Goal: Task Accomplishment & Management: Use online tool/utility

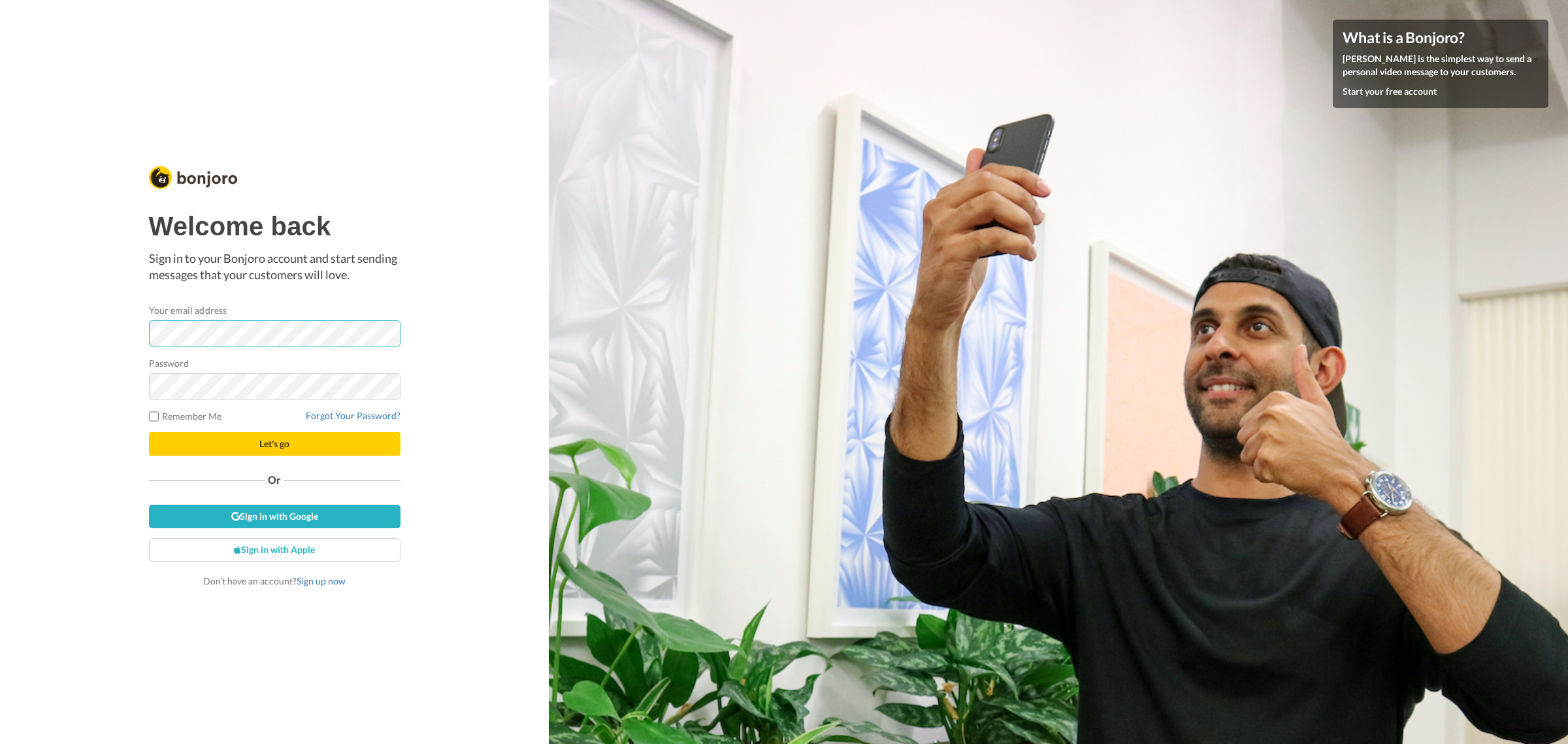
click at [149, 347] on div at bounding box center [149, 347] width 0 height 0
click at [241, 445] on button "Let's go" at bounding box center [274, 443] width 251 height 23
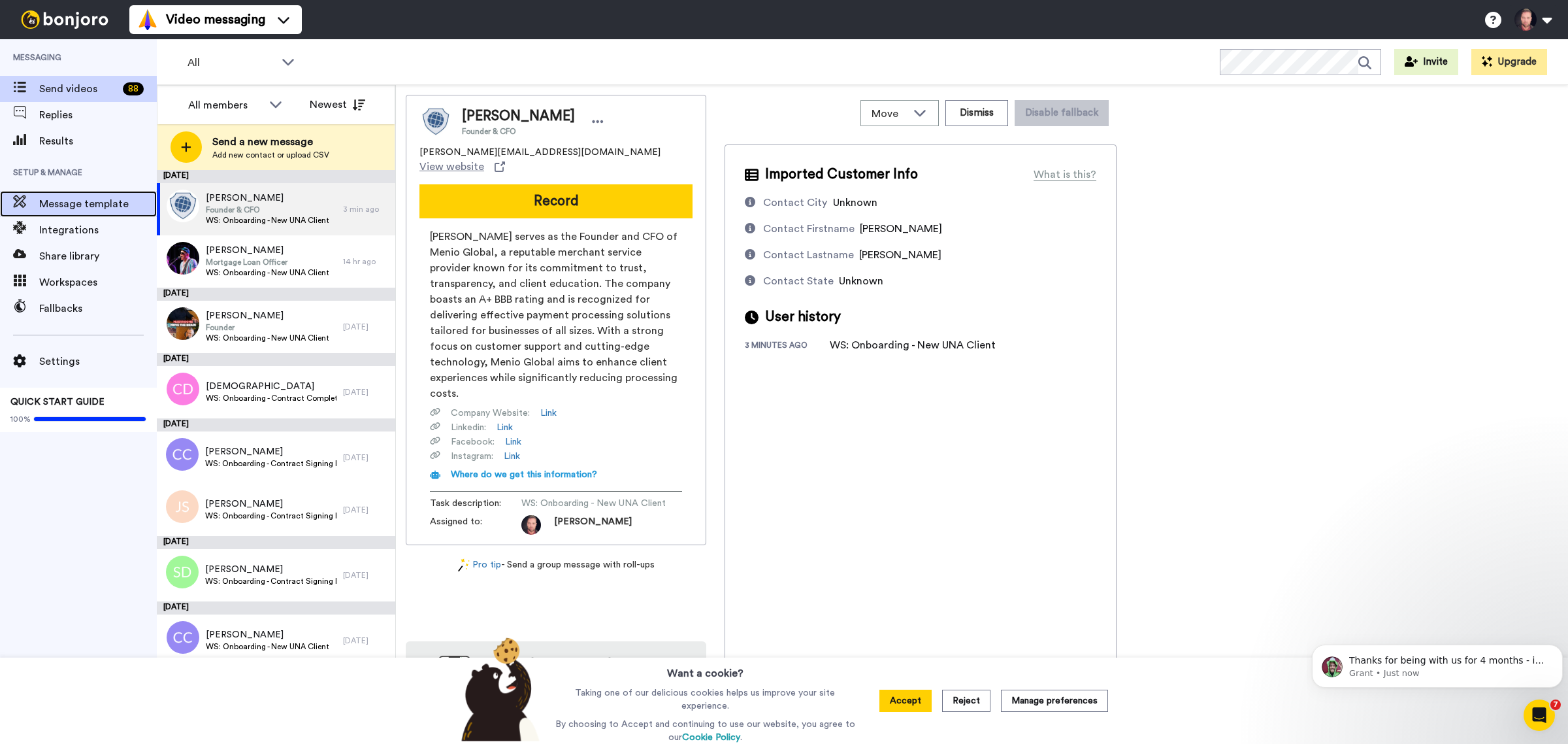
click at [76, 206] on span "Message template" at bounding box center [98, 204] width 118 height 15
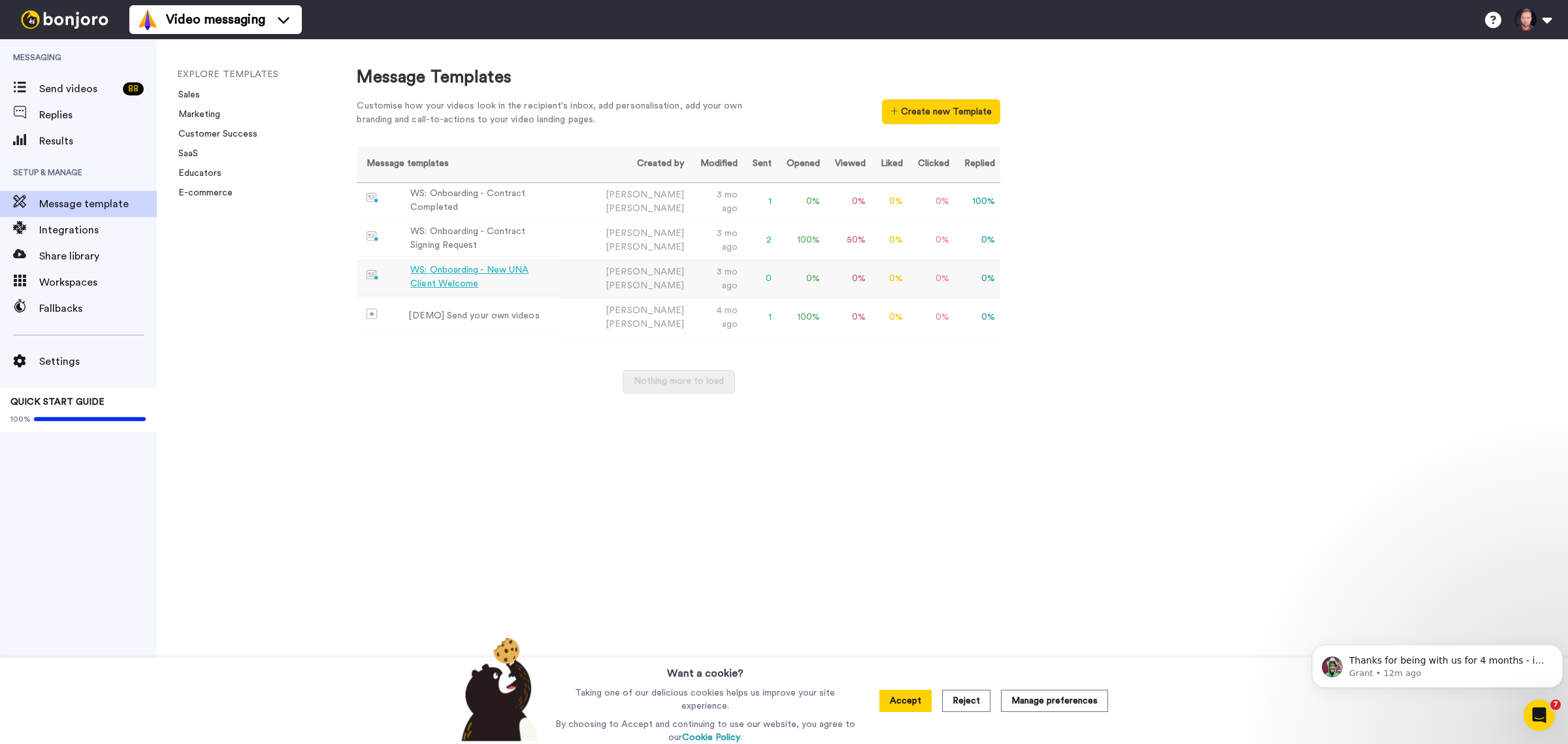
click at [521, 269] on div "WS: Onboarding - New UNA Client Welcome" at bounding box center [483, 277] width 145 height 27
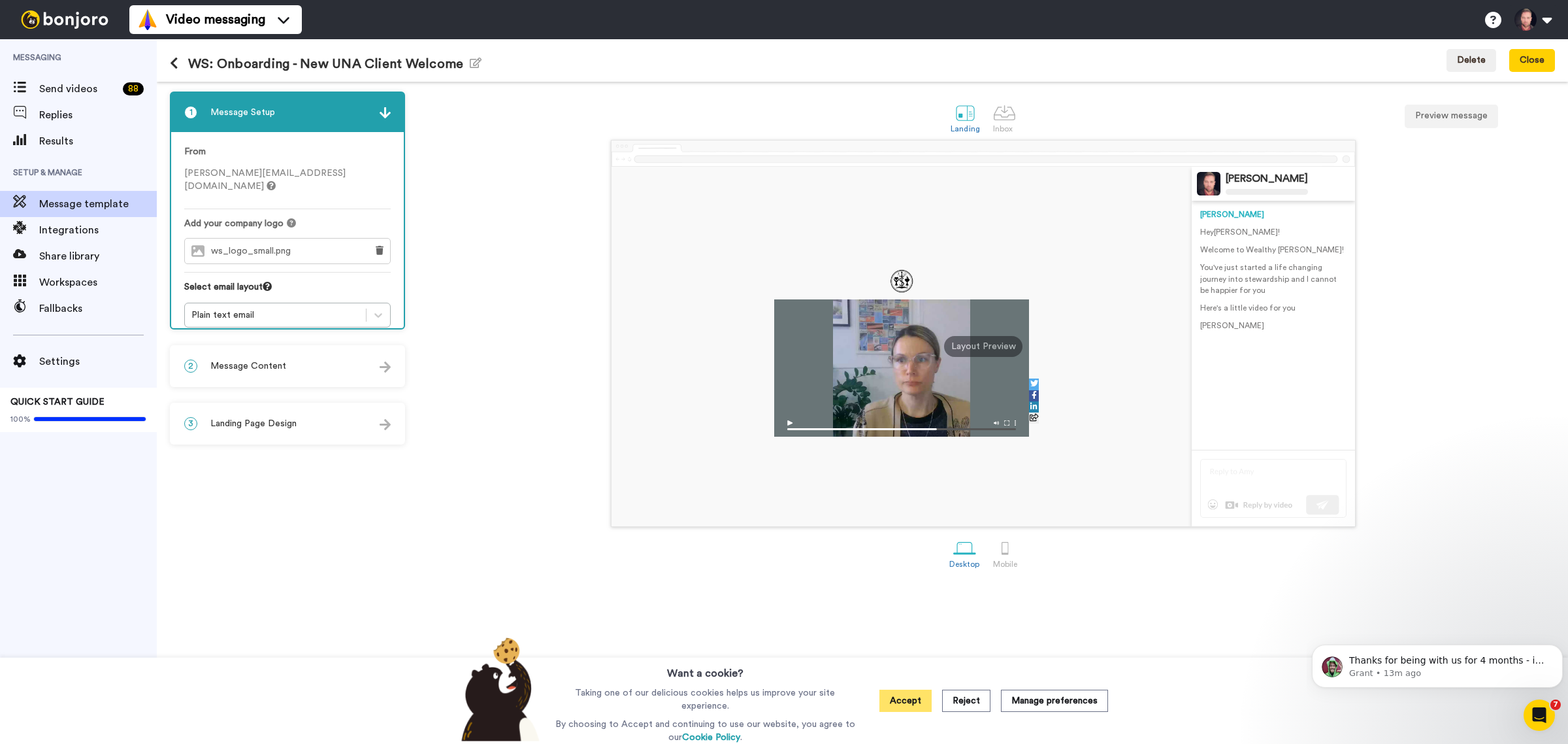
click at [920, 703] on button "Accept" at bounding box center [905, 701] width 52 height 22
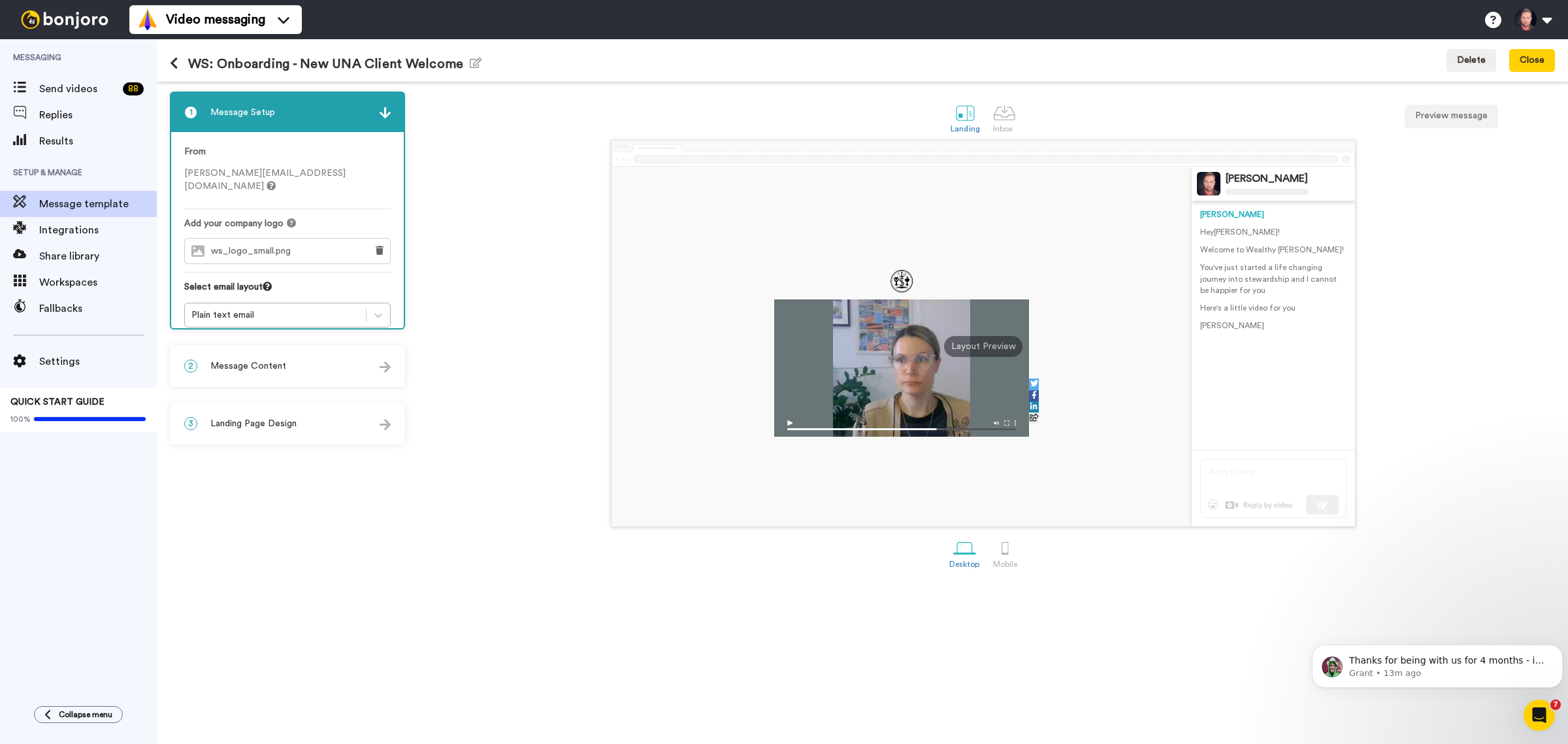
click at [173, 63] on icon at bounding box center [173, 64] width 9 height 13
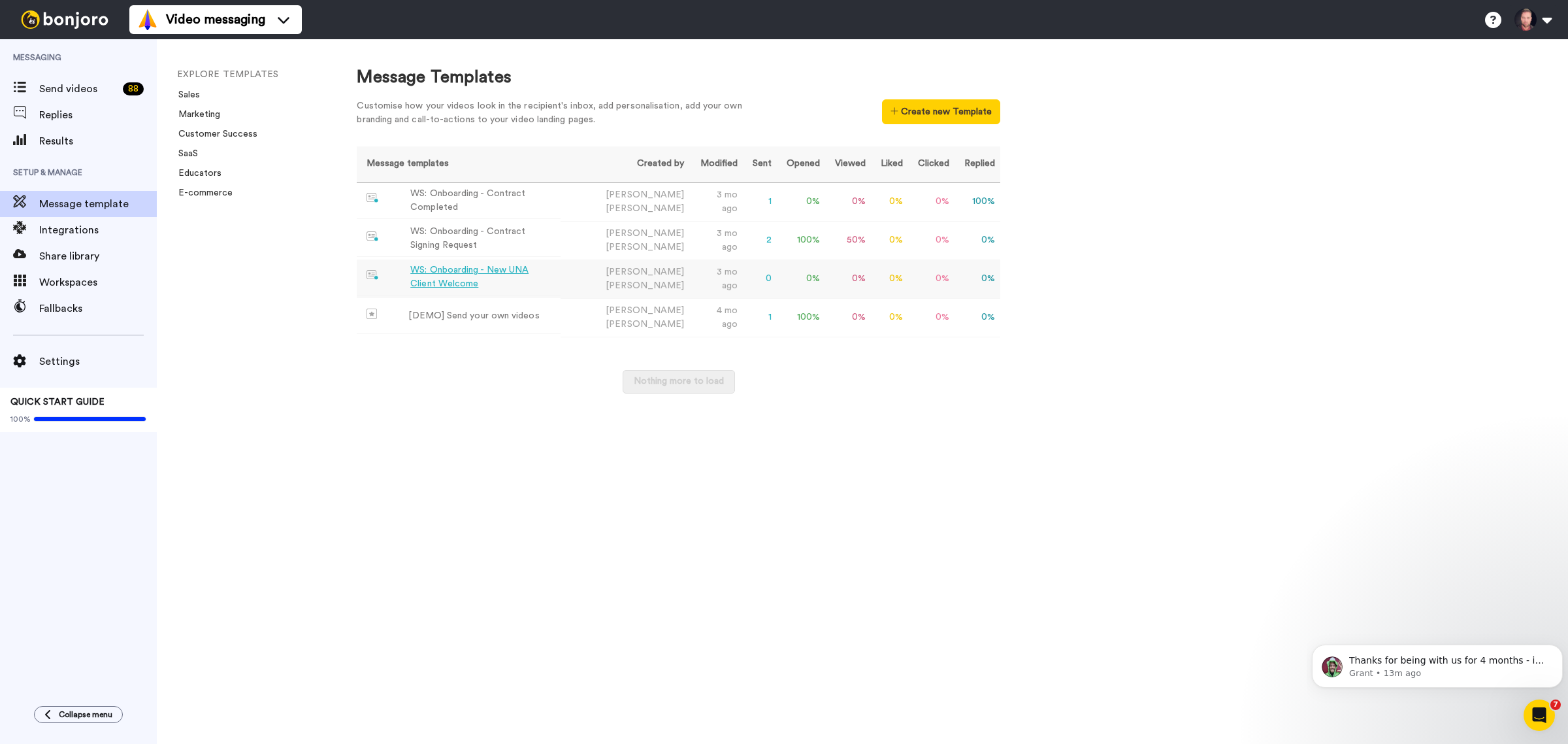
click at [505, 275] on div "WS: Onboarding - New UNA Client Welcome" at bounding box center [483, 277] width 145 height 27
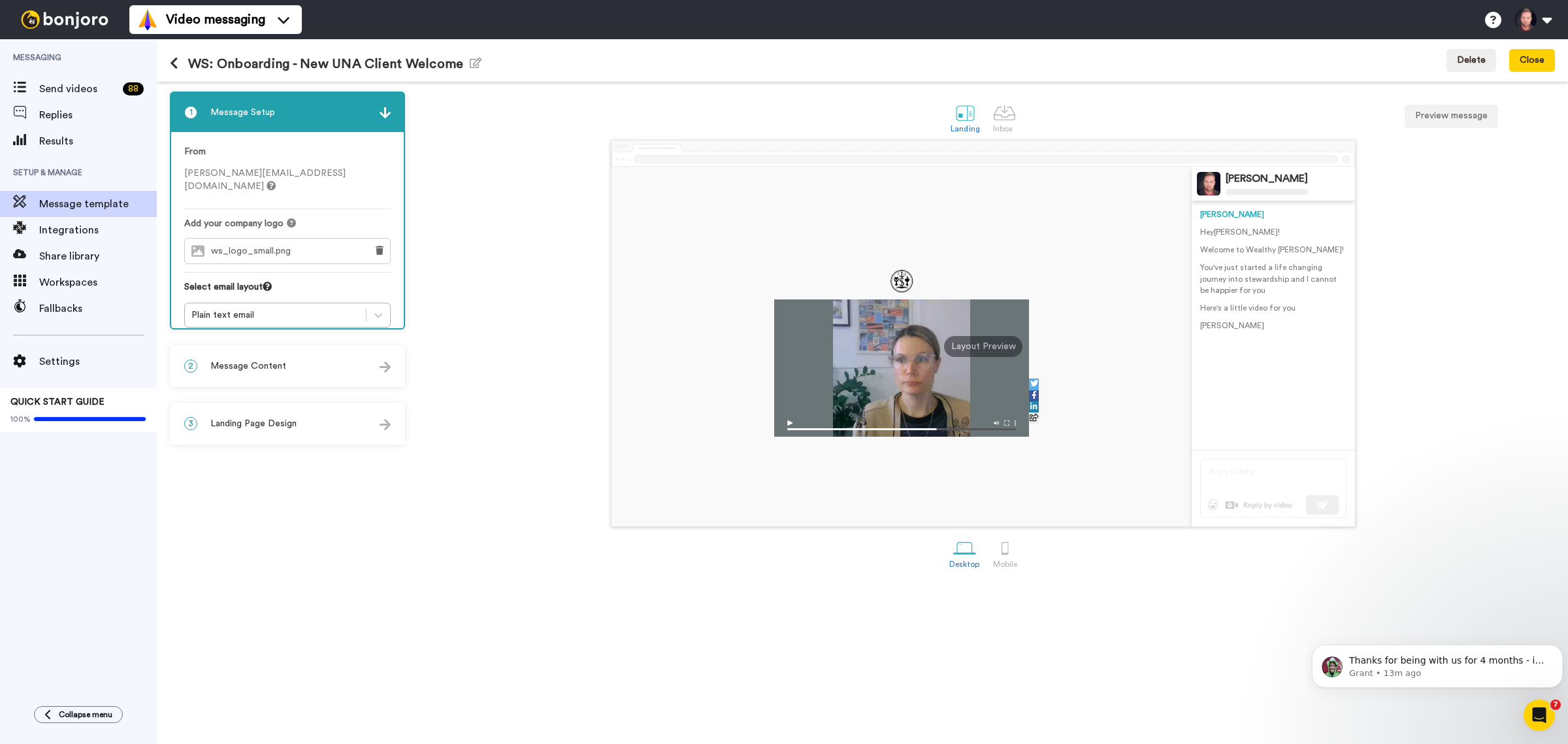
drag, startPoint x: 66, startPoint y: 16, endPoint x: 76, endPoint y: 21, distance: 11.2
click at [65, 16] on img at bounding box center [65, 19] width 98 height 18
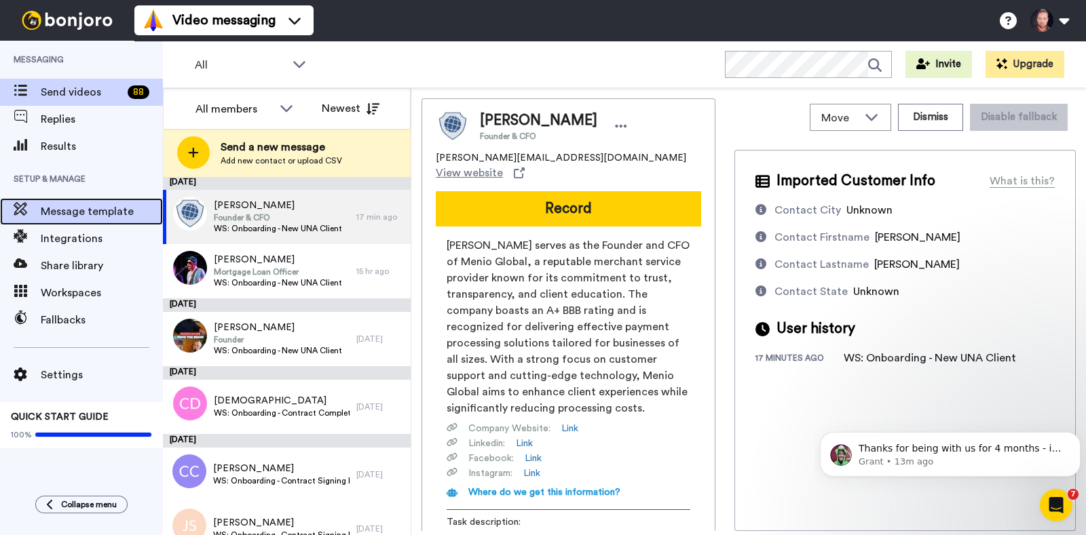
click at [72, 214] on span "Message template" at bounding box center [102, 212] width 122 height 16
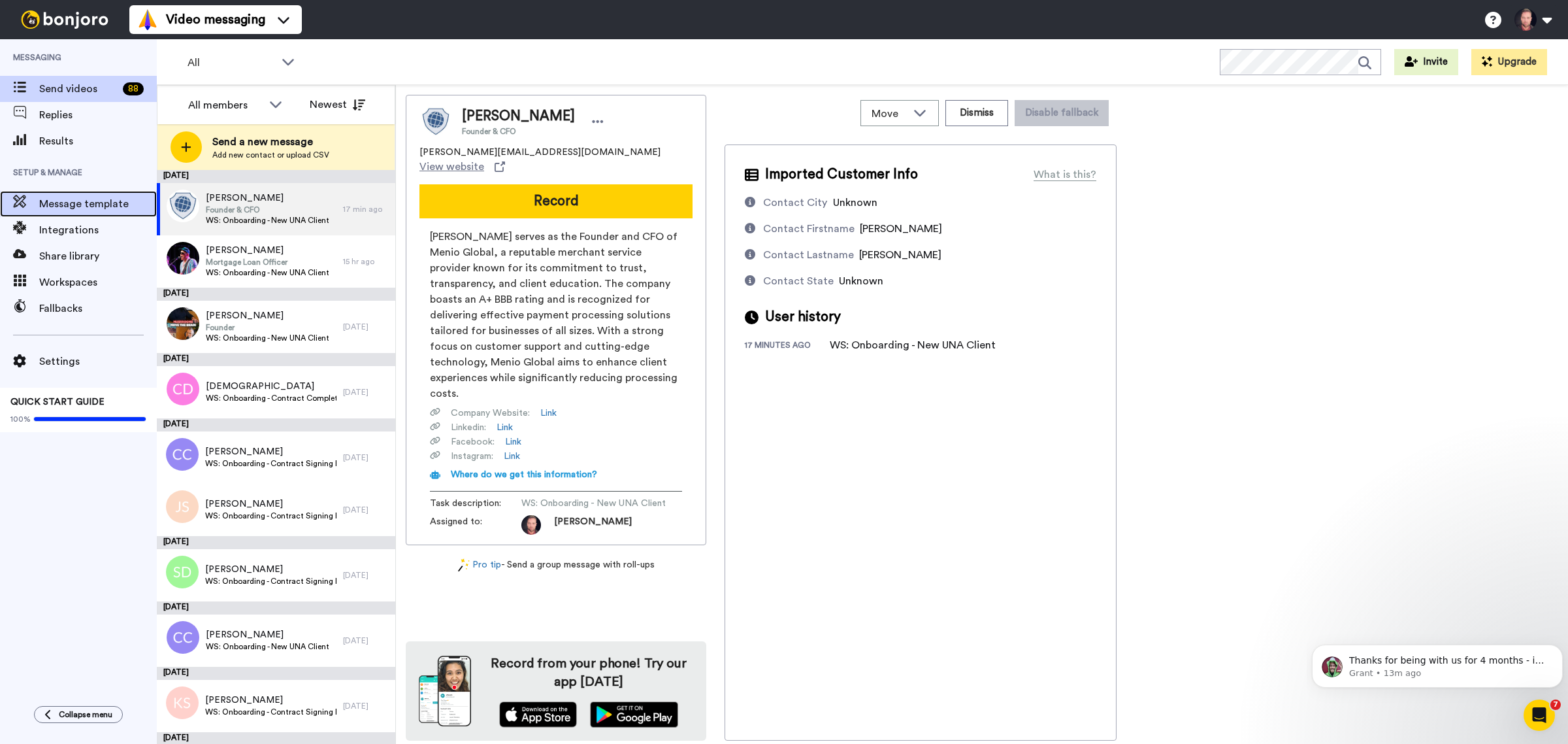
click at [70, 206] on span "Message template" at bounding box center [98, 204] width 118 height 15
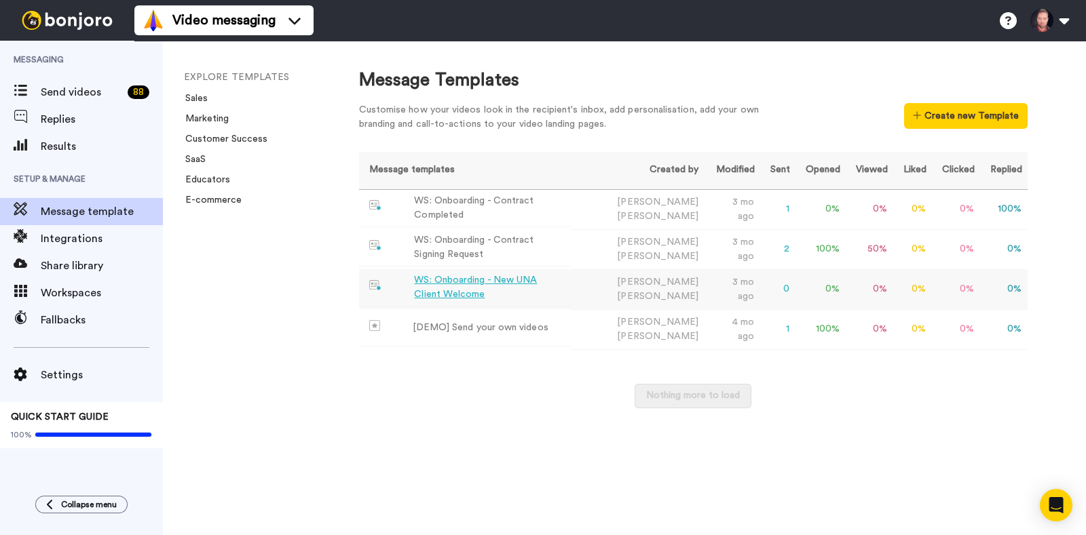
click at [516, 281] on div "WS: Onboarding - New UNA Client Welcome" at bounding box center [489, 287] width 151 height 28
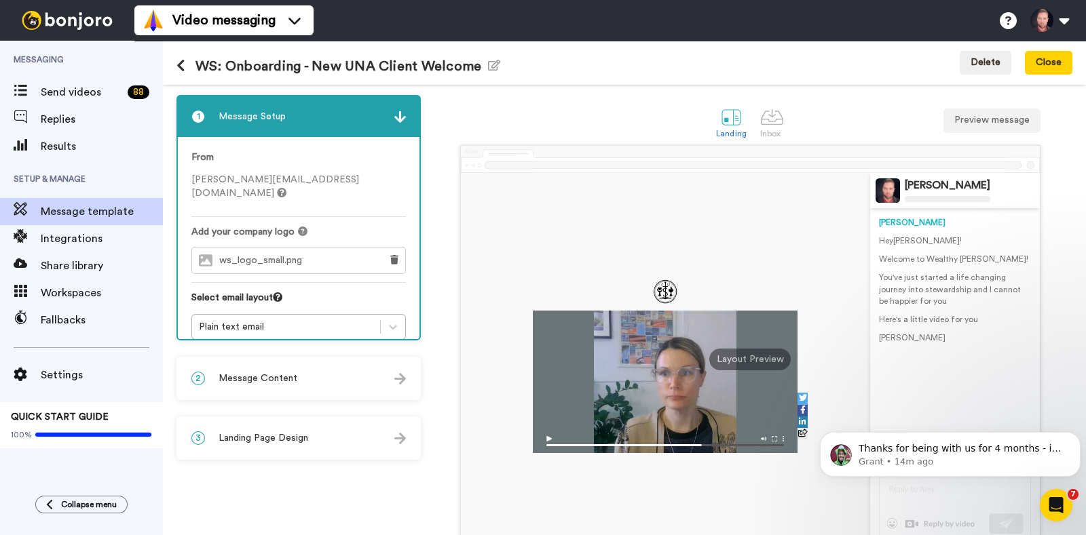
click at [322, 380] on div "2 Message Content" at bounding box center [299, 378] width 242 height 41
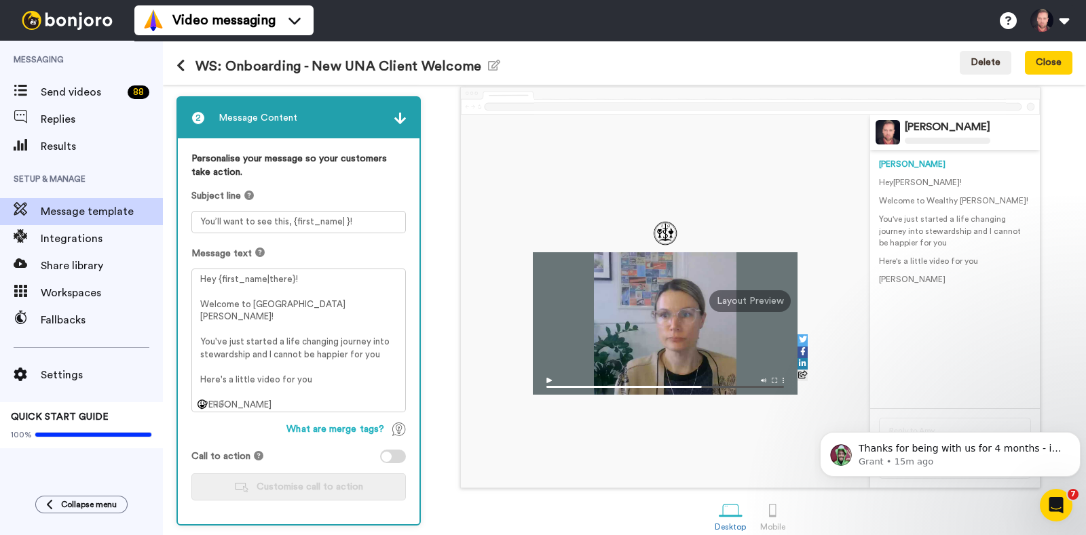
scroll to position [84, 0]
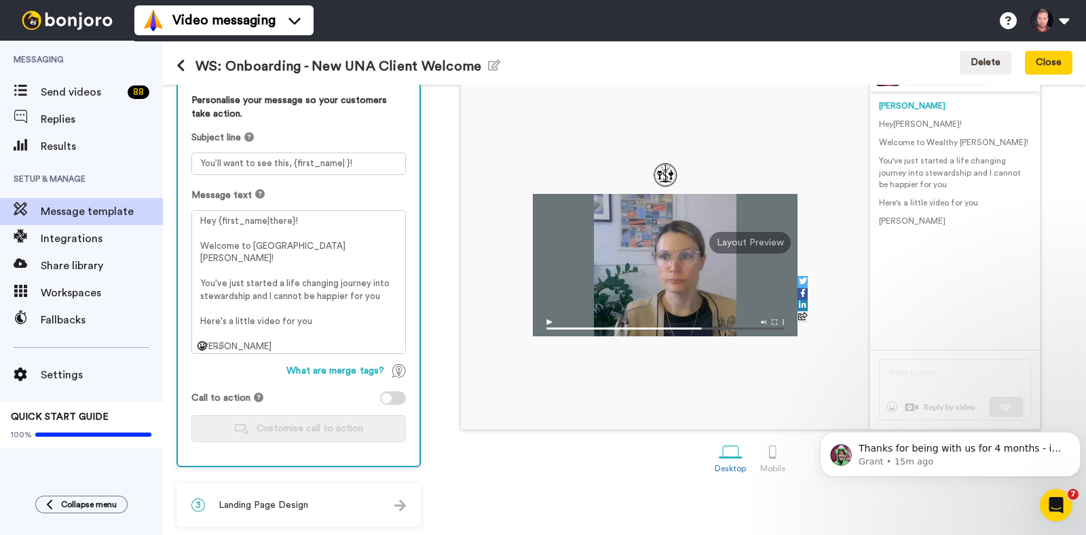
click at [297, 496] on div "3 Landing Page Design" at bounding box center [299, 505] width 242 height 41
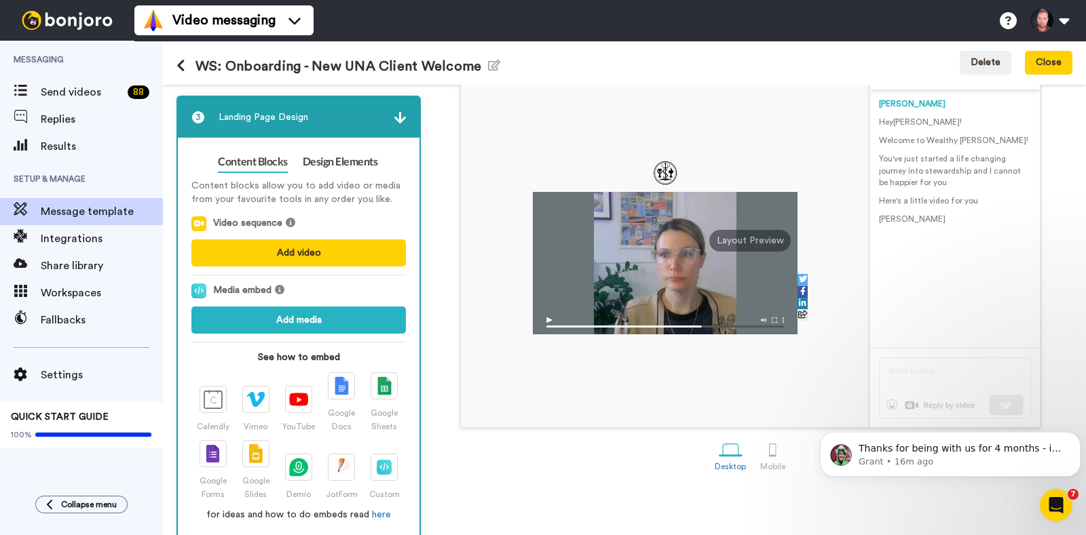
scroll to position [0, 0]
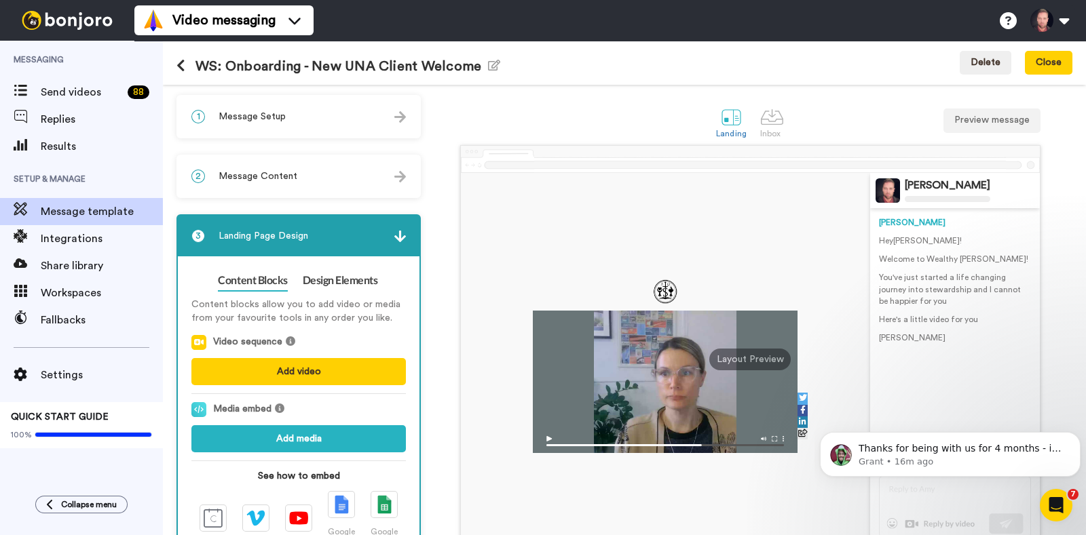
click at [296, 229] on span "Landing Page Design" at bounding box center [263, 236] width 90 height 14
click at [395, 233] on img at bounding box center [400, 237] width 12 height 12
click at [399, 233] on img at bounding box center [400, 237] width 12 height 12
click at [351, 283] on link "Design Elements" at bounding box center [340, 281] width 75 height 22
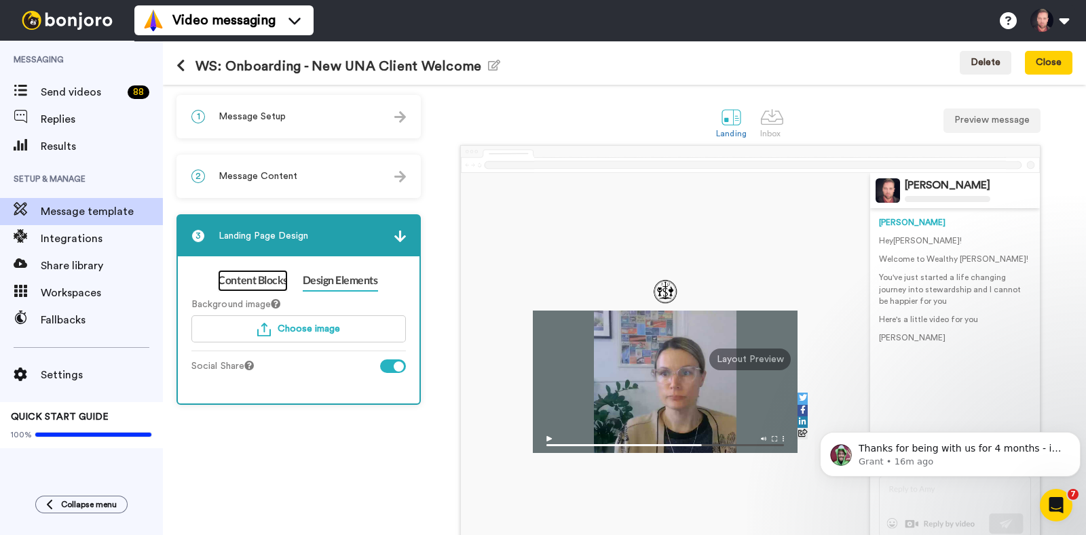
click at [247, 270] on link "Content Blocks" at bounding box center [252, 281] width 69 height 22
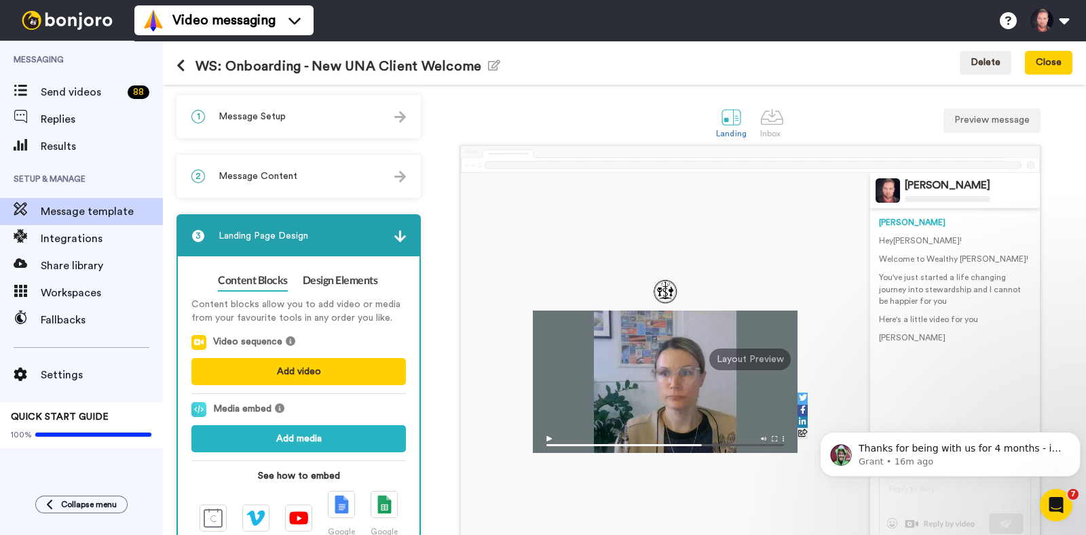
click at [400, 234] on img at bounding box center [400, 237] width 12 height 12
click at [265, 239] on span "Landing Page Design" at bounding box center [263, 236] width 90 height 14
click at [322, 178] on div "2 Message Content" at bounding box center [299, 176] width 242 height 41
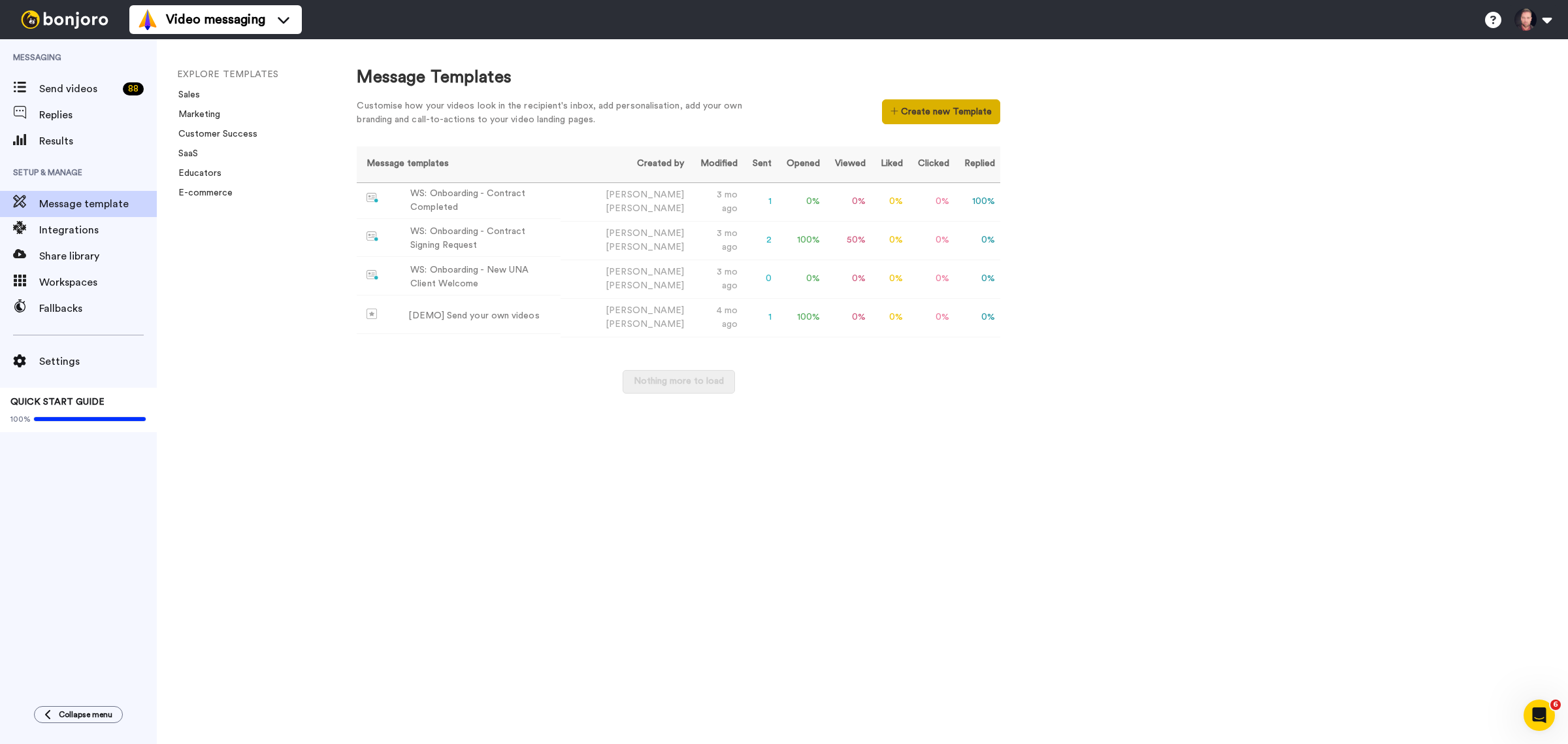
click at [957, 118] on button "Create new Template" at bounding box center [941, 112] width 118 height 25
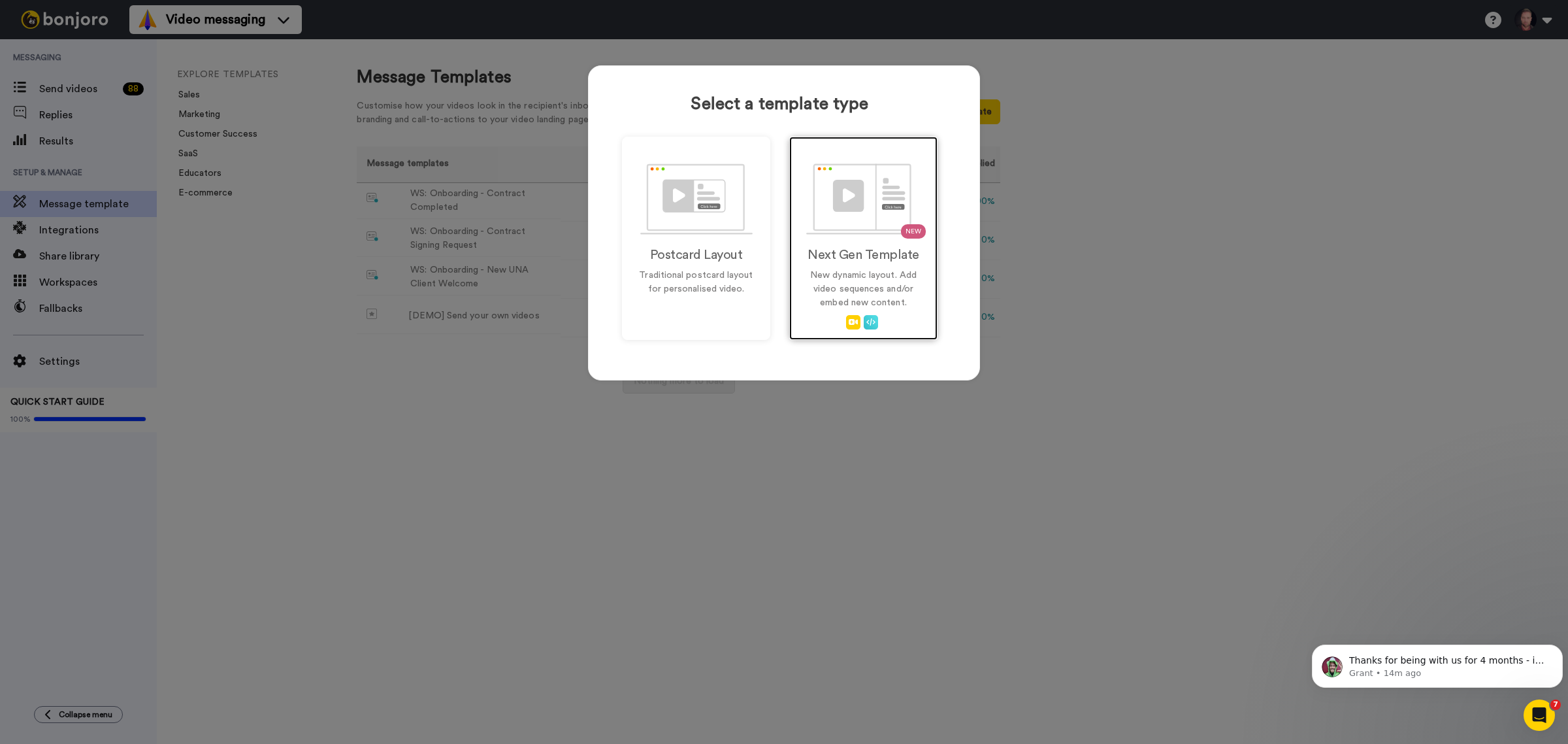
click at [849, 277] on p "New dynamic layout. Add video sequences and/or embed new content." at bounding box center [864, 289] width 121 height 41
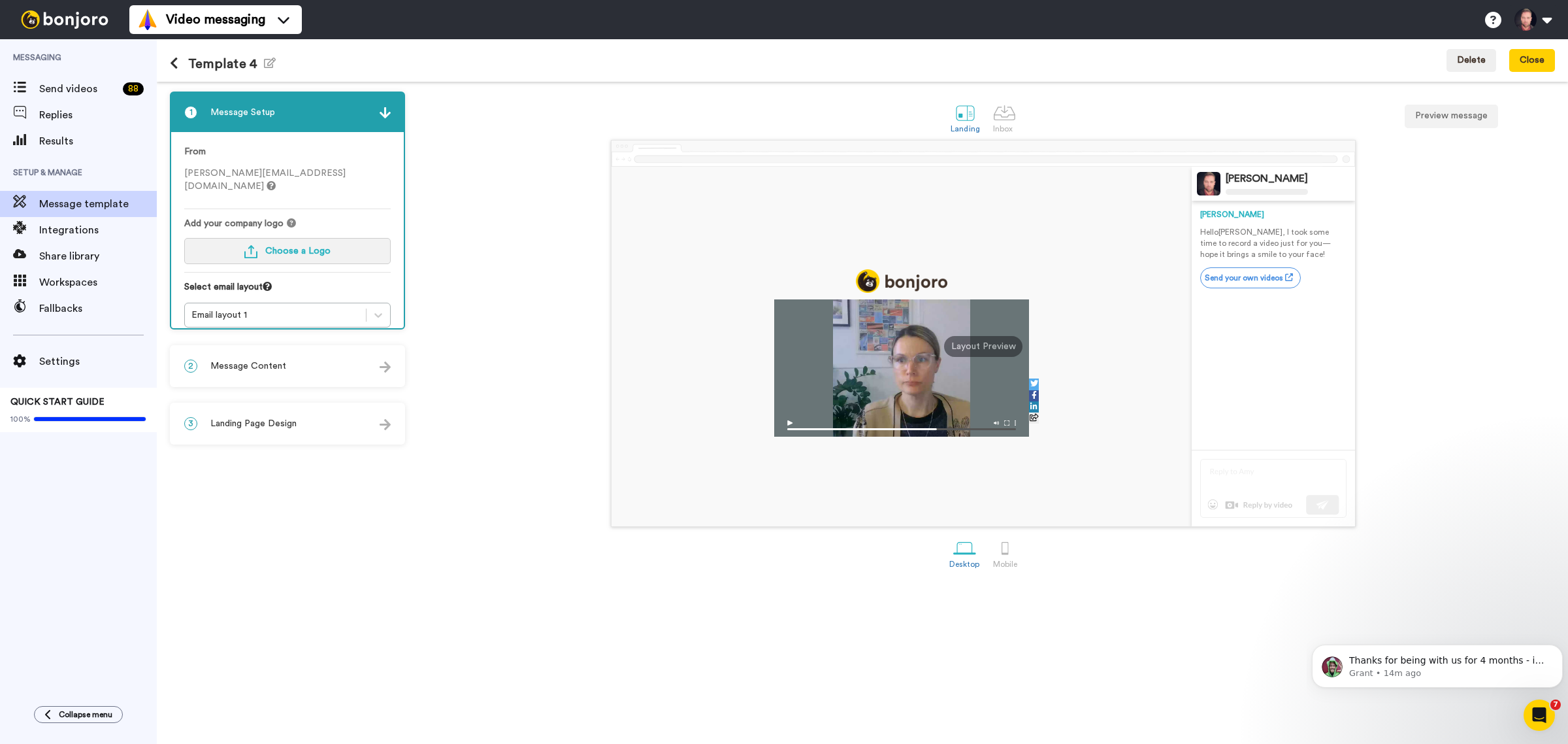
click at [274, 247] on span "Choose a Logo" at bounding box center [298, 251] width 65 height 9
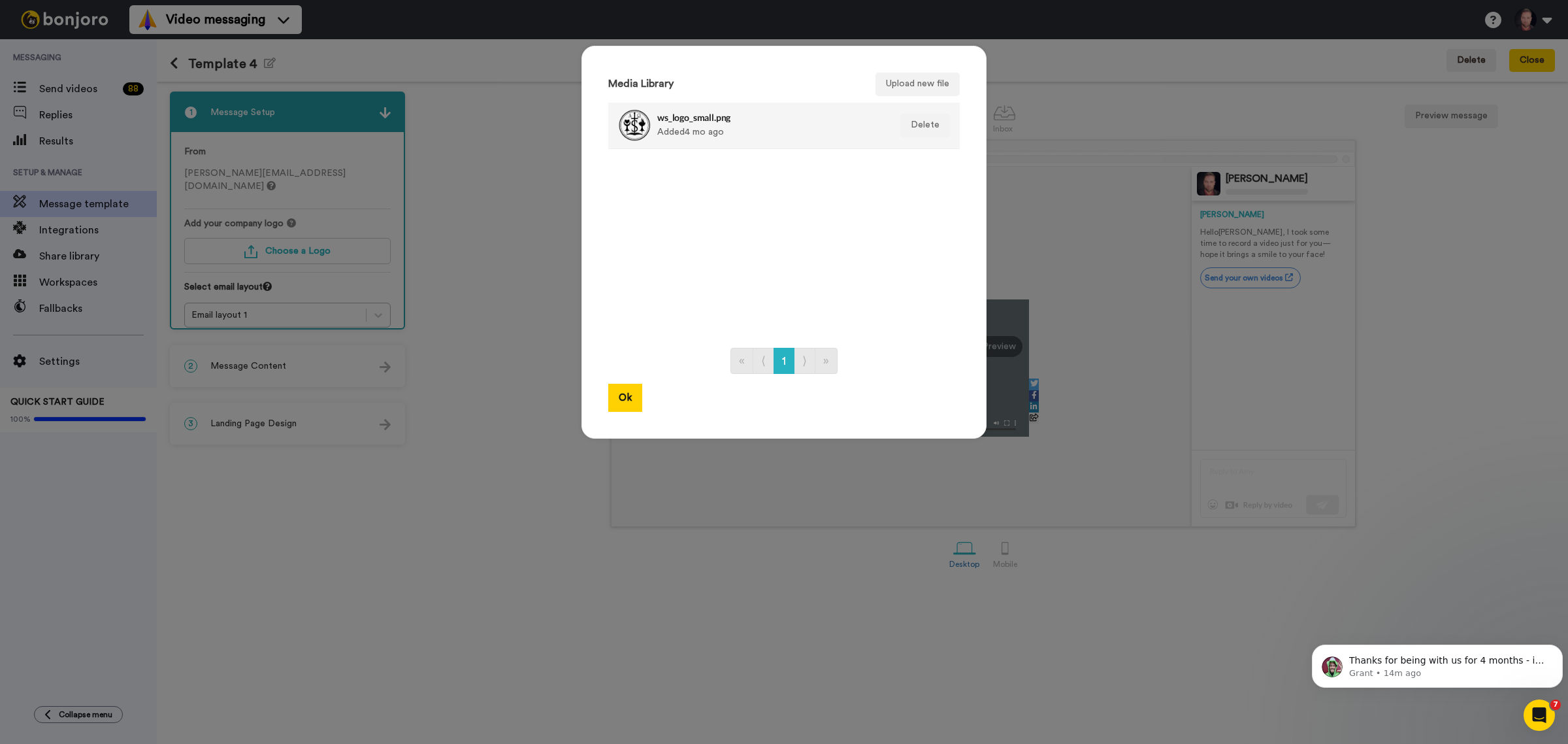
click at [690, 124] on div "ws_logo_small.png Added 4 mo ago" at bounding box center [771, 125] width 225 height 33
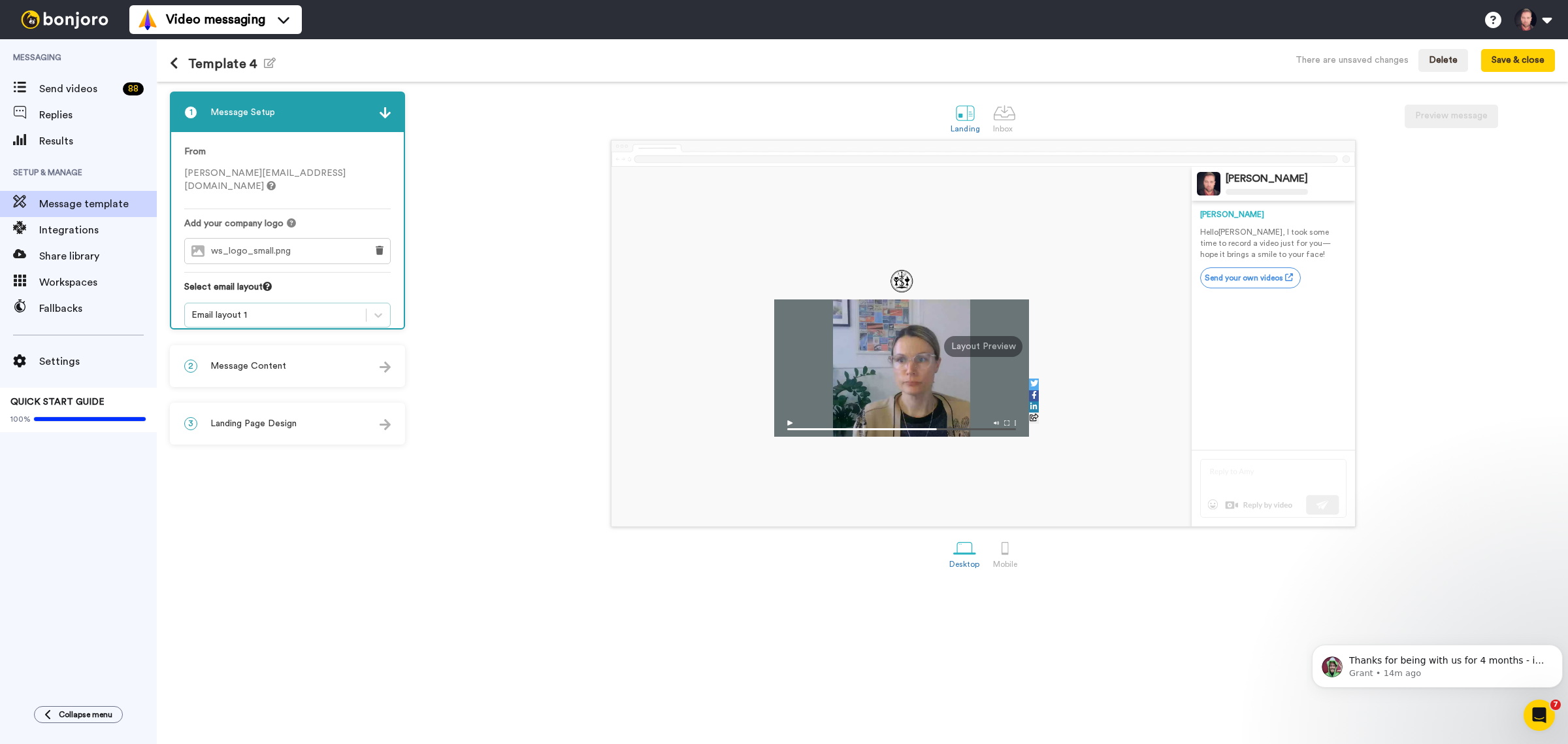
click at [294, 308] on div "Email layout 1" at bounding box center [275, 315] width 168 height 13
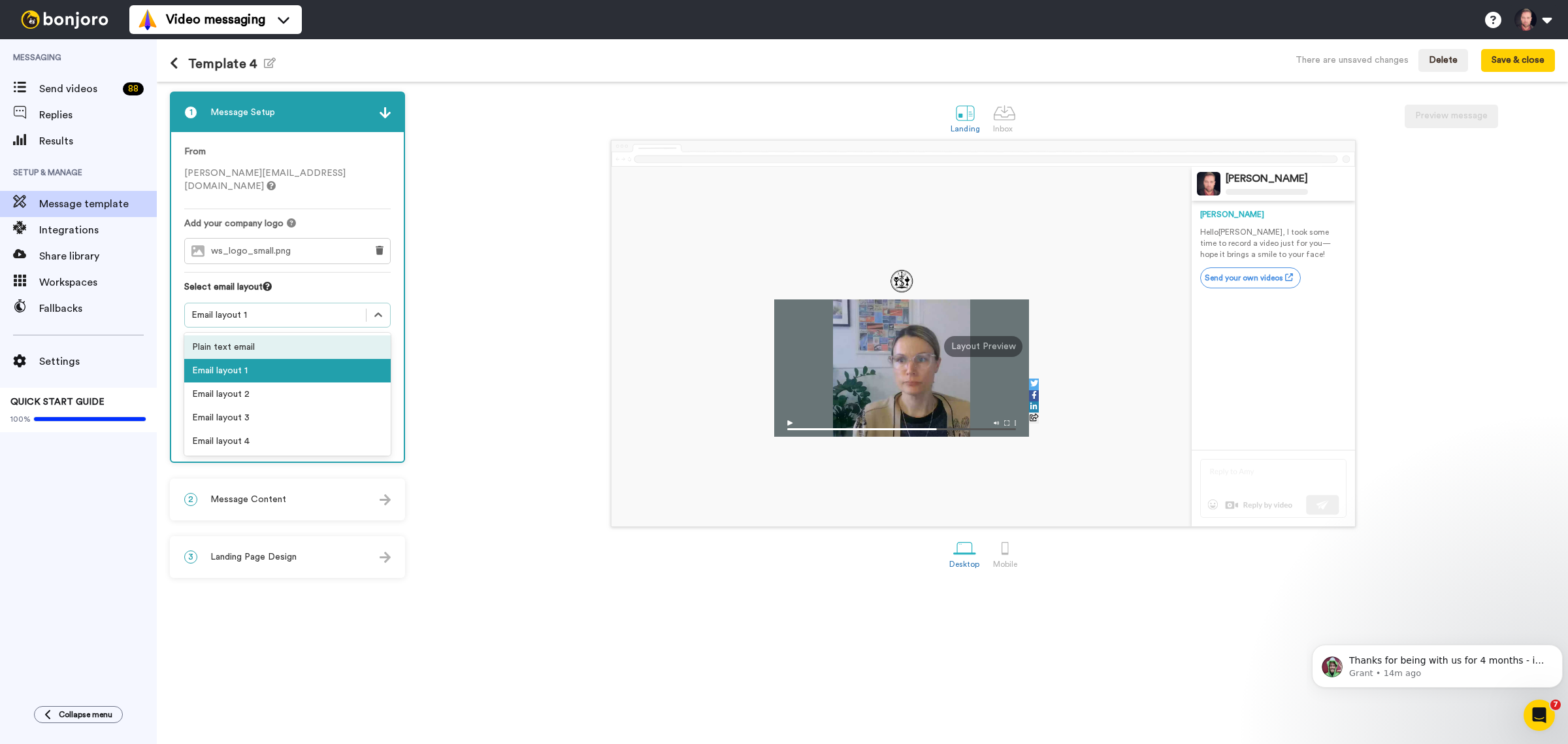
click at [273, 335] on div "Plain text email" at bounding box center [287, 347] width 206 height 23
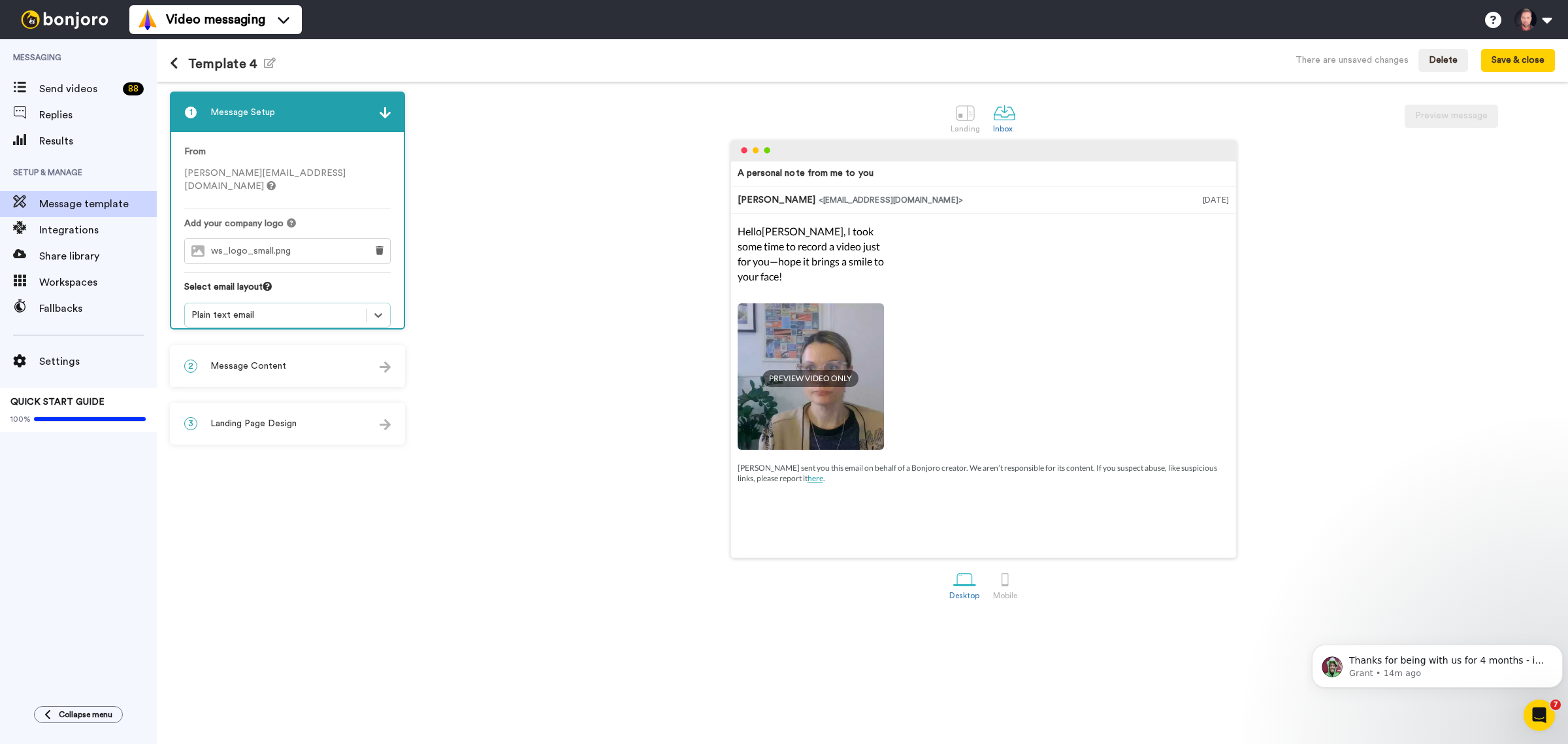
click at [265, 359] on span "Message Content" at bounding box center [248, 366] width 76 height 13
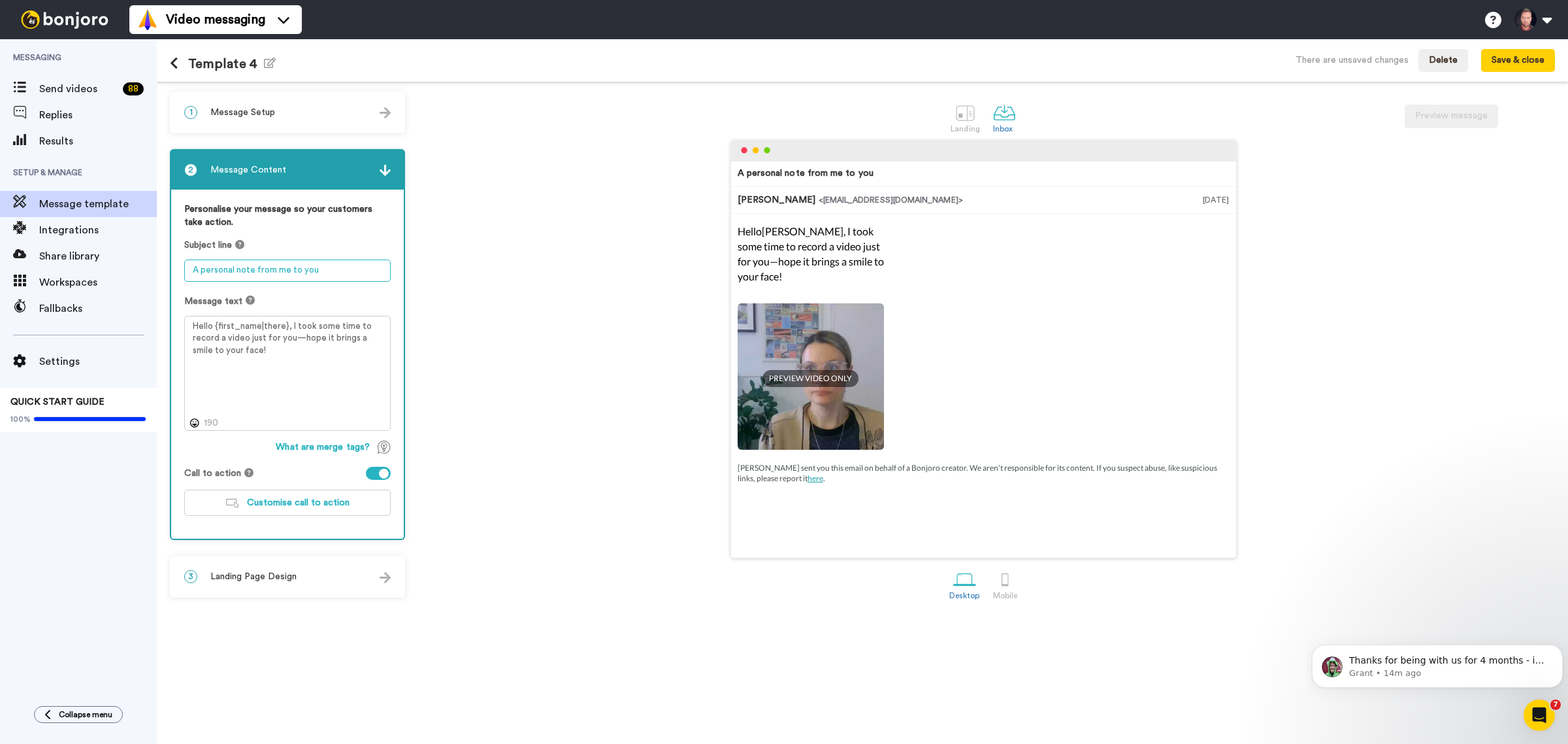
click at [288, 269] on textarea "A personal note from me to you" at bounding box center [287, 270] width 206 height 22
drag, startPoint x: 350, startPoint y: 263, endPoint x: 118, endPoint y: 263, distance: 232.0
click at [118, 263] on div "Messaging Send videos 88 Replies Results Setup & Manage Message template Integr…" at bounding box center [784, 391] width 1568 height 704
drag, startPoint x: 251, startPoint y: 270, endPoint x: 283, endPoint y: 275, distance: 32.4
click at [251, 270] on textarea "Your application..." at bounding box center [287, 270] width 206 height 22
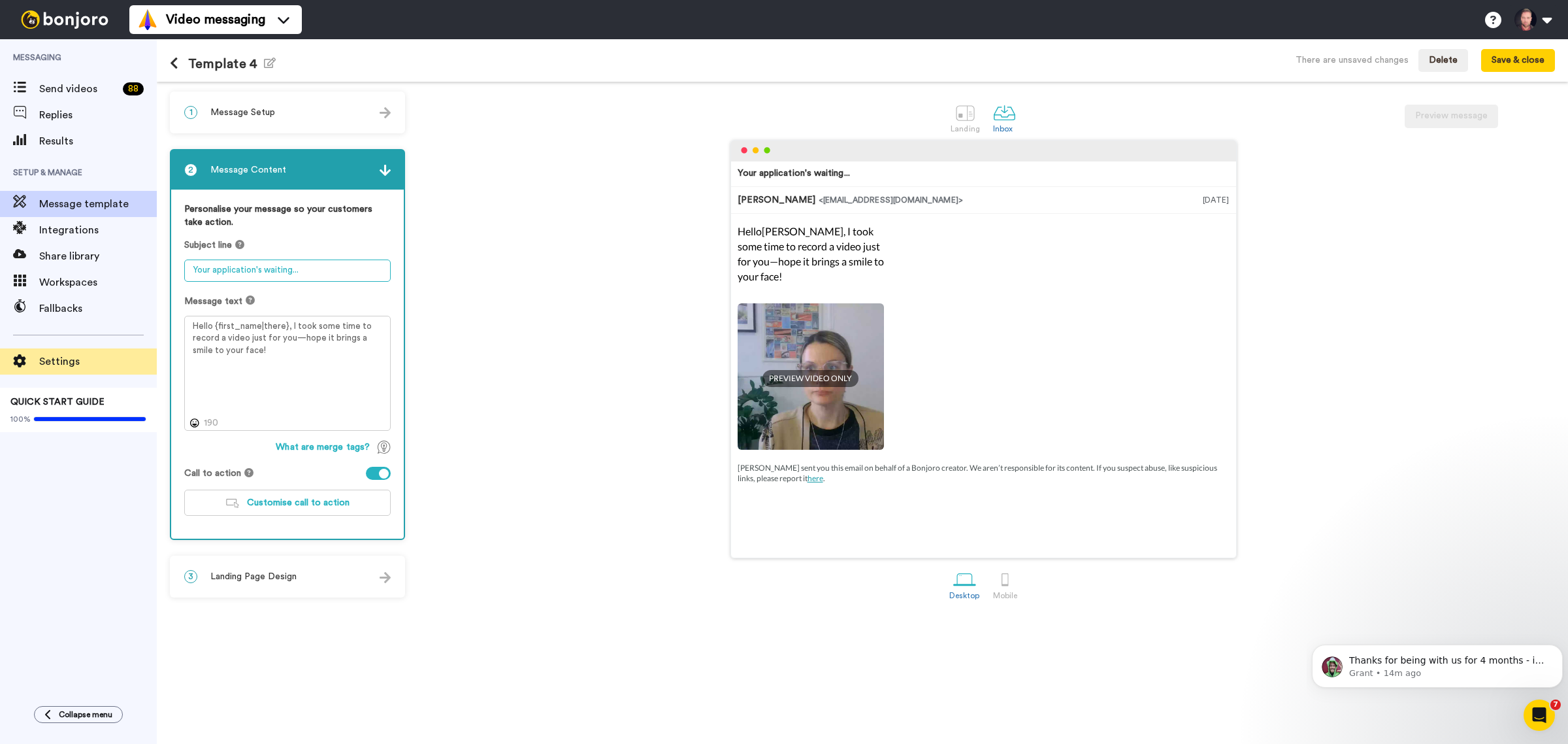
type textarea "Your application's waiting..."
drag, startPoint x: 299, startPoint y: 355, endPoint x: 288, endPoint y: 329, distance: 28.2
click at [288, 329] on textarea "Hello {first_name|there}, I took some time to record a video just for you—hope …" at bounding box center [287, 374] width 206 height 116
paste textarea "Just checking in to see if you’d like to continue your application and have a p…"
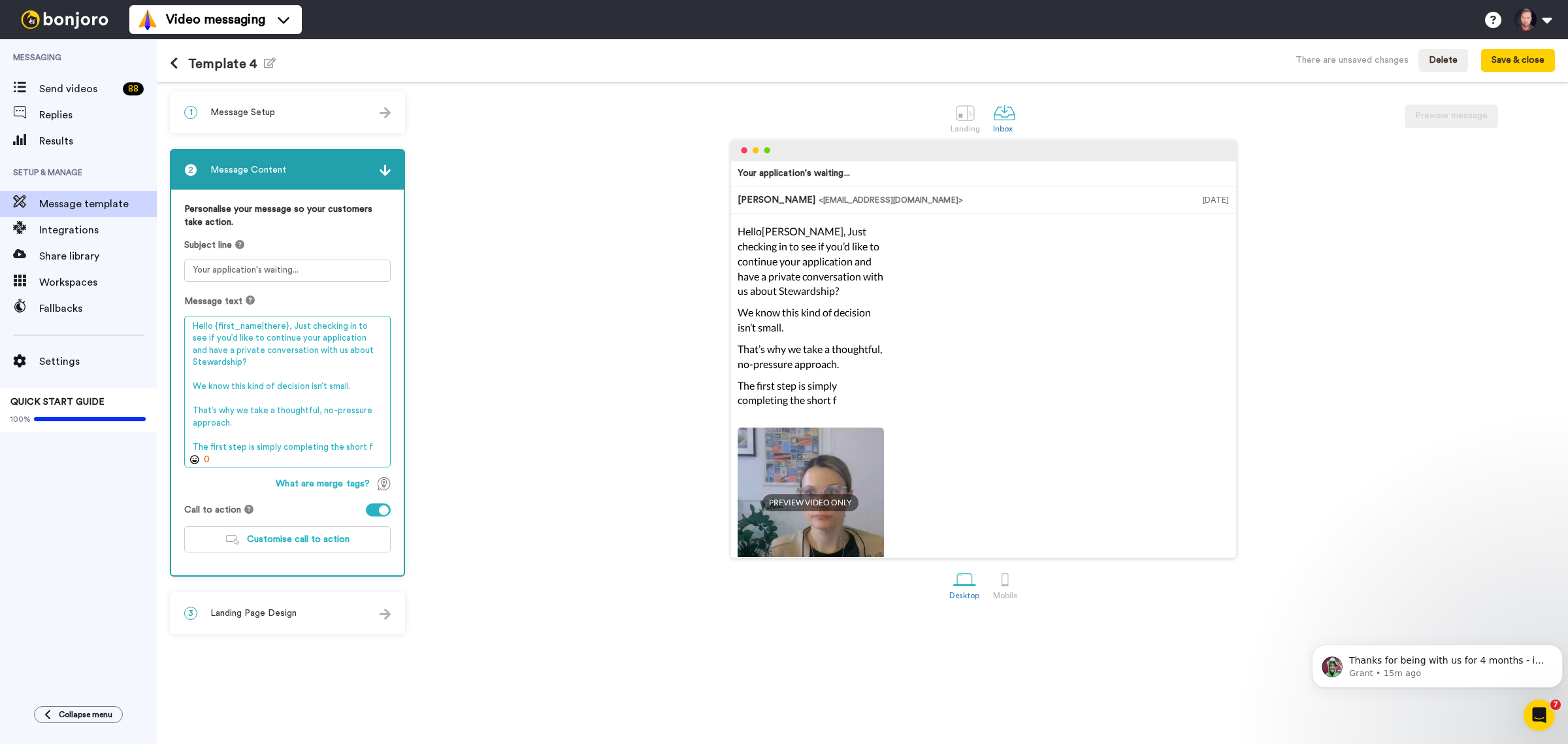
click at [293, 325] on textarea "Hello {first_name|there}, Just checking in to see if you’d like to continue you…" at bounding box center [287, 392] width 206 height 152
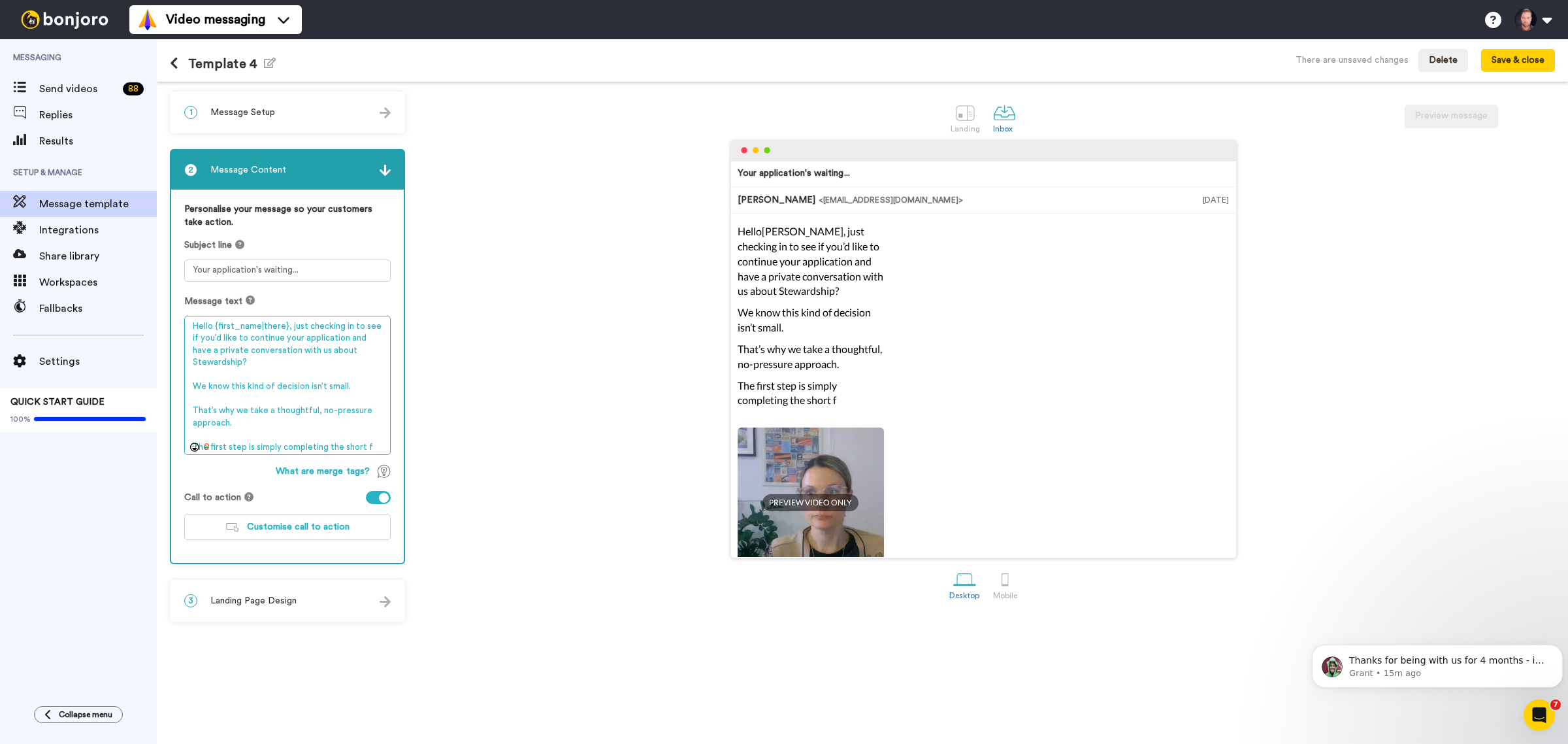
click at [277, 415] on textarea "Hello {first_name|there}, just checking in to see if you’d like to continue you…" at bounding box center [287, 385] width 206 height 140
drag, startPoint x: 367, startPoint y: 434, endPoint x: 173, endPoint y: 374, distance: 203.1
click at [173, 374] on div "Personalise your message so your customers take action. Subject line Your appli…" at bounding box center [288, 376] width 233 height 373
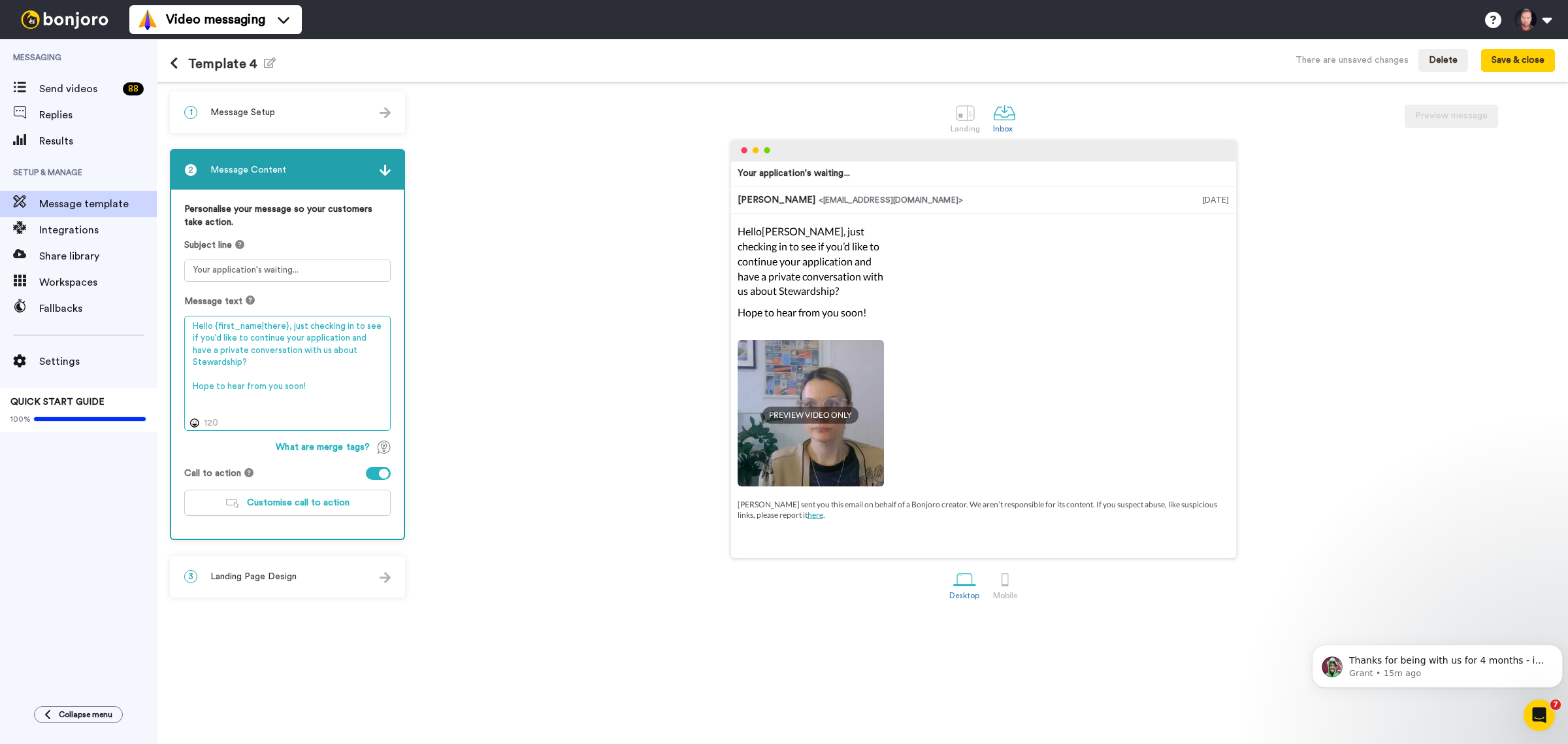
click at [298, 400] on textarea "Hello {first_name|there}, just checking in to see if you’d like to continue you…" at bounding box center [287, 374] width 206 height 116
click at [322, 385] on textarea "Hello {first_name|there}, just checking in to see if you’d like to continue you…" at bounding box center [287, 374] width 206 height 116
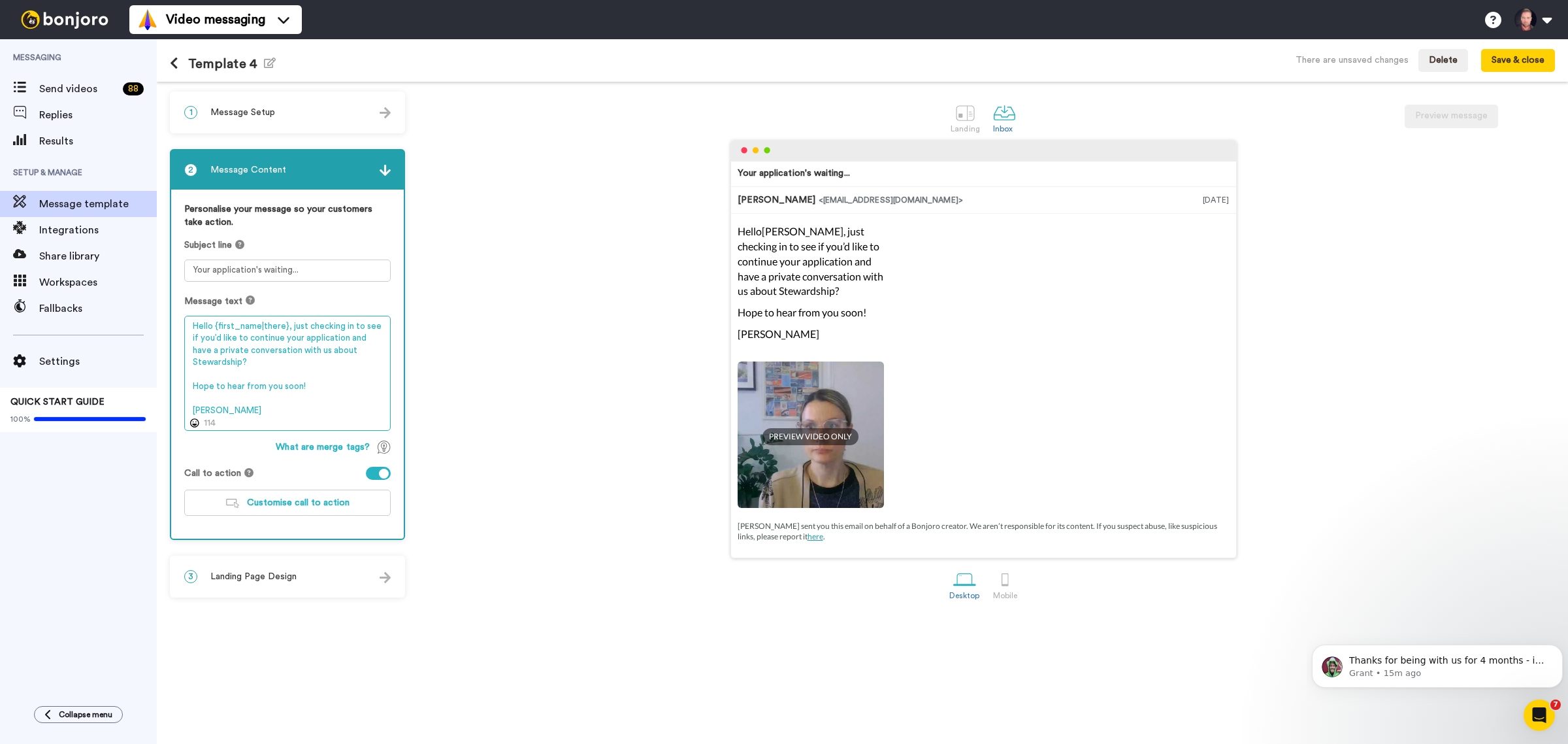
type textarea "Hello {first_name|there}, just checking in to see if you’d like to continue you…"
click at [328, 569] on div "3 Landing Page Design" at bounding box center [288, 576] width 233 height 40
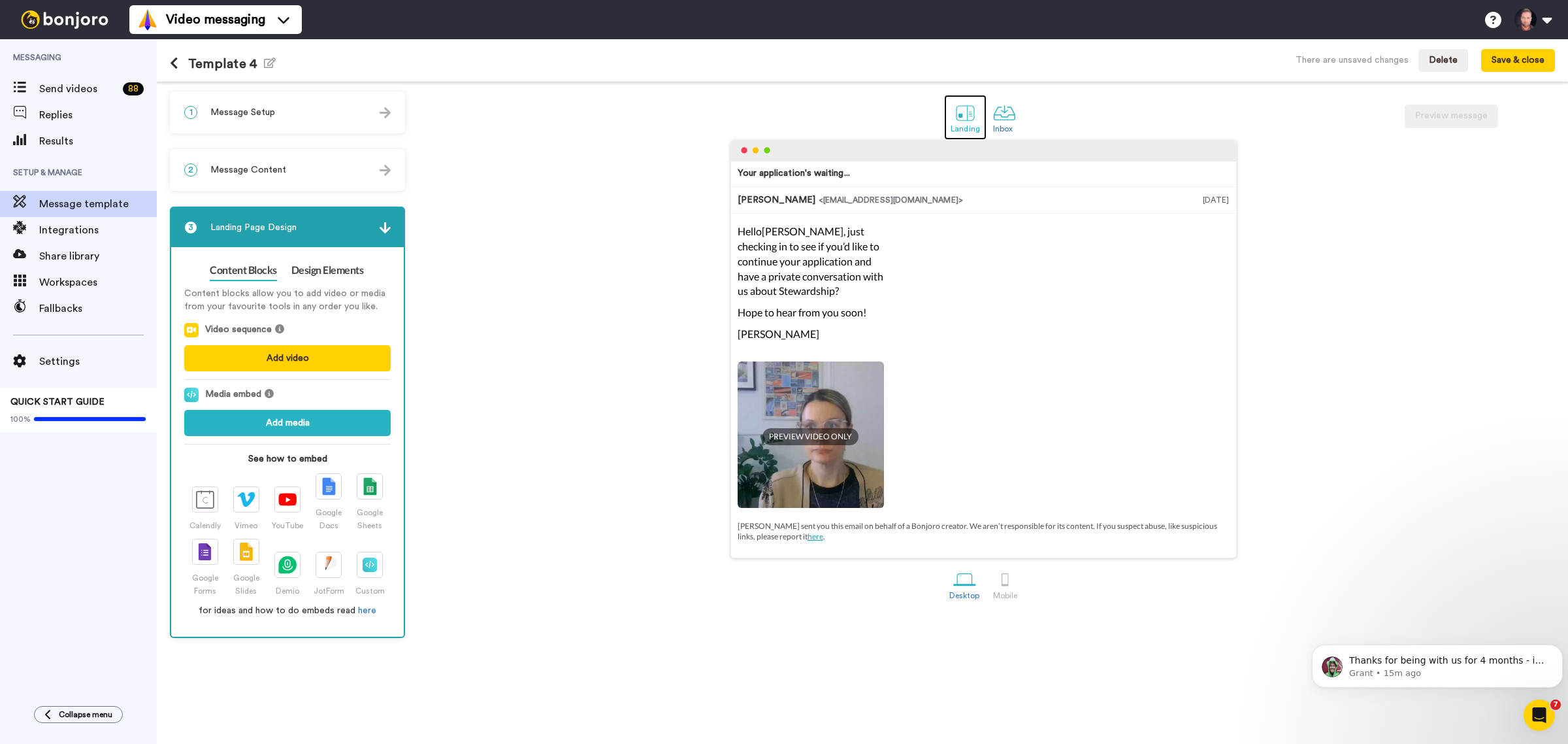
click at [969, 116] on div at bounding box center [966, 113] width 23 height 23
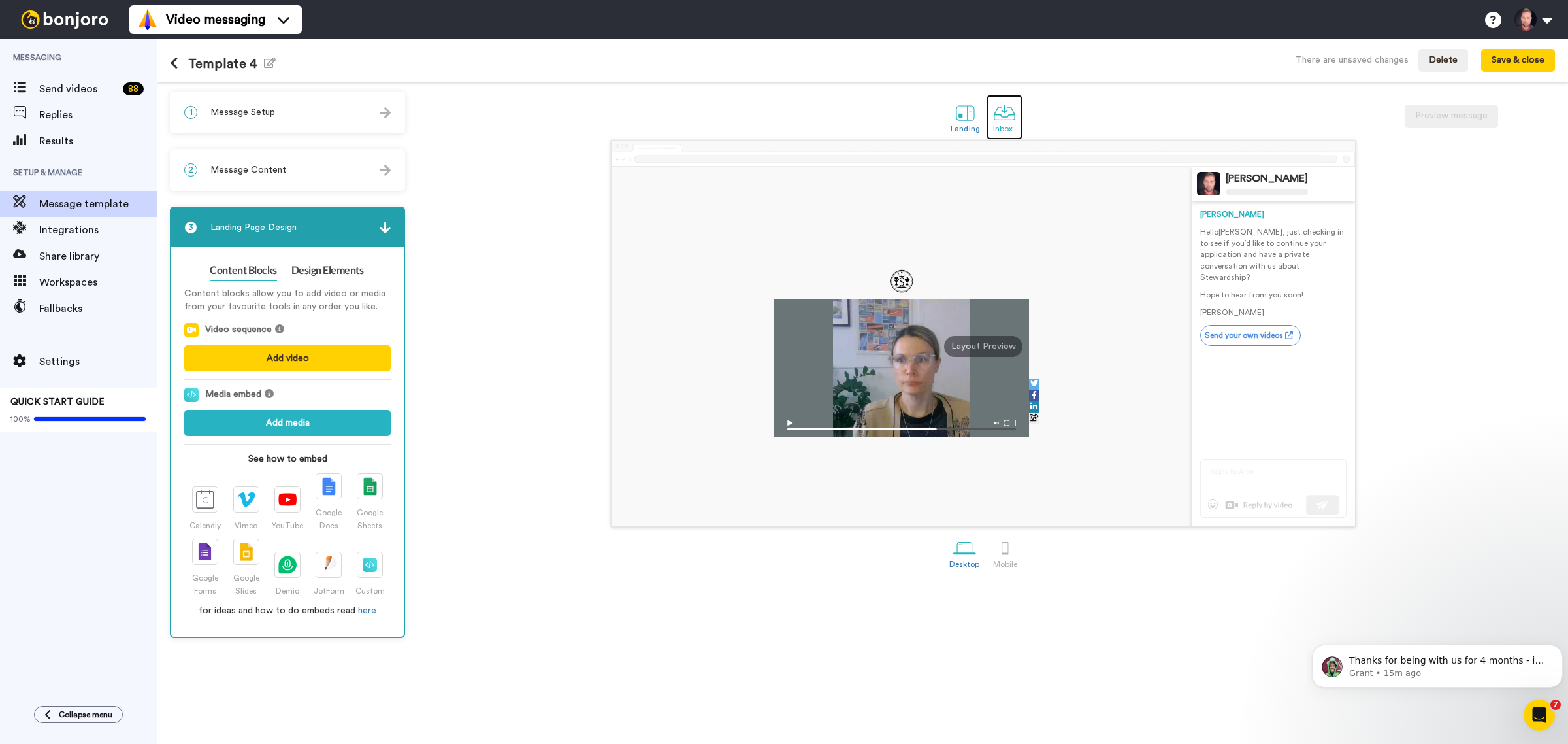
click at [999, 119] on div at bounding box center [1005, 113] width 23 height 23
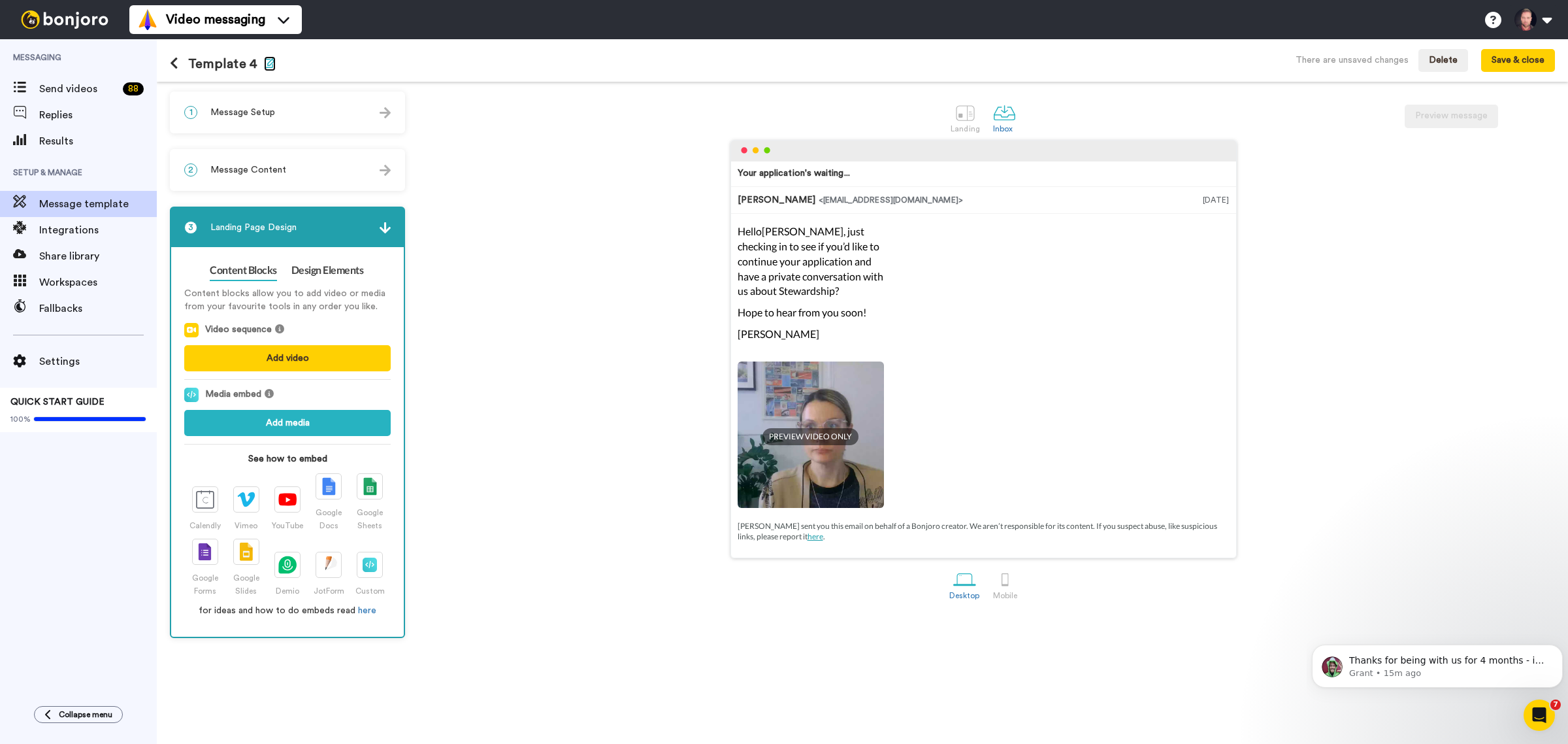
click at [265, 66] on icon "button" at bounding box center [270, 63] width 12 height 11
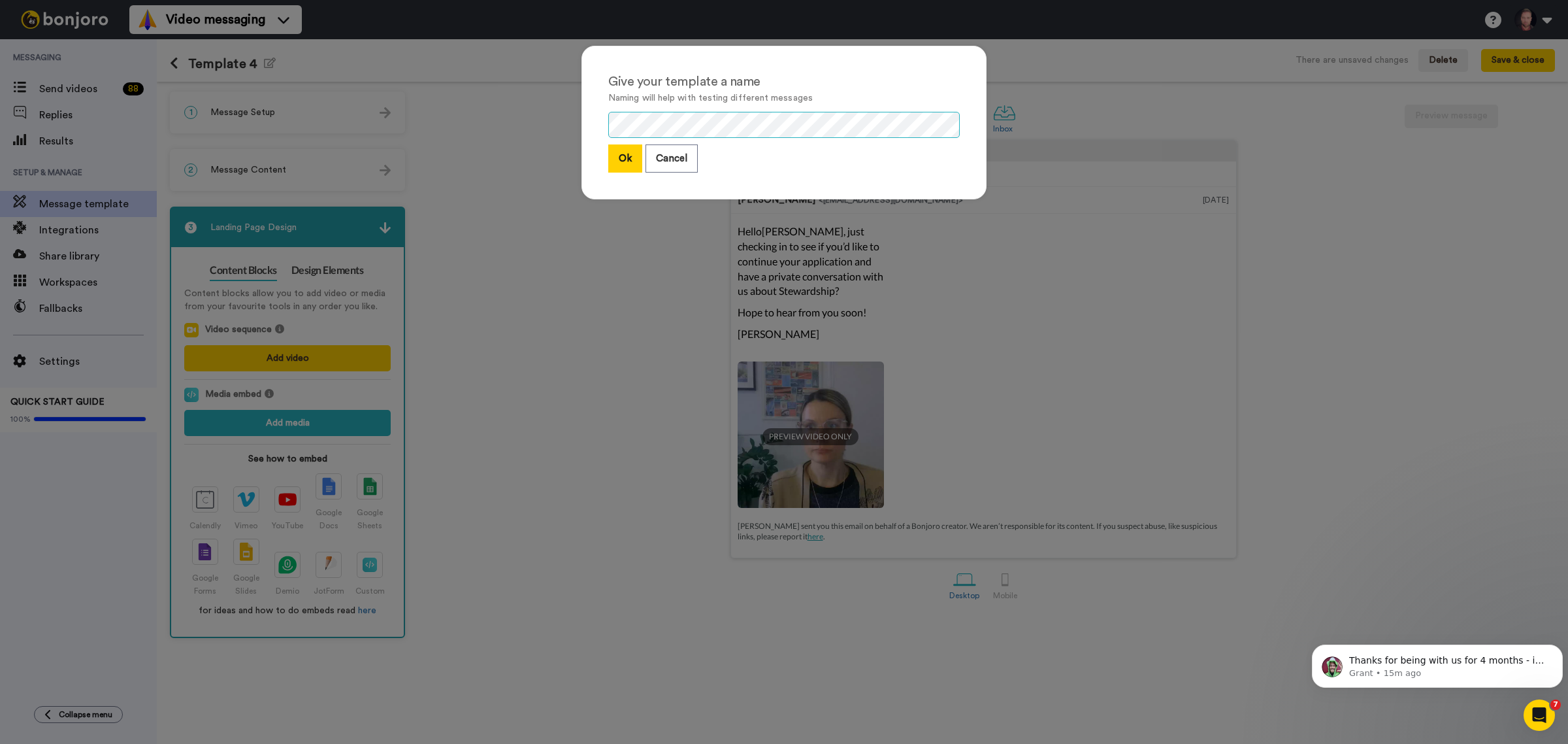
click at [585, 124] on div "Give your template a name Naming will help with testing different messages Ok C…" at bounding box center [784, 121] width 405 height 153
click at [617, 152] on button "Ok" at bounding box center [625, 158] width 34 height 28
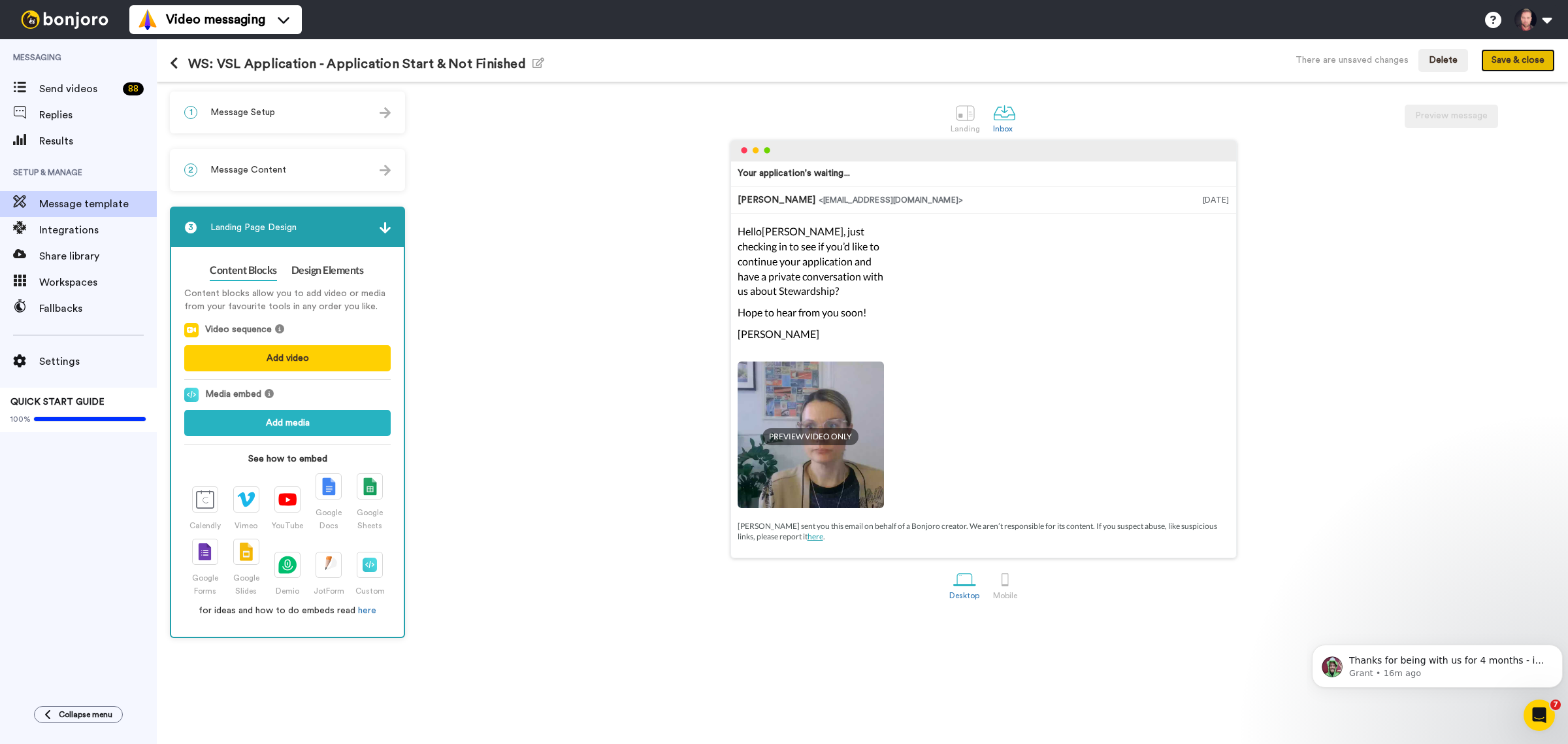
click at [1523, 64] on button "Save & close" at bounding box center [1518, 61] width 74 height 23
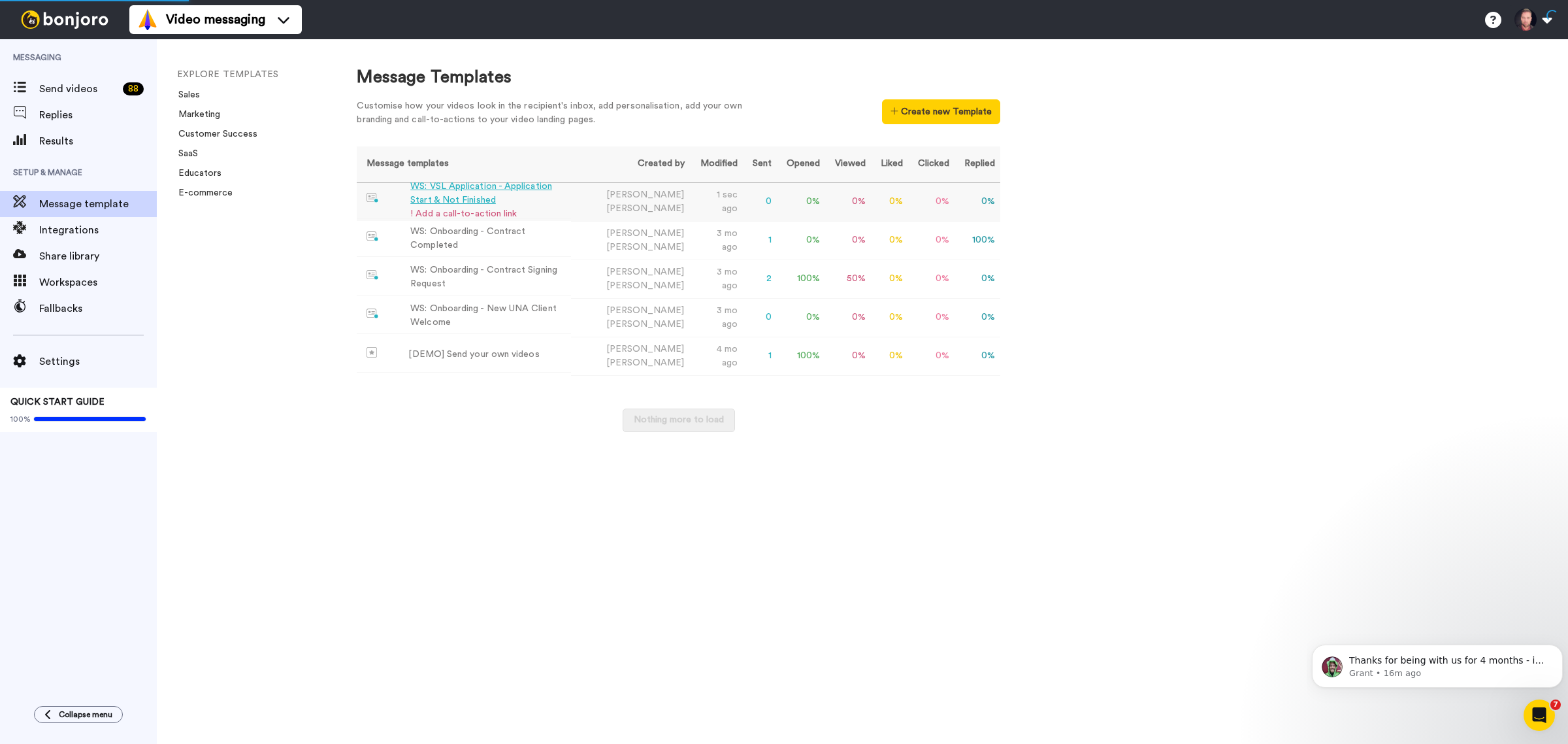
click at [457, 214] on div "! Add a call-to-action link" at bounding box center [487, 214] width 155 height 13
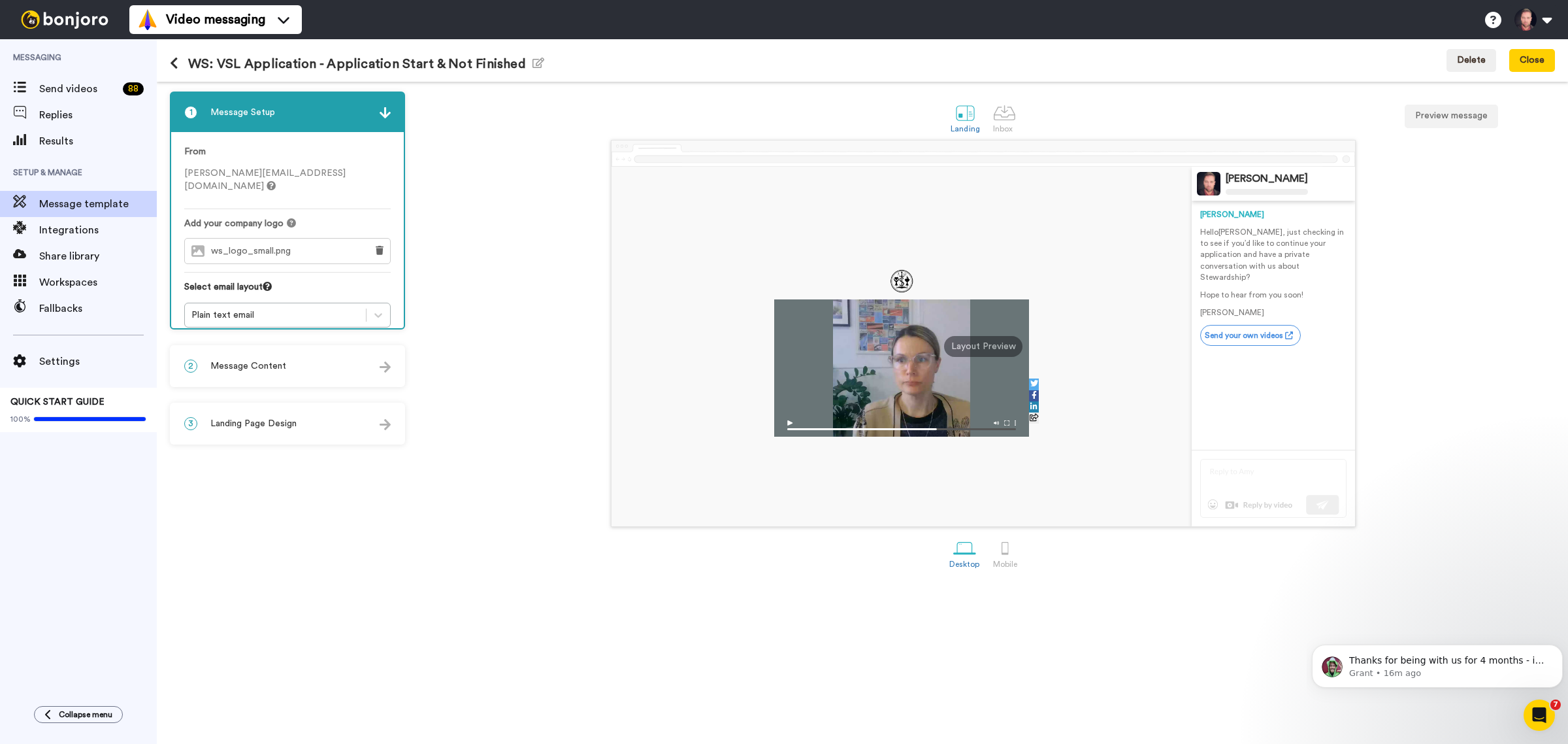
click at [274, 354] on div "2 Message Content" at bounding box center [288, 366] width 233 height 40
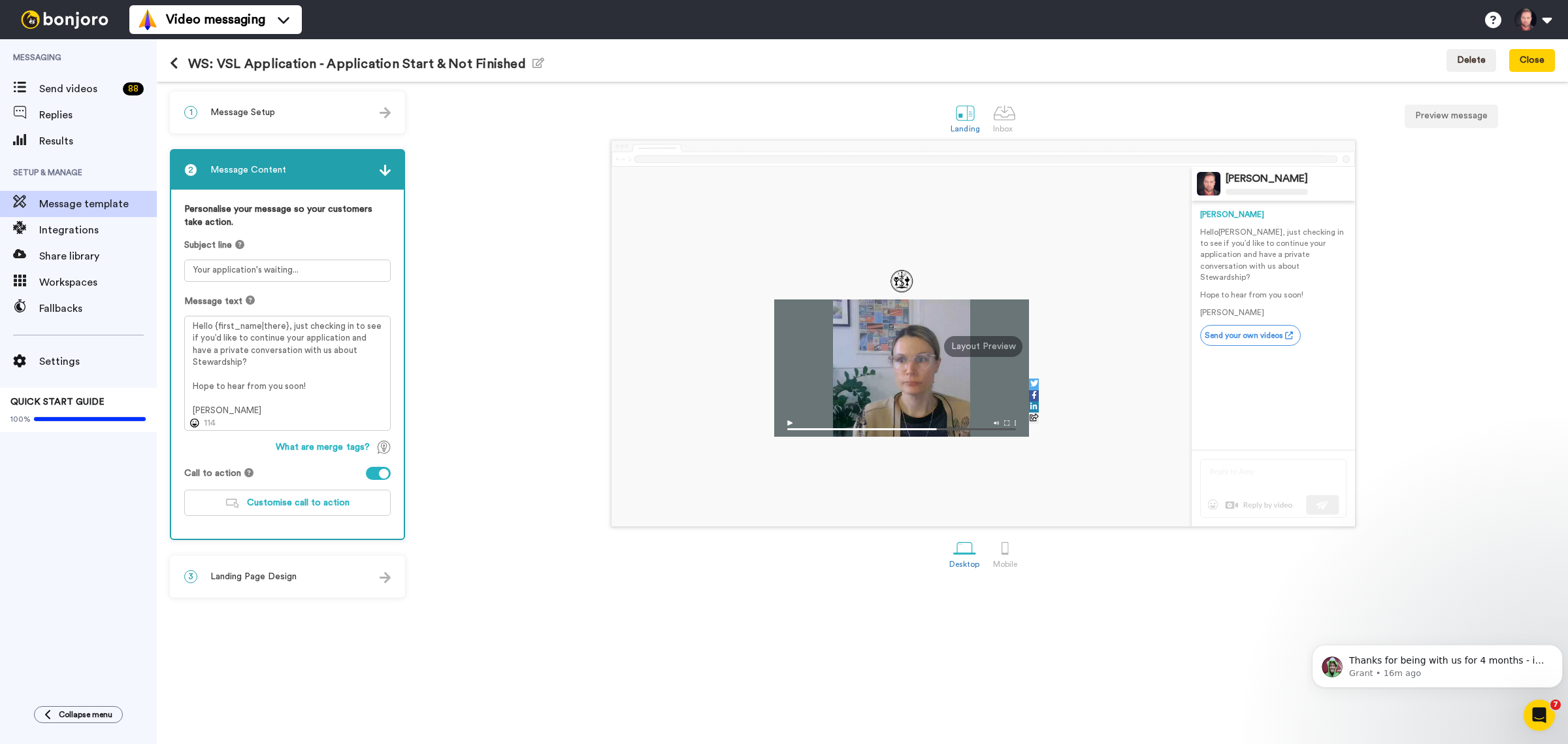
click at [373, 470] on div at bounding box center [379, 473] width 25 height 13
click at [1509, 64] on button "Save & close" at bounding box center [1518, 61] width 74 height 23
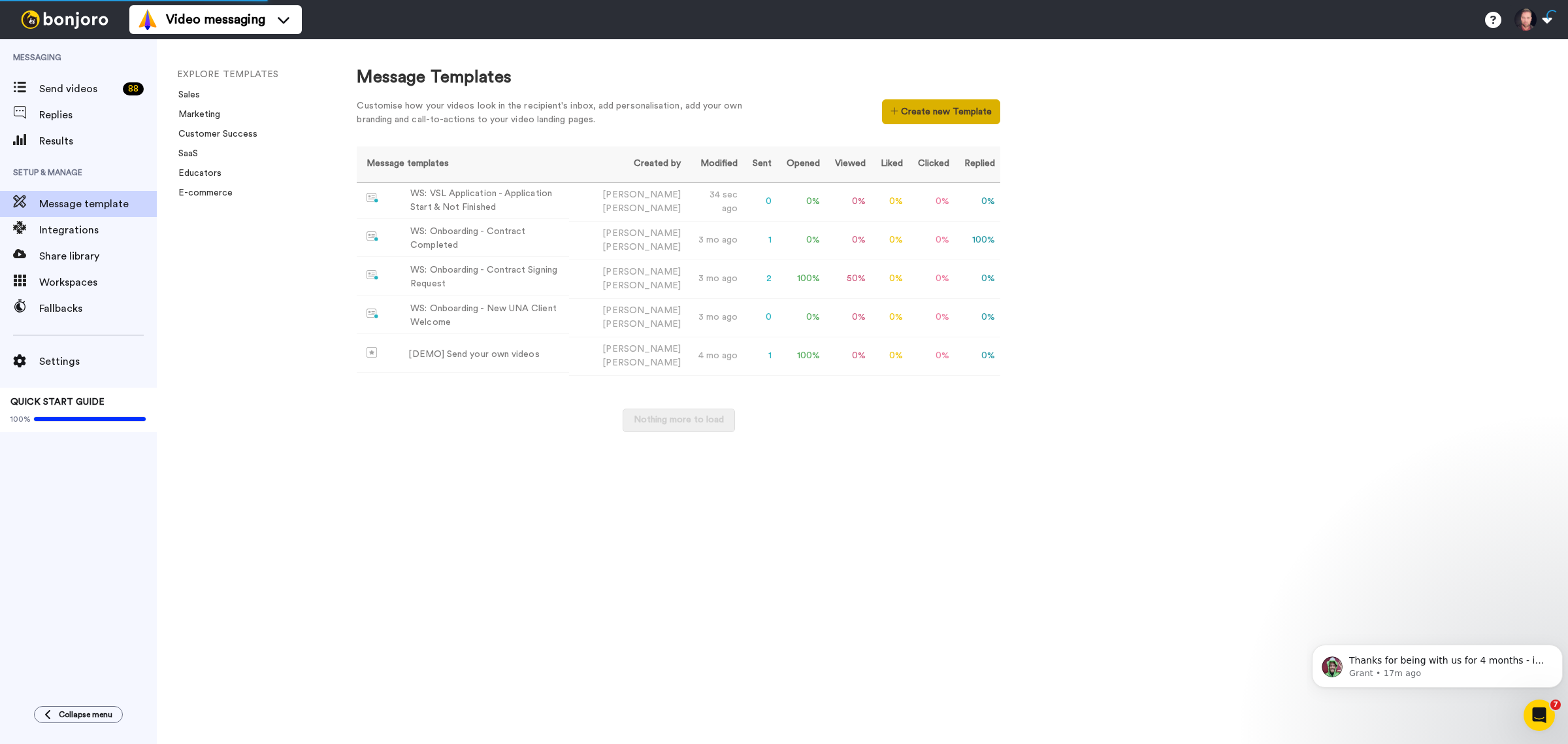
click at [948, 111] on button "Create new Template" at bounding box center [941, 112] width 118 height 25
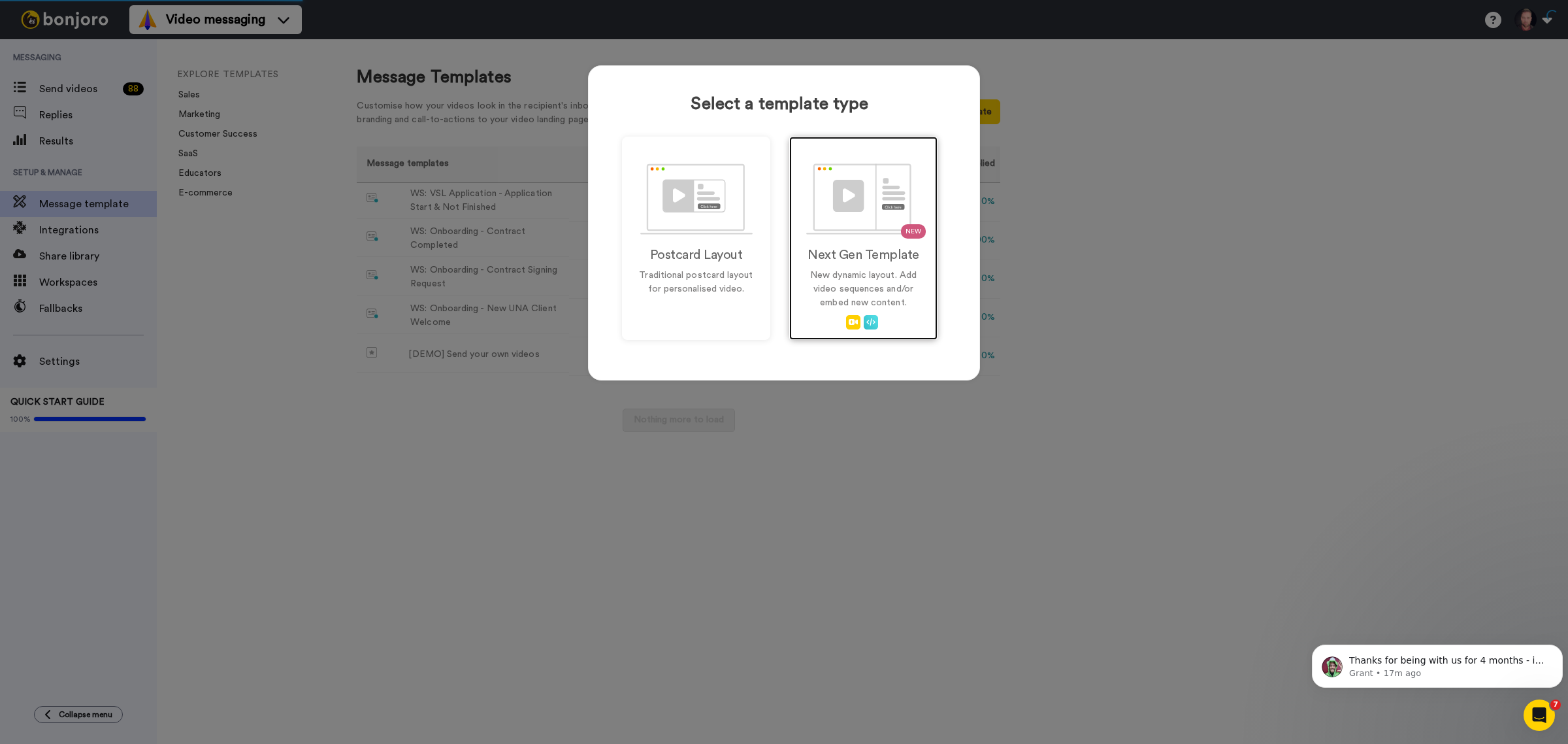
click at [854, 272] on p "New dynamic layout. Add video sequences and/or embed new content." at bounding box center [864, 289] width 121 height 41
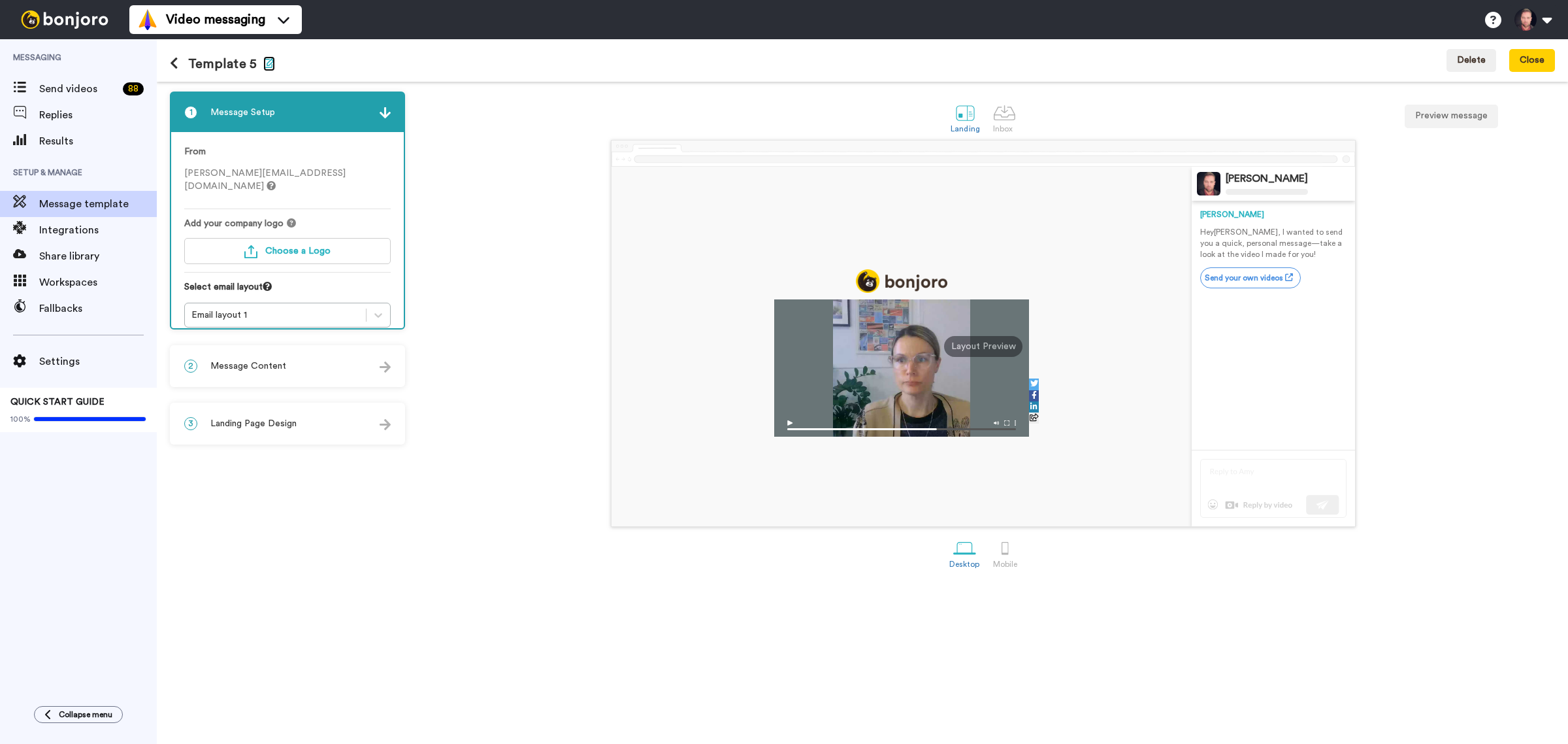
click at [268, 64] on icon "button" at bounding box center [269, 63] width 12 height 11
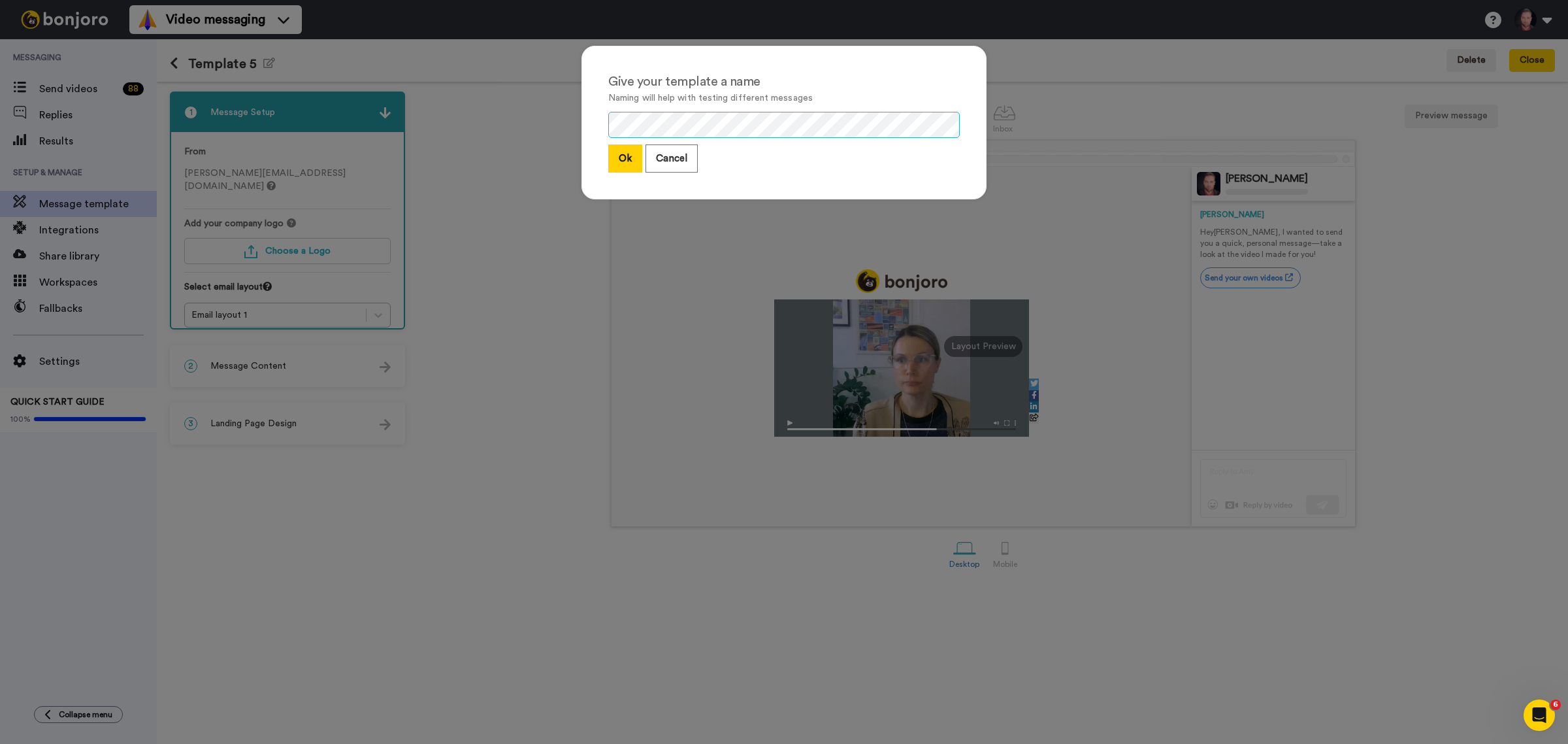
click at [582, 115] on div "Give your template a name Naming will help with testing different messages Ok C…" at bounding box center [784, 121] width 405 height 153
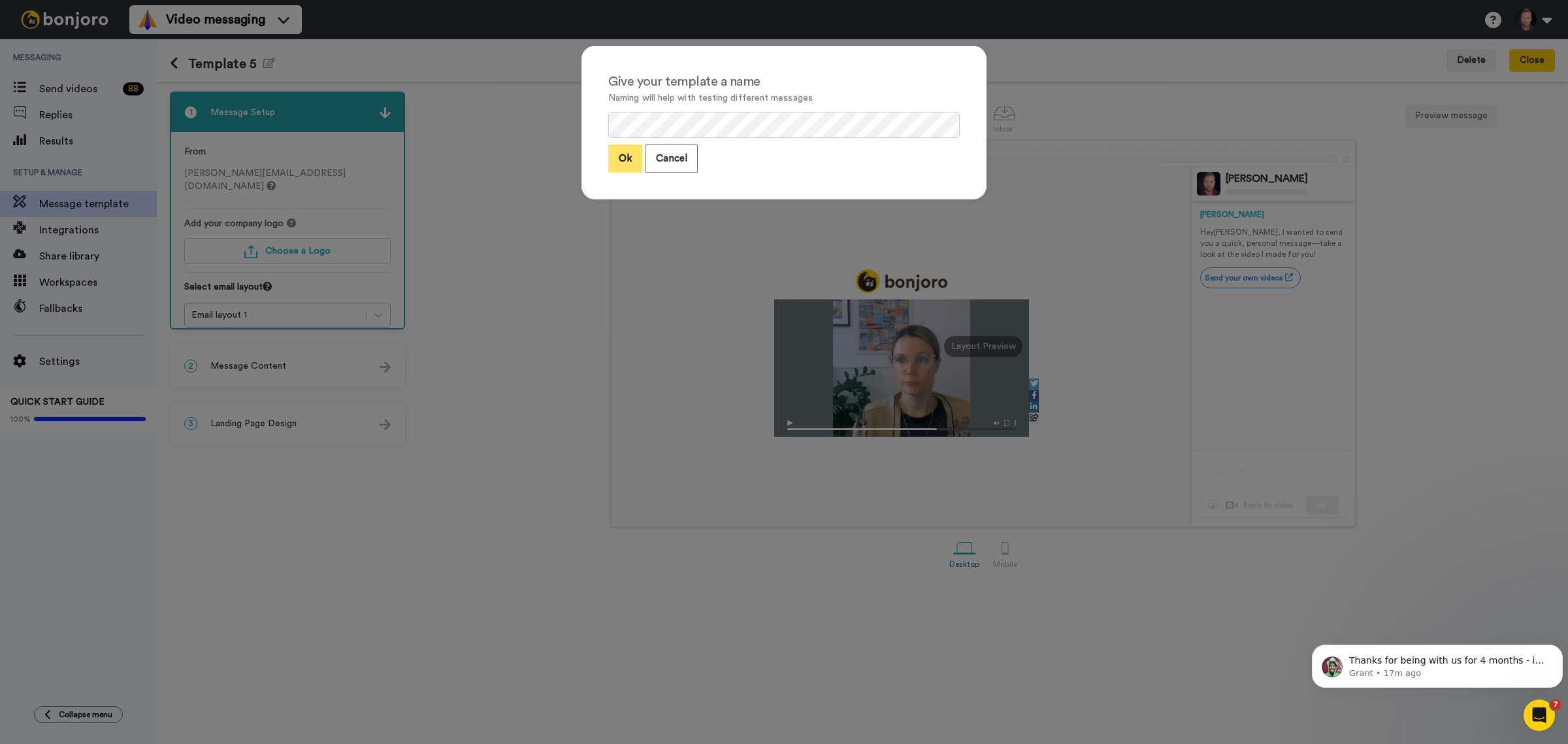
click at [623, 155] on button "Ok" at bounding box center [625, 158] width 34 height 28
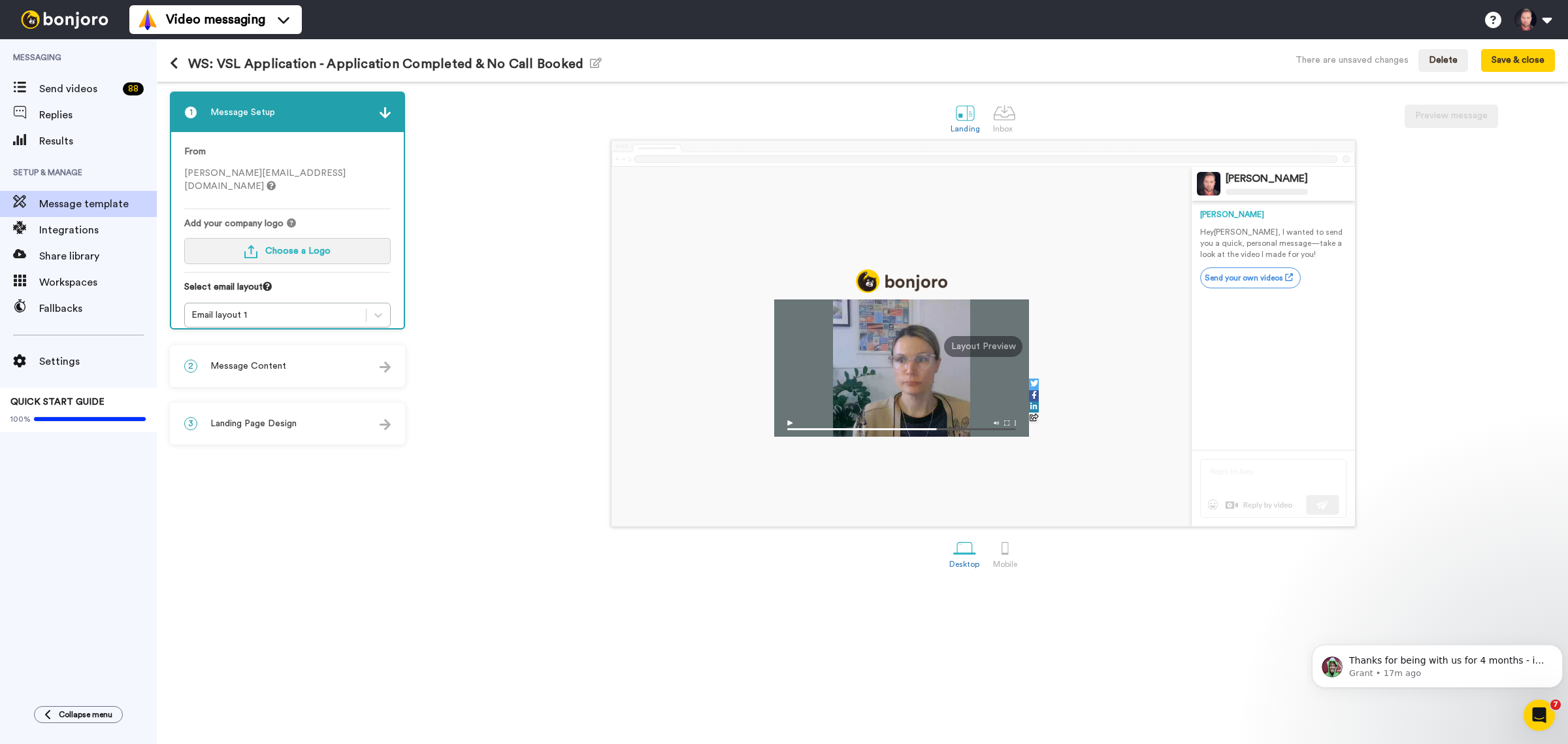
click at [250, 245] on img "button" at bounding box center [251, 252] width 13 height 13
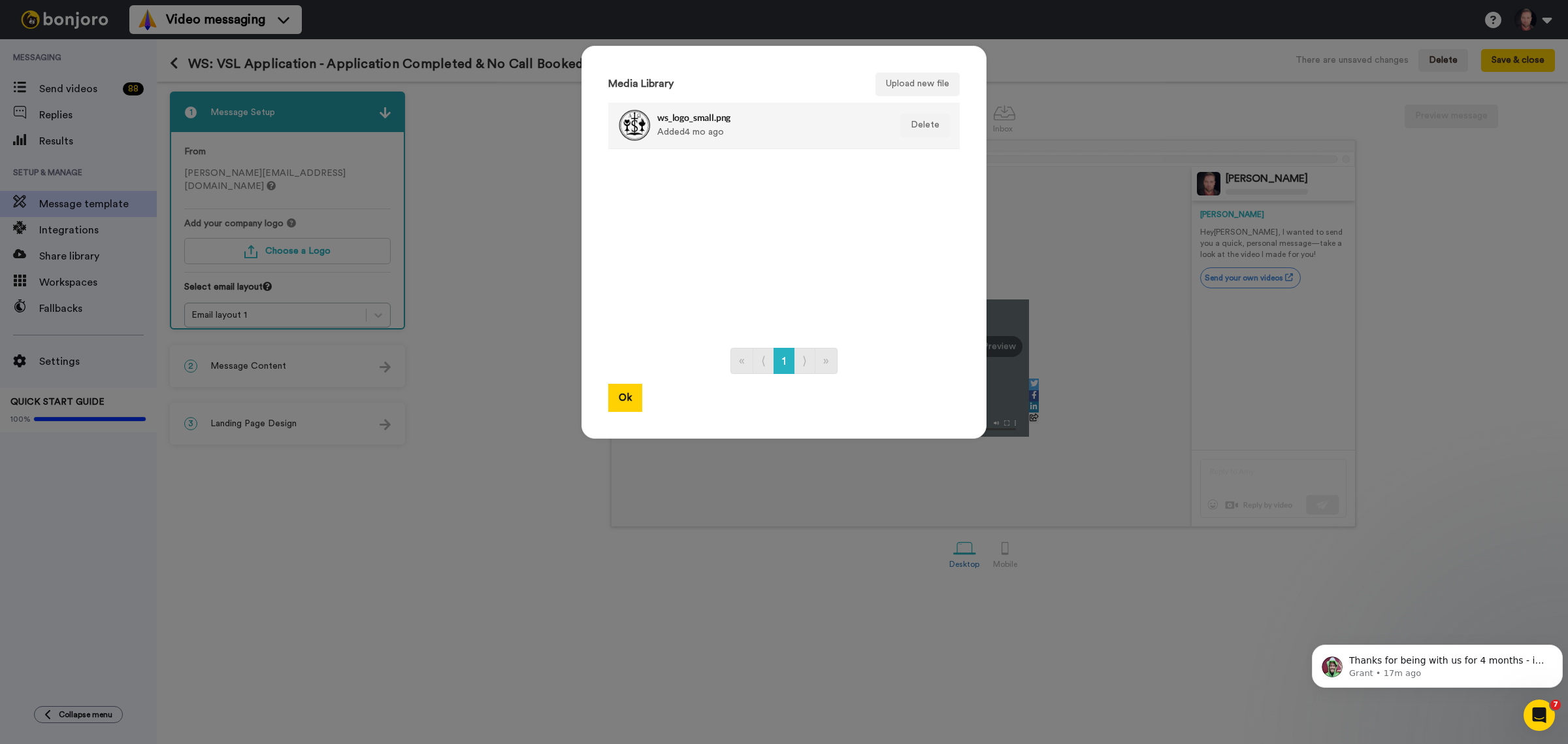
click at [716, 121] on h4 "ws_logo_small.png" at bounding box center [771, 118] width 225 height 10
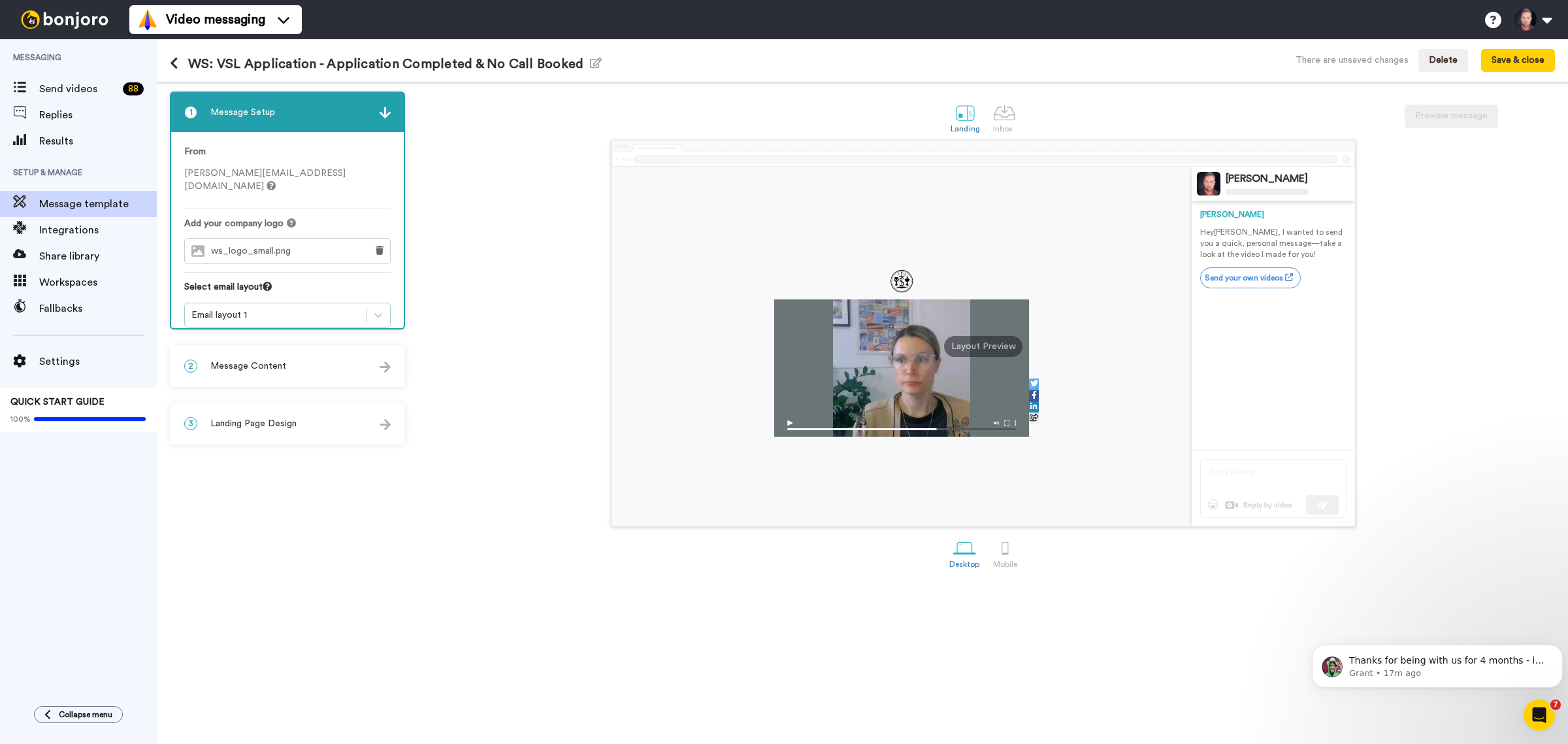
click at [267, 308] on div "Email layout 1" at bounding box center [275, 315] width 168 height 13
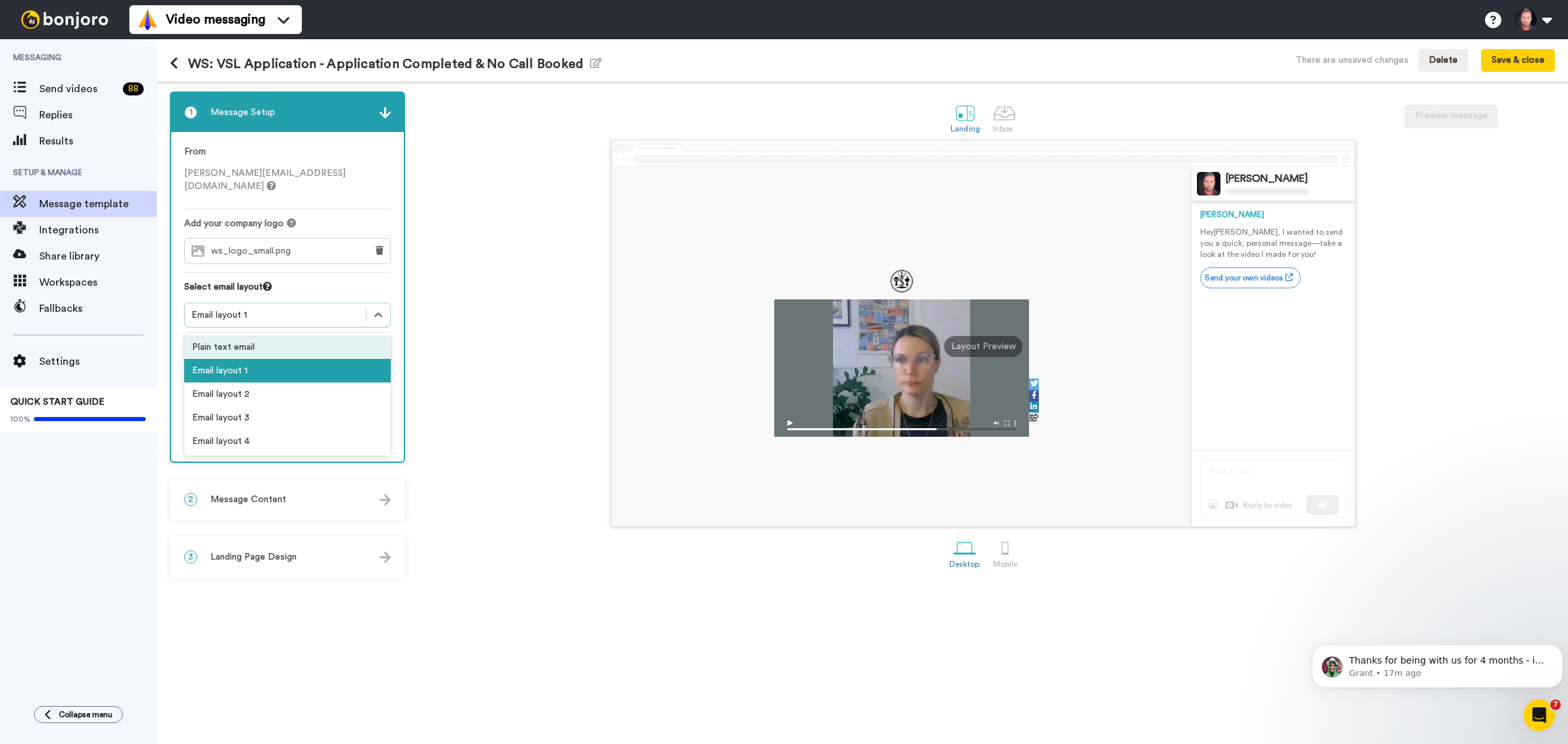
click at [265, 335] on div "Plain text email" at bounding box center [287, 347] width 206 height 23
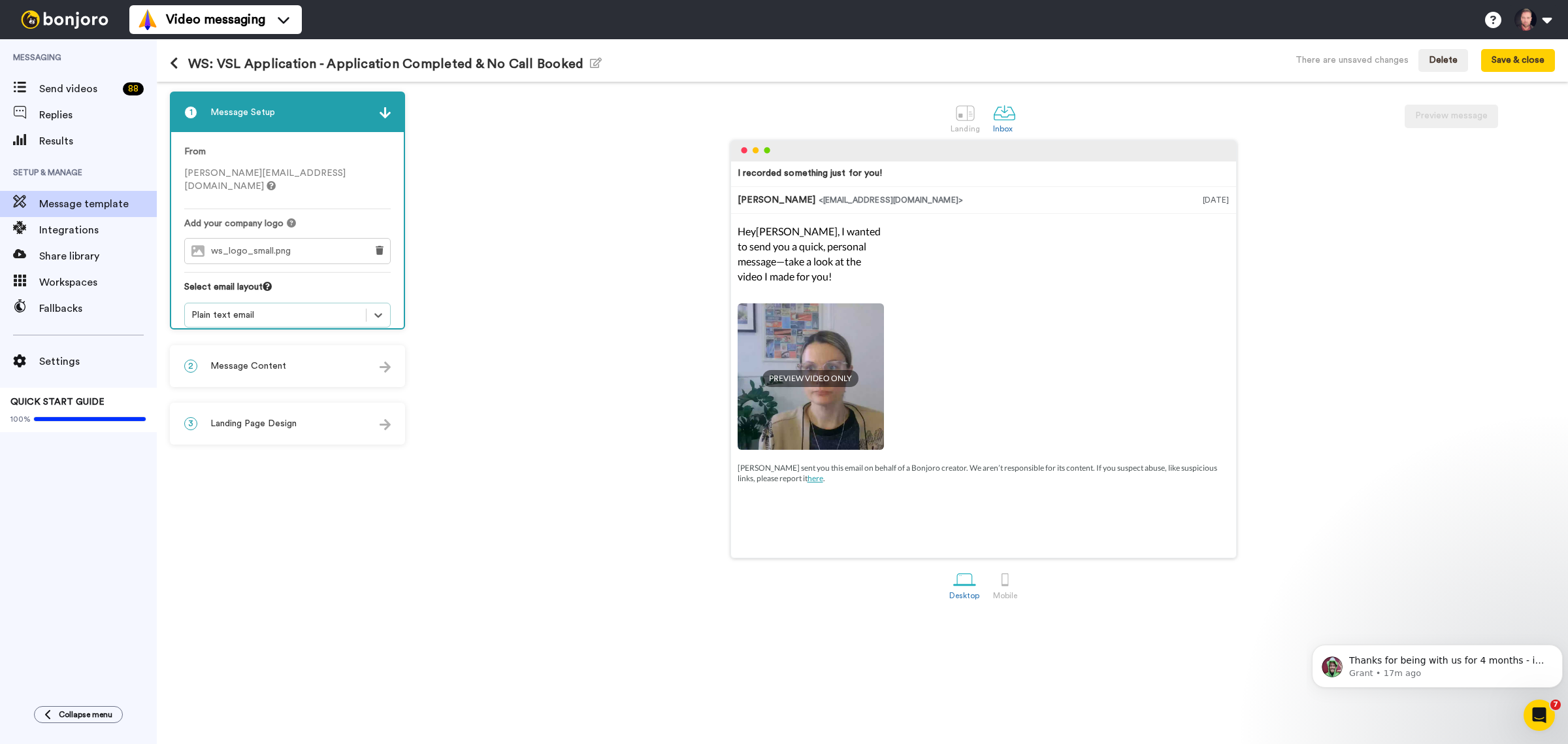
click at [293, 353] on div "2 Message Content" at bounding box center [288, 366] width 233 height 40
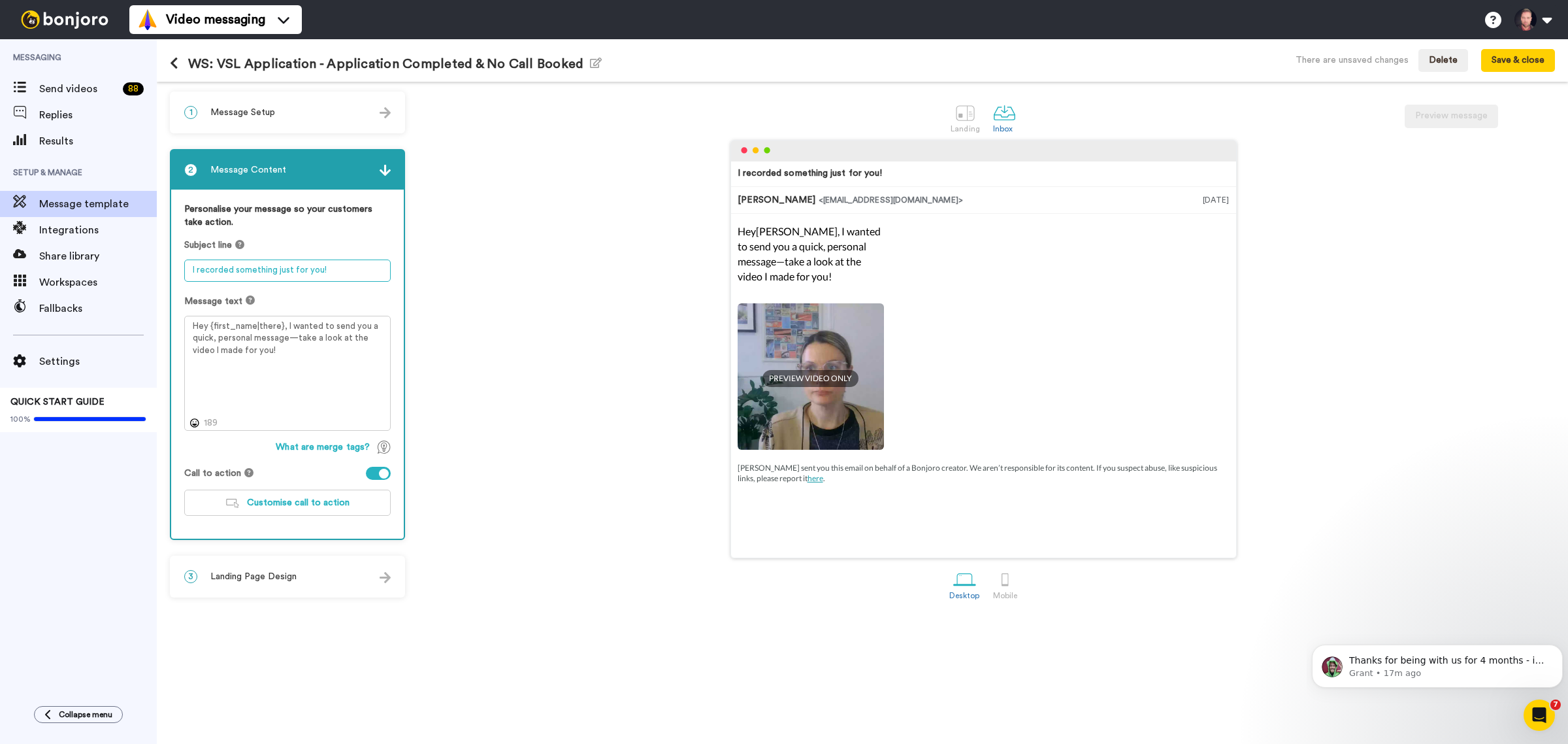
drag, startPoint x: 338, startPoint y: 267, endPoint x: 181, endPoint y: 266, distance: 157.0
click at [181, 266] on div "Personalise your message so your customers take action. Subject line I recorded…" at bounding box center [288, 364] width 233 height 349
click at [334, 274] on textarea "I recorded something just for you!" at bounding box center [287, 270] width 206 height 22
drag, startPoint x: 338, startPoint y: 272, endPoint x: 164, endPoint y: 269, distance: 174.0
click at [164, 269] on div "1 Message Setup From jason@wealthysteward.com Add your company logo ws_logo_sma…" at bounding box center [862, 412] width 1411 height 662
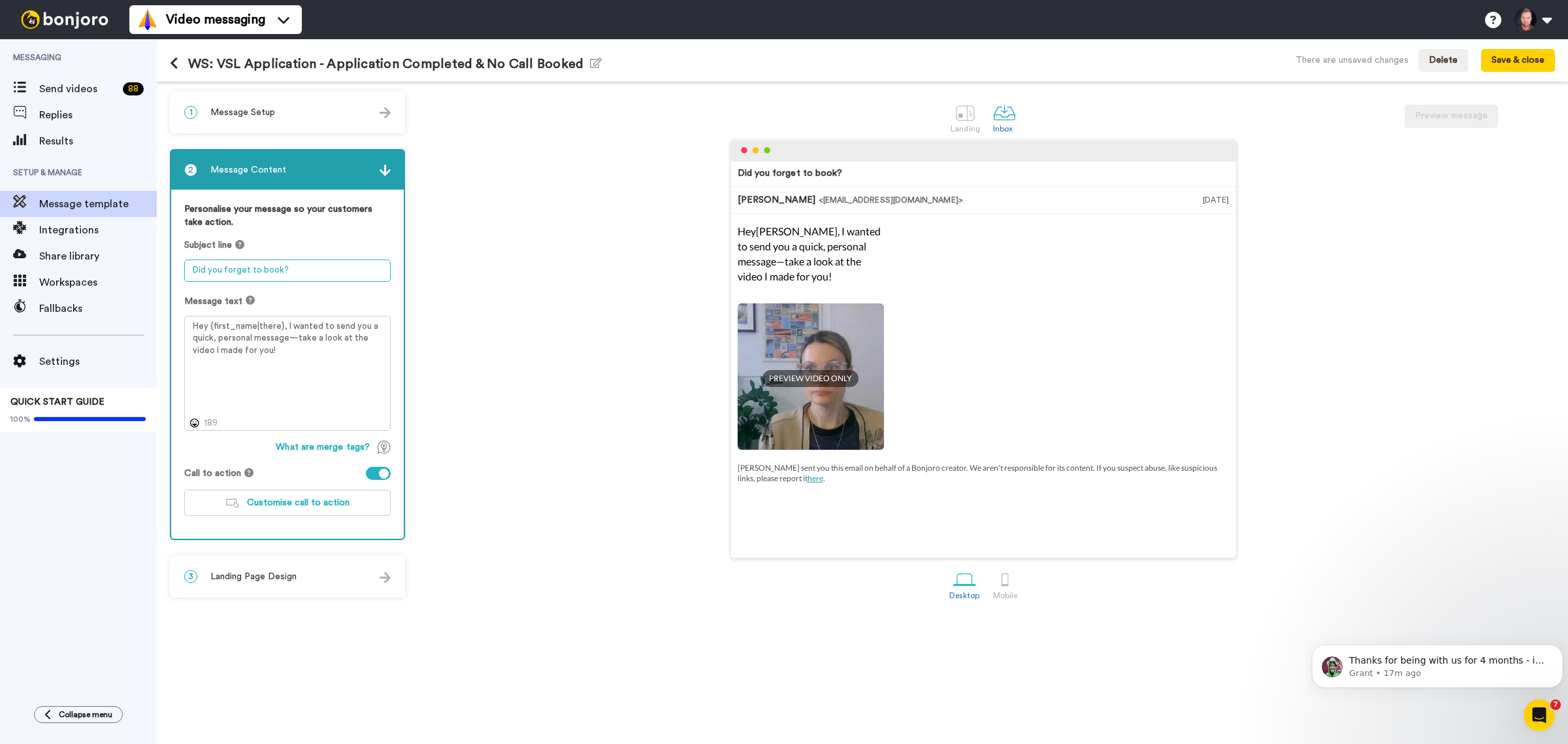
type textarea "Did you forget to book?"
drag, startPoint x: 318, startPoint y: 350, endPoint x: 282, endPoint y: 326, distance: 43.3
click at [282, 326] on textarea "Hey {first_name|there}, I wanted to send you a quick, personal message—take a l…" at bounding box center [287, 374] width 206 height 116
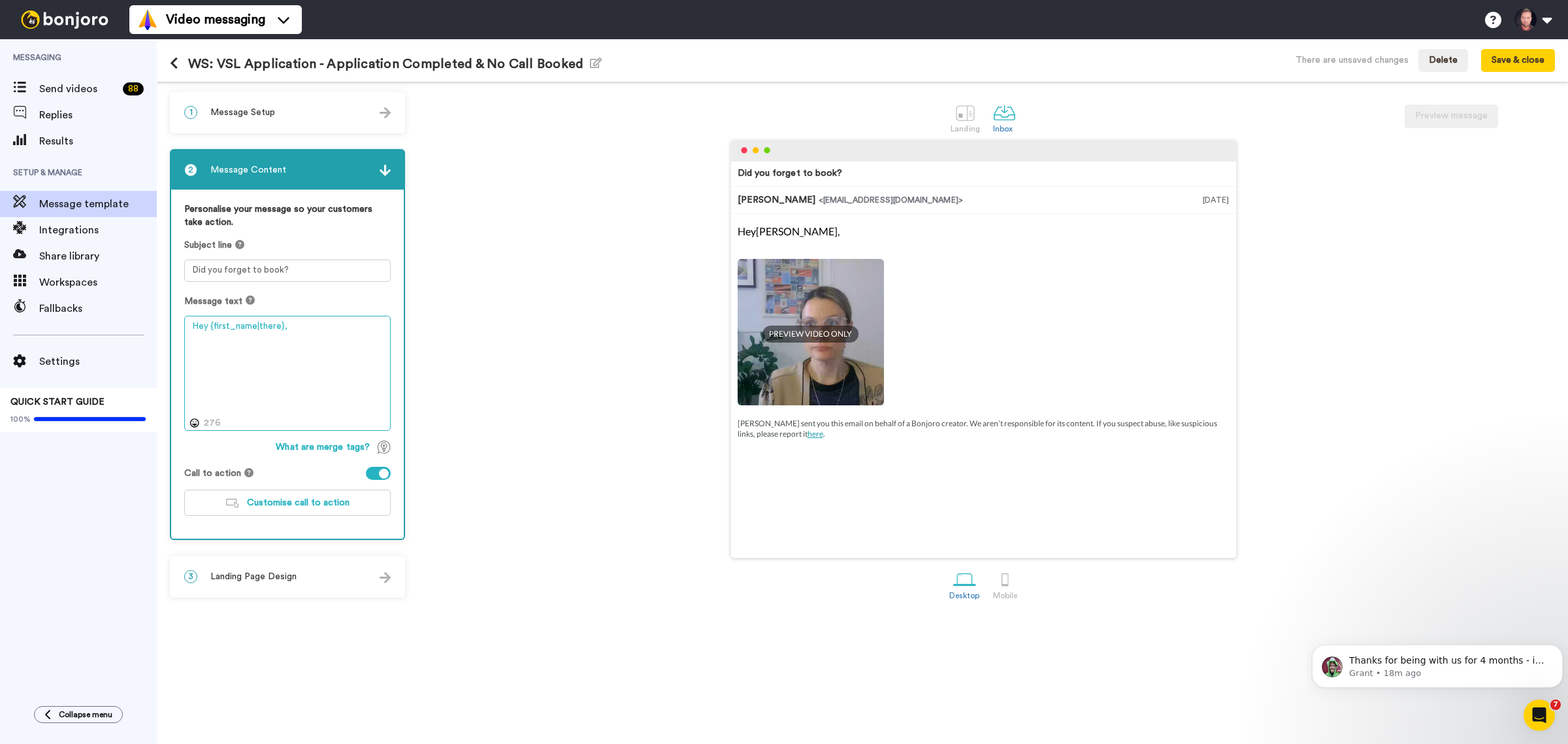
paste textarea "We saw your application come through yesterday and we’re excited to connect wit…"
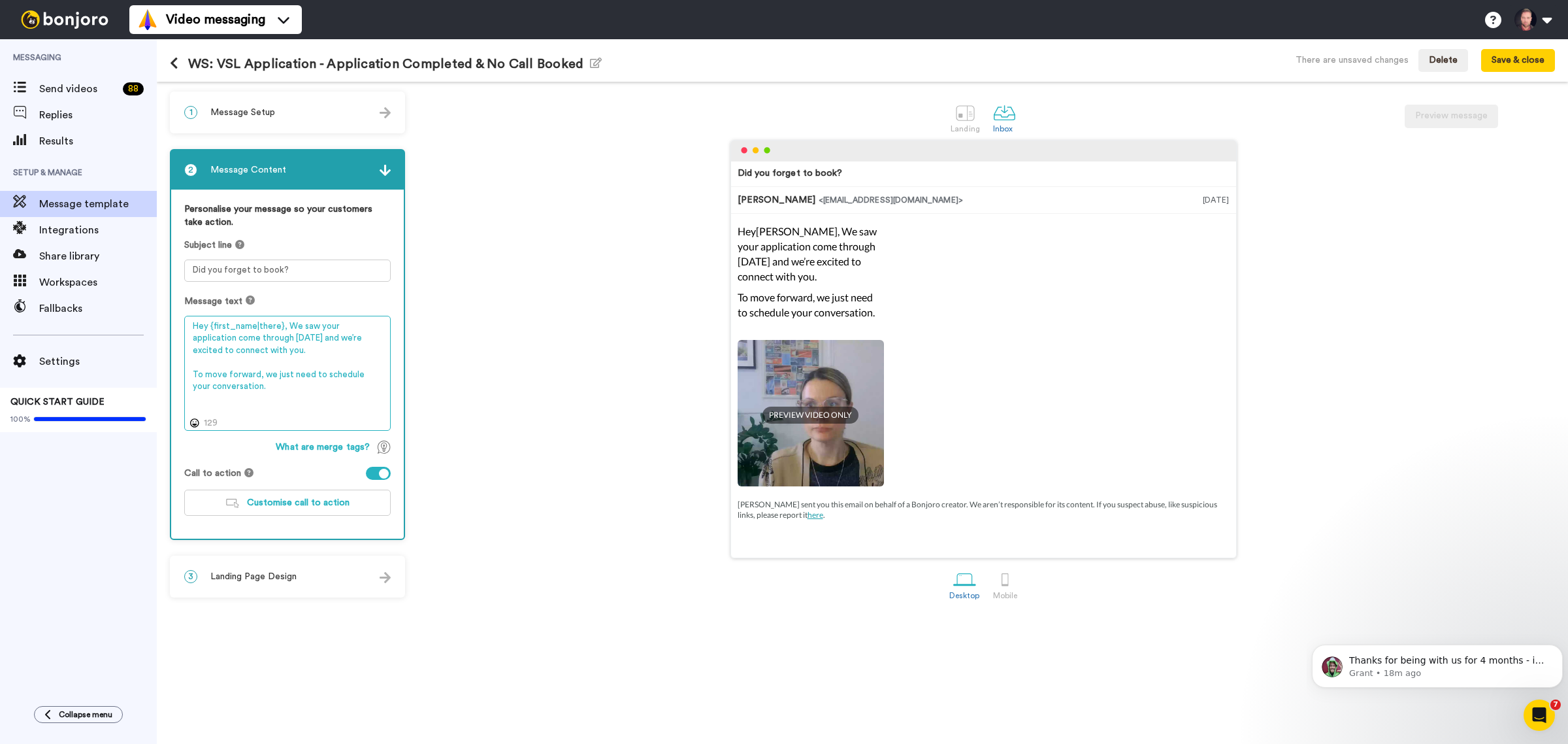
drag, startPoint x: 291, startPoint y: 322, endPoint x: 363, endPoint y: 340, distance: 74.2
click at [292, 321] on textarea "Hey {first_name|there}, We saw your application come through yesterday and we’r…" at bounding box center [287, 374] width 206 height 116
click at [255, 385] on textarea "Hey {first_name|there}, we saw your application come through yesterday and we’r…" at bounding box center [287, 374] width 206 height 116
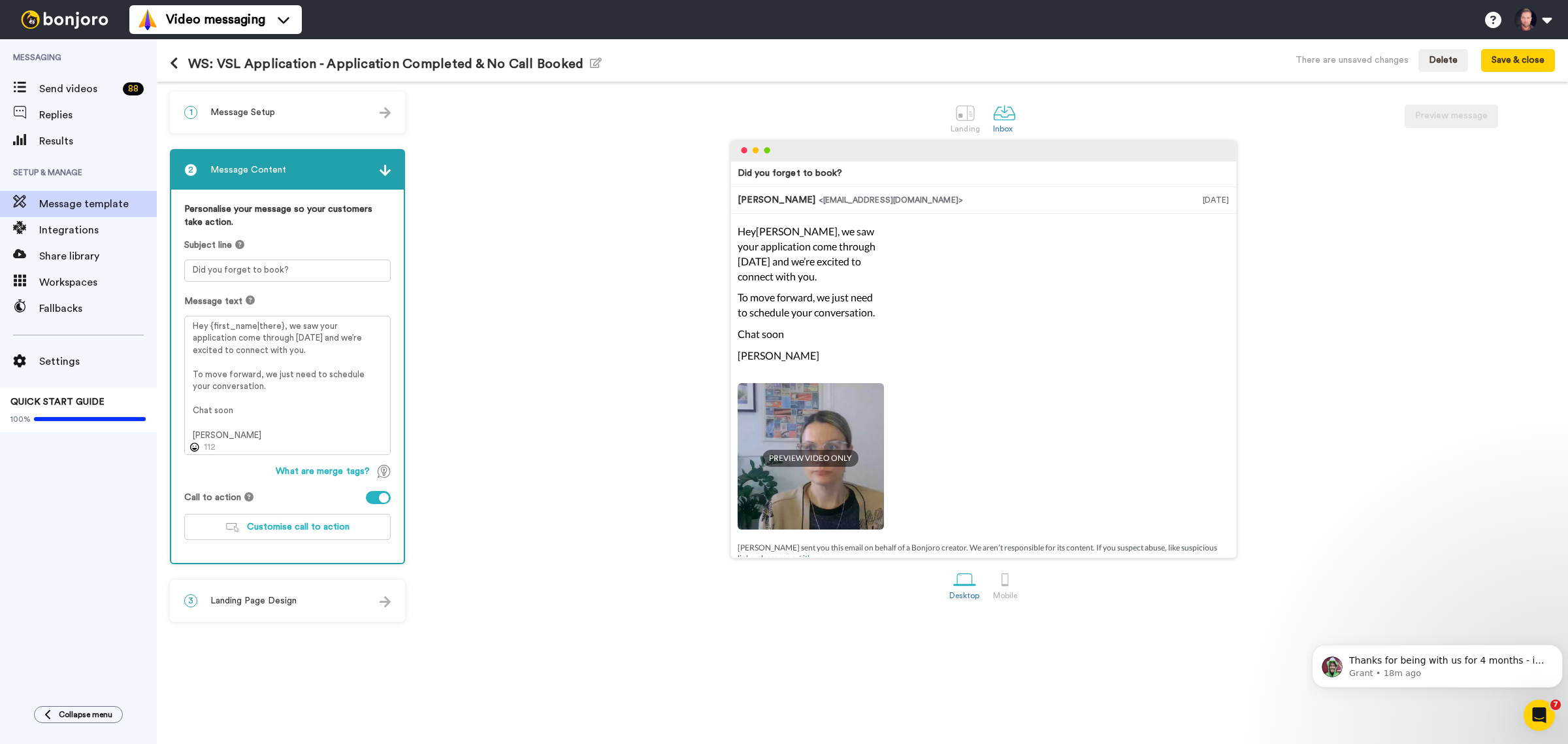
click at [378, 492] on div at bounding box center [379, 498] width 25 height 13
click at [198, 408] on textarea "Hey {first_name|there}, we saw your application come through yesterday and we’r…" at bounding box center [287, 385] width 206 height 140
click at [279, 410] on textarea "Hey {first_name|there}, we saw your application come through yesterday and we’r…" at bounding box center [287, 385] width 206 height 140
type textarea "Hey {first_name|there}, we saw your application come through yesterday and we’r…"
click at [275, 595] on span "Landing Page Design" at bounding box center [253, 601] width 87 height 13
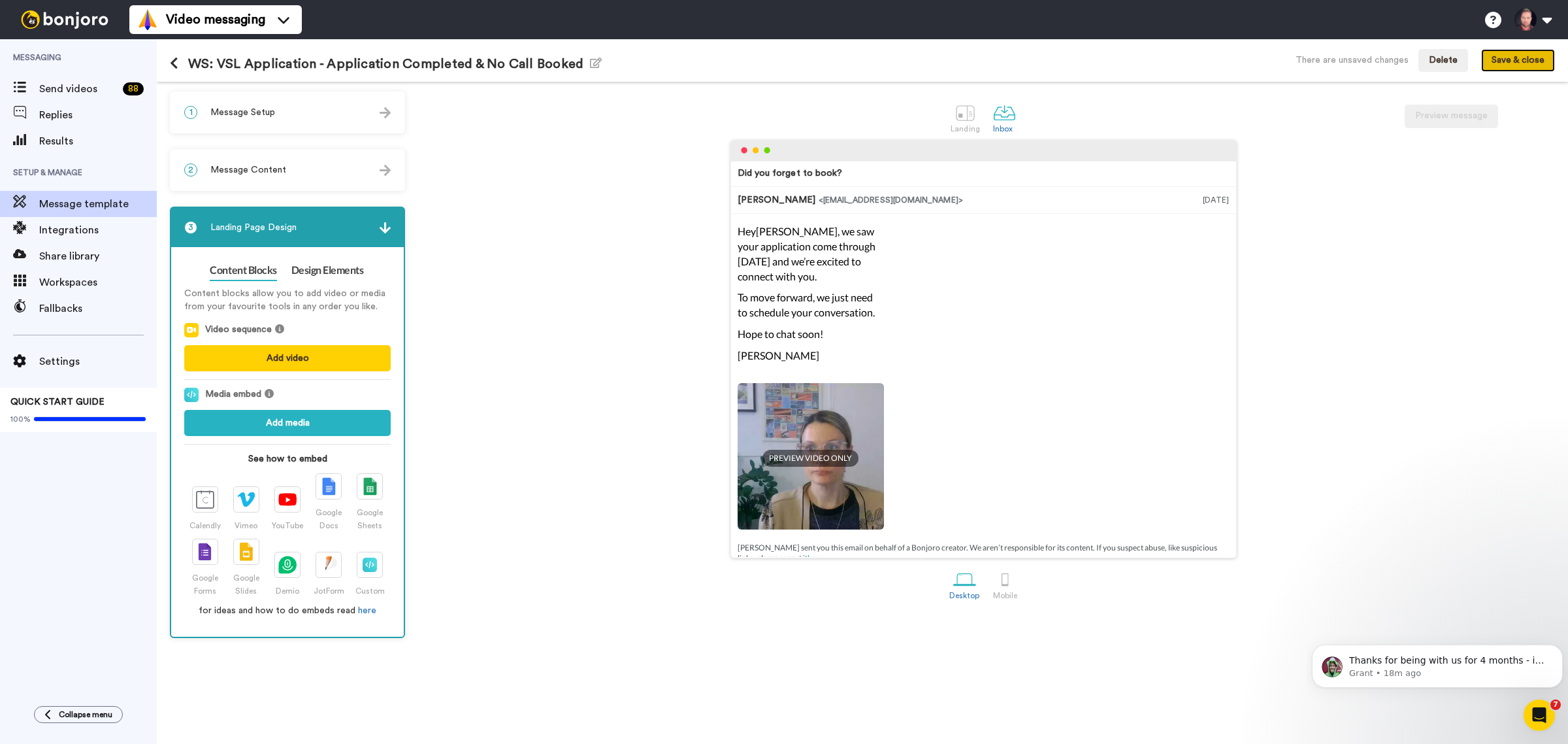
click at [1528, 58] on button "Save & close" at bounding box center [1518, 61] width 74 height 23
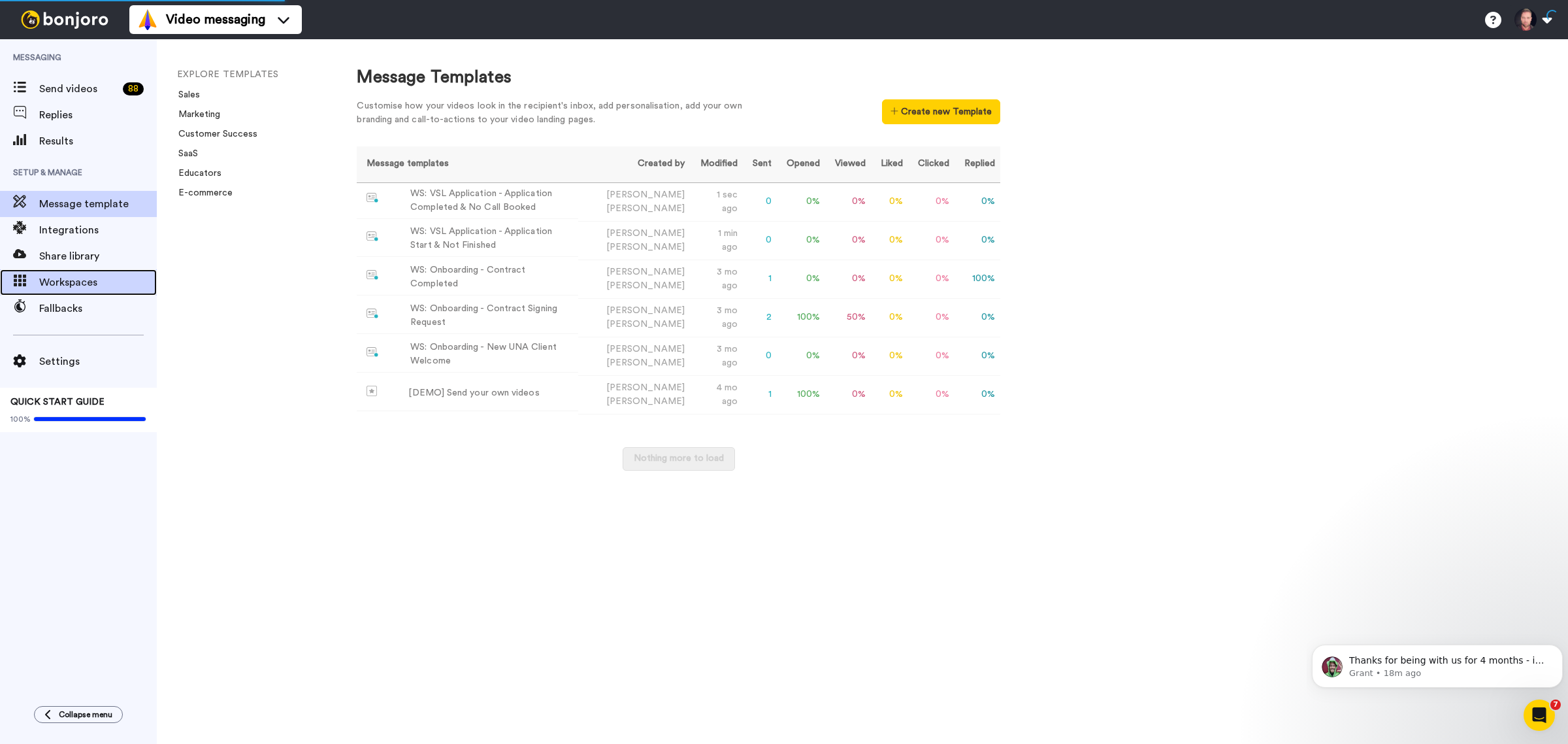
click at [79, 281] on span "Workspaces" at bounding box center [98, 282] width 118 height 15
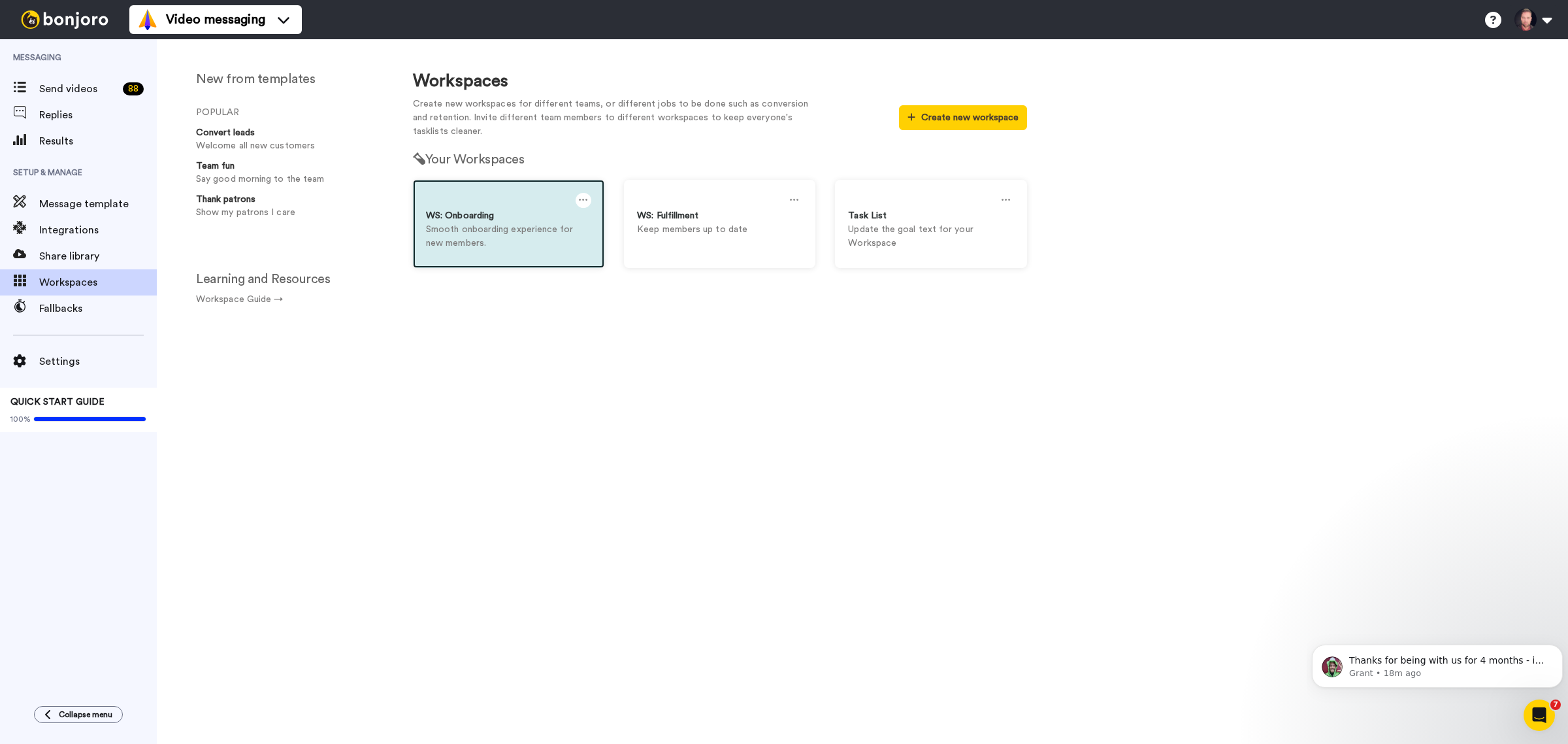
click at [576, 199] on div at bounding box center [584, 200] width 15 height 15
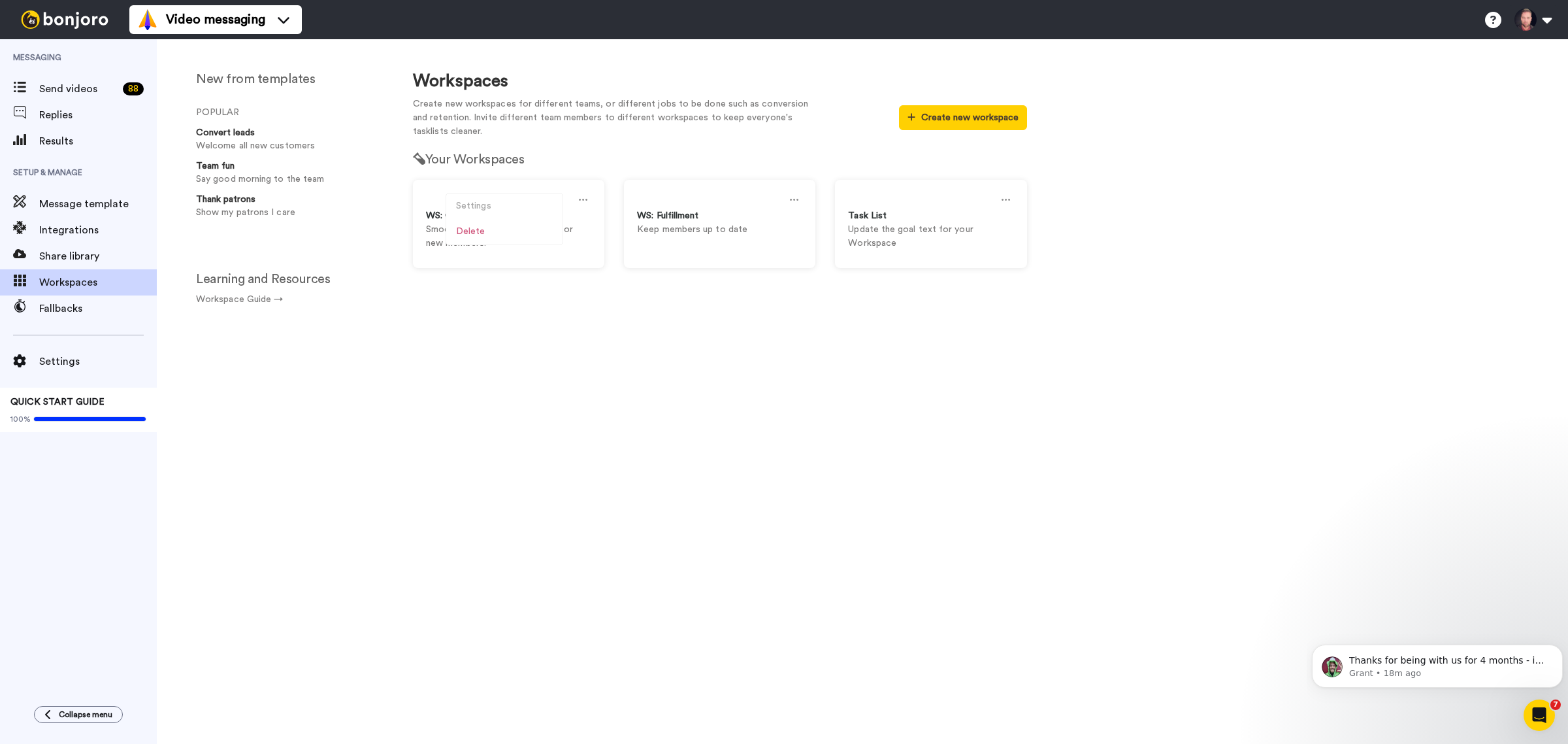
click at [554, 439] on div "Workspaces Create new workspaces for different teams, or different jobs to be d…" at bounding box center [720, 401] width 666 height 685
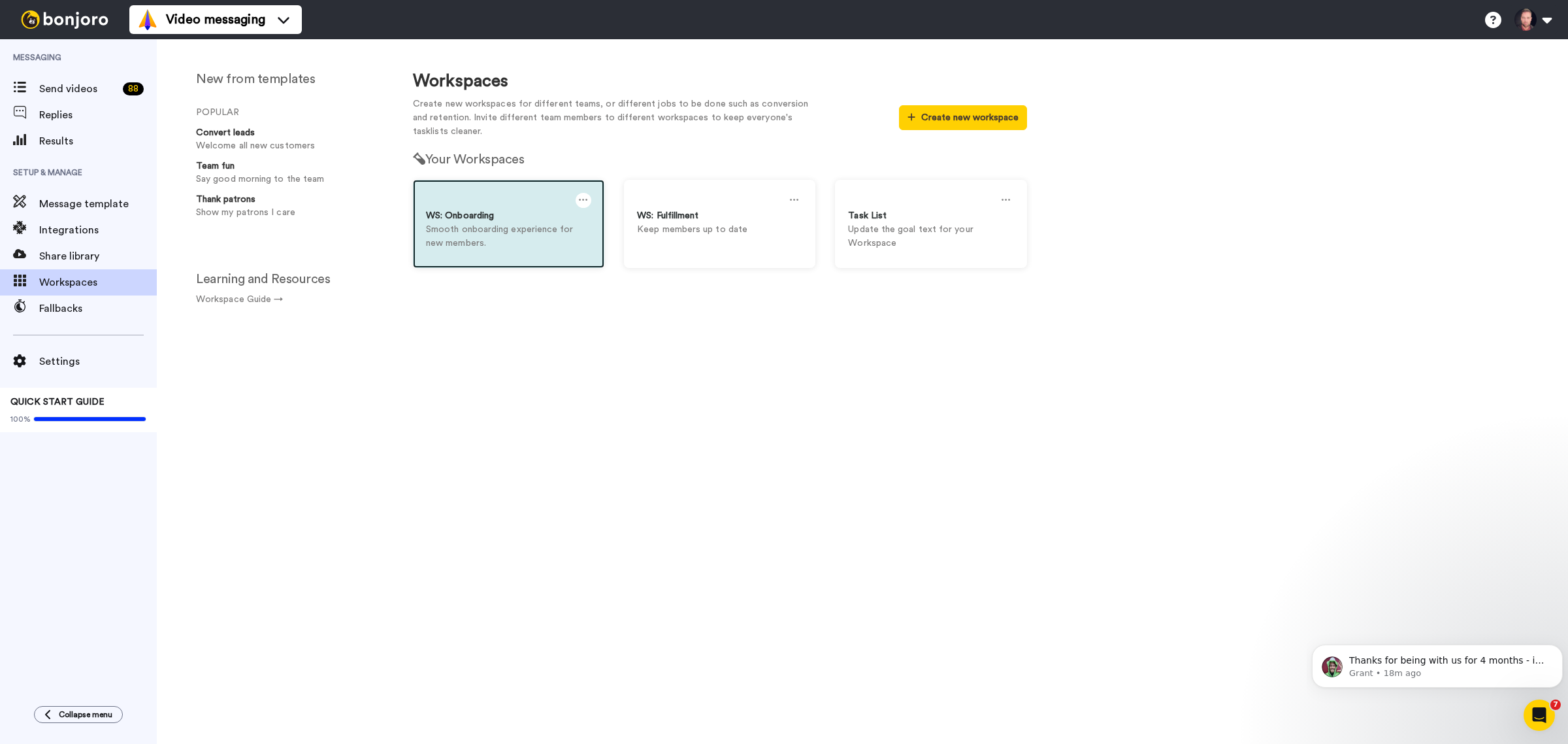
click at [513, 230] on p "Smooth onboarding experience for new members." at bounding box center [509, 236] width 166 height 27
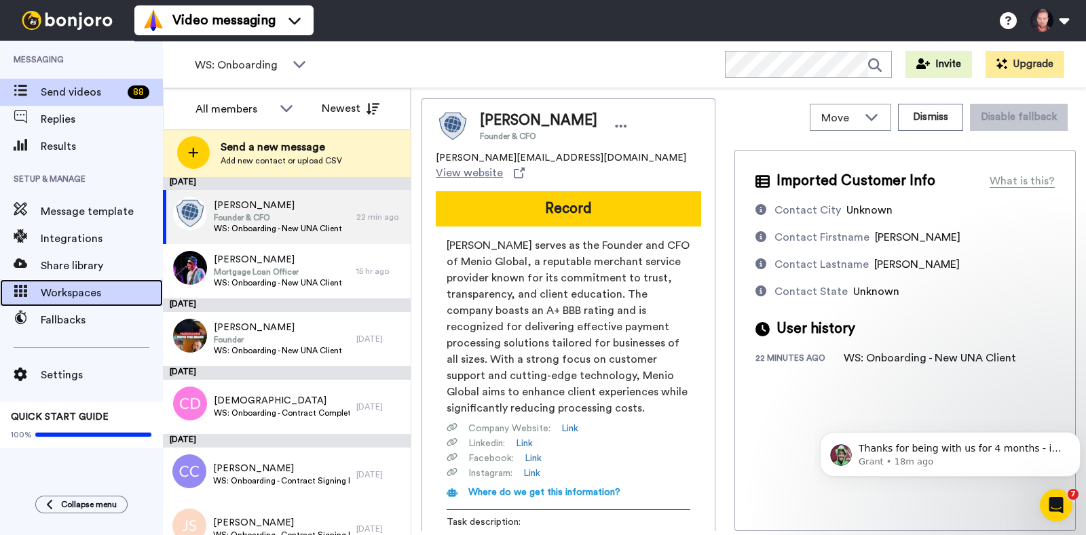
click at [58, 295] on span "Workspaces" at bounding box center [102, 293] width 122 height 16
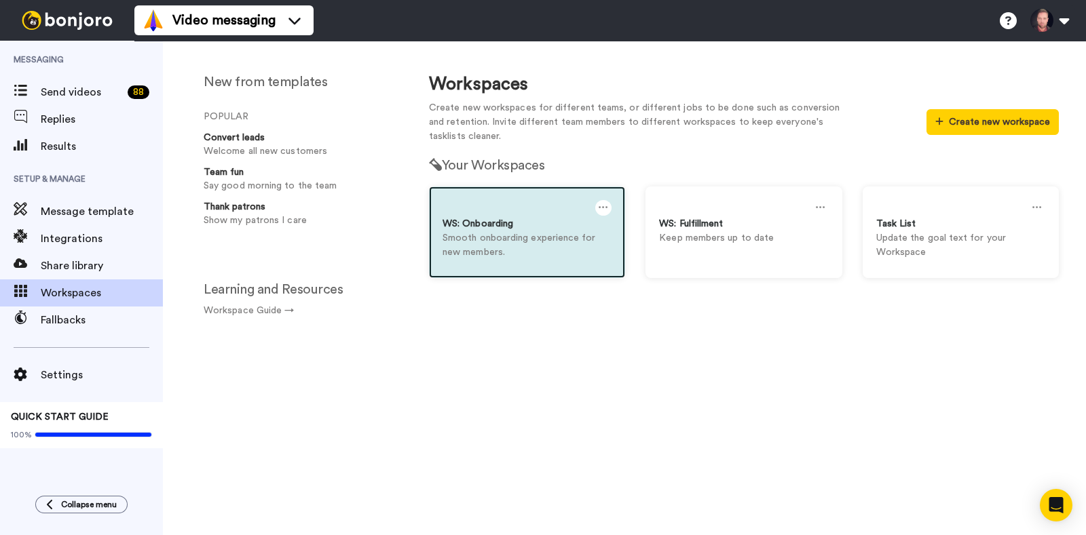
click at [598, 208] on icon at bounding box center [602, 207] width 9 height 15
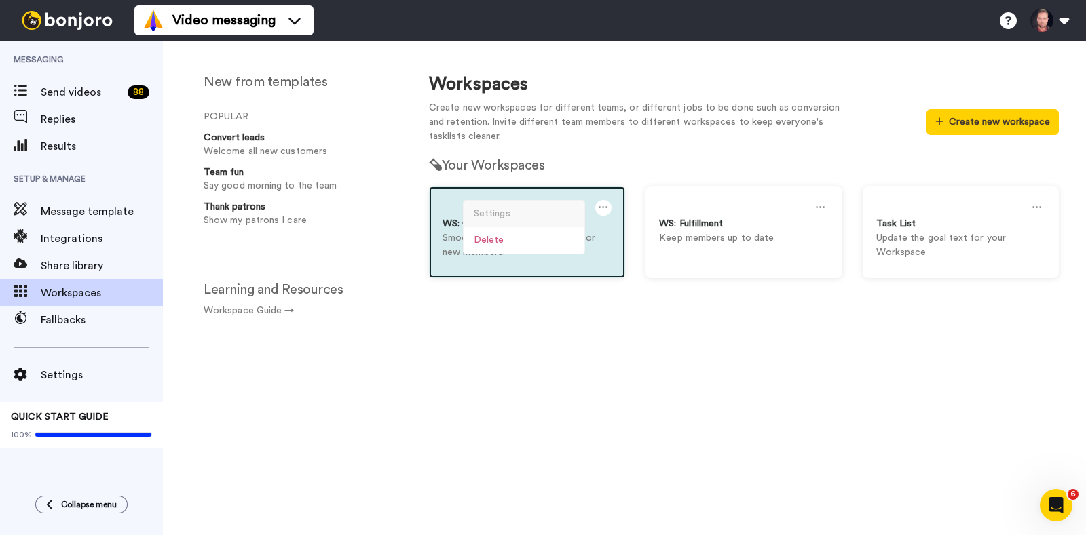
click at [520, 210] on div "Settings" at bounding box center [523, 214] width 121 height 26
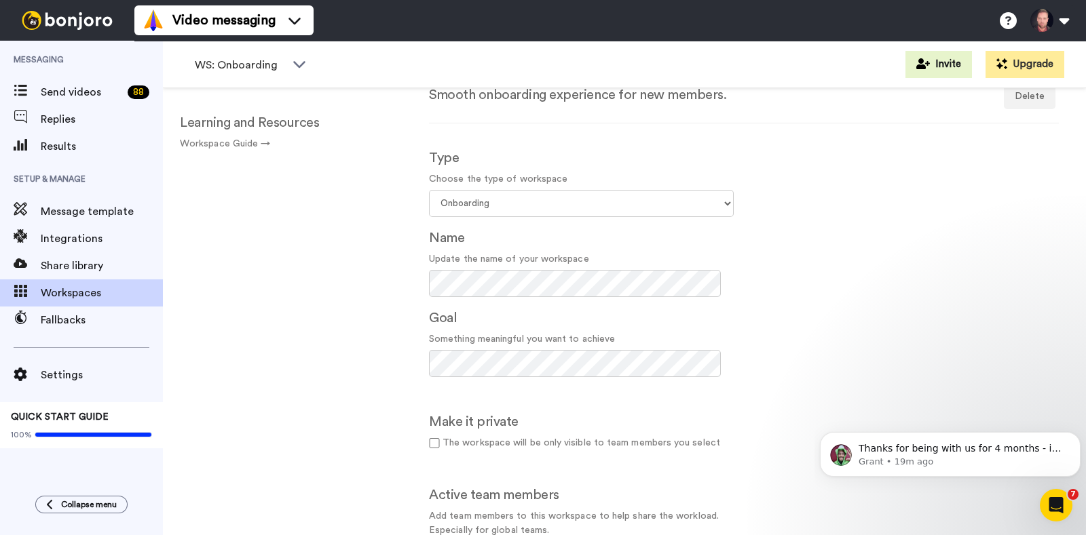
scroll to position [135, 0]
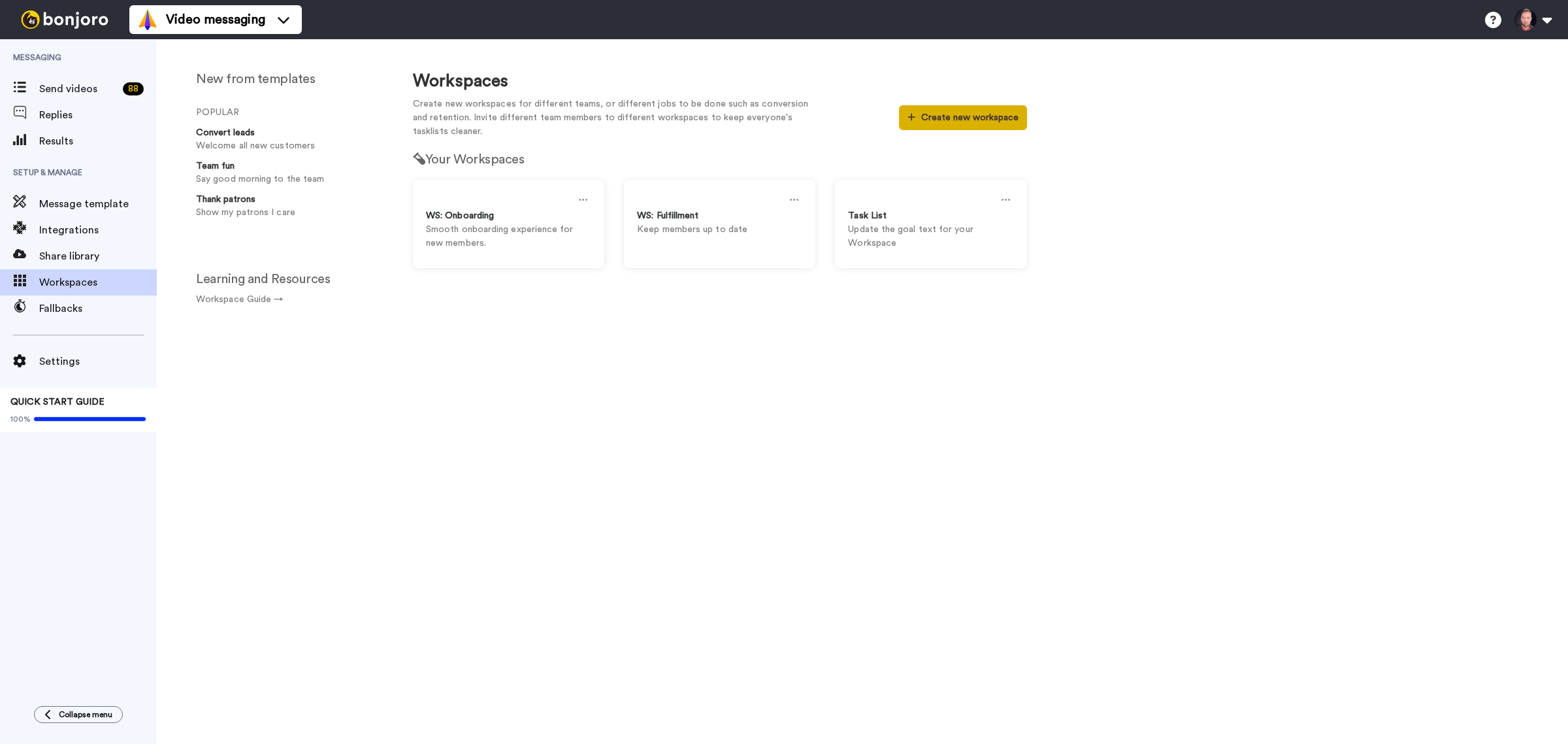
click at [948, 118] on button "Create new workspace" at bounding box center [963, 118] width 127 height 25
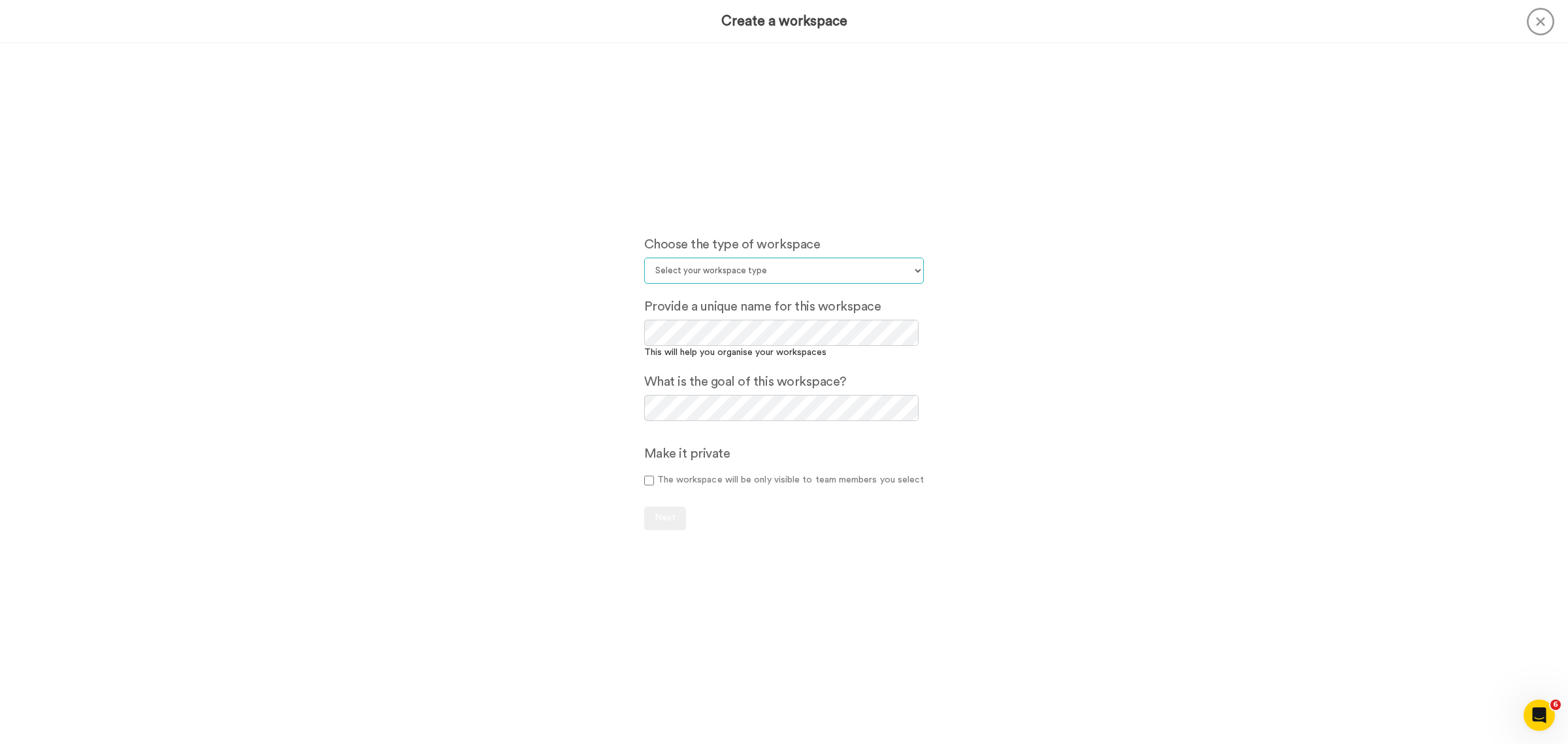
click at [755, 266] on select "Select your workspace type Default Onboarding Activation Retention Team updates…" at bounding box center [784, 270] width 280 height 26
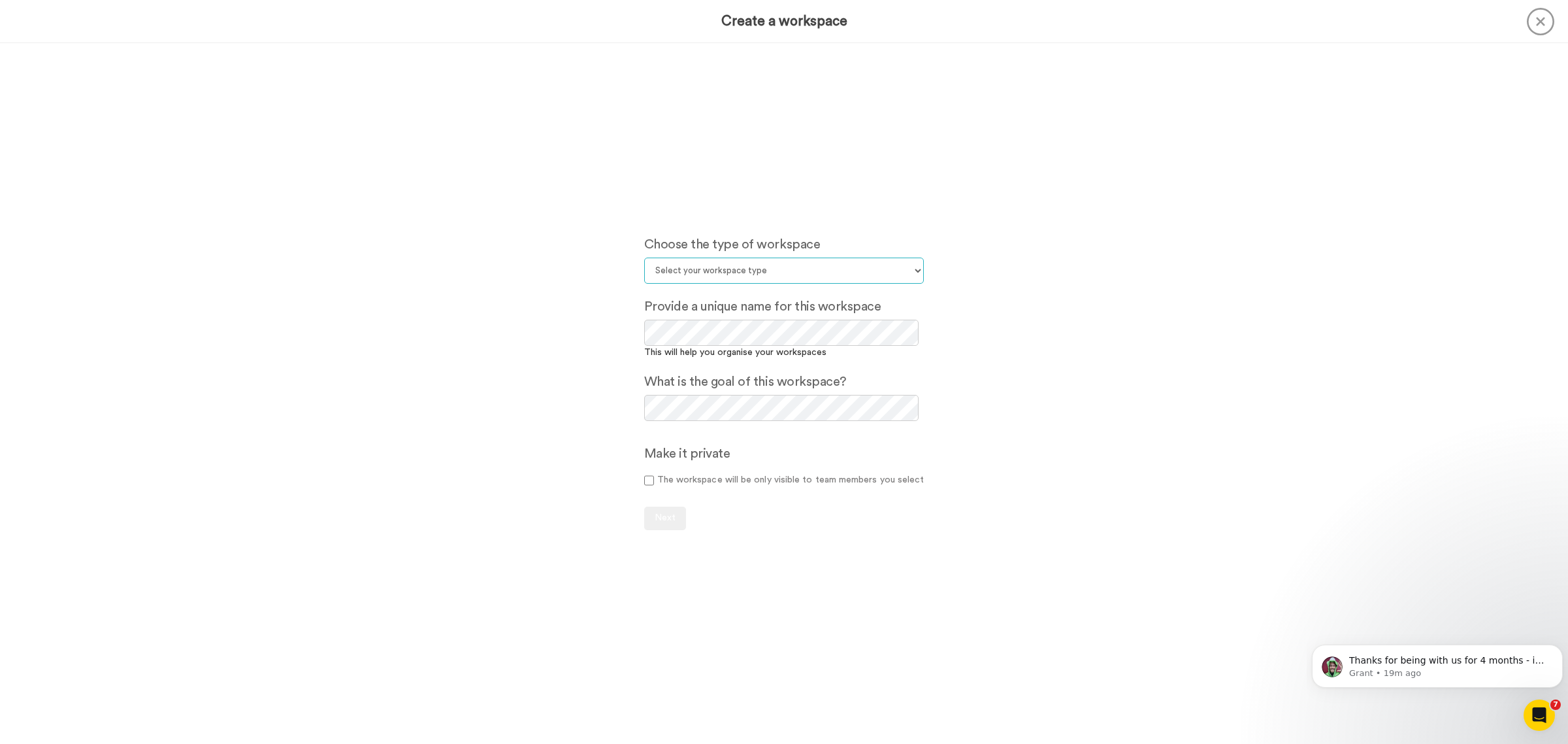
select select "Prospecting"
click at [644, 257] on select "Select your workspace type Default Onboarding Activation Retention Team updates…" at bounding box center [784, 270] width 280 height 26
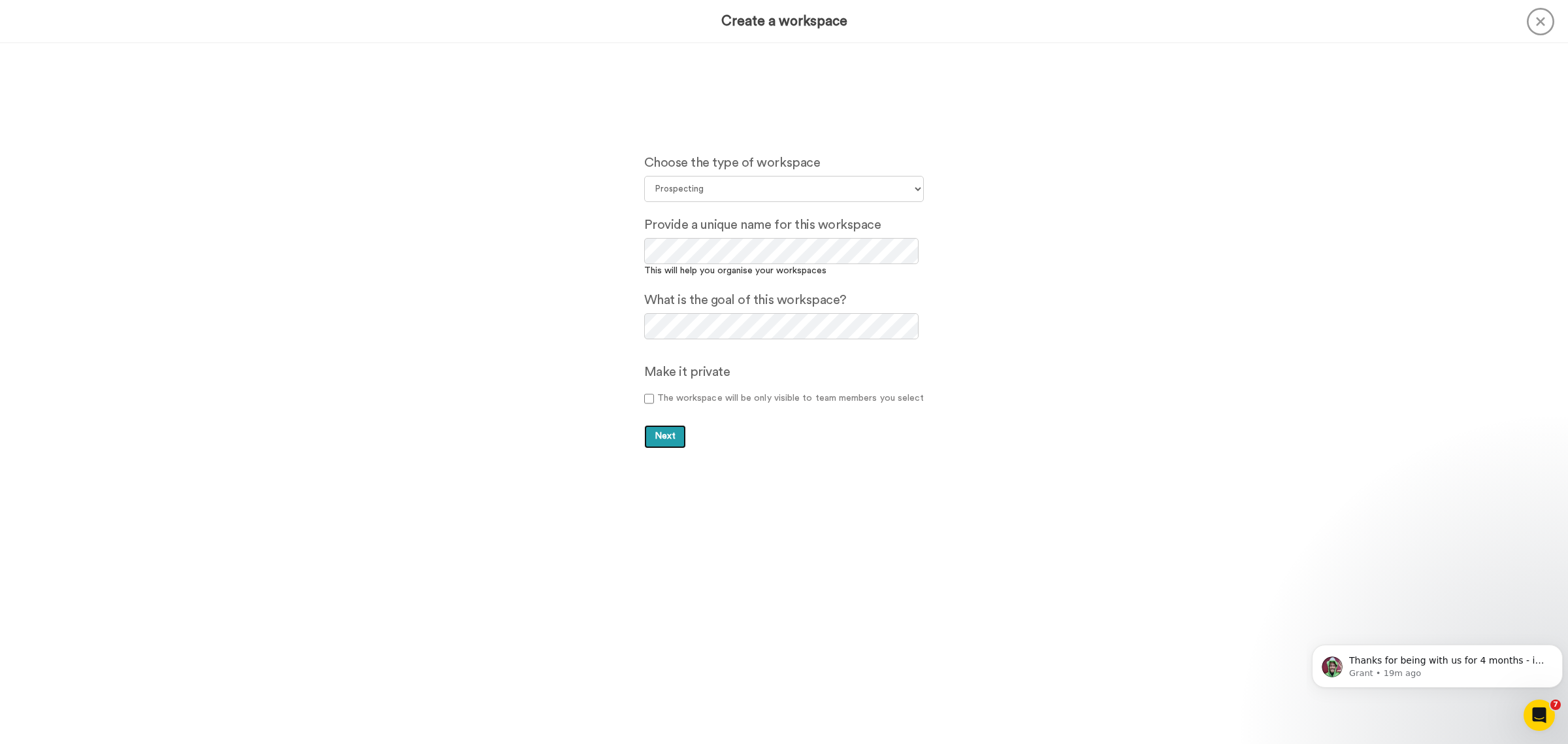
click at [673, 438] on button "Next" at bounding box center [665, 437] width 41 height 23
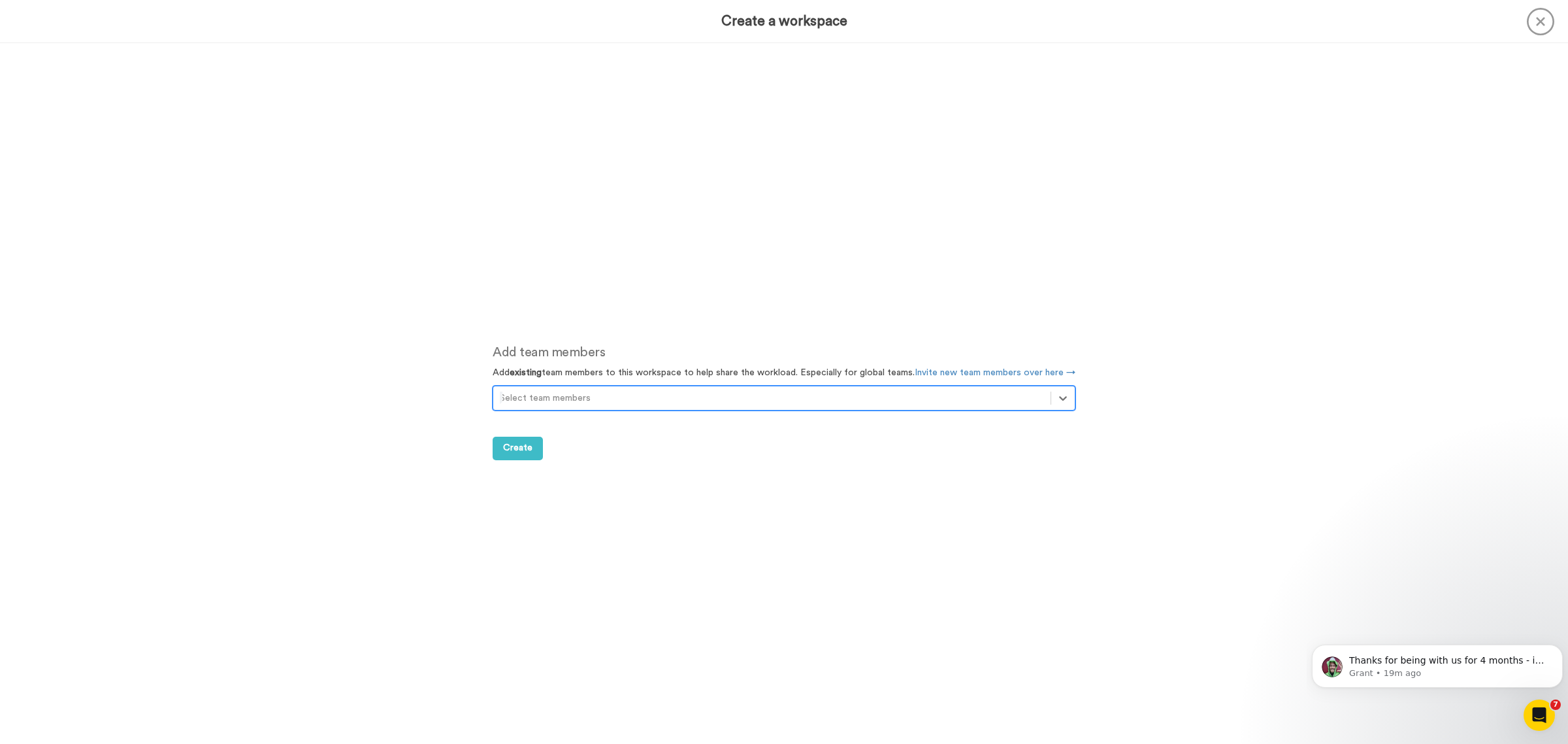
scroll to position [701, 0]
click at [558, 390] on div at bounding box center [771, 391] width 544 height 15
drag, startPoint x: 558, startPoint y: 390, endPoint x: 505, endPoint y: 387, distance: 53.1
click at [505, 387] on div at bounding box center [759, 391] width 518 height 15
click at [553, 392] on div at bounding box center [771, 391] width 544 height 15
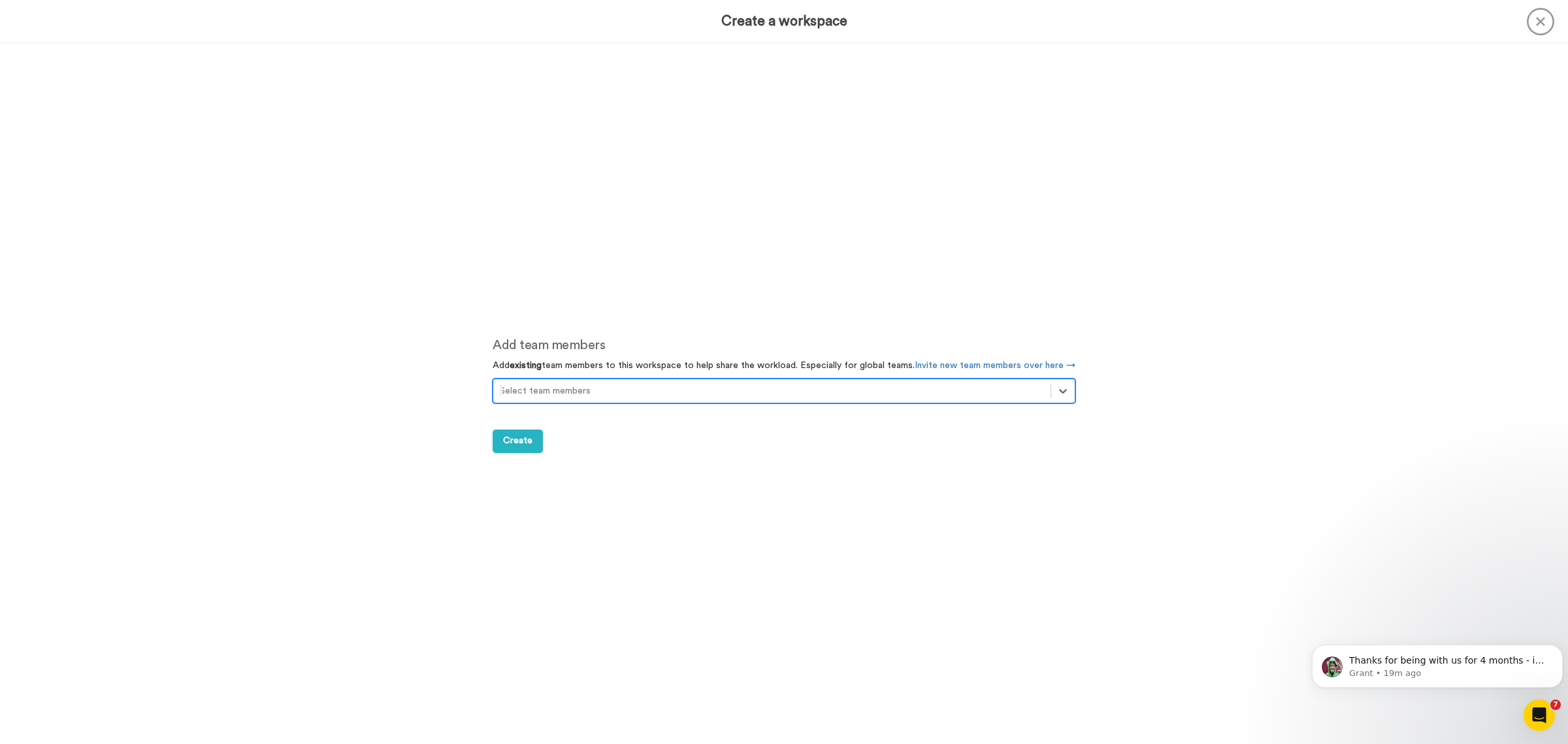
click at [553, 392] on div at bounding box center [771, 391] width 544 height 15
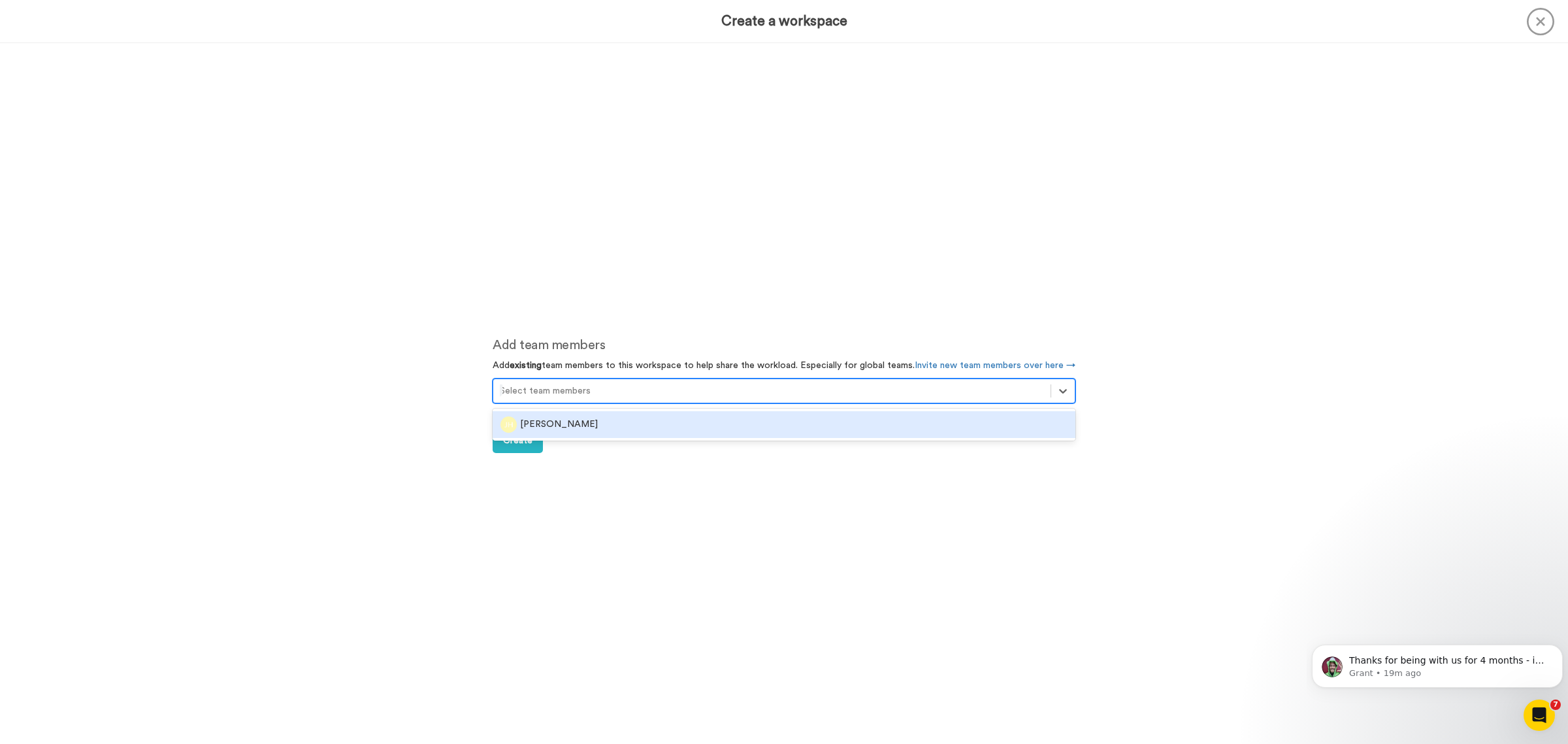
click at [553, 422] on div "[PERSON_NAME]" at bounding box center [784, 424] width 567 height 16
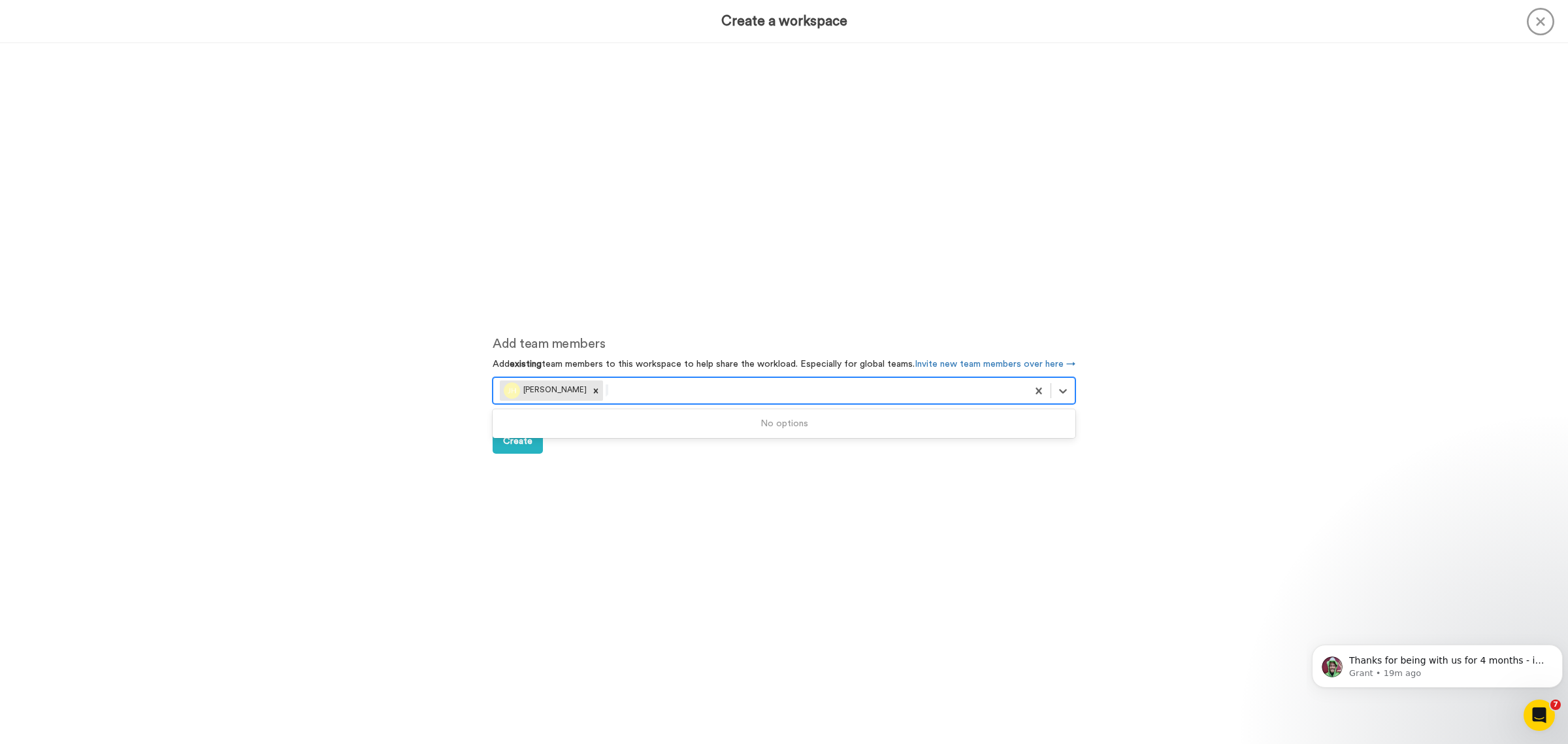
click at [631, 386] on div at bounding box center [813, 391] width 415 height 15
click at [396, 420] on div "Add team members Add existing team members to this workspace to help share the …" at bounding box center [784, 393] width 1568 height 701
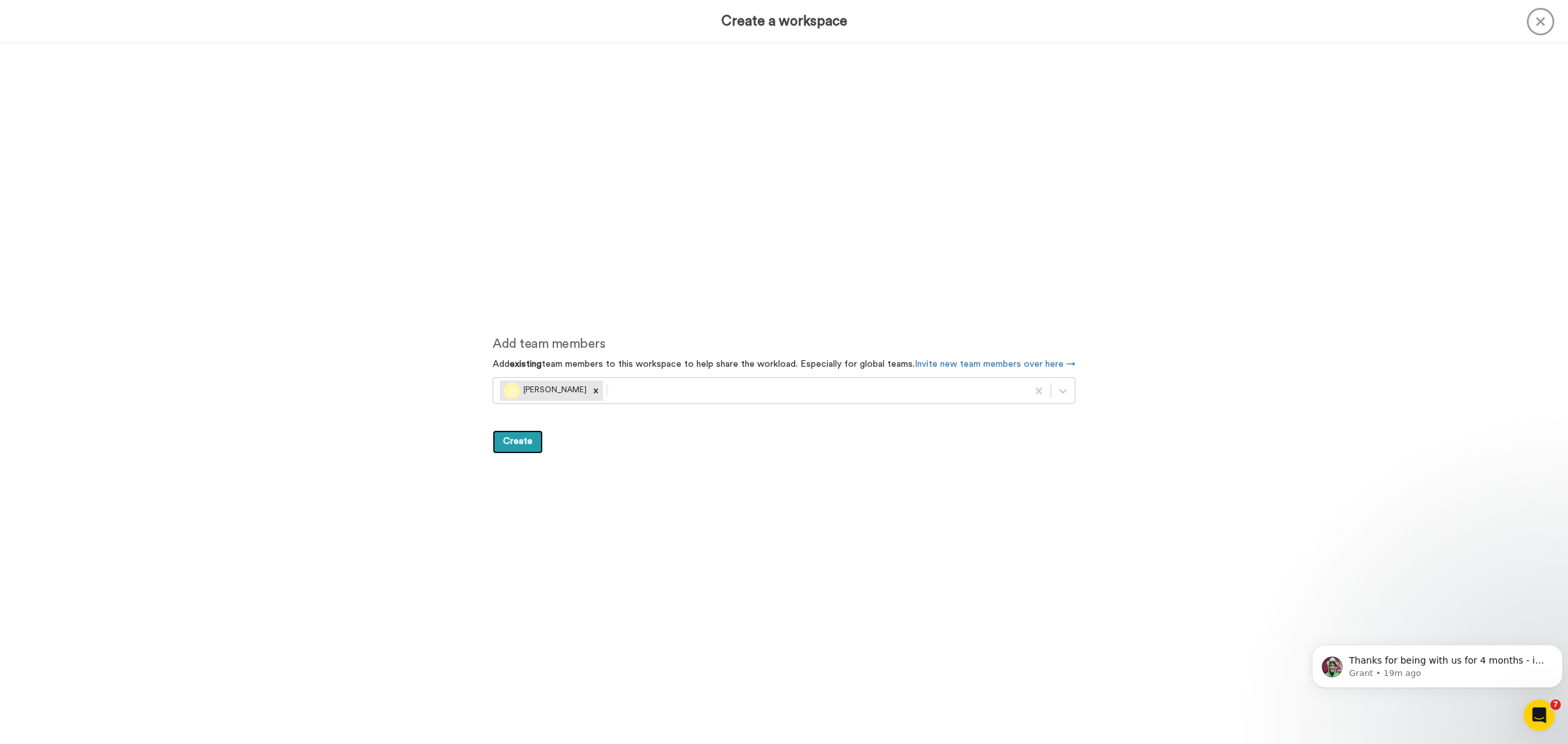
click at [517, 448] on button "Create" at bounding box center [518, 441] width 50 height 23
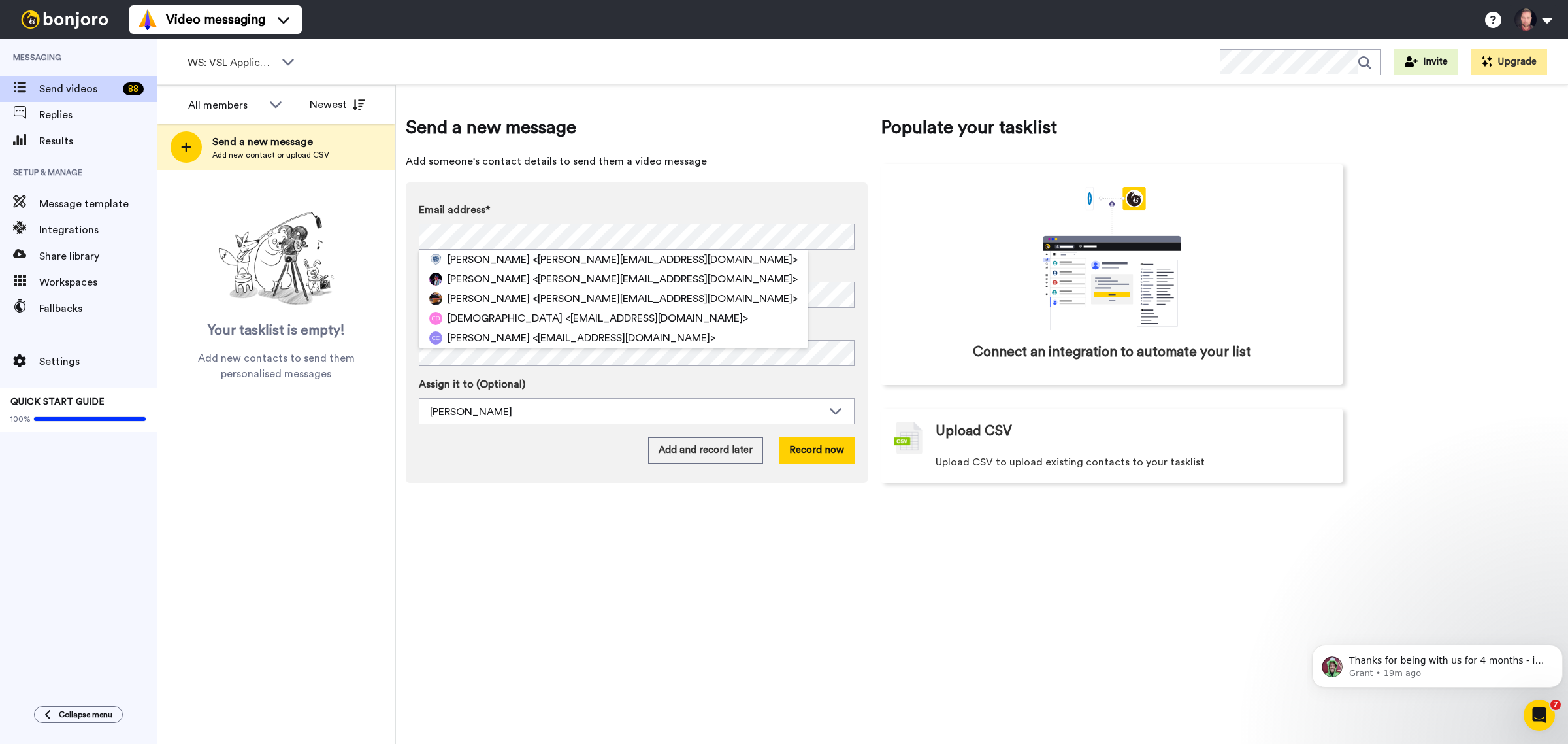
click at [587, 170] on div "Send a new message Add someone's contact details to send them a video message E…" at bounding box center [637, 299] width 462 height 369
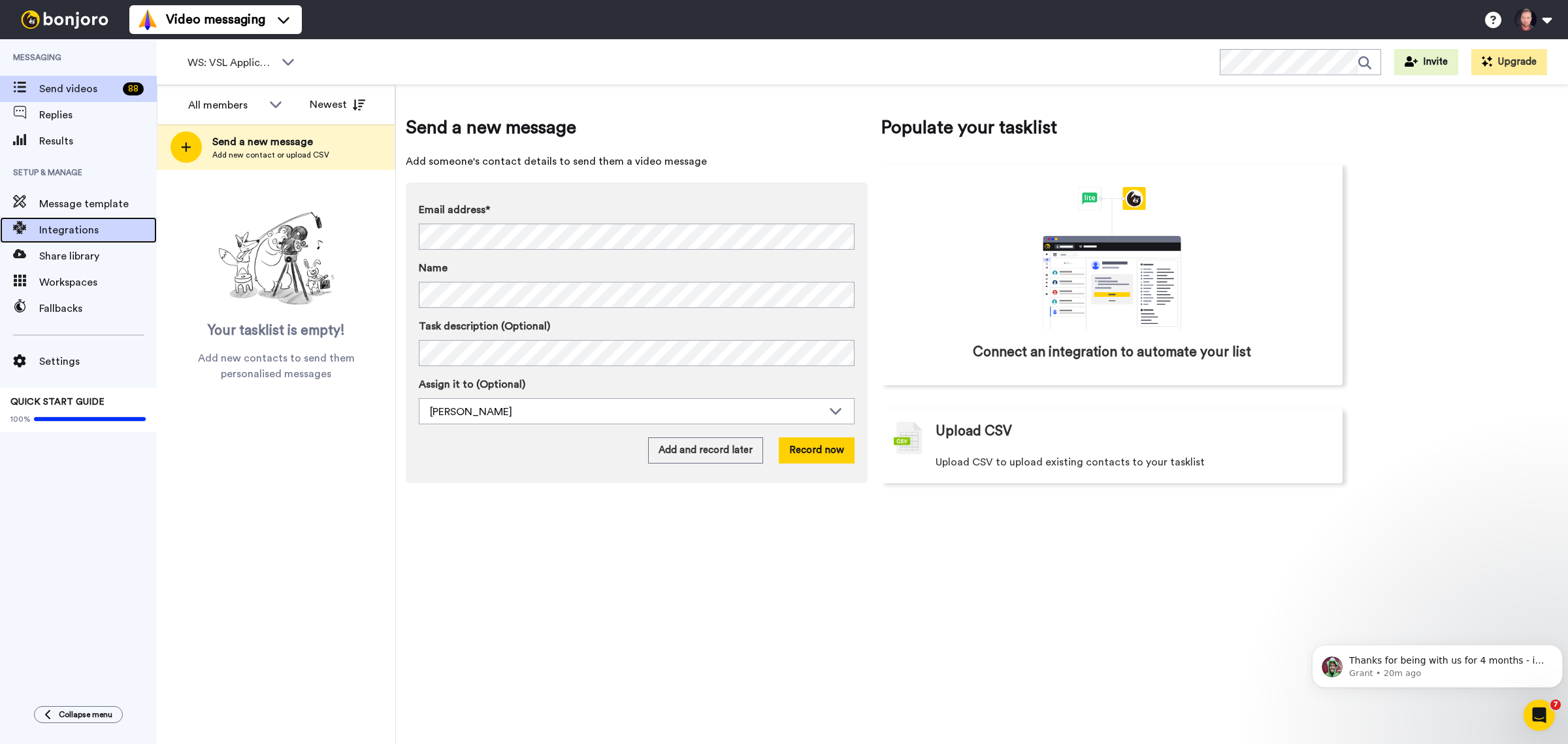
click at [72, 228] on span "Integrations" at bounding box center [98, 230] width 118 height 15
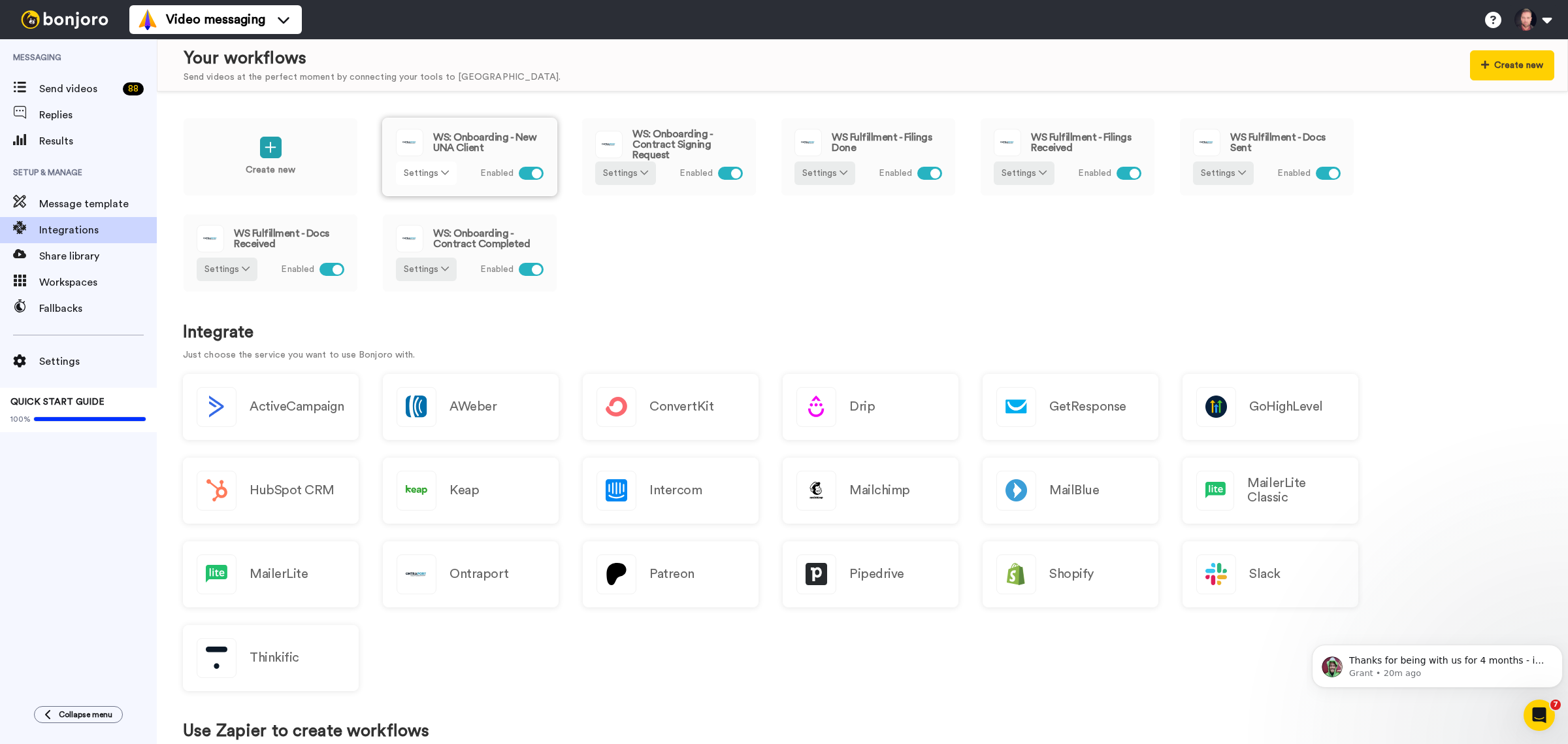
click at [446, 175] on icon at bounding box center [445, 172] width 8 height 9
click at [733, 265] on div "Create new WS: Onboarding - New UNA Client Settings Enabled WS: Onboarding - Co…" at bounding box center [862, 213] width 1359 height 192
click at [270, 147] on icon at bounding box center [271, 147] width 12 height 12
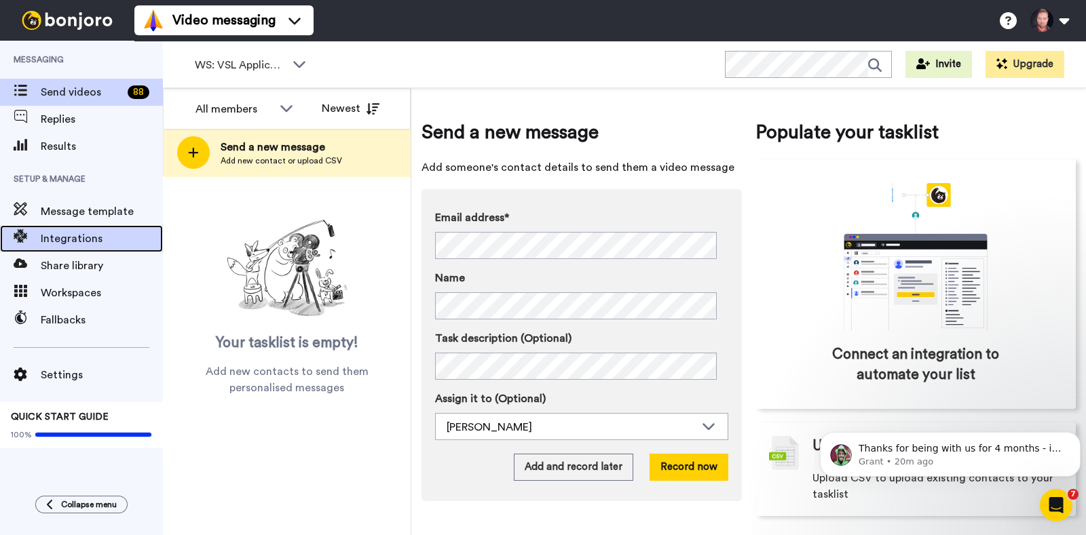
click at [69, 236] on span "Integrations" at bounding box center [102, 239] width 122 height 16
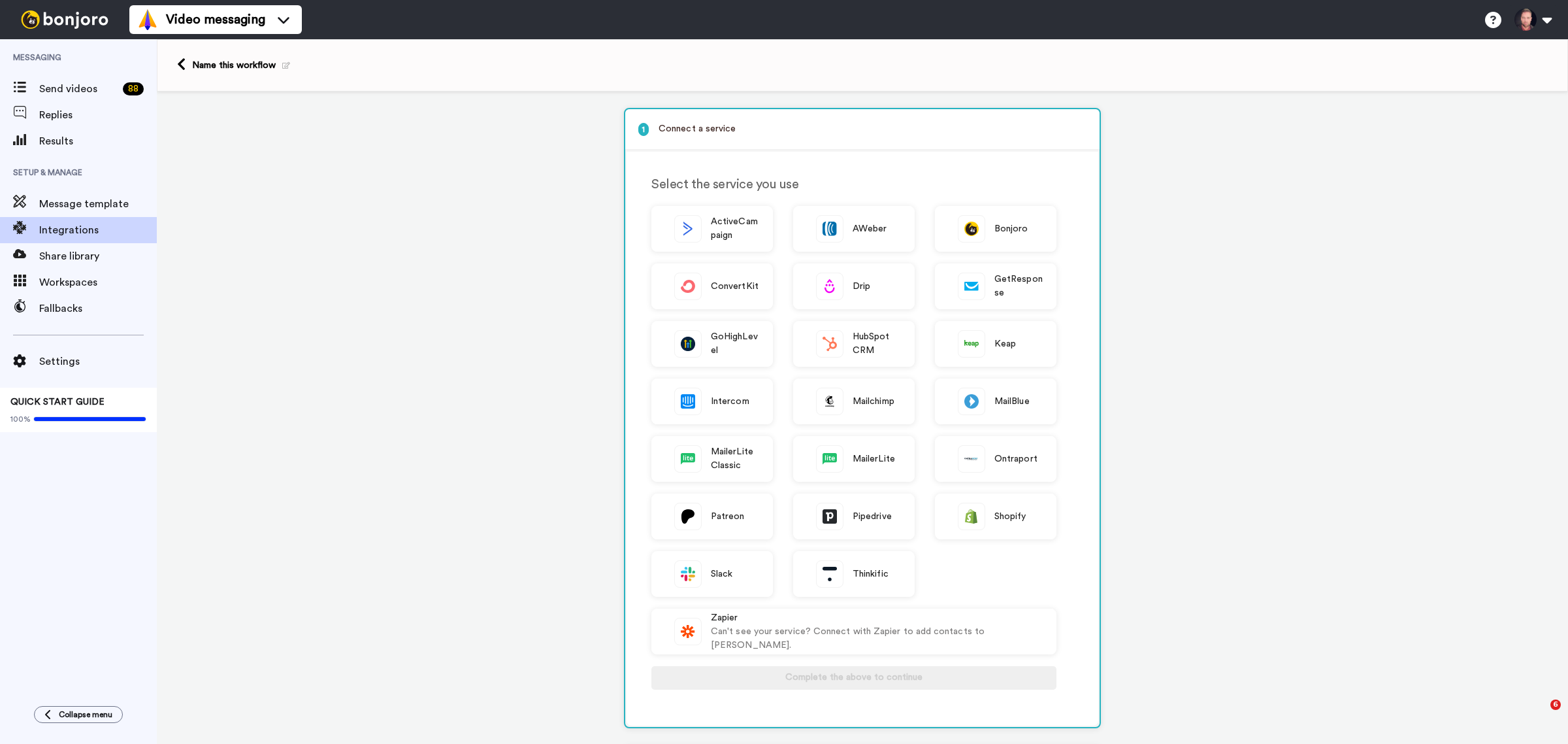
click at [282, 66] on icon at bounding box center [286, 65] width 8 height 7
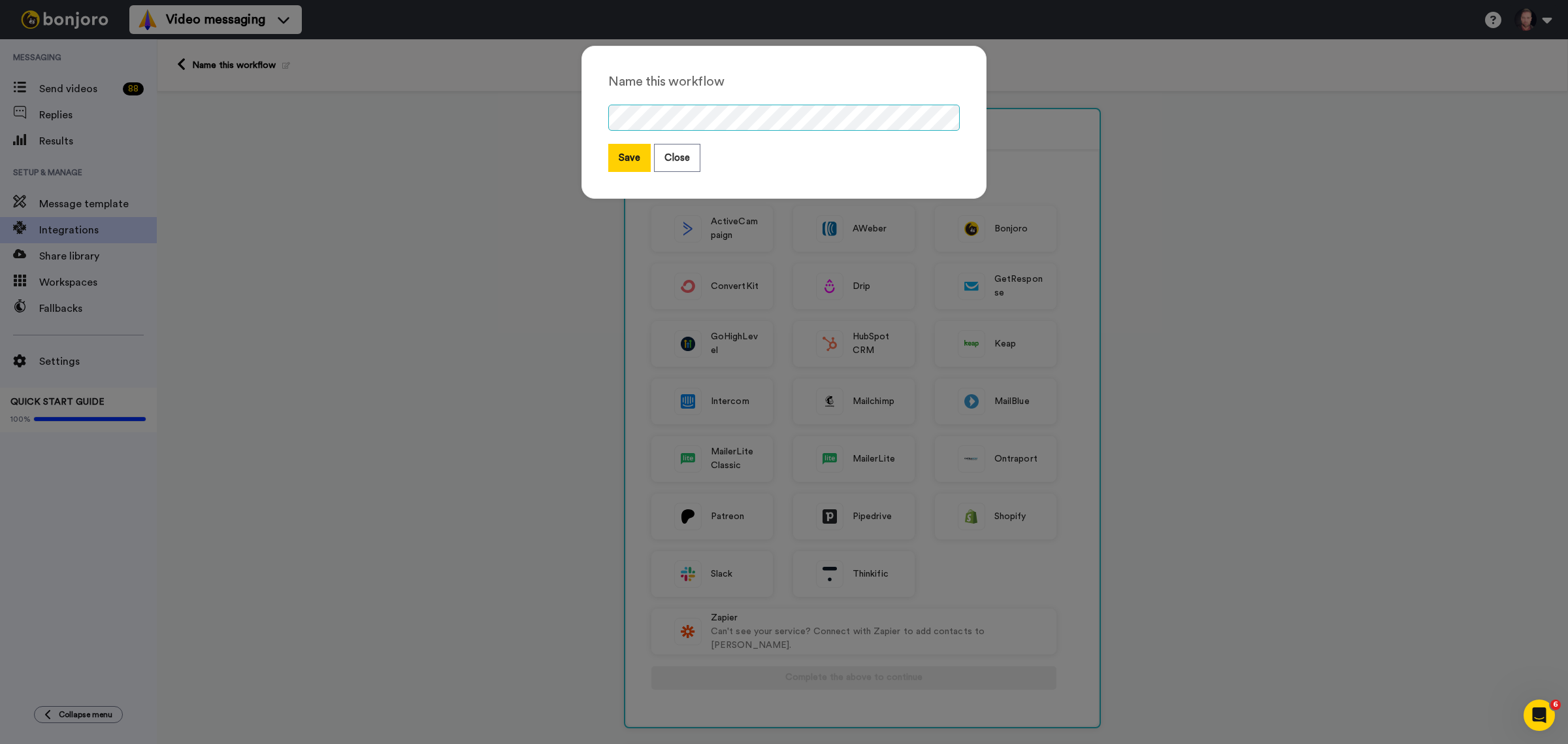
click at [595, 115] on div "Name this workflow Save Close" at bounding box center [784, 121] width 405 height 153
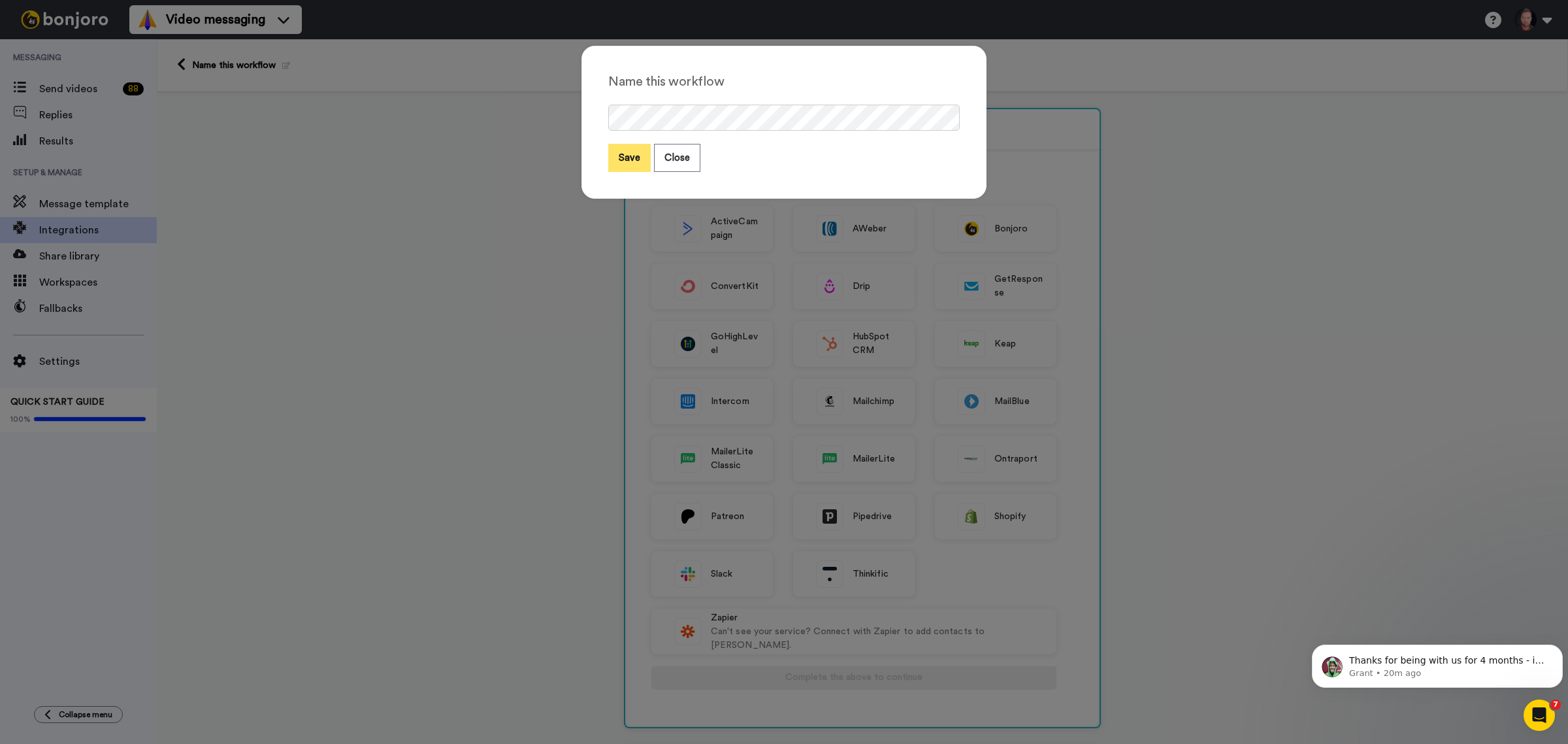
click at [621, 162] on button "Save" at bounding box center [630, 157] width 42 height 28
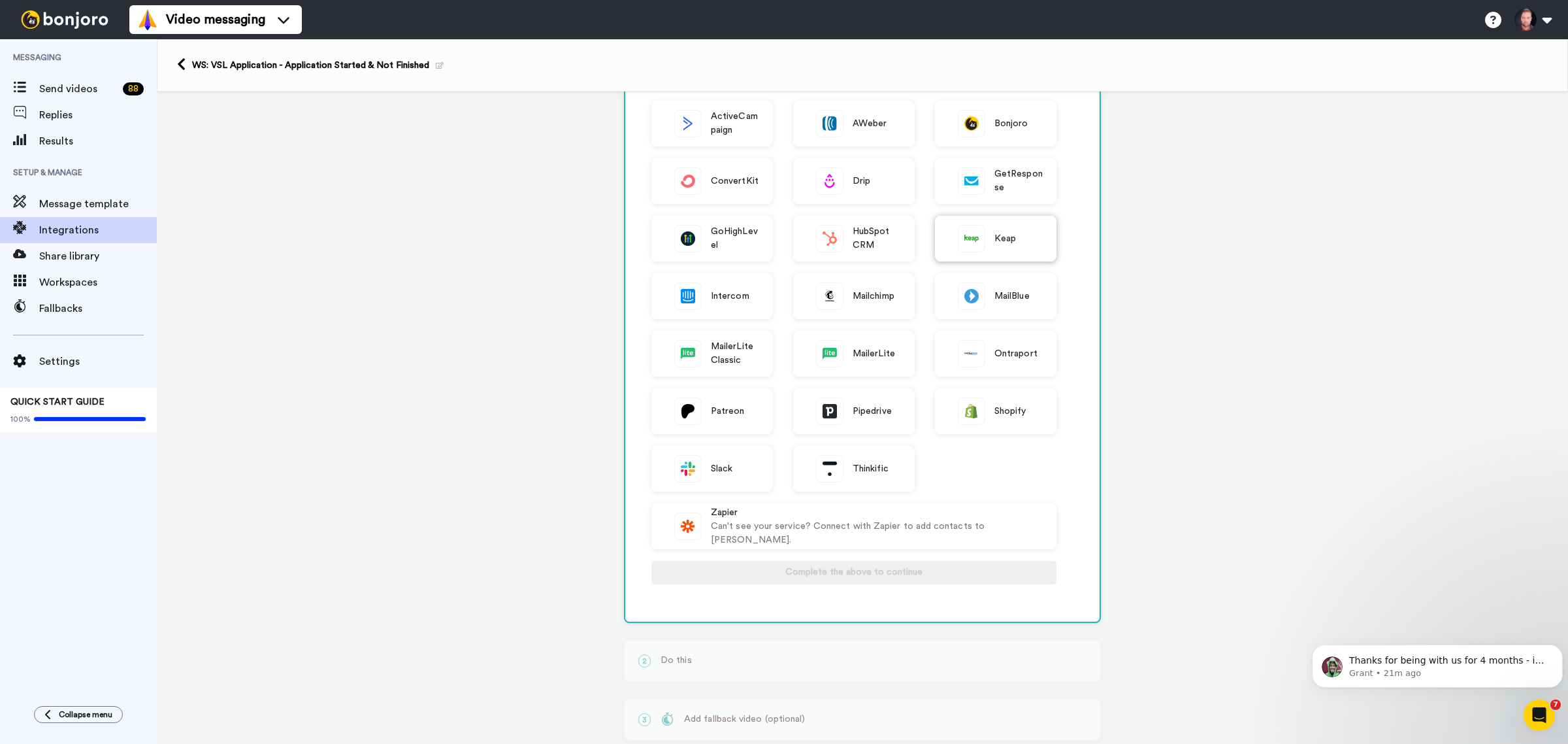
scroll to position [23, 0]
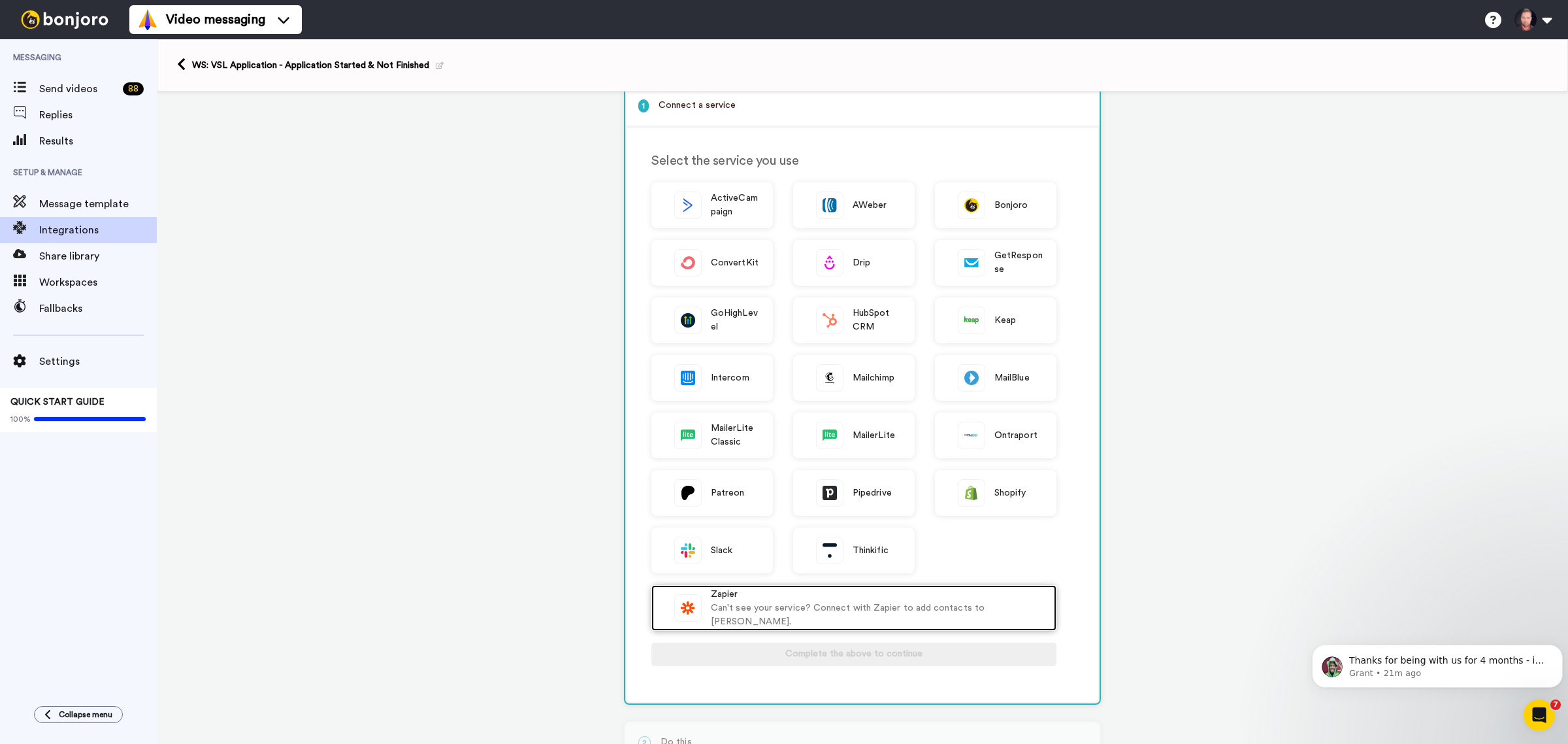
click at [784, 608] on div "Can't see your service? Connect with Zapier to add contacts to [PERSON_NAME]." at bounding box center [876, 615] width 332 height 27
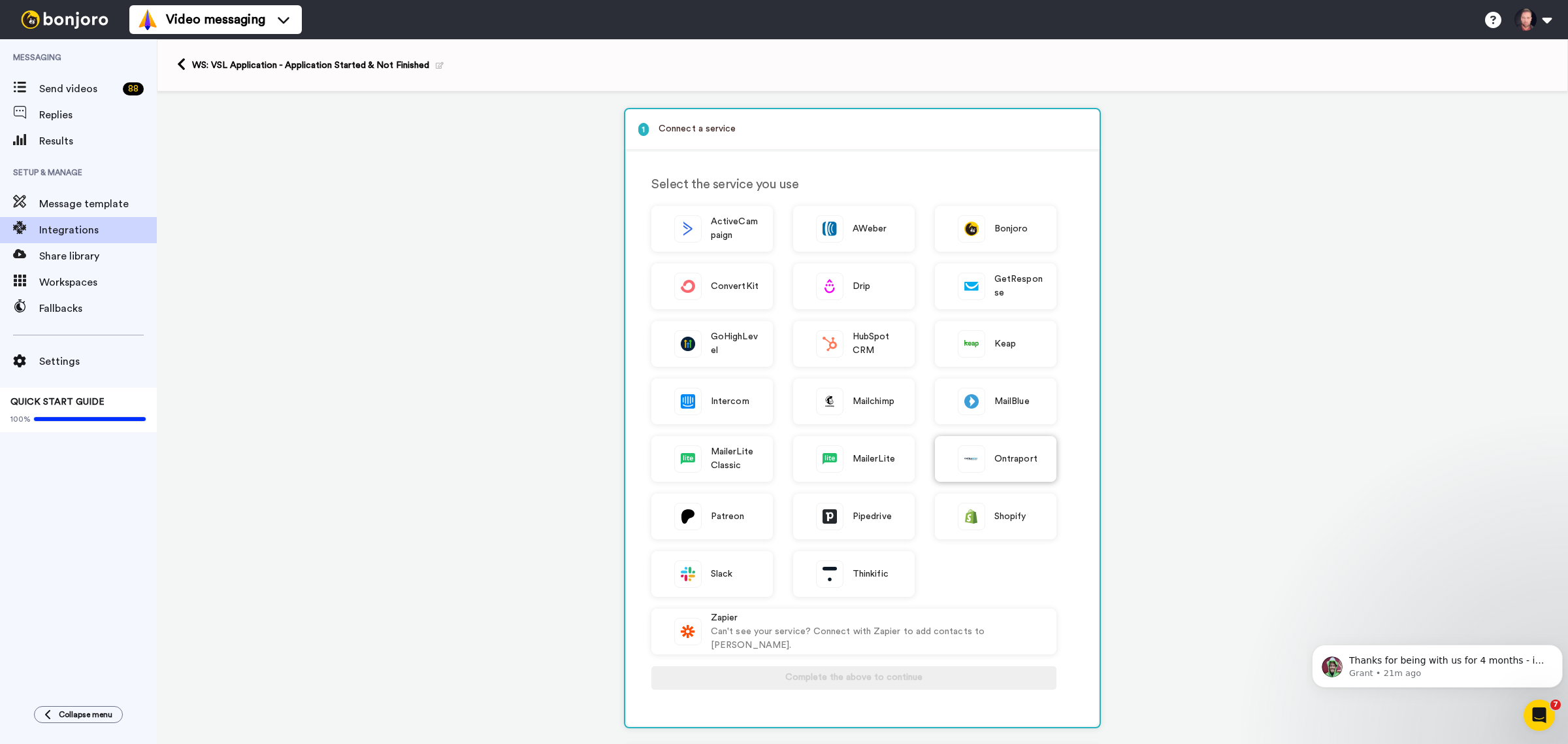
click at [995, 458] on span "Ontraport" at bounding box center [1016, 459] width 43 height 13
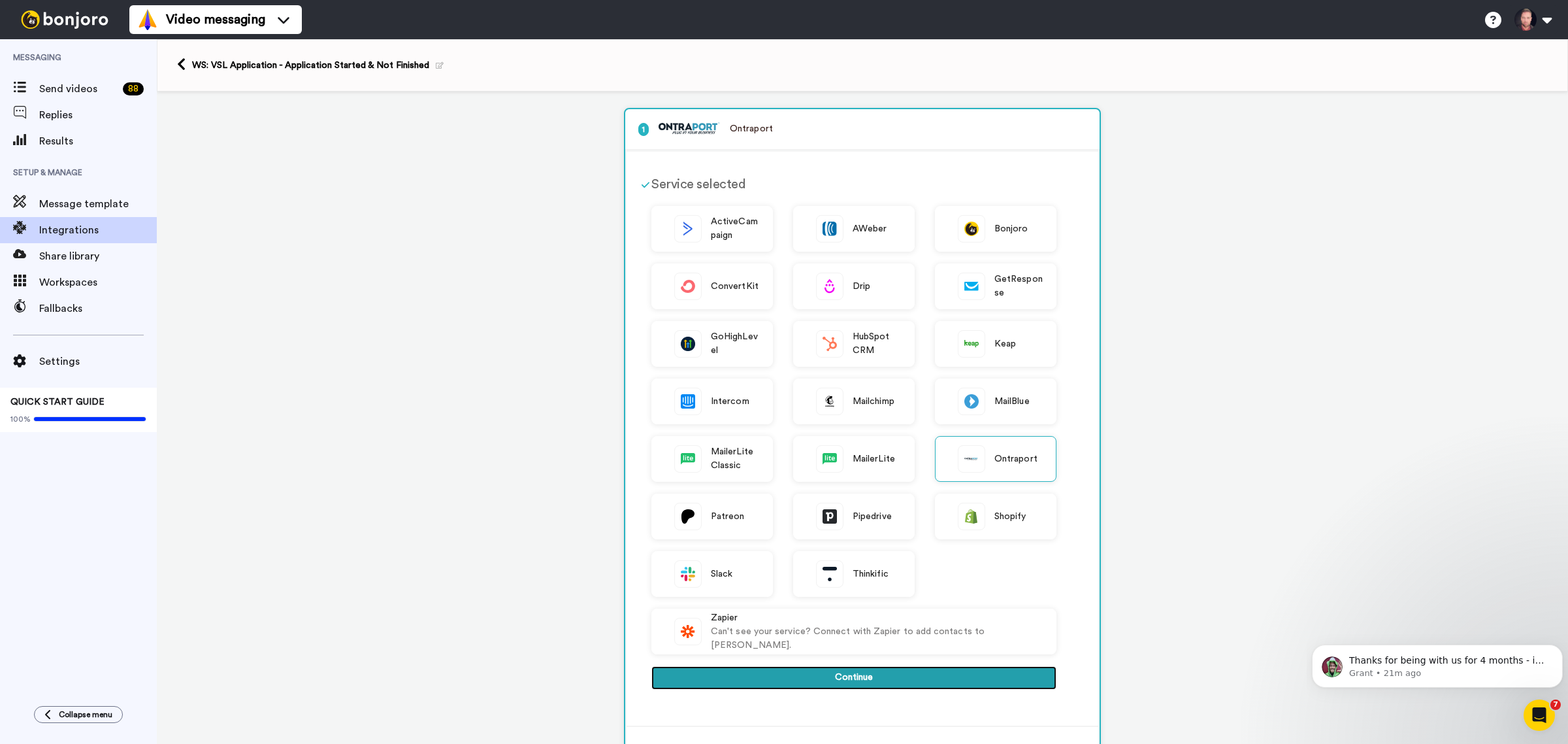
click at [800, 680] on button "Continue" at bounding box center [853, 678] width 405 height 23
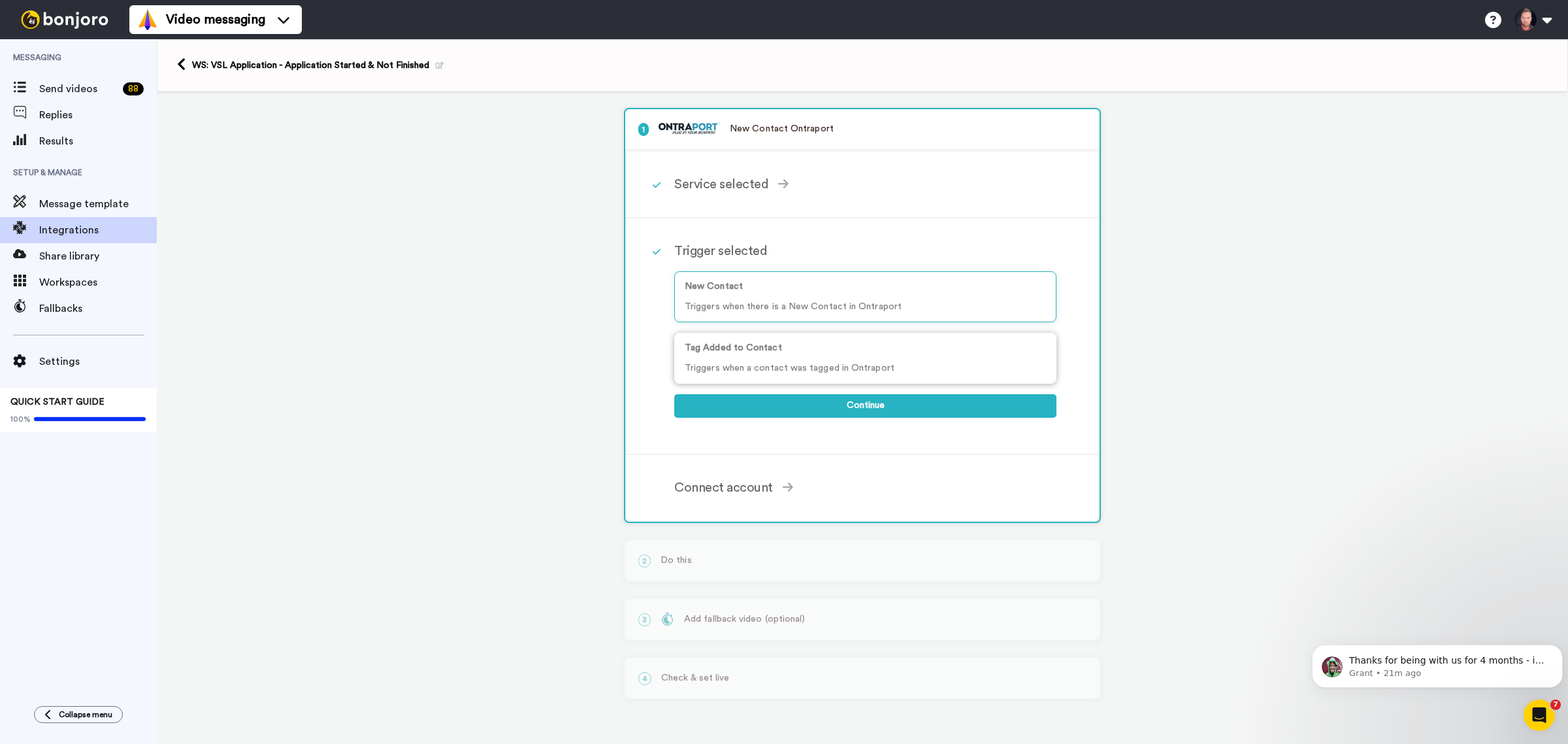
click at [726, 347] on p "Tag Added to Contact" at bounding box center [865, 348] width 361 height 13
click at [810, 406] on button "Continue" at bounding box center [865, 406] width 382 height 23
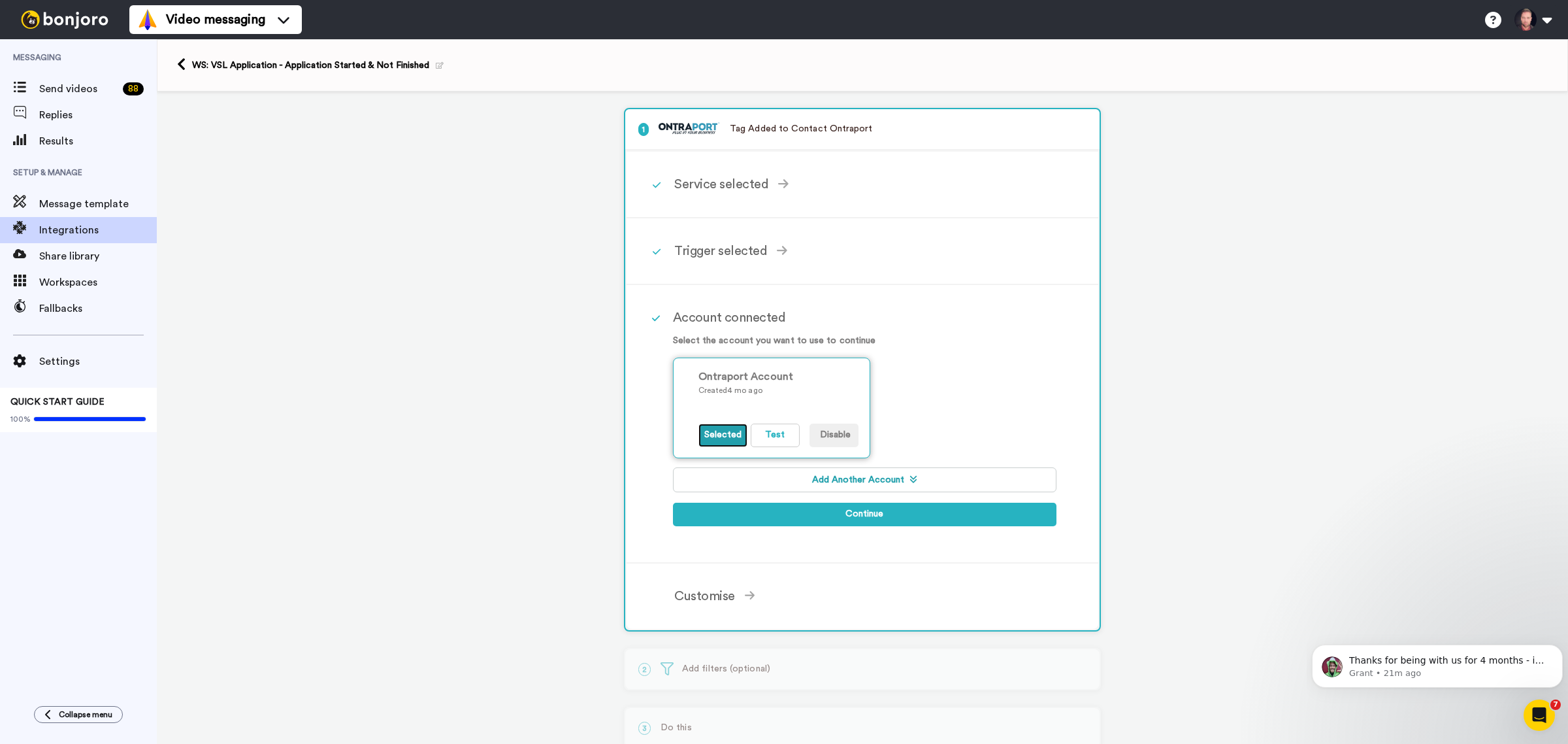
click at [726, 430] on button "Selected" at bounding box center [722, 436] width 49 height 23
click at [755, 507] on button "Continue" at bounding box center [865, 515] width 384 height 23
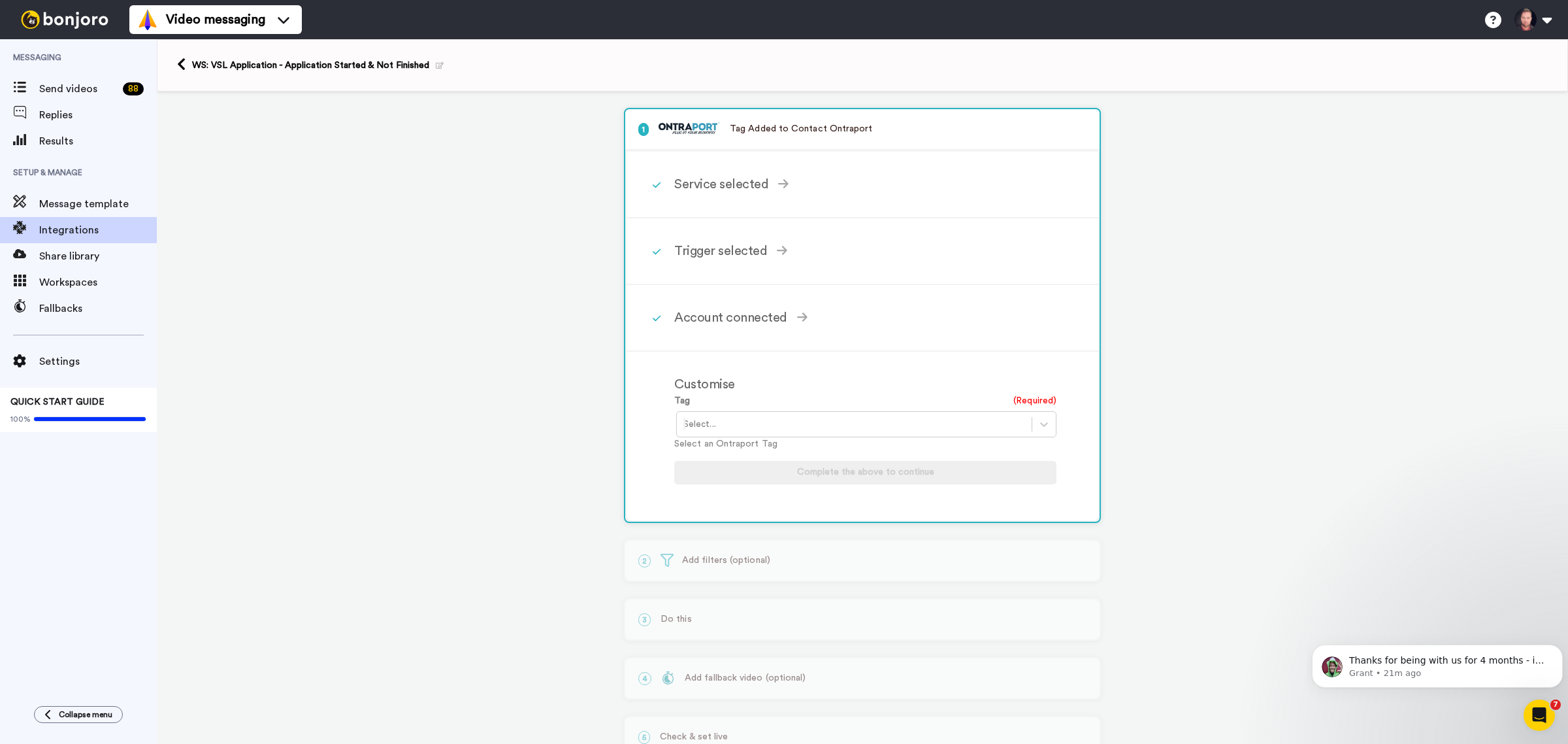
click at [718, 423] on div at bounding box center [854, 424] width 342 height 15
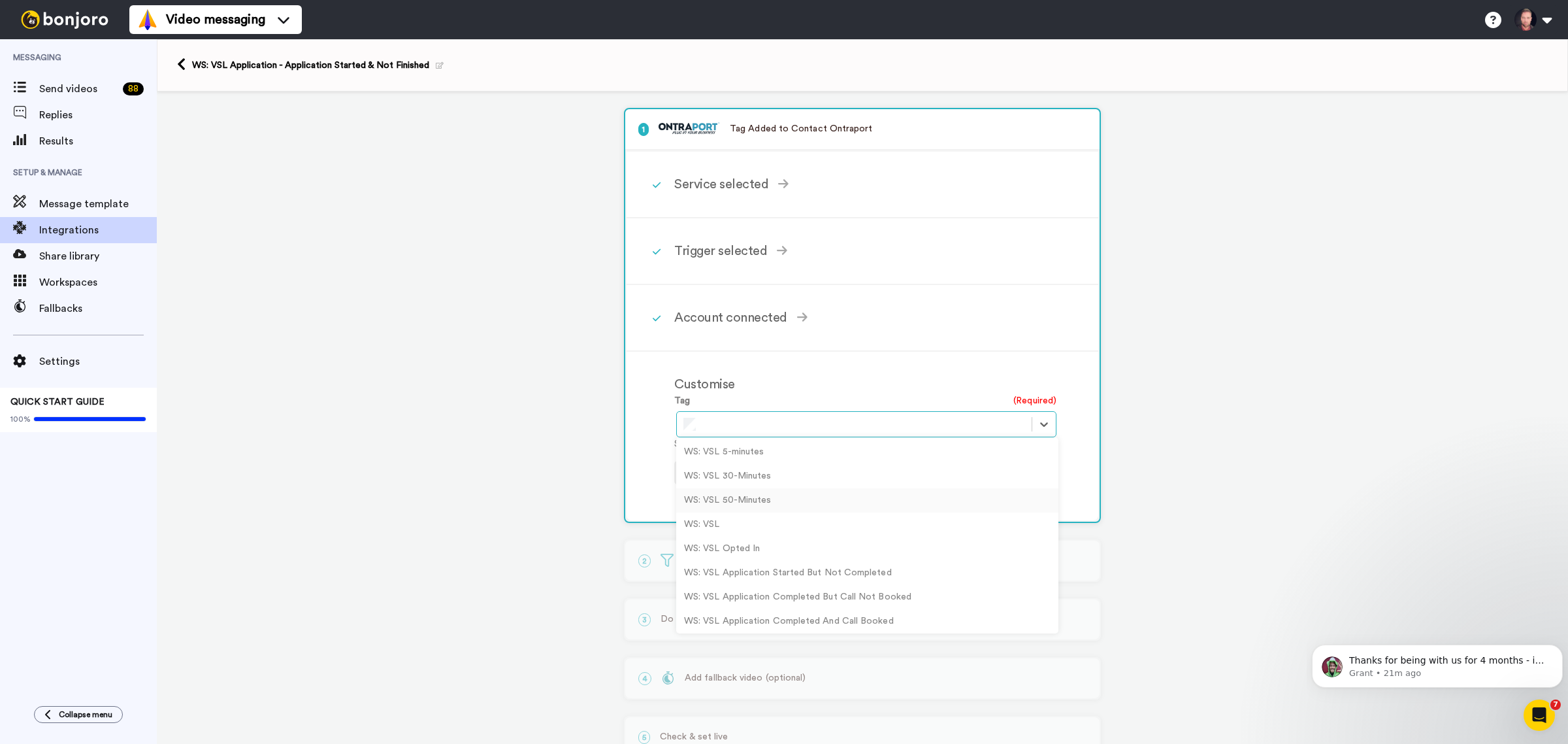
scroll to position [2, 0]
click at [825, 566] on div "WS: VSL Application Started But Not Completed" at bounding box center [867, 571] width 382 height 24
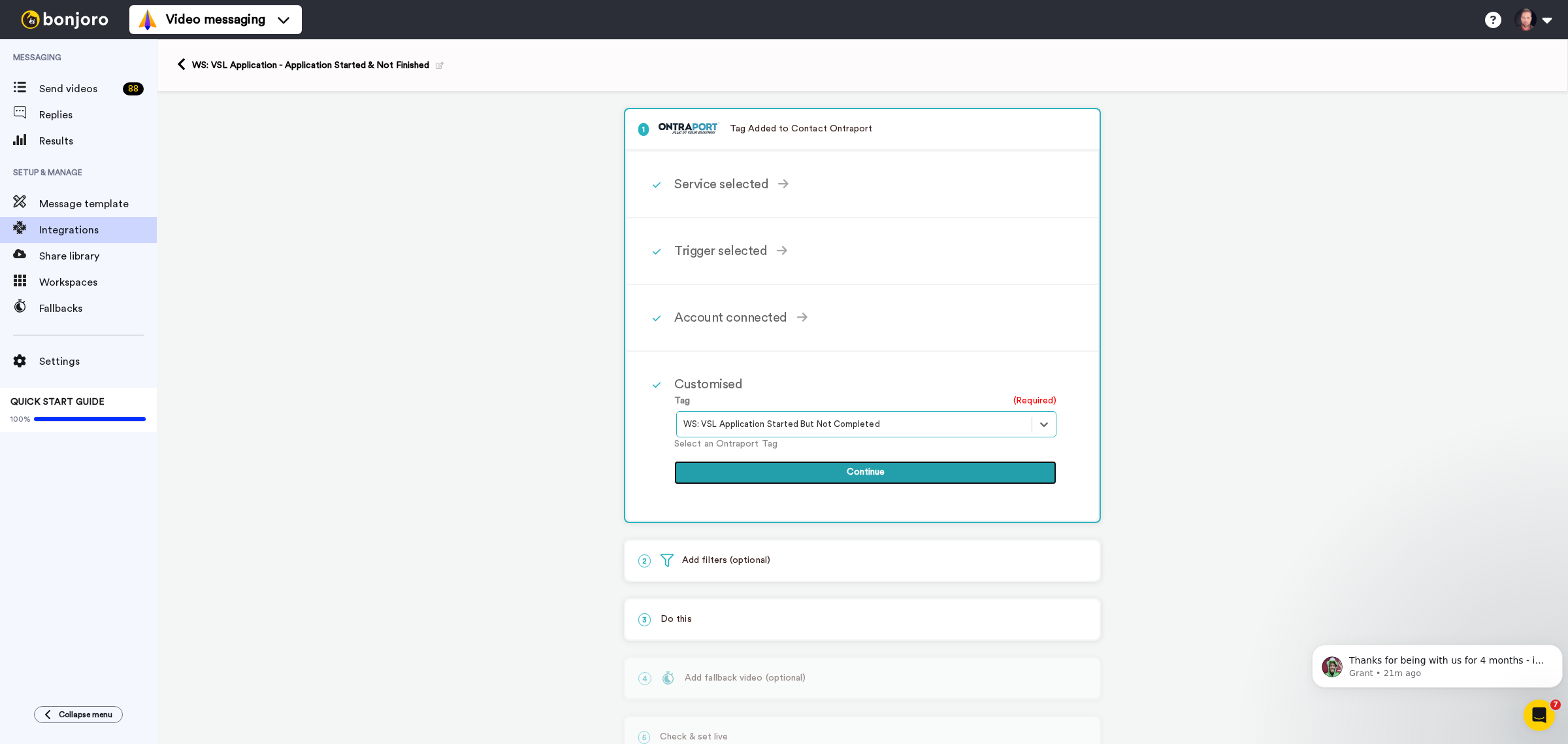
click at [828, 469] on button "Continue" at bounding box center [865, 472] width 382 height 23
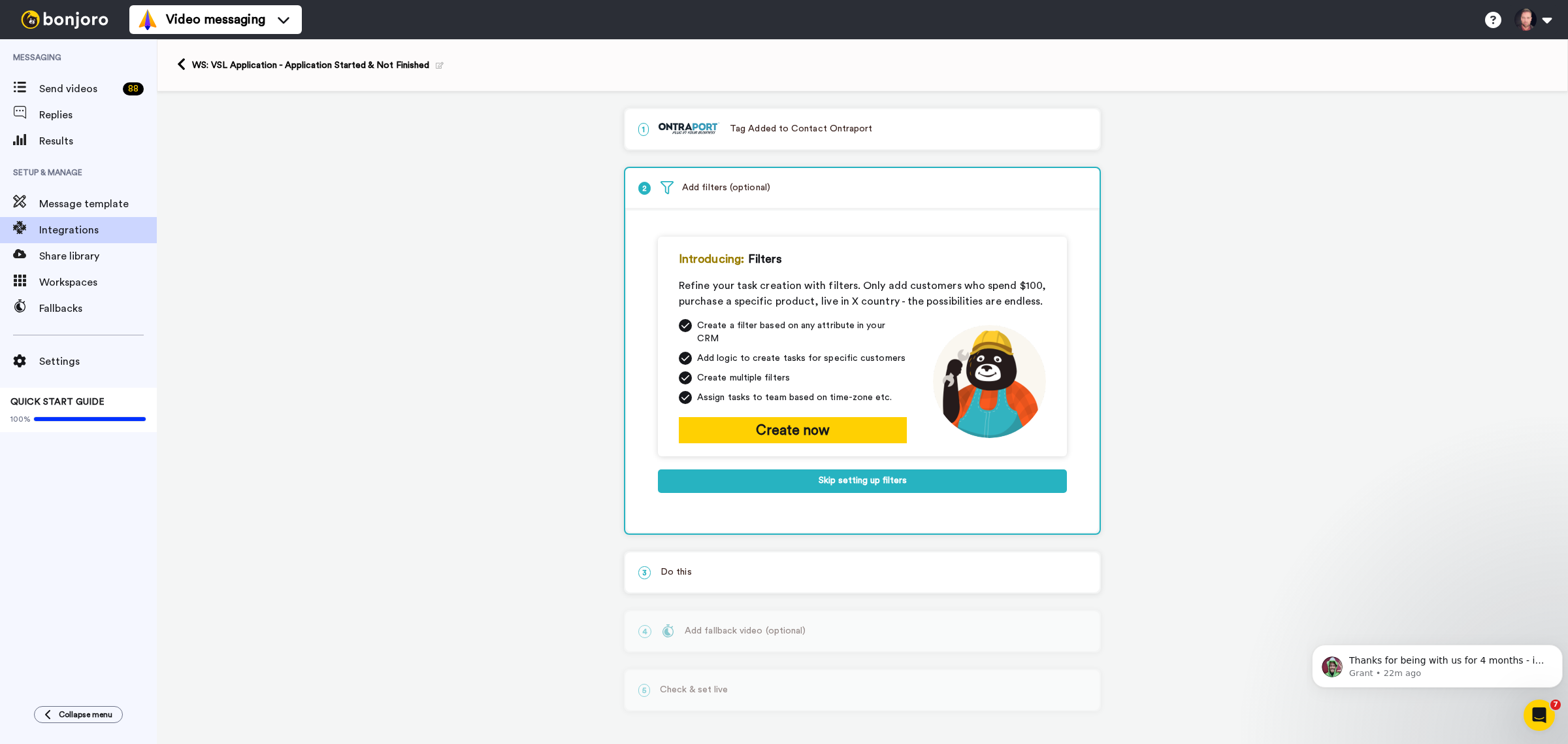
click at [720, 552] on div "3 Do this" at bounding box center [862, 571] width 475 height 40
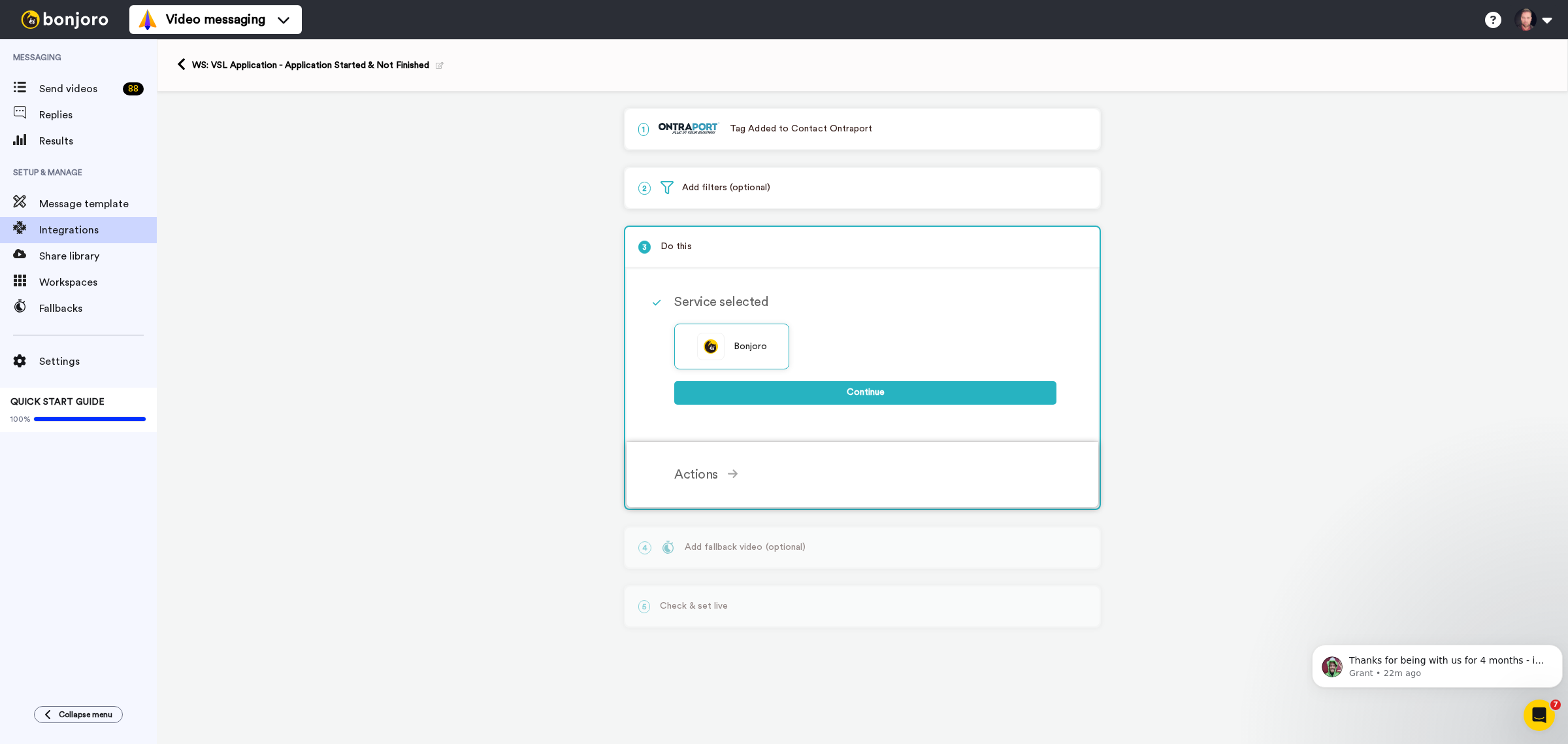
click at [708, 467] on div "Actions" at bounding box center [865, 474] width 382 height 19
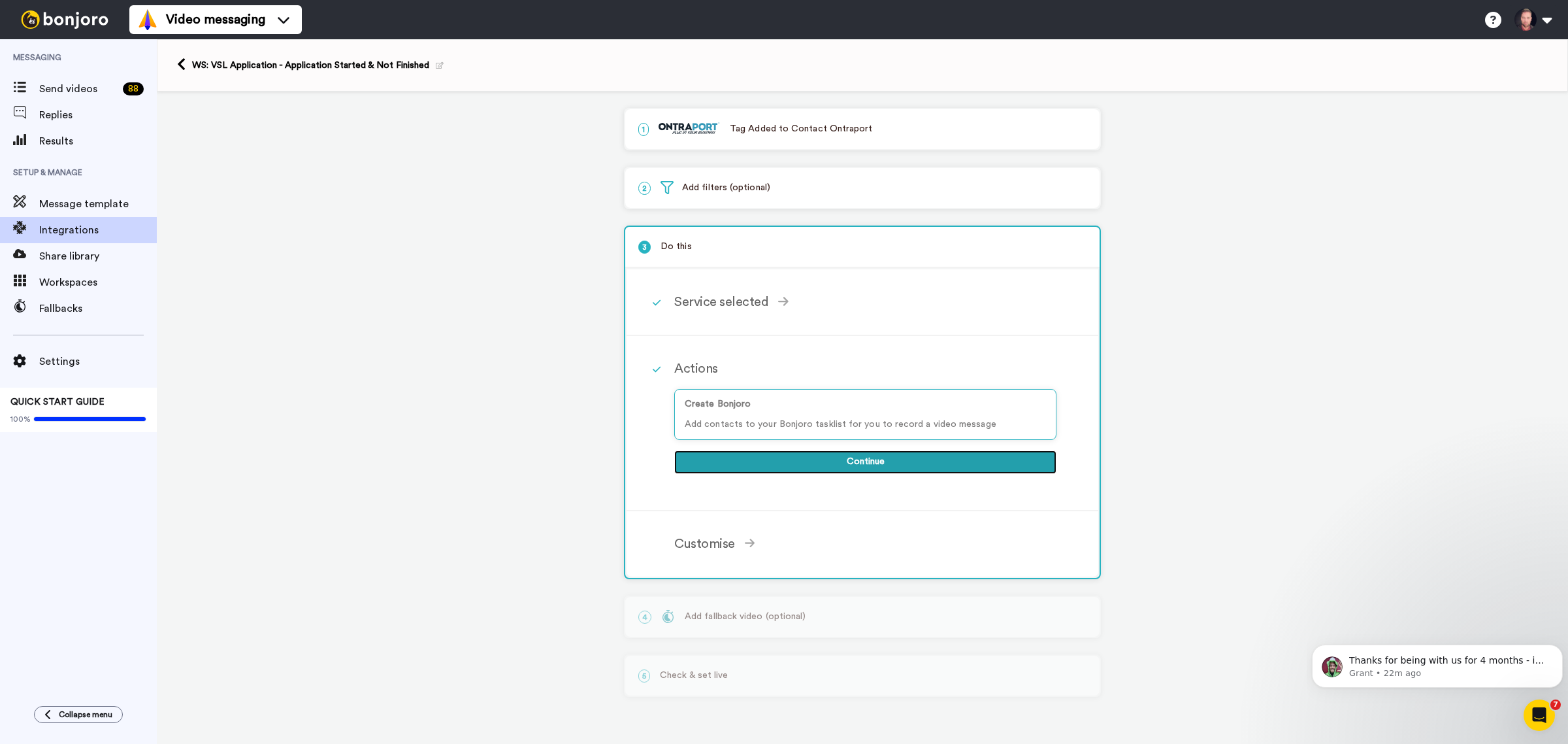
click at [762, 461] on button "Continue" at bounding box center [865, 462] width 382 height 23
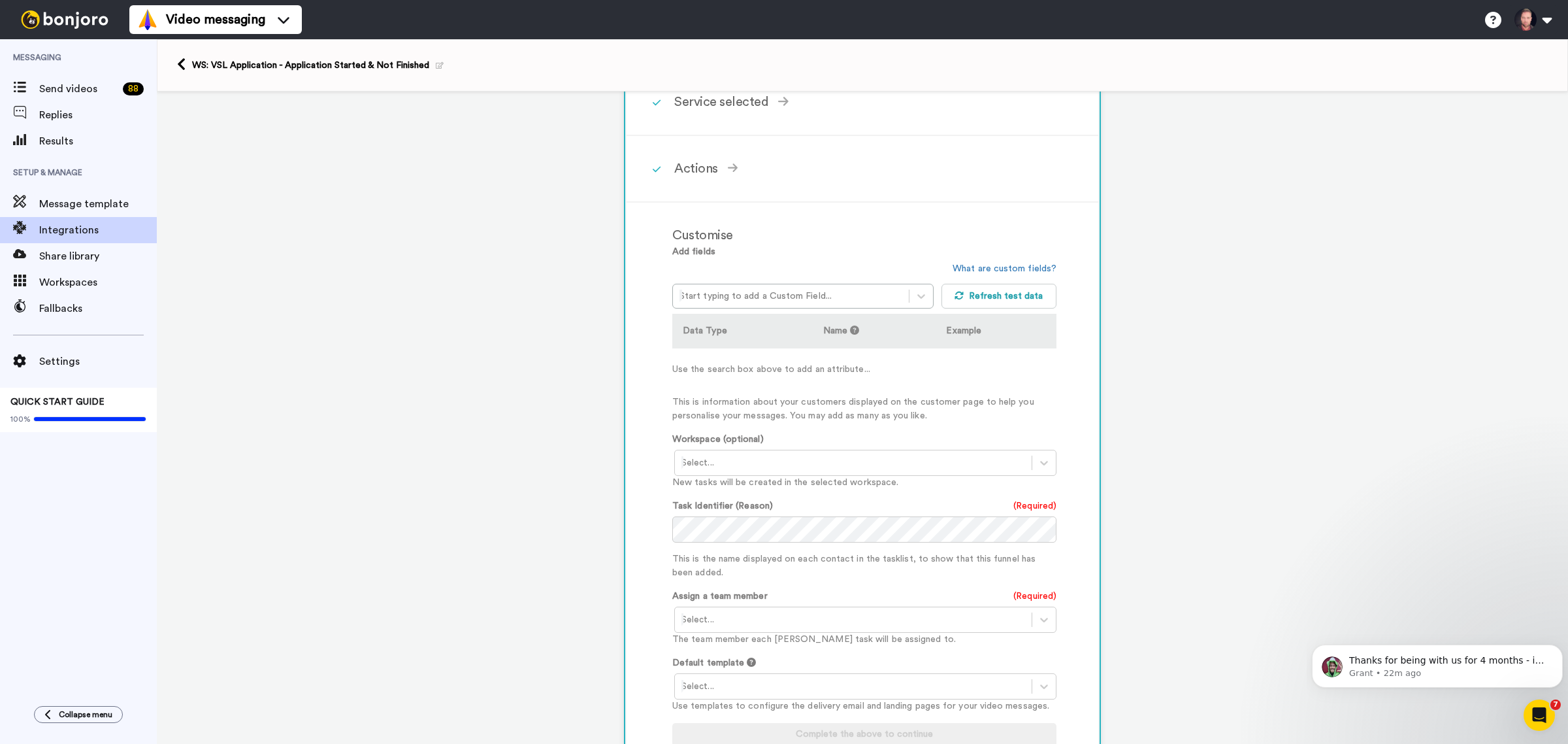
scroll to position [164, 0]
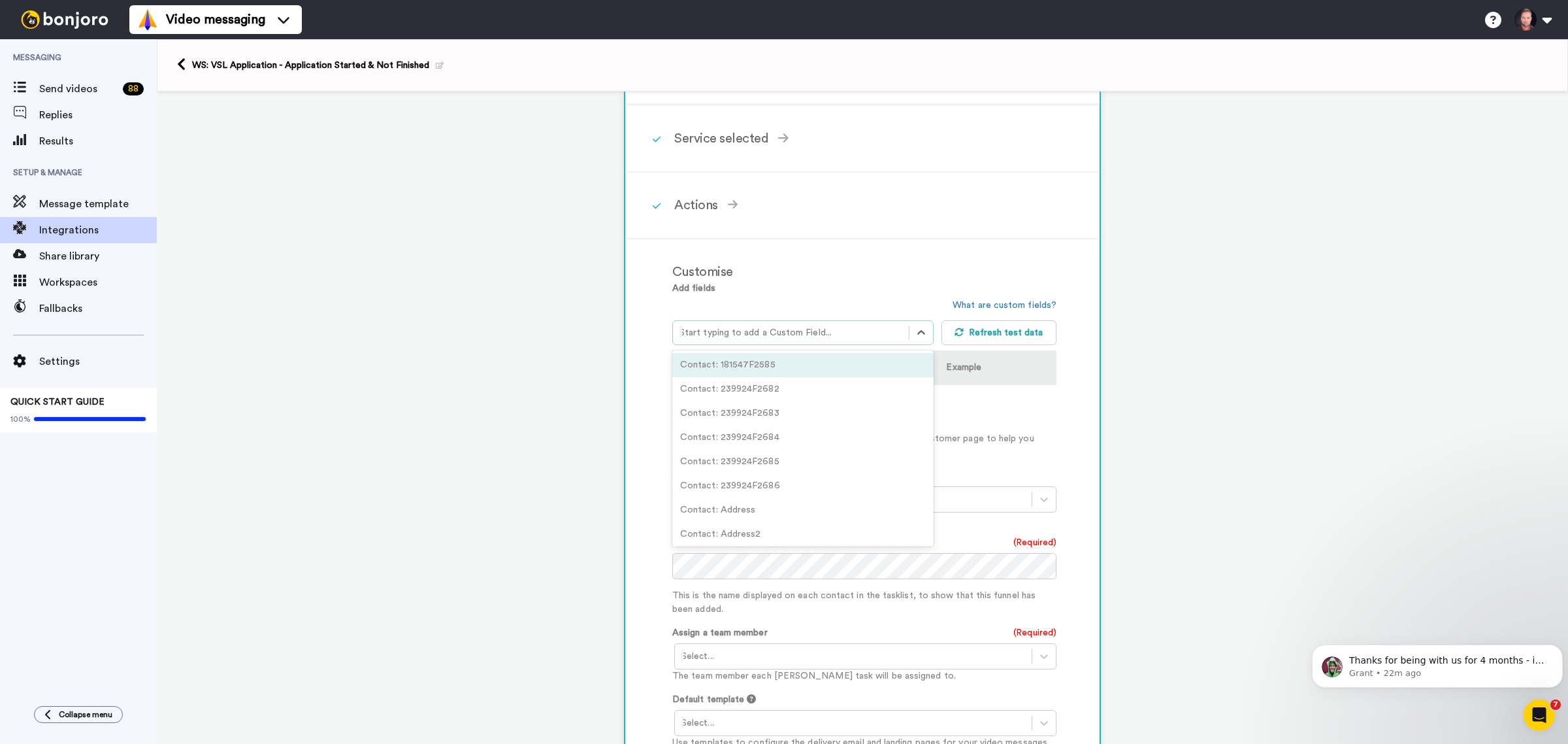
click at [814, 325] on div at bounding box center [791, 332] width 222 height 15
click at [759, 402] on td "Use the search box above to add an attribute..." at bounding box center [864, 406] width 384 height 41
click at [744, 328] on div at bounding box center [791, 332] width 222 height 15
click at [779, 329] on div at bounding box center [791, 332] width 222 height 15
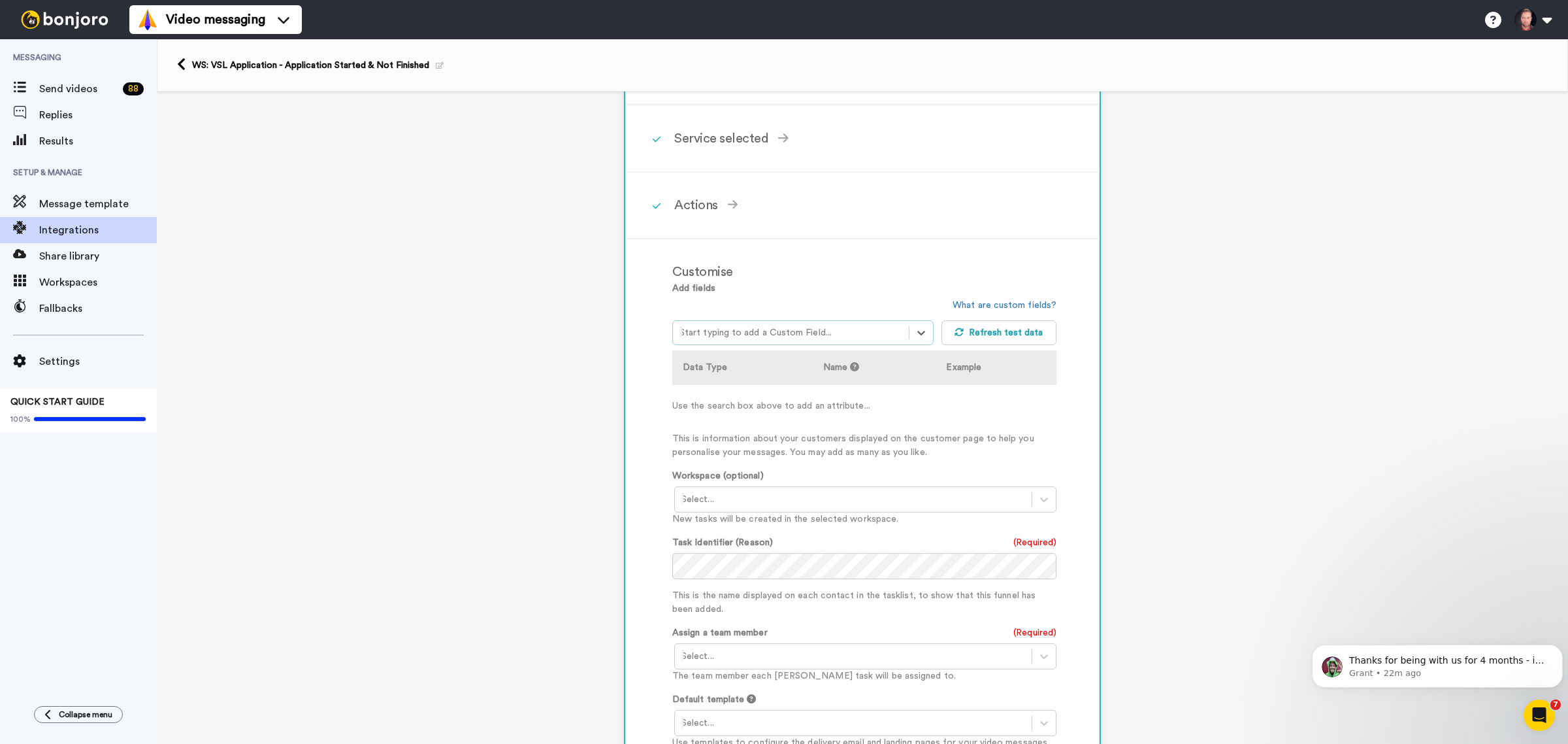
drag, startPoint x: 779, startPoint y: 327, endPoint x: 644, endPoint y: 328, distance: 135.0
click at [644, 328] on div "Customise Add fields Select is focused ,type to refine list, press Down to open…" at bounding box center [863, 529] width 472 height 580
click at [749, 325] on div at bounding box center [791, 332] width 222 height 15
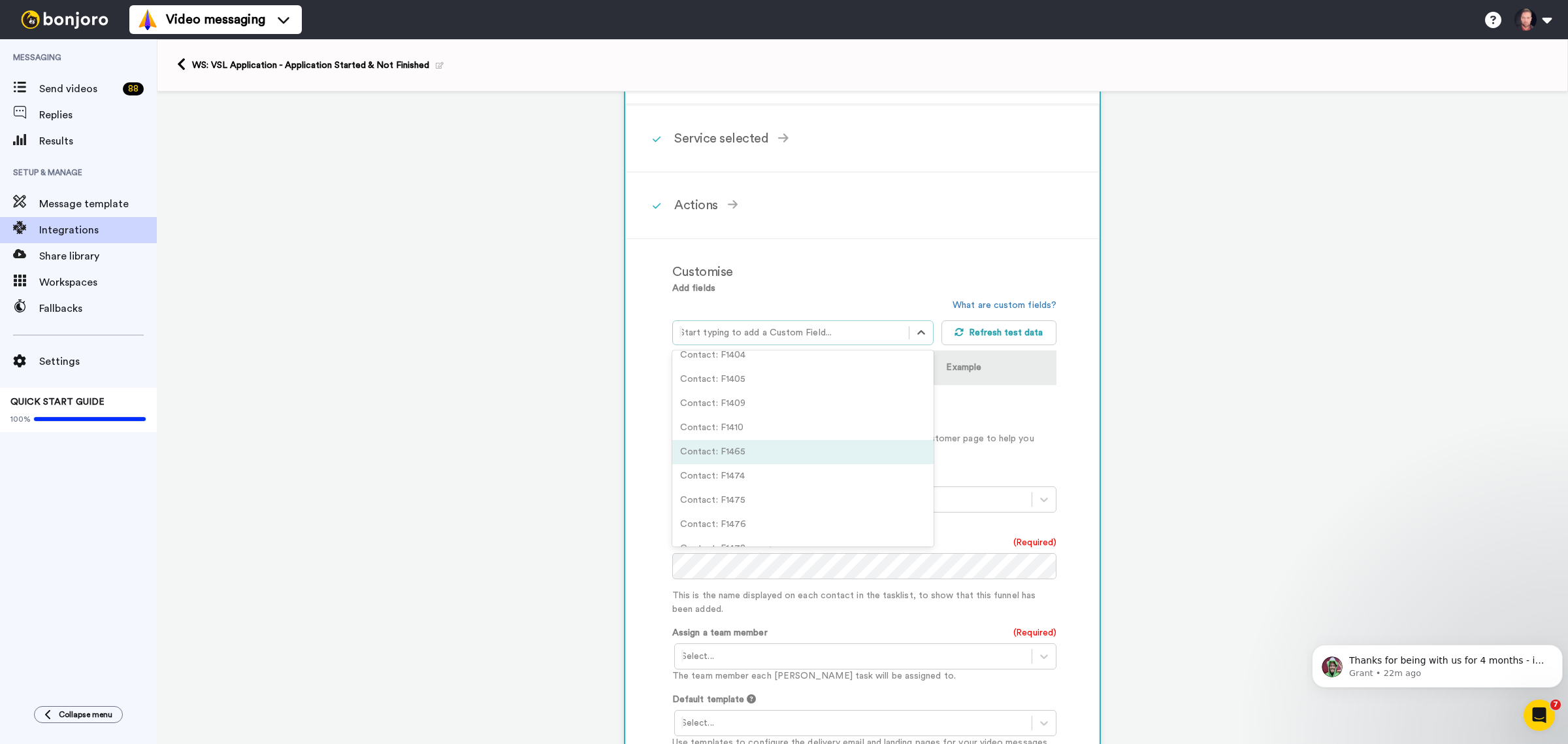
scroll to position [653, 0]
click at [765, 406] on div "Contact: Email" at bounding box center [802, 412] width 261 height 24
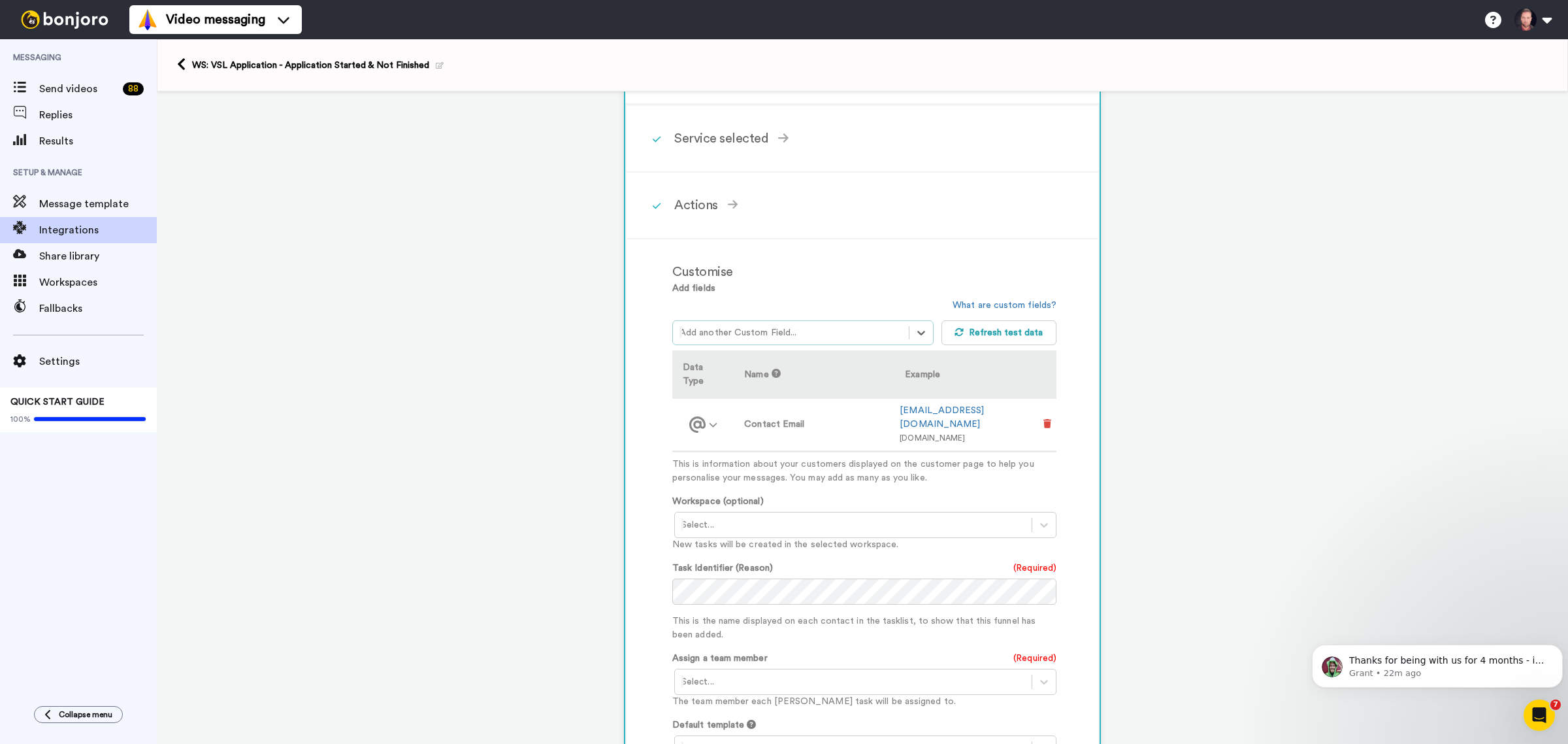
click at [1043, 419] on icon at bounding box center [1047, 423] width 8 height 9
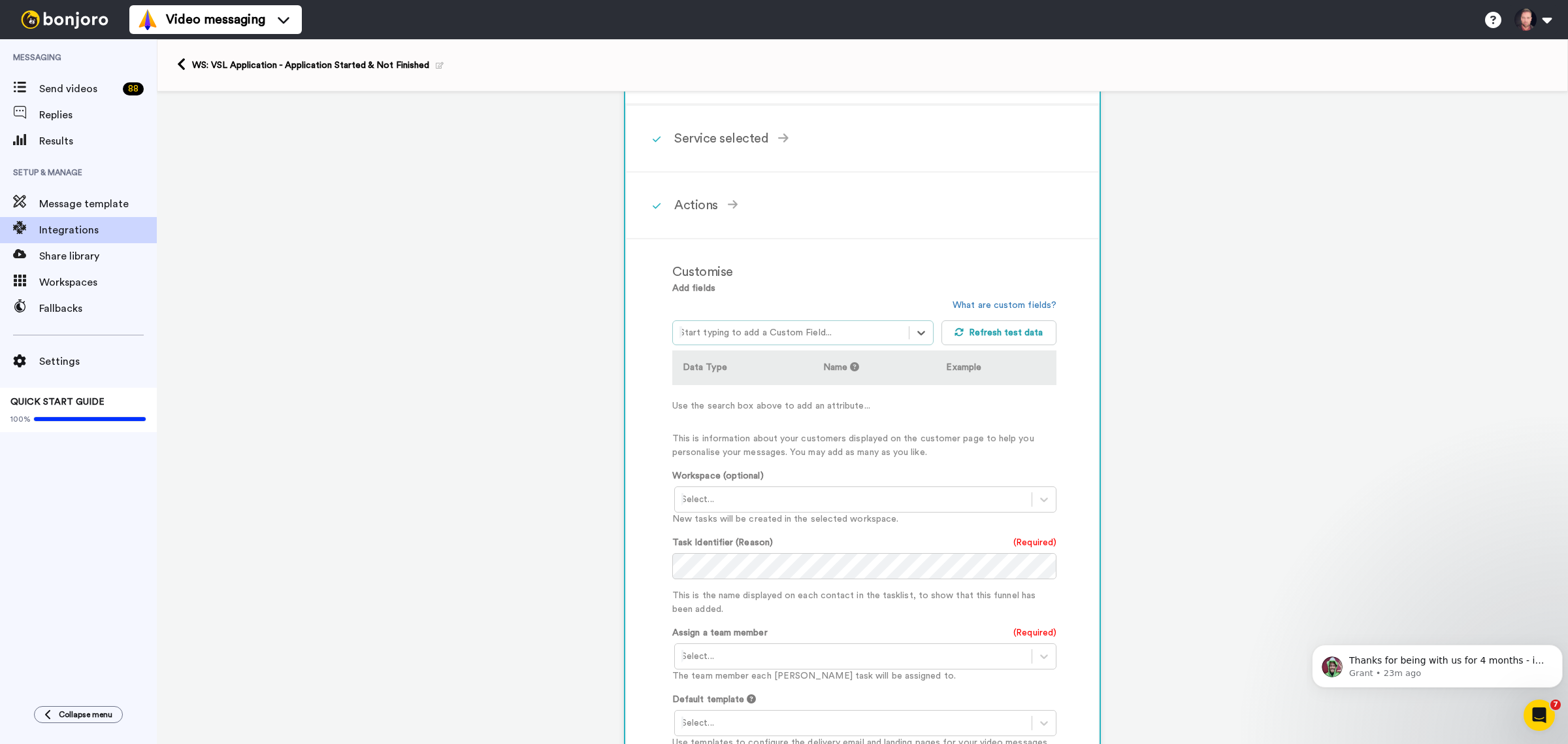
click at [812, 495] on div at bounding box center [853, 499] width 344 height 15
click at [774, 589] on div "WS: VSL Application <Prospecting>" at bounding box center [866, 599] width 384 height 24
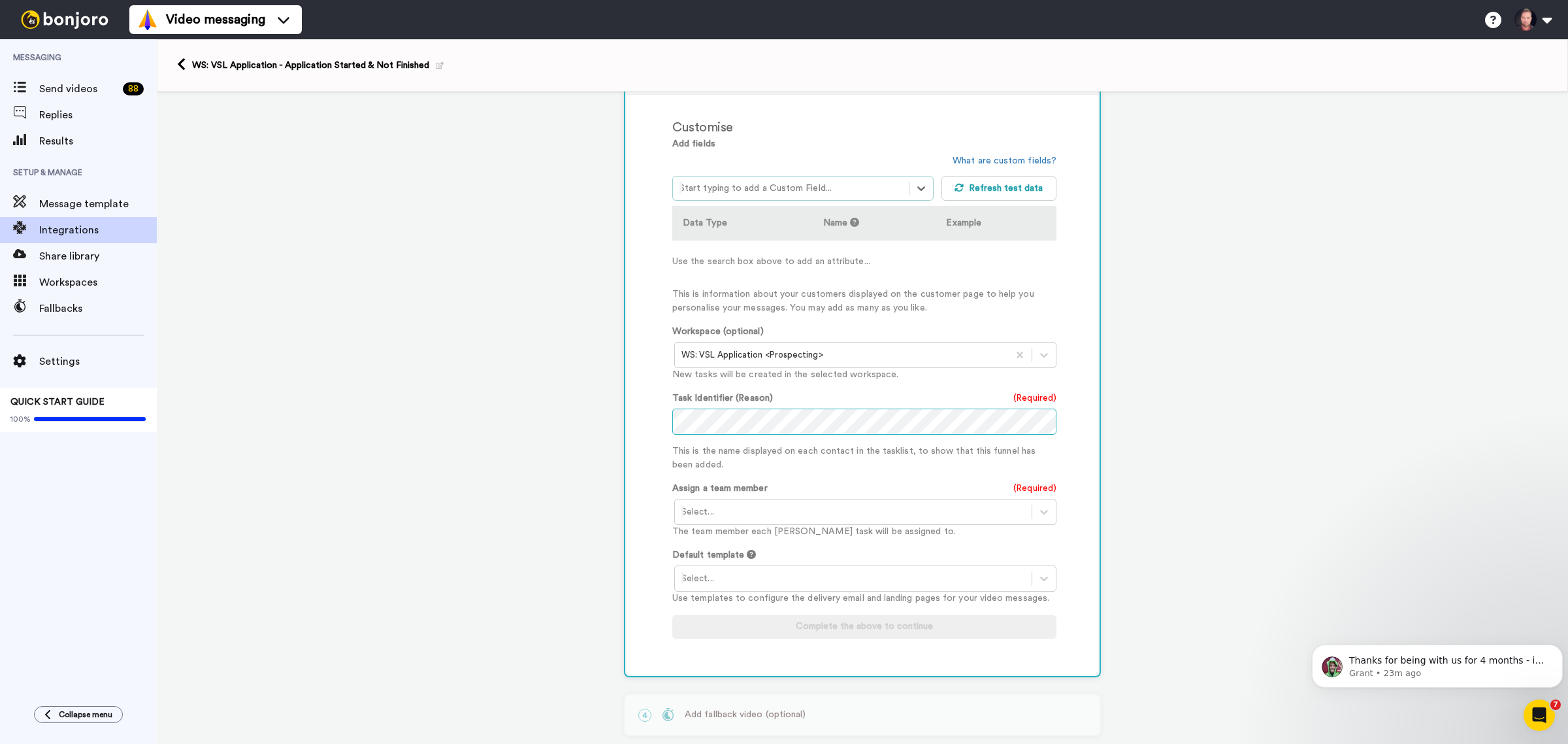
scroll to position [327, 0]
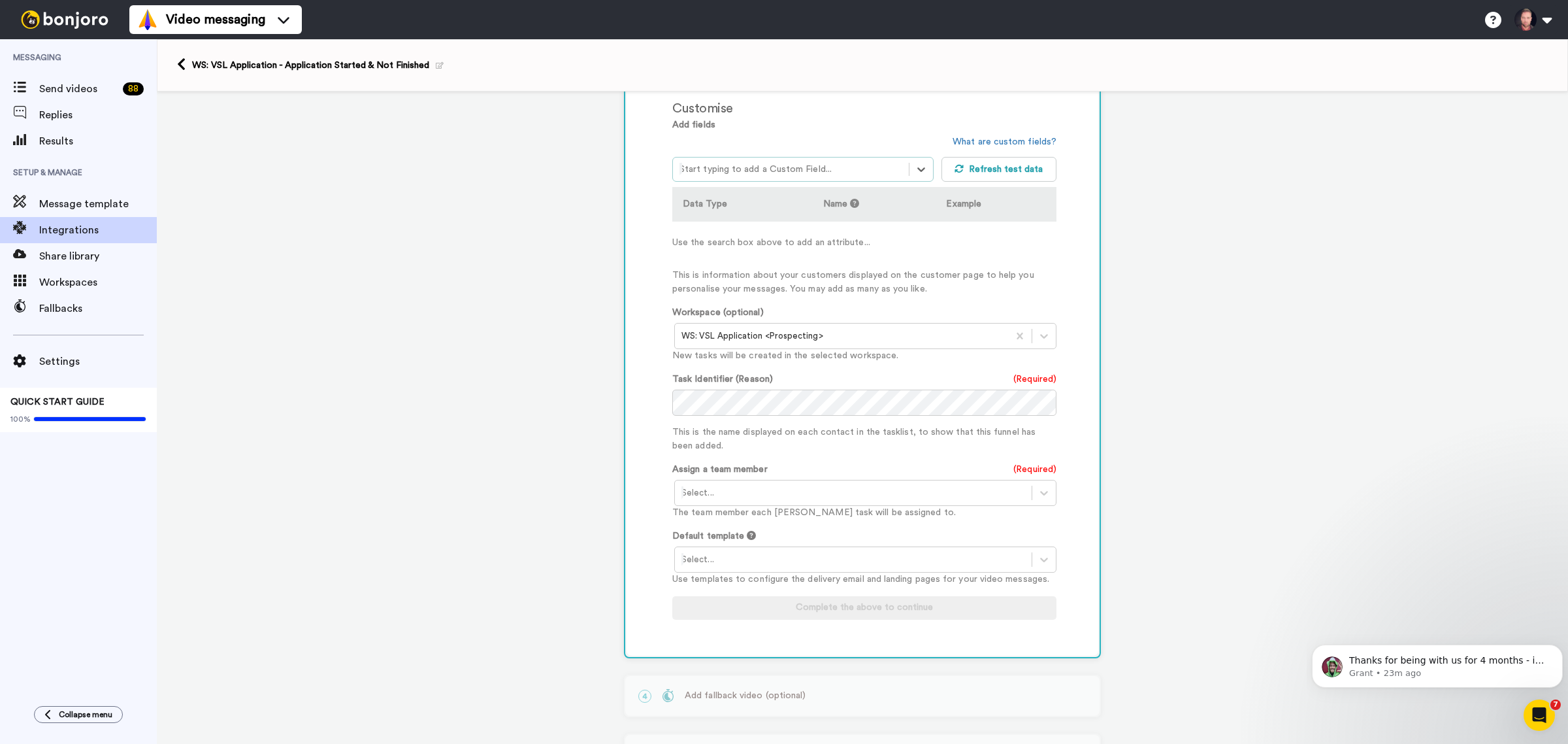
click at [700, 491] on div at bounding box center [853, 492] width 344 height 15
click at [707, 511] on div "[PERSON_NAME] <[EMAIL_ADDRESS][DOMAIN_NAME]>" at bounding box center [866, 520] width 384 height 24
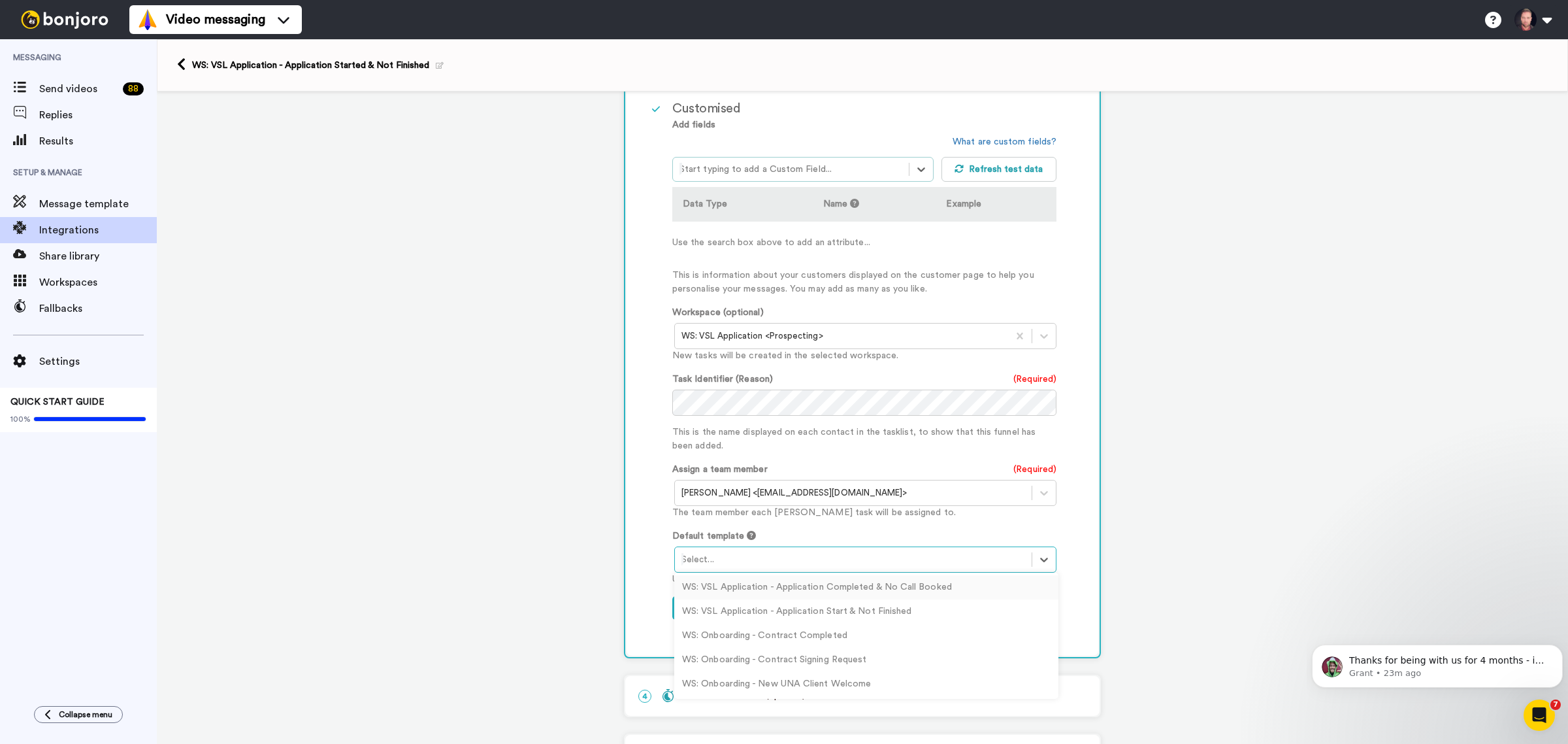
click at [710, 554] on div at bounding box center [853, 560] width 344 height 15
click at [850, 605] on div "WS: VSL Application - Application Start & Not Finished" at bounding box center [866, 611] width 384 height 24
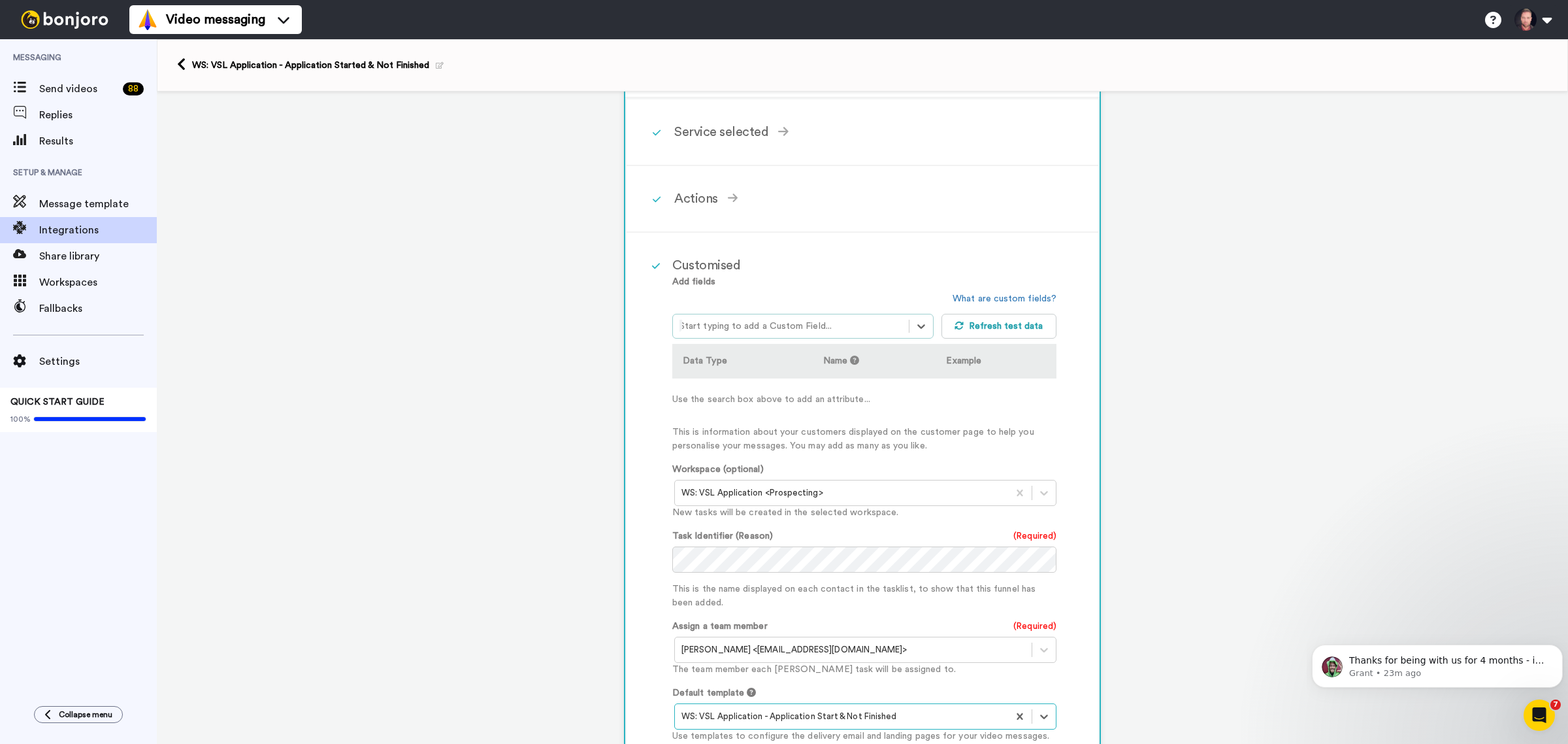
scroll to position [164, 0]
click at [918, 331] on icon at bounding box center [922, 332] width 8 height 5
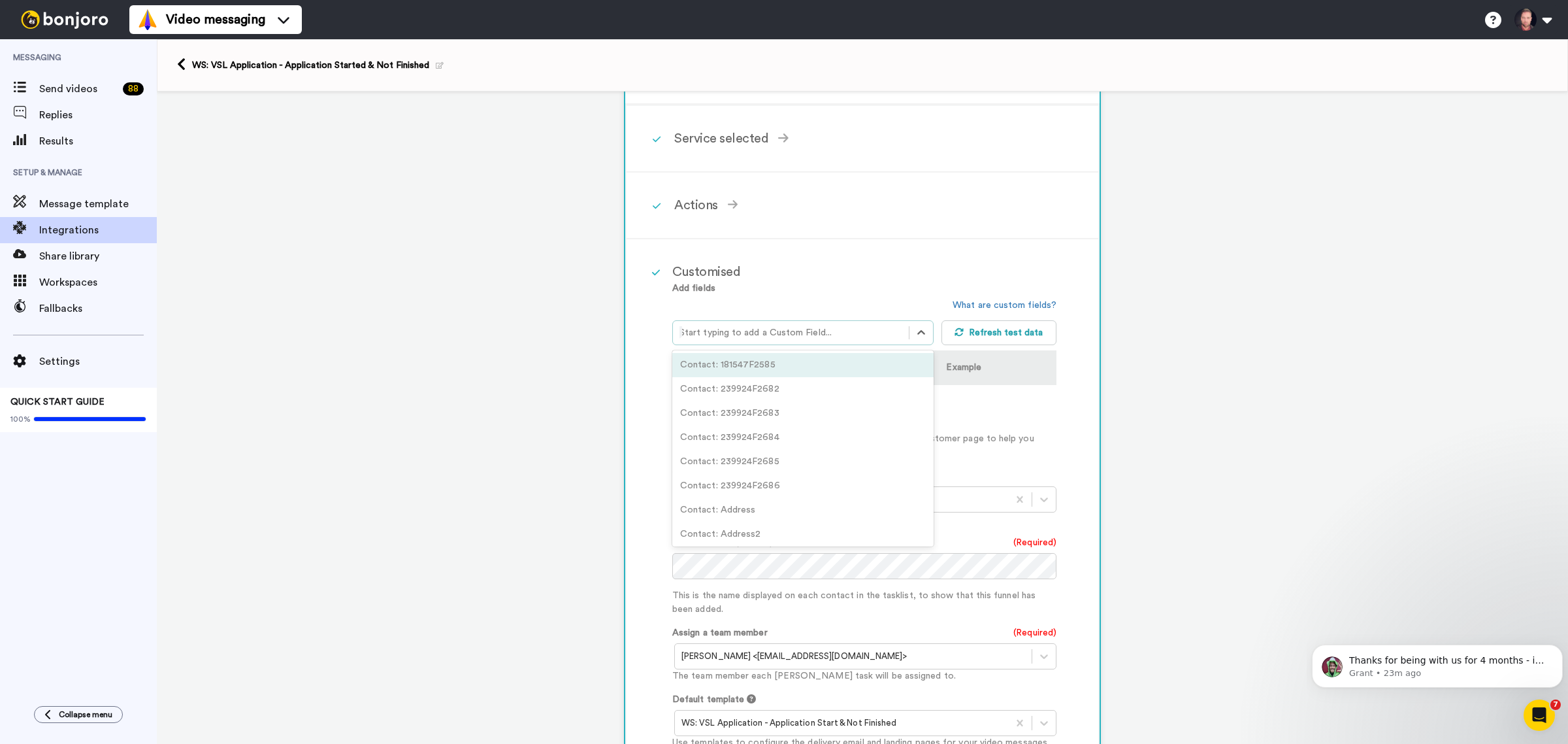
click at [850, 327] on div at bounding box center [791, 332] width 222 height 15
click at [732, 327] on div at bounding box center [791, 332] width 222 height 15
click at [762, 522] on div "Contact: Firstname" at bounding box center [802, 534] width 261 height 24
click at [781, 328] on div at bounding box center [791, 332] width 222 height 15
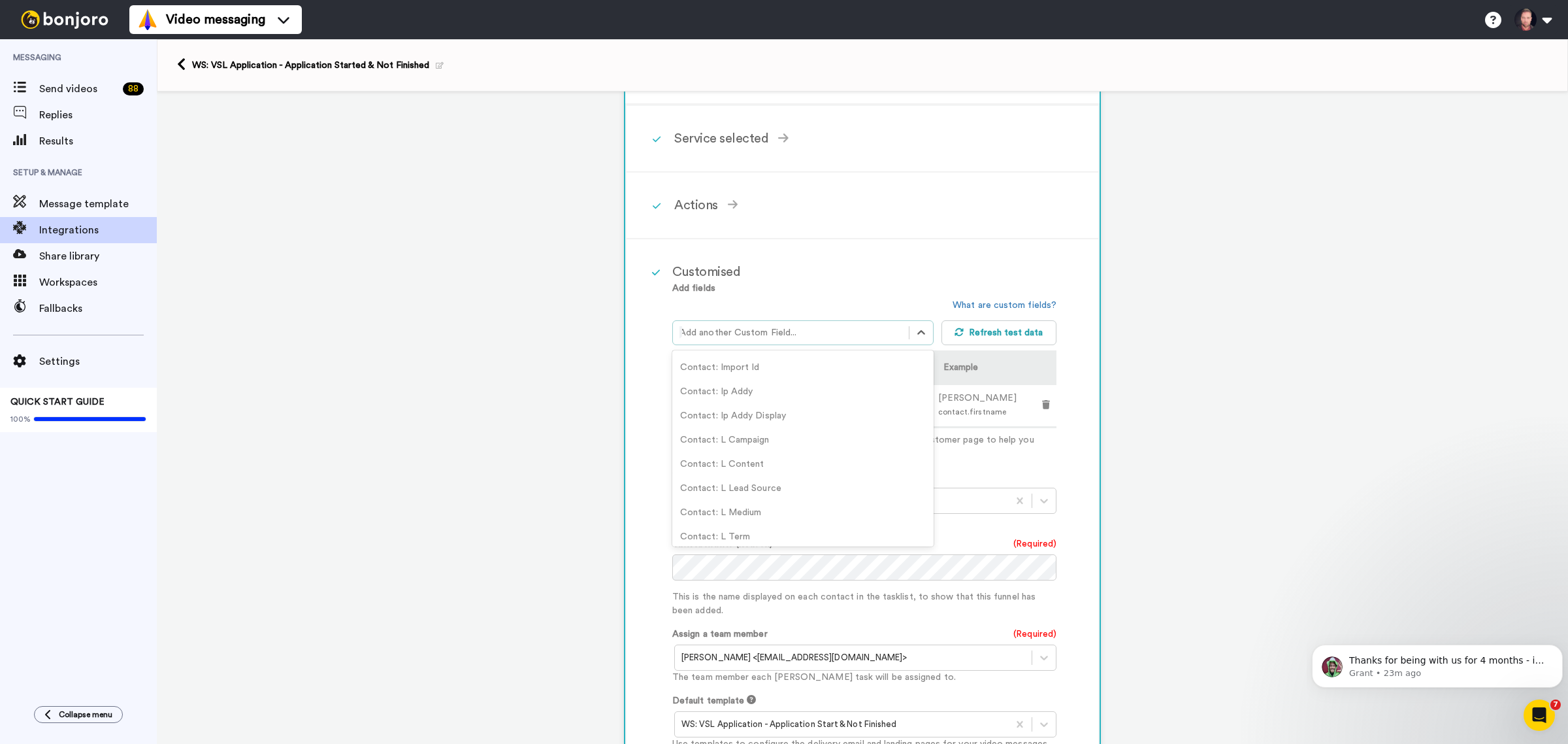
scroll to position [9562, 0]
click at [763, 516] on div "Contact: Lastname" at bounding box center [802, 527] width 261 height 24
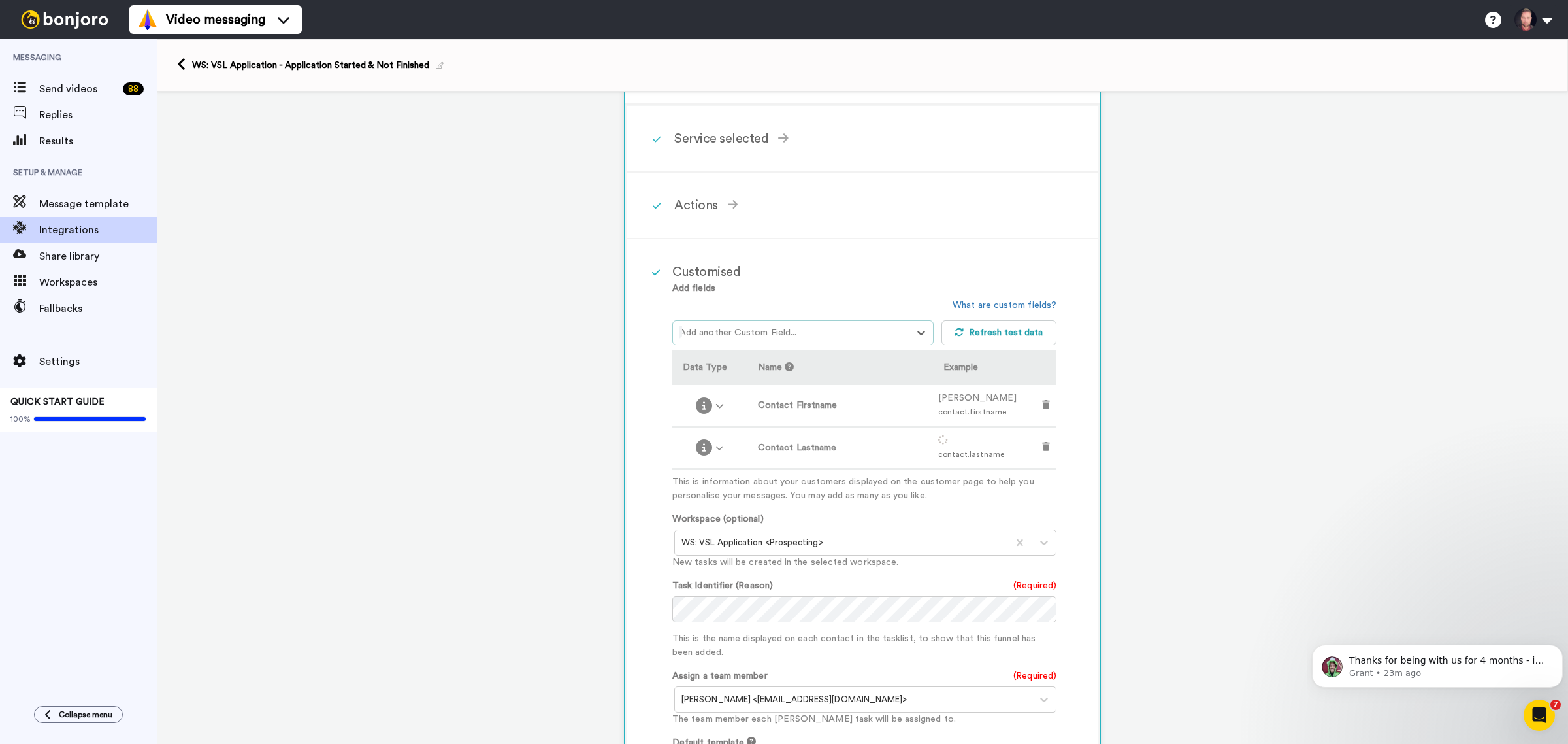
click at [765, 325] on div at bounding box center [791, 332] width 222 height 15
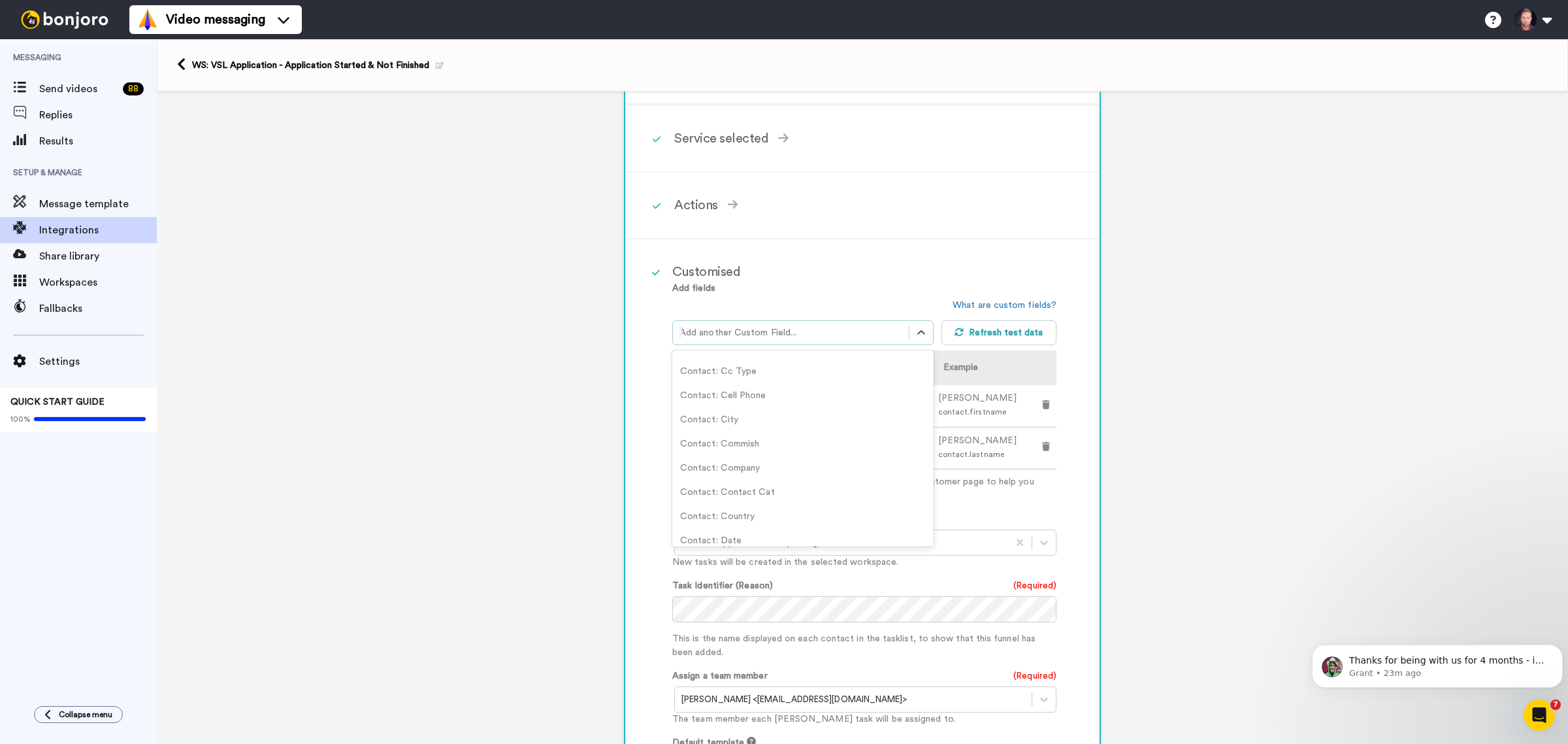
scroll to position [409, 0]
click at [728, 460] on div "Contact: City" at bounding box center [802, 464] width 261 height 24
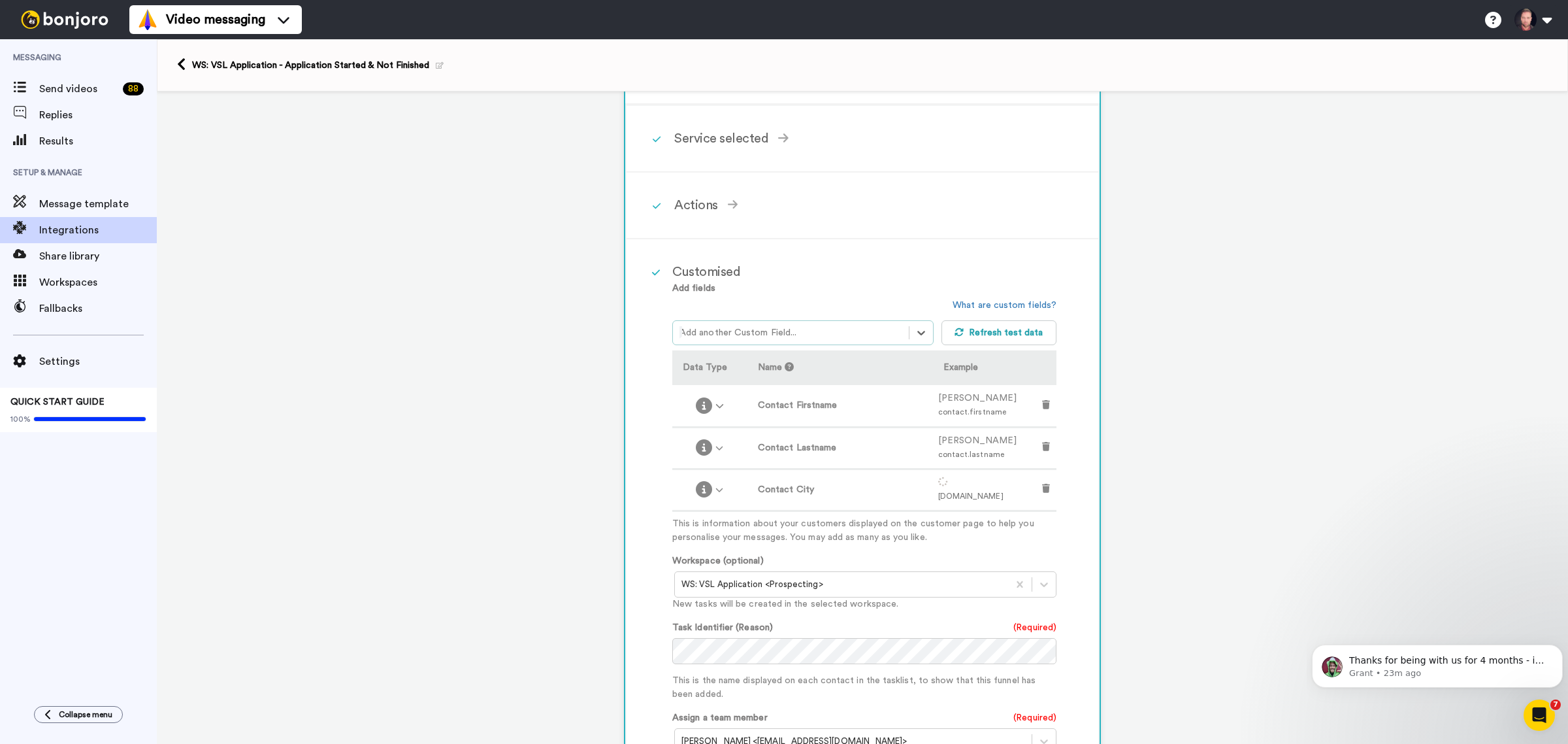
click at [769, 325] on div at bounding box center [791, 332] width 222 height 15
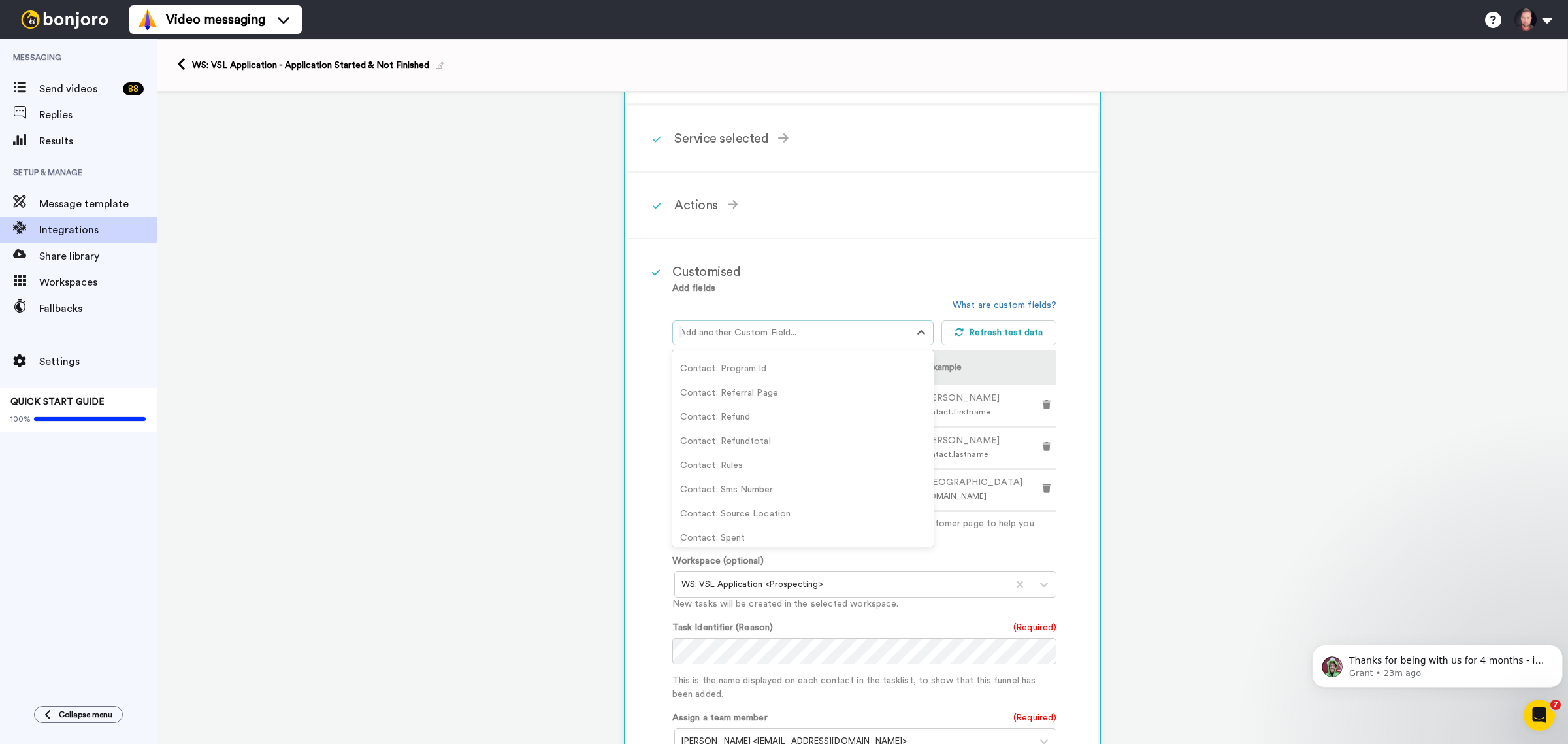
scroll to position [11279, 0]
click at [753, 474] on div "Contact: State" at bounding box center [802, 480] width 261 height 24
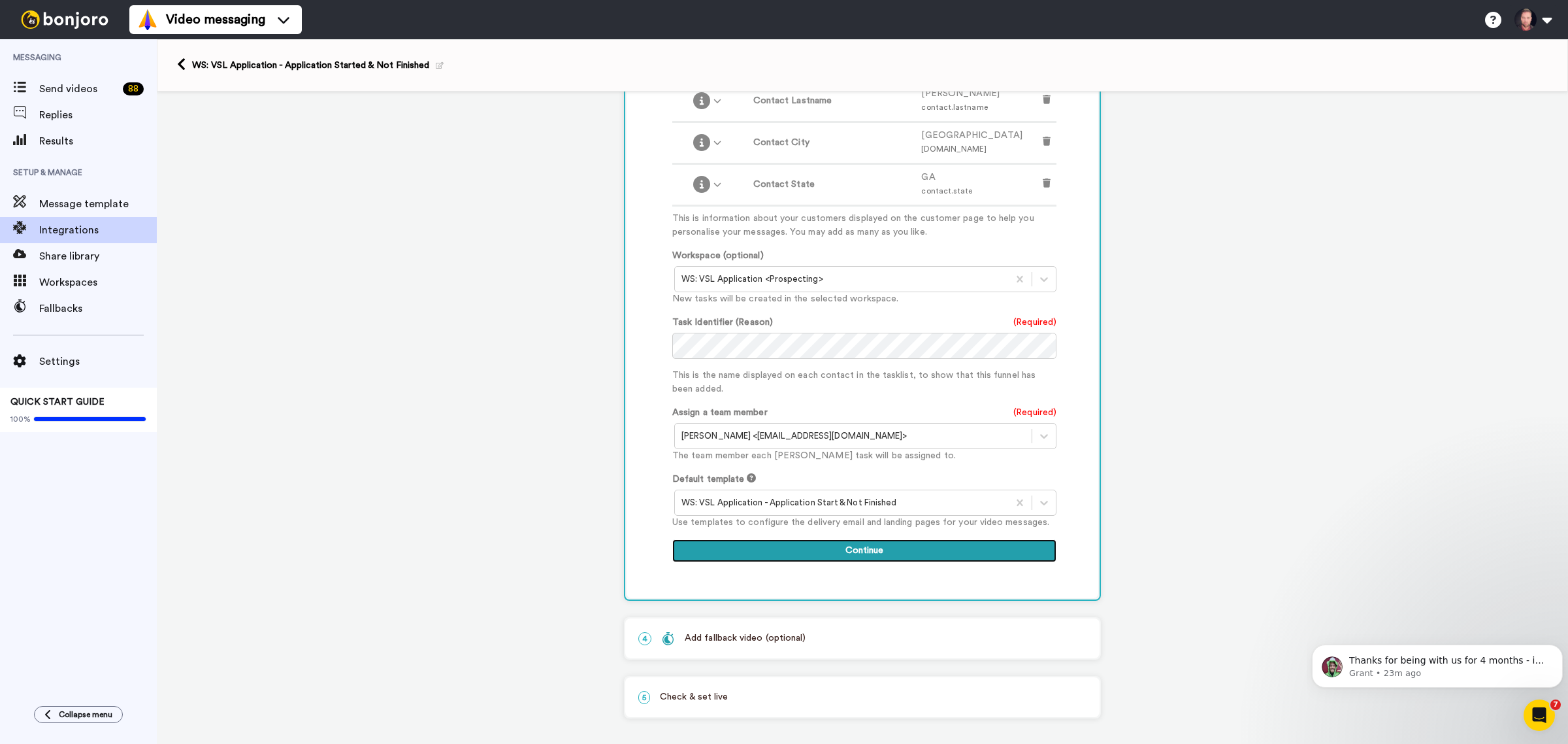
click at [885, 543] on button "Continue" at bounding box center [864, 551] width 384 height 23
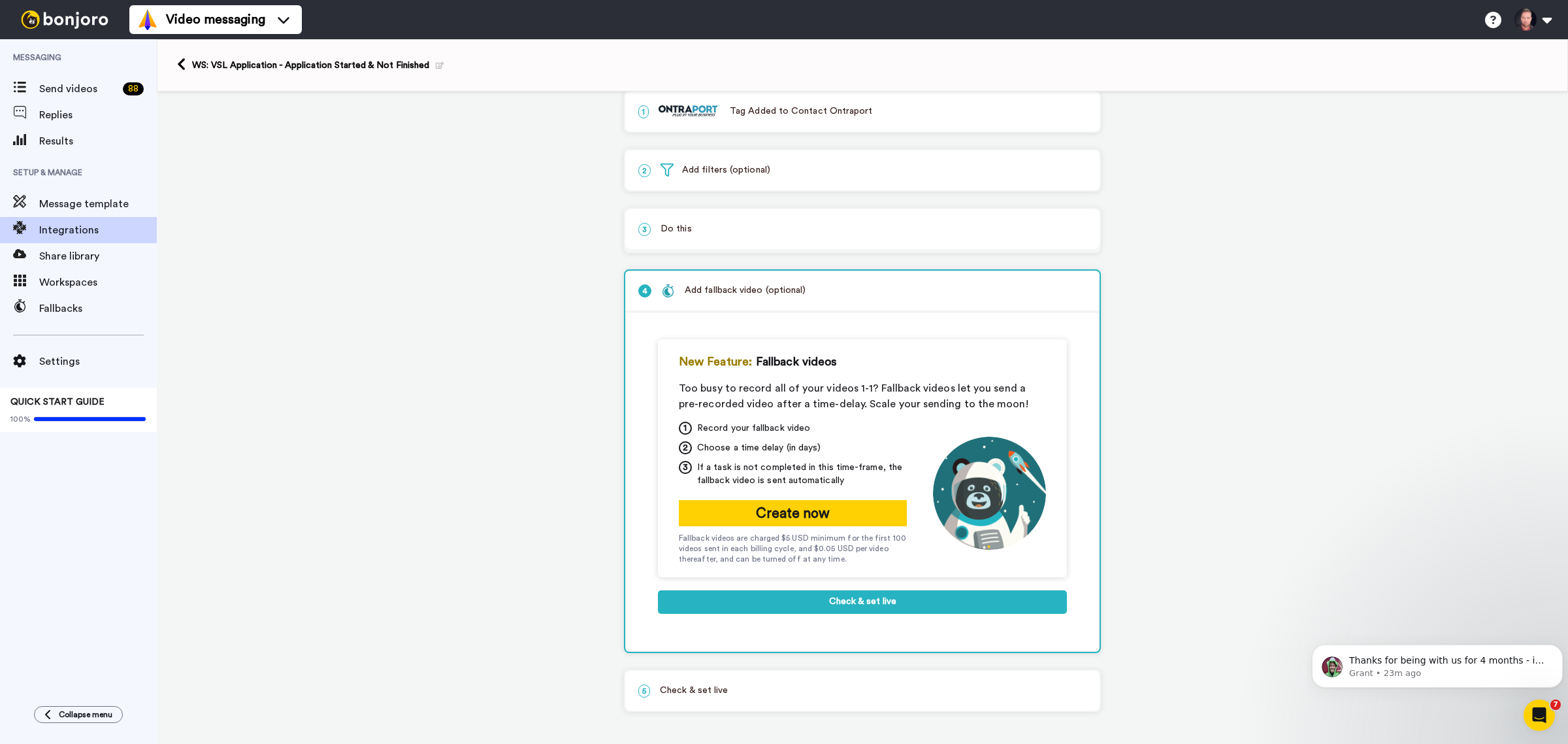
scroll to position [12, 0]
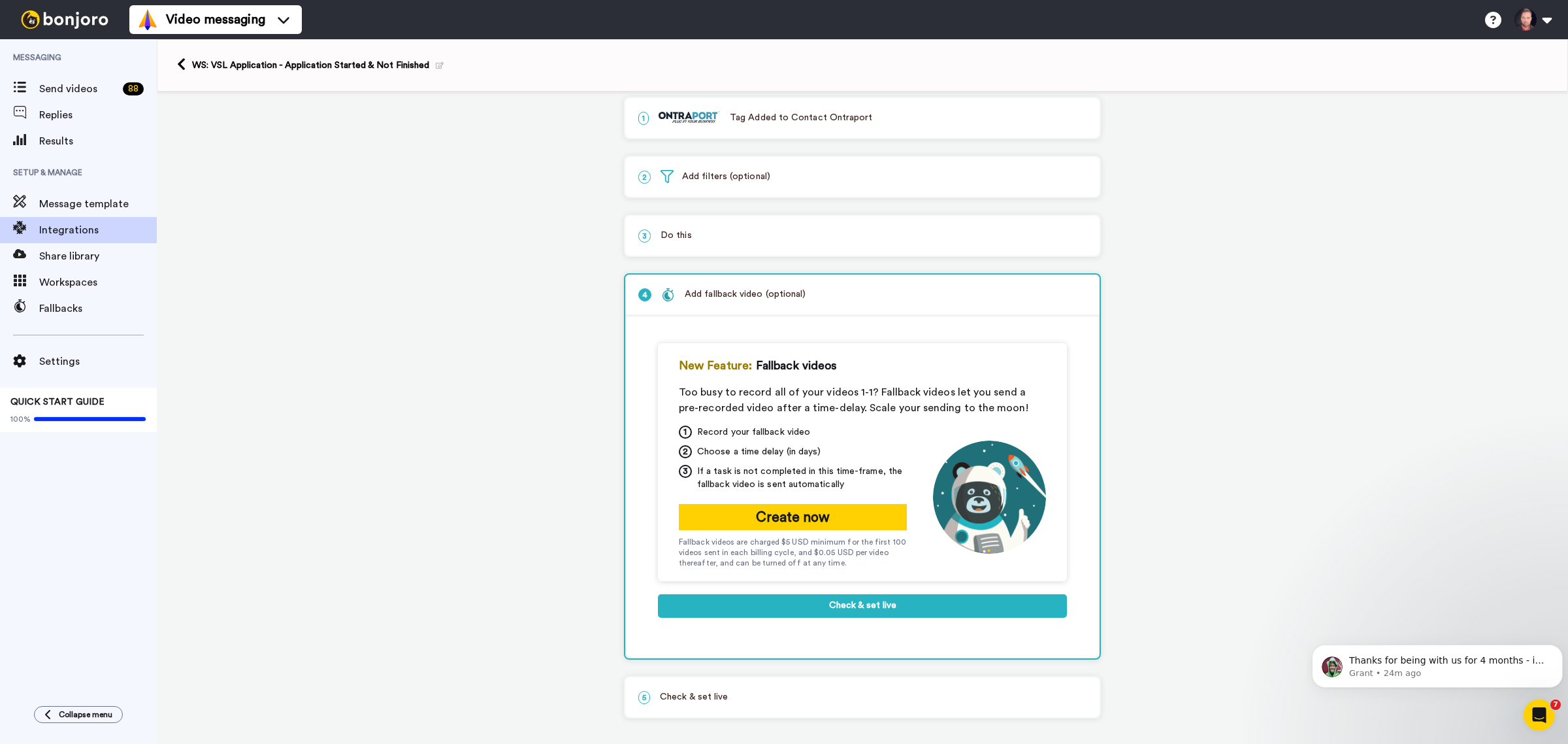
click at [713, 690] on p "5 Check & set live" at bounding box center [862, 697] width 448 height 13
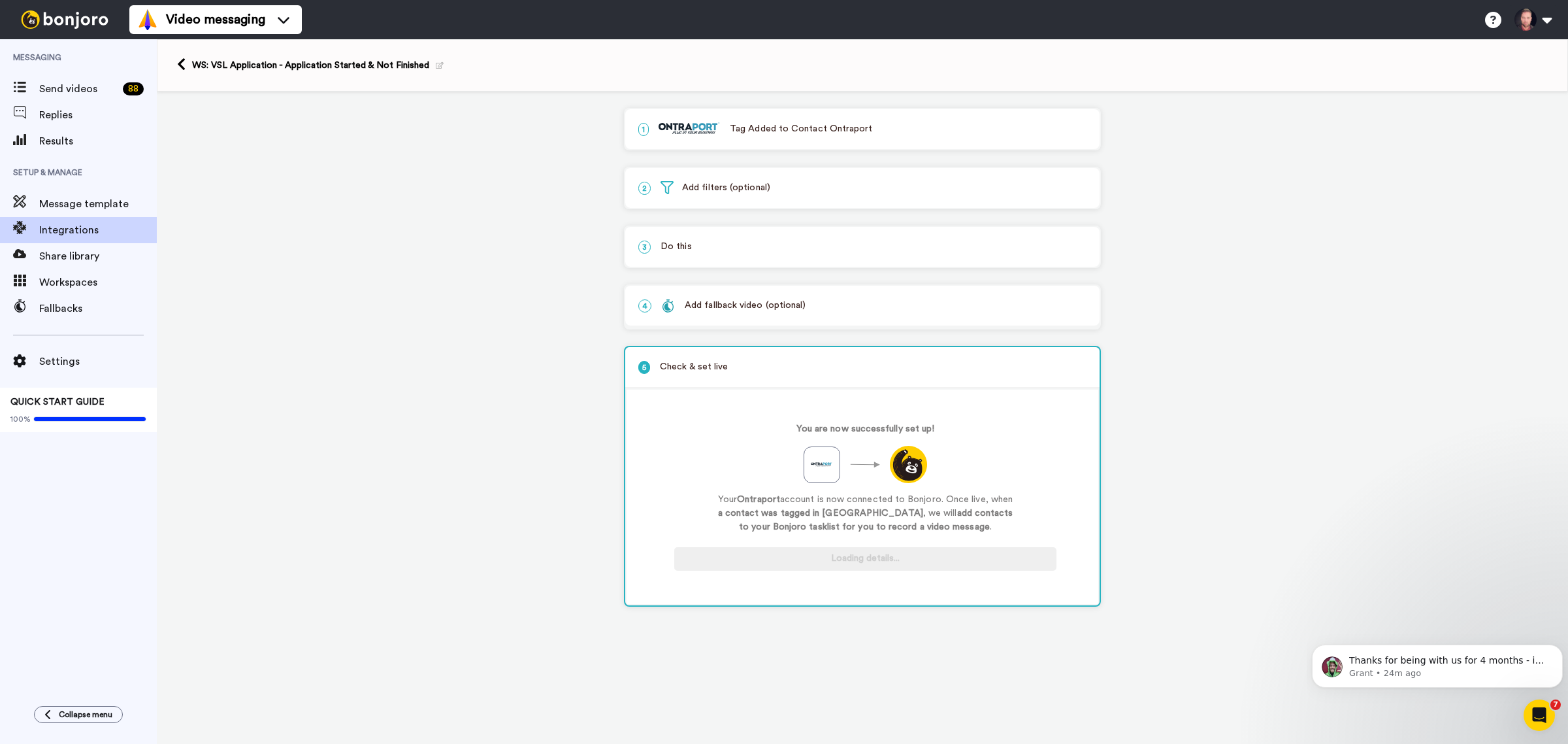
scroll to position [0, 0]
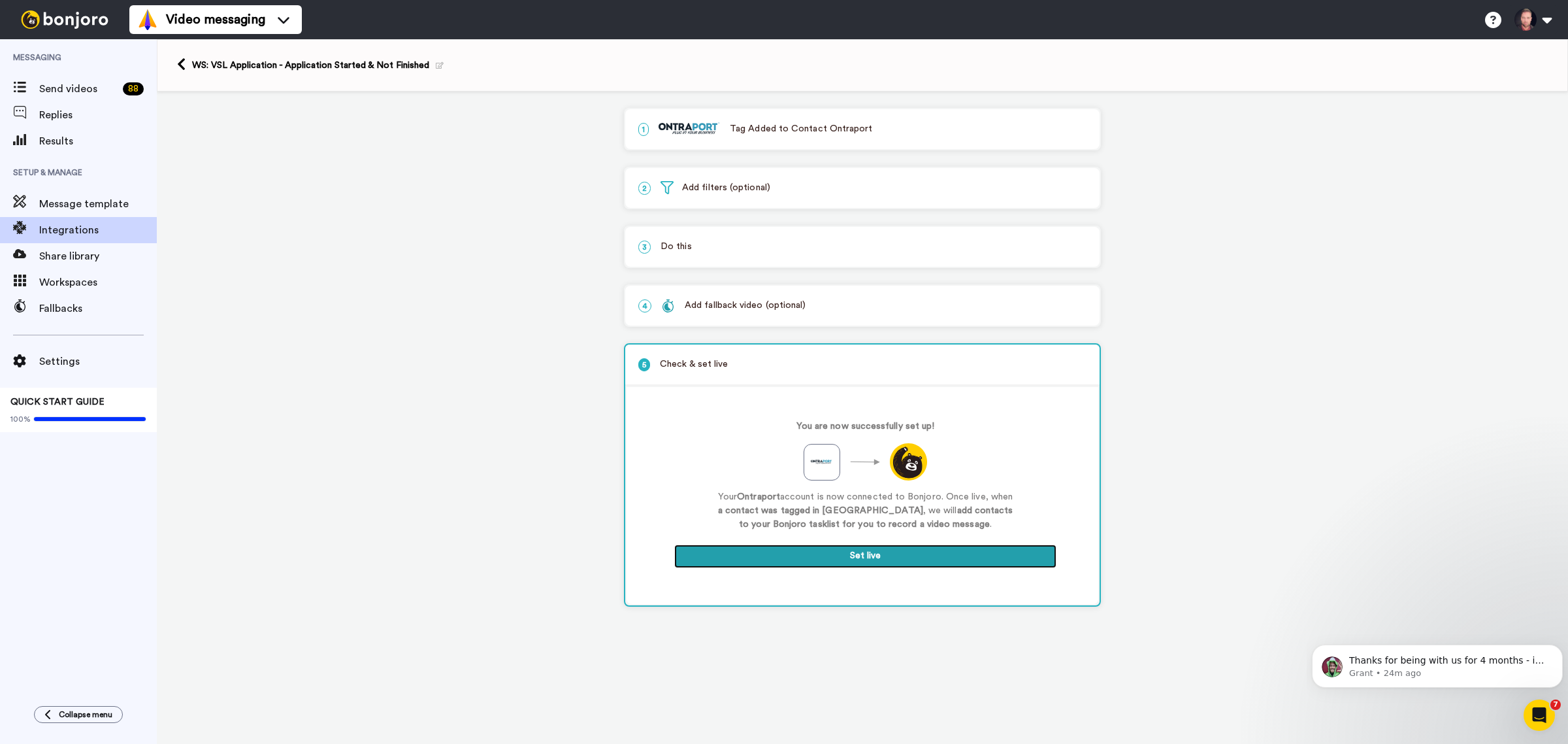
click at [906, 550] on button "Set live" at bounding box center [865, 556] width 382 height 23
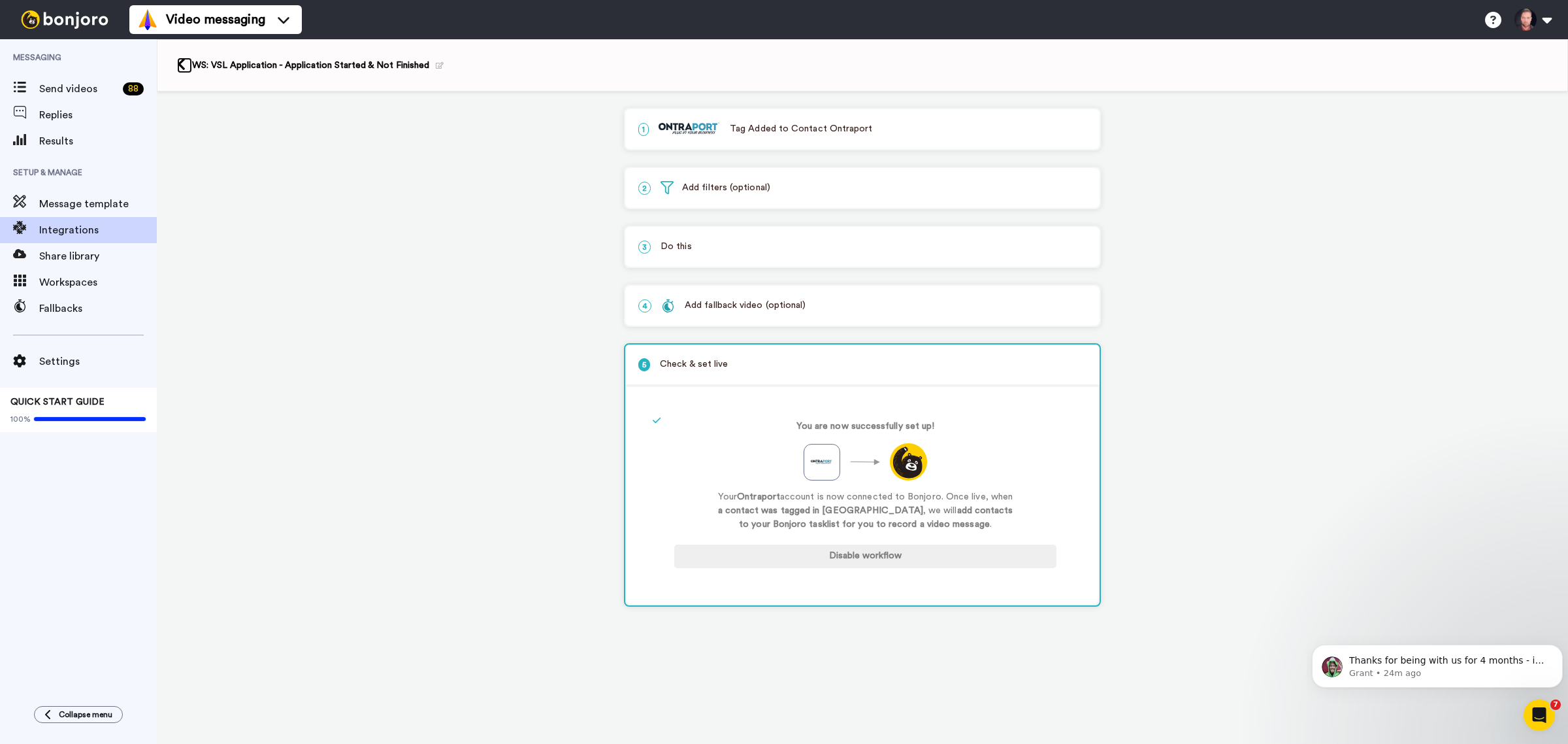
click at [178, 66] on icon at bounding box center [181, 65] width 9 height 13
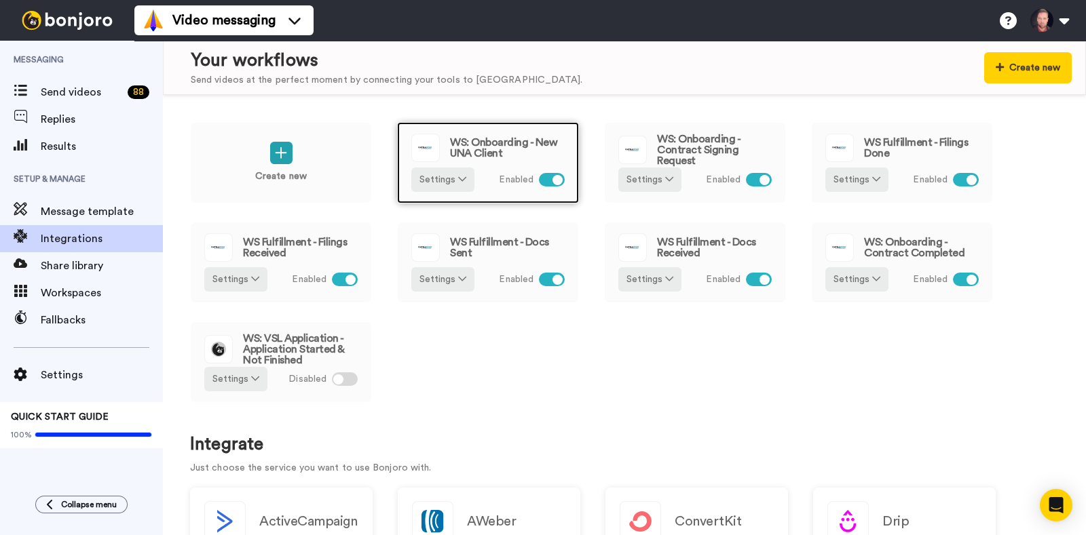
click at [506, 148] on span "WS: Onboarding - New UNA Client" at bounding box center [507, 148] width 115 height 22
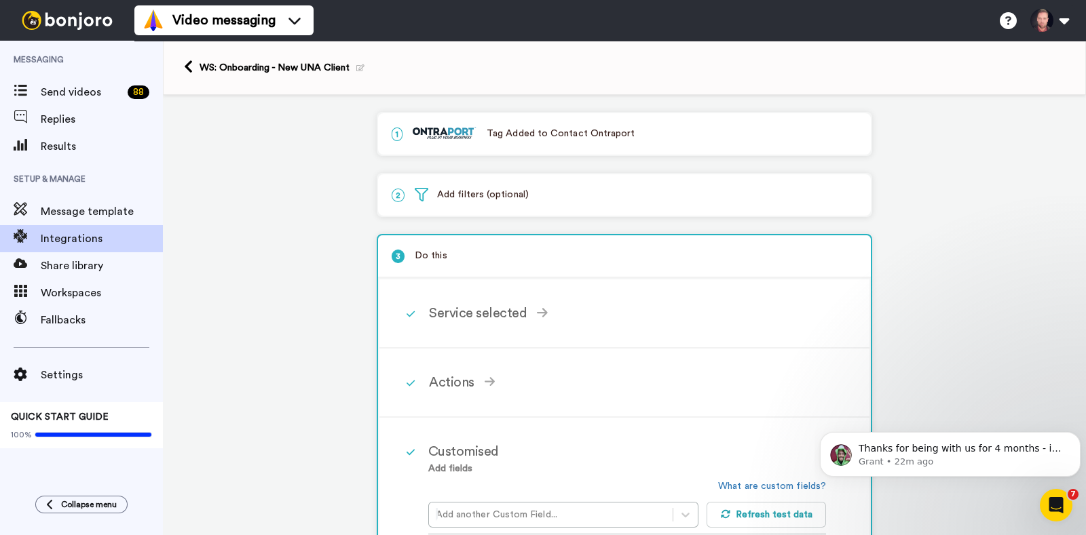
click at [466, 196] on p "2 Add filters (optional)" at bounding box center [623, 195] width 465 height 14
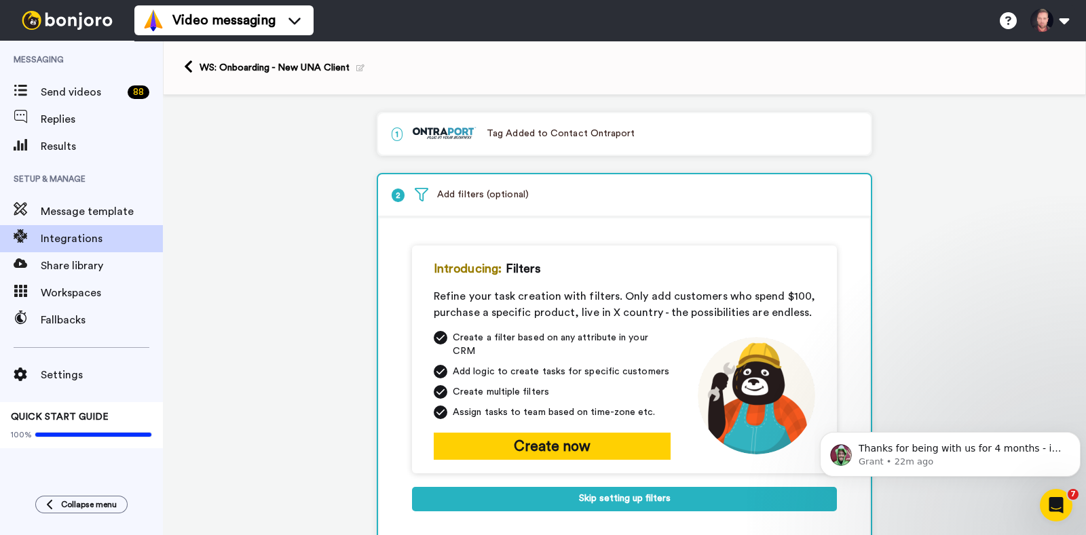
click at [466, 196] on p "2 Add filters (optional)" at bounding box center [623, 195] width 465 height 14
click at [510, 182] on div "2 Add filters (optional)" at bounding box center [624, 195] width 493 height 43
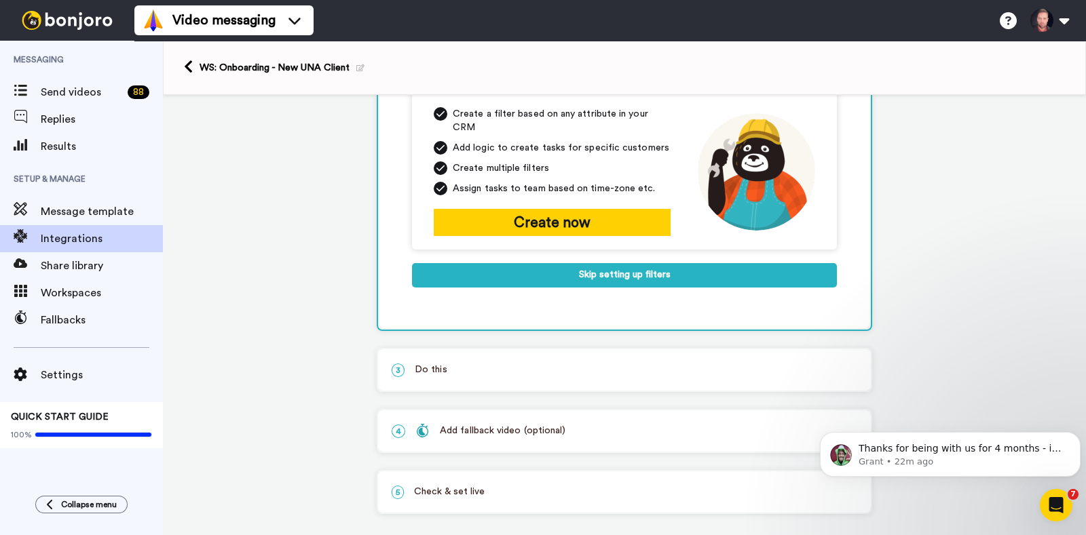
click at [412, 363] on p "3 Do this" at bounding box center [623, 370] width 465 height 14
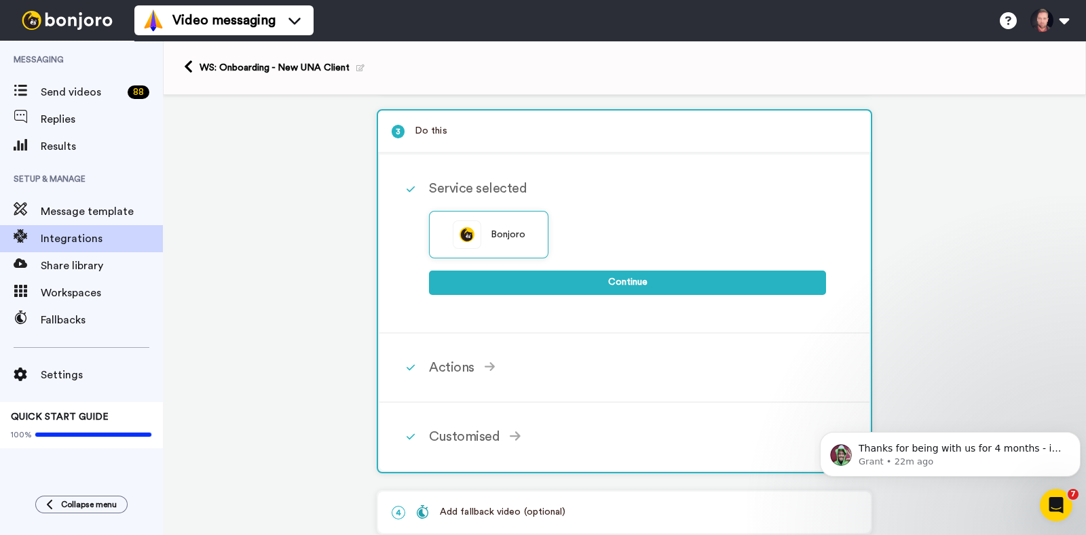
scroll to position [0, 0]
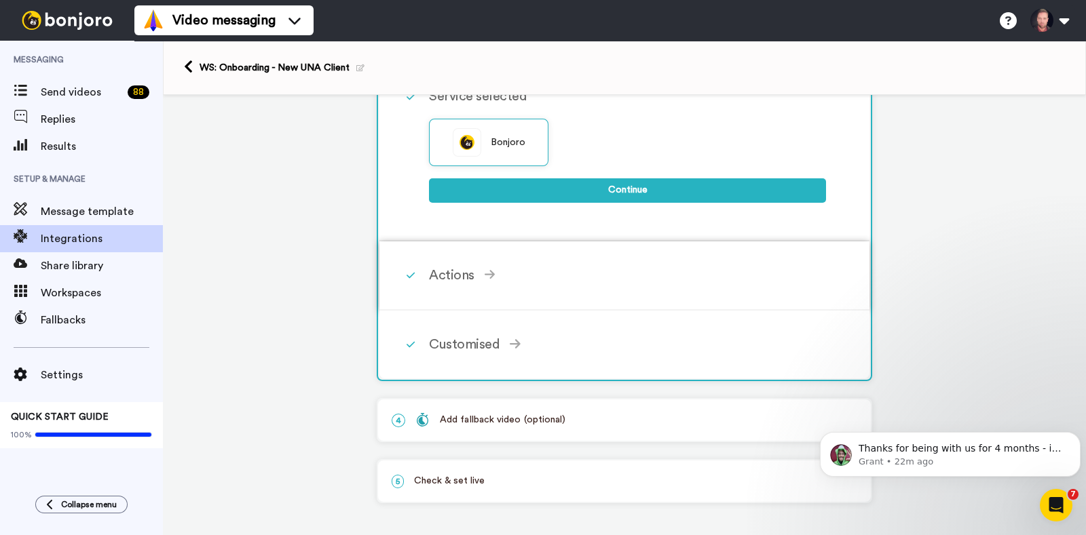
click at [458, 286] on div "Actions Create Bonjoro Add contacts to your Bonjoro tasklist for you to record …" at bounding box center [642, 275] width 427 height 41
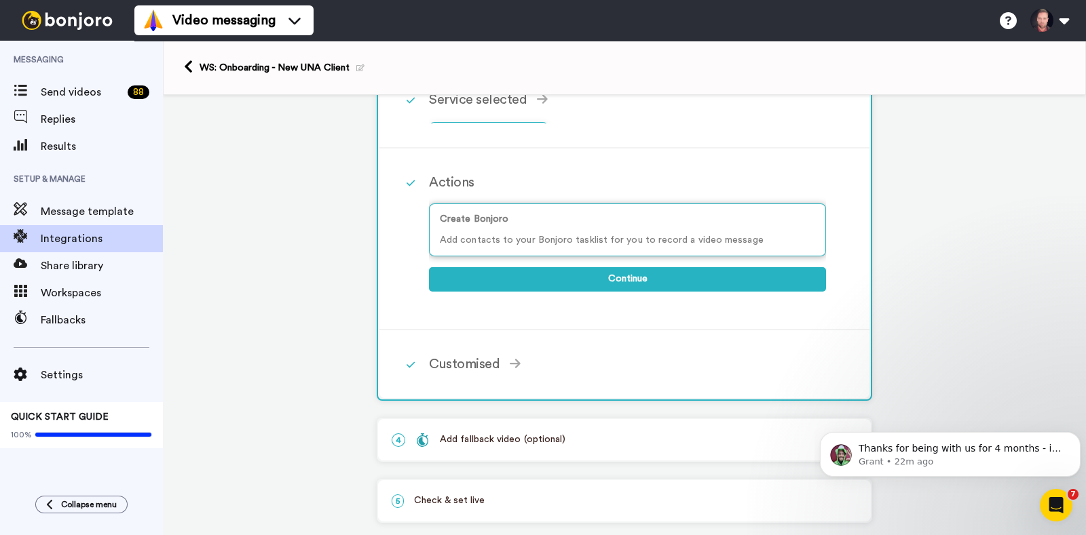
scroll to position [217, 0]
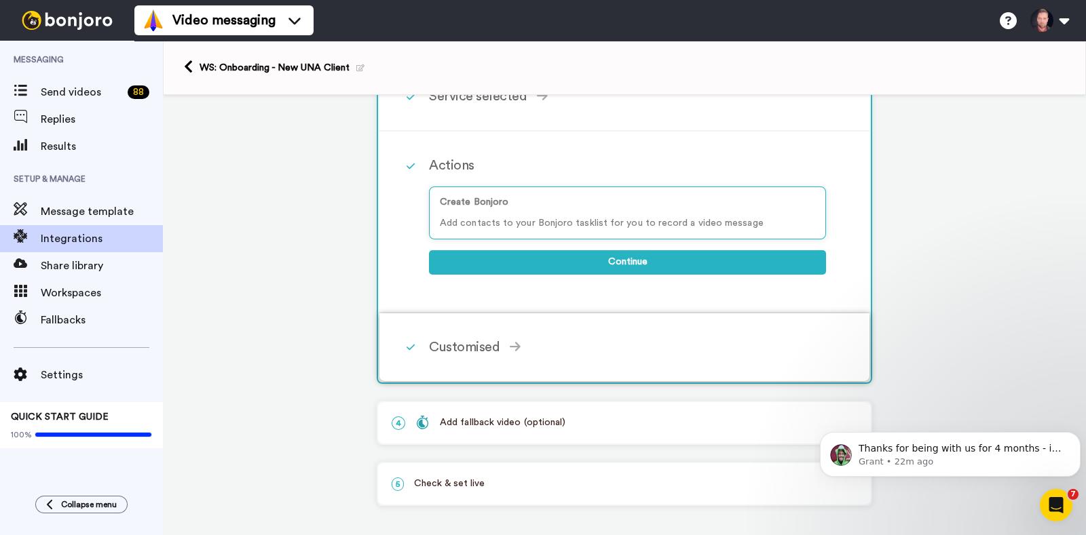
click at [488, 342] on div "Customised" at bounding box center [627, 347] width 397 height 20
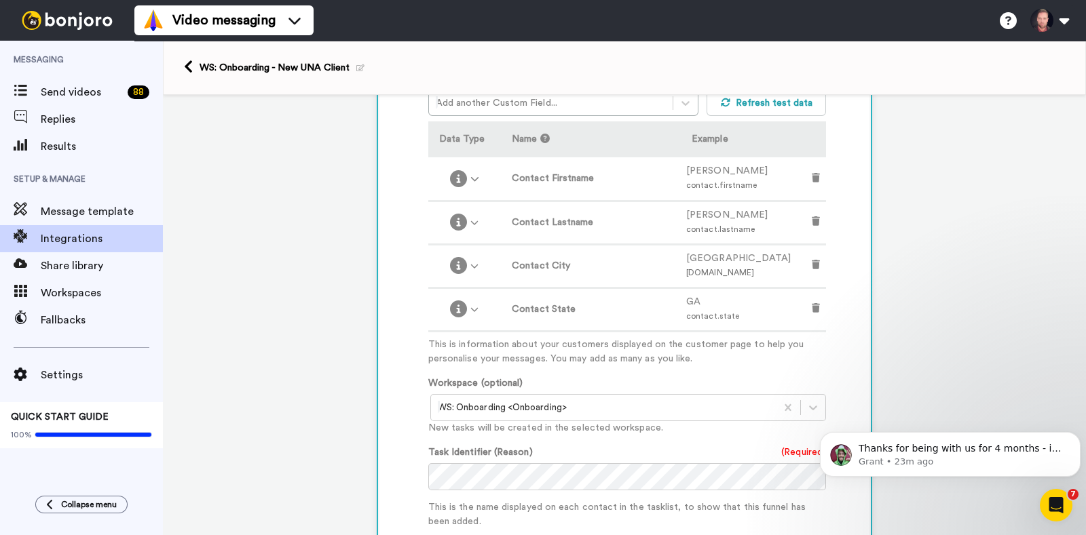
scroll to position [387, 0]
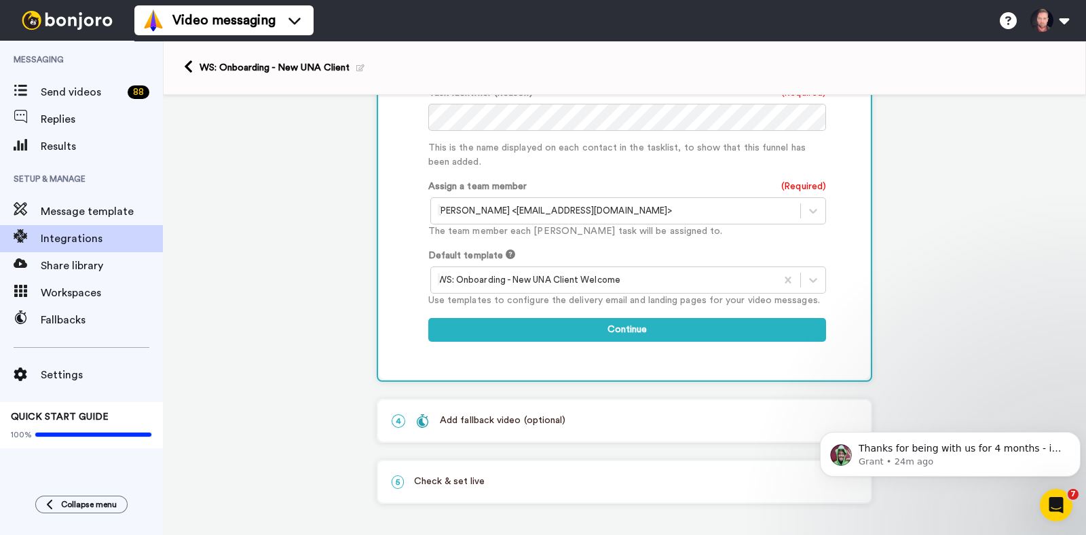
click at [562, 406] on div "4 Add fallback video (optional)" at bounding box center [624, 420] width 493 height 41
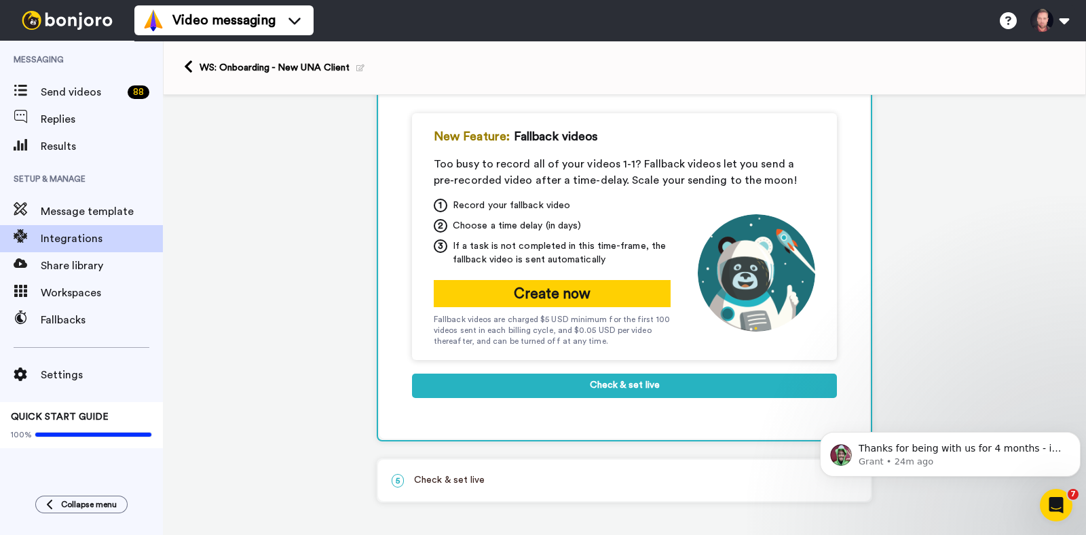
click at [456, 486] on p "5 Check & set live" at bounding box center [623, 481] width 465 height 14
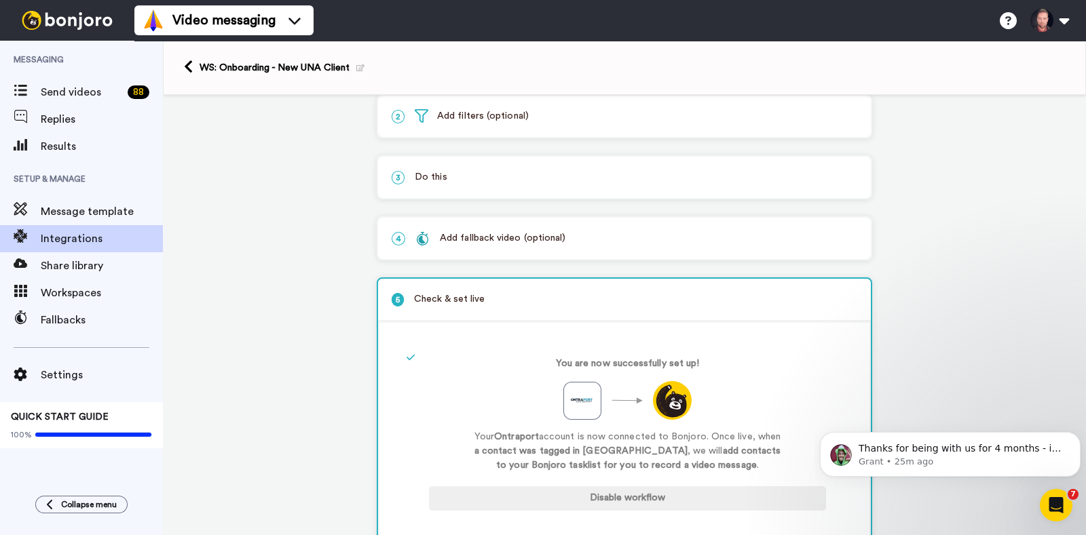
scroll to position [41, 0]
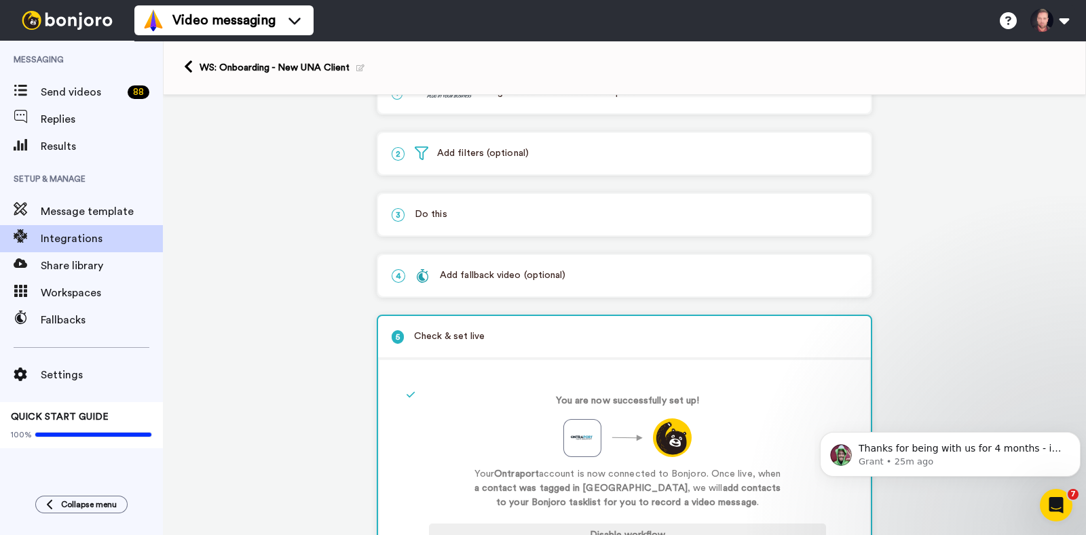
click at [446, 214] on p "3 Do this" at bounding box center [623, 215] width 465 height 14
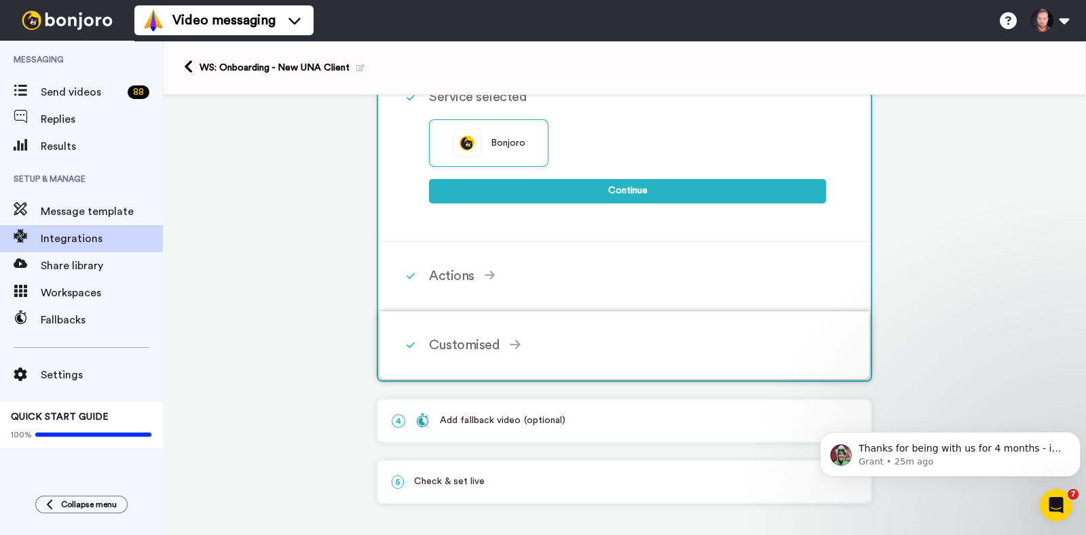
scroll to position [217, 0]
click at [465, 332] on div "Customised Add fields Add another Custom Field... What are custom fields? Refre…" at bounding box center [642, 344] width 427 height 41
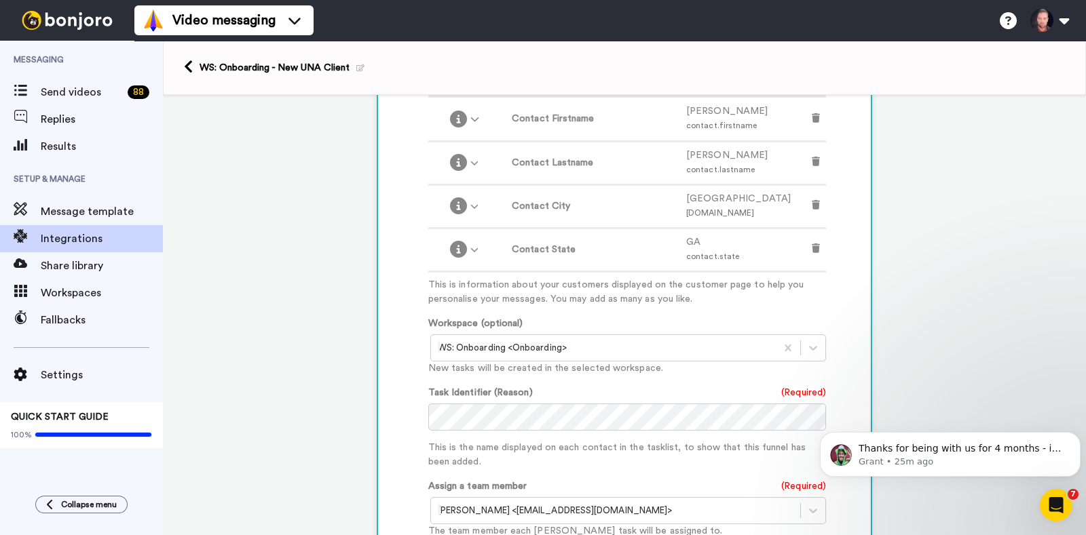
scroll to position [556, 0]
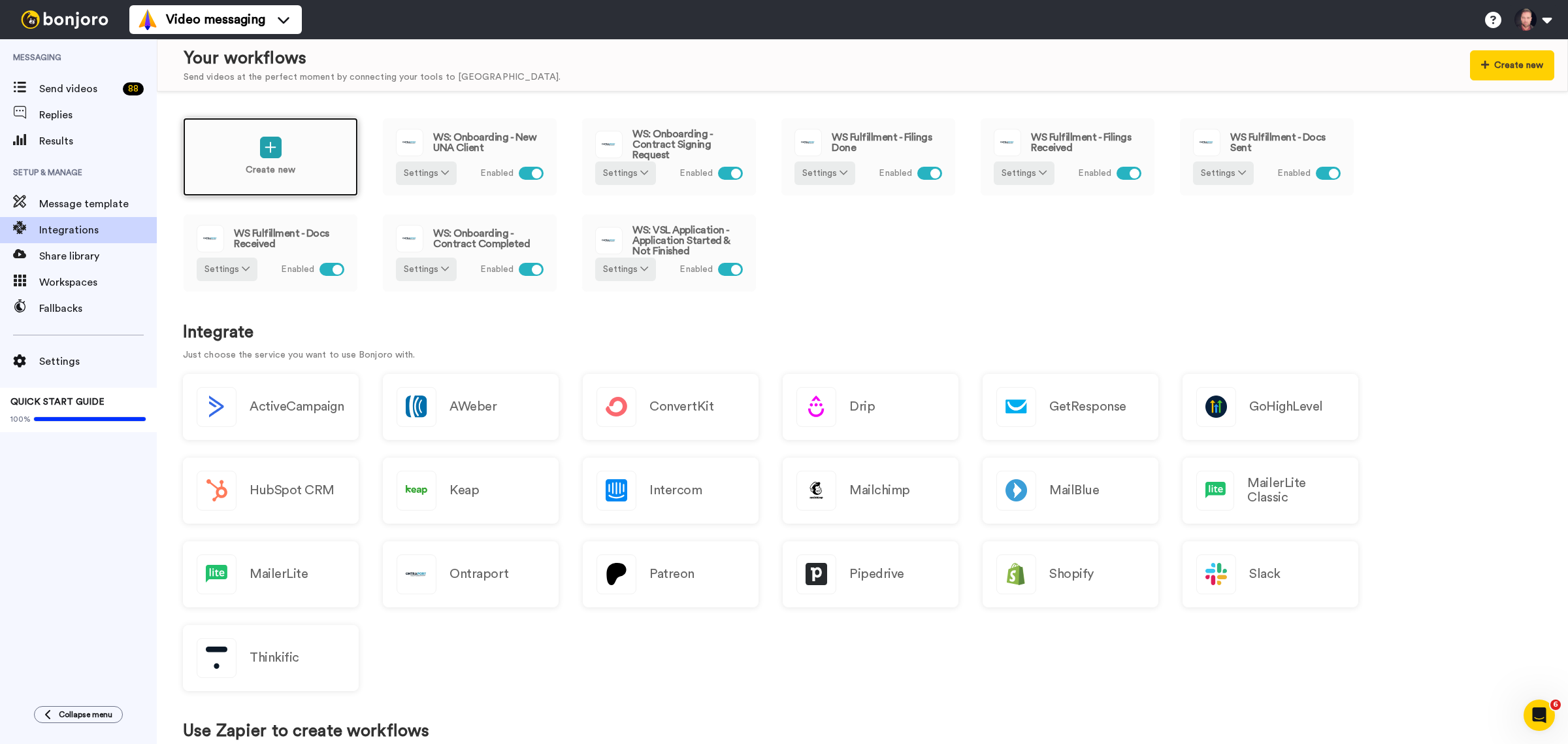
click at [258, 146] on div "Create new" at bounding box center [271, 156] width 175 height 78
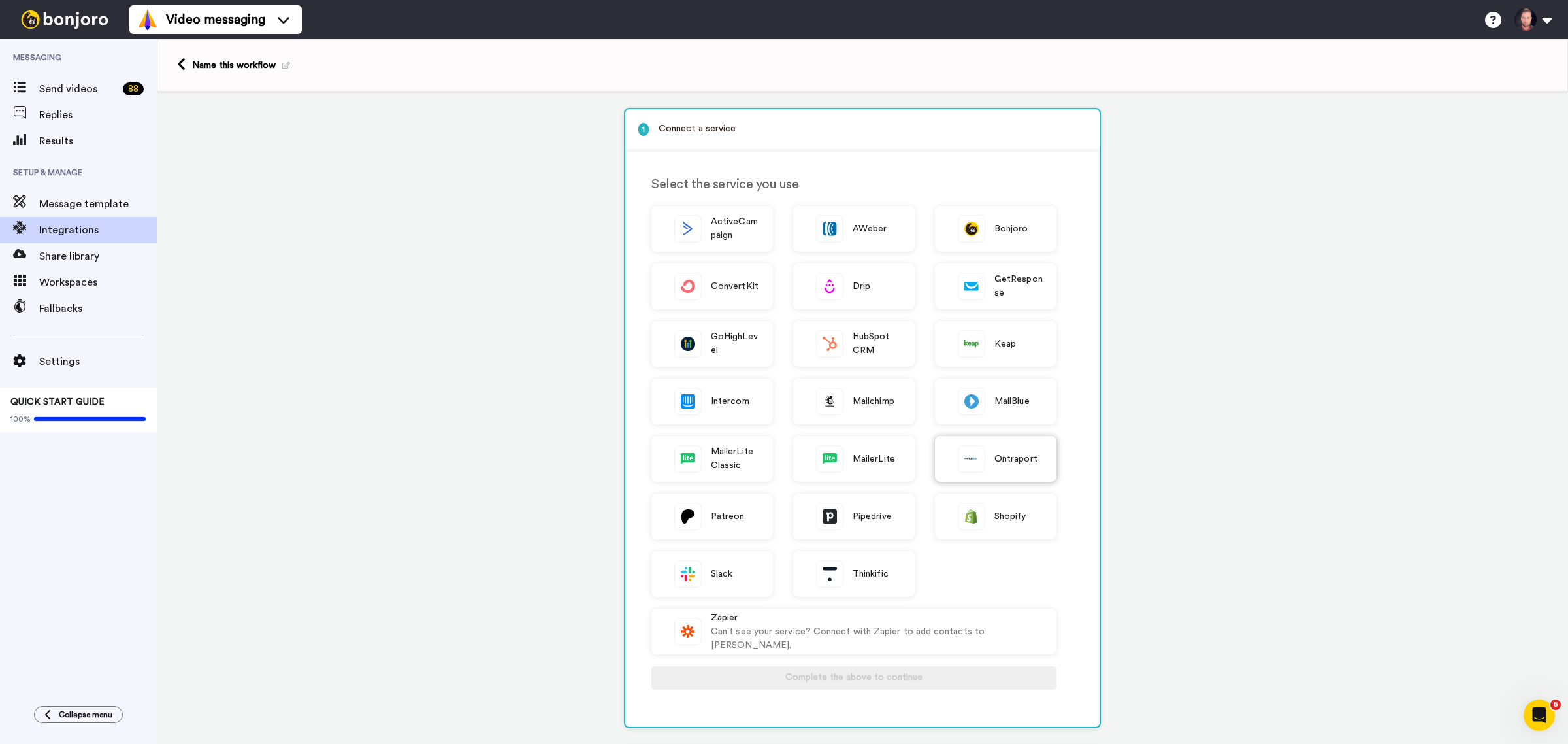
click at [1006, 452] on span "Ontraport" at bounding box center [1016, 459] width 43 height 13
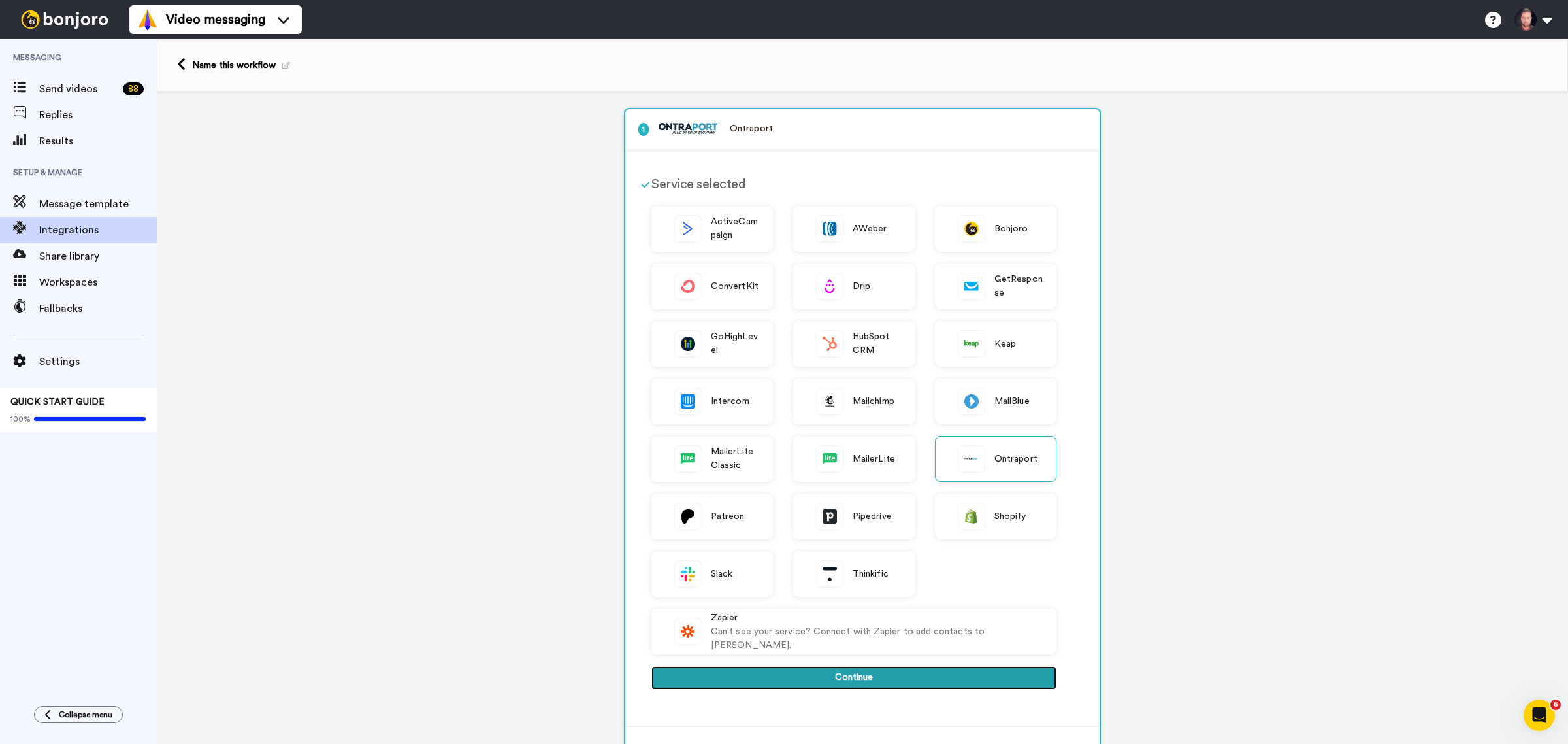
click at [806, 672] on button "Continue" at bounding box center [853, 678] width 405 height 23
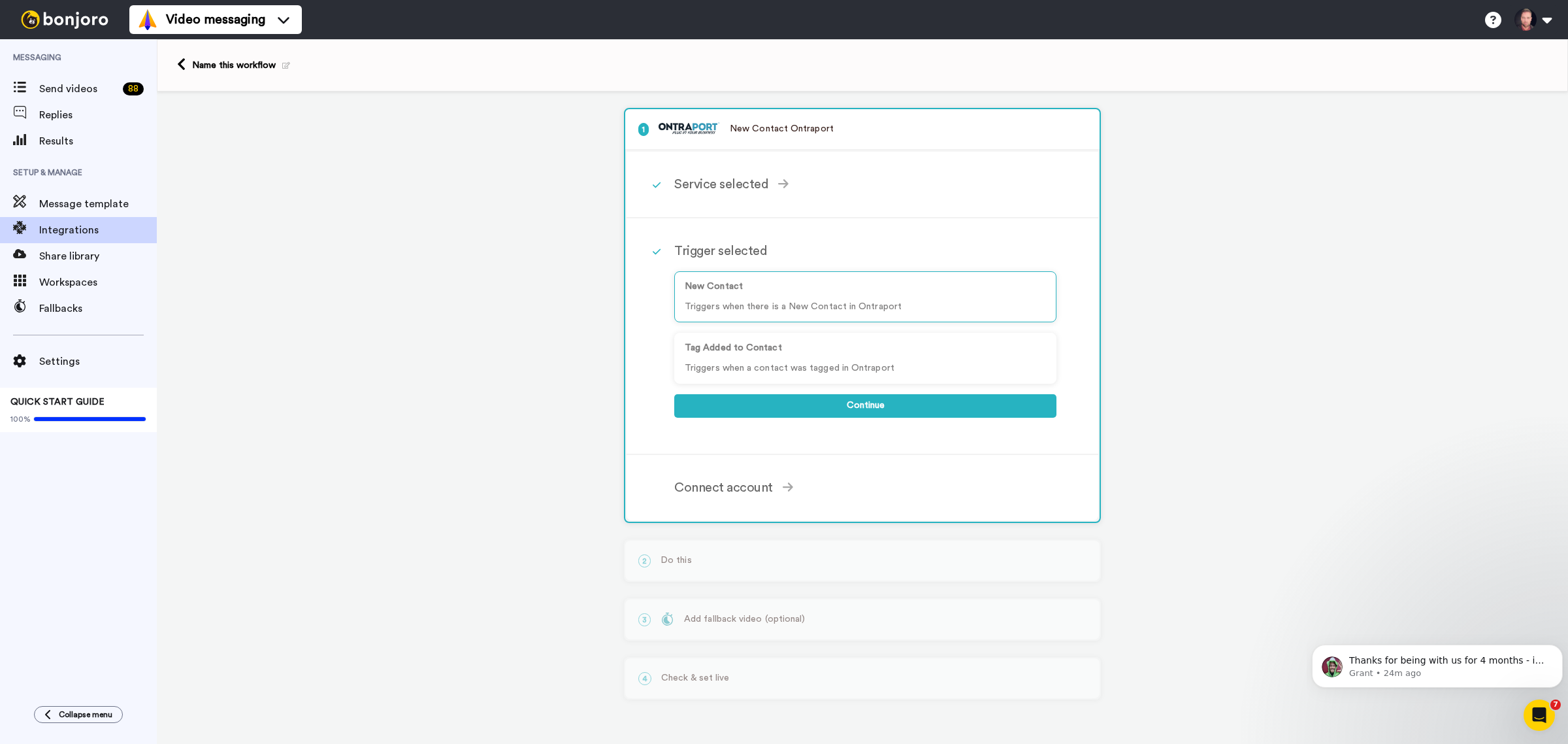
click at [282, 66] on icon at bounding box center [286, 65] width 8 height 7
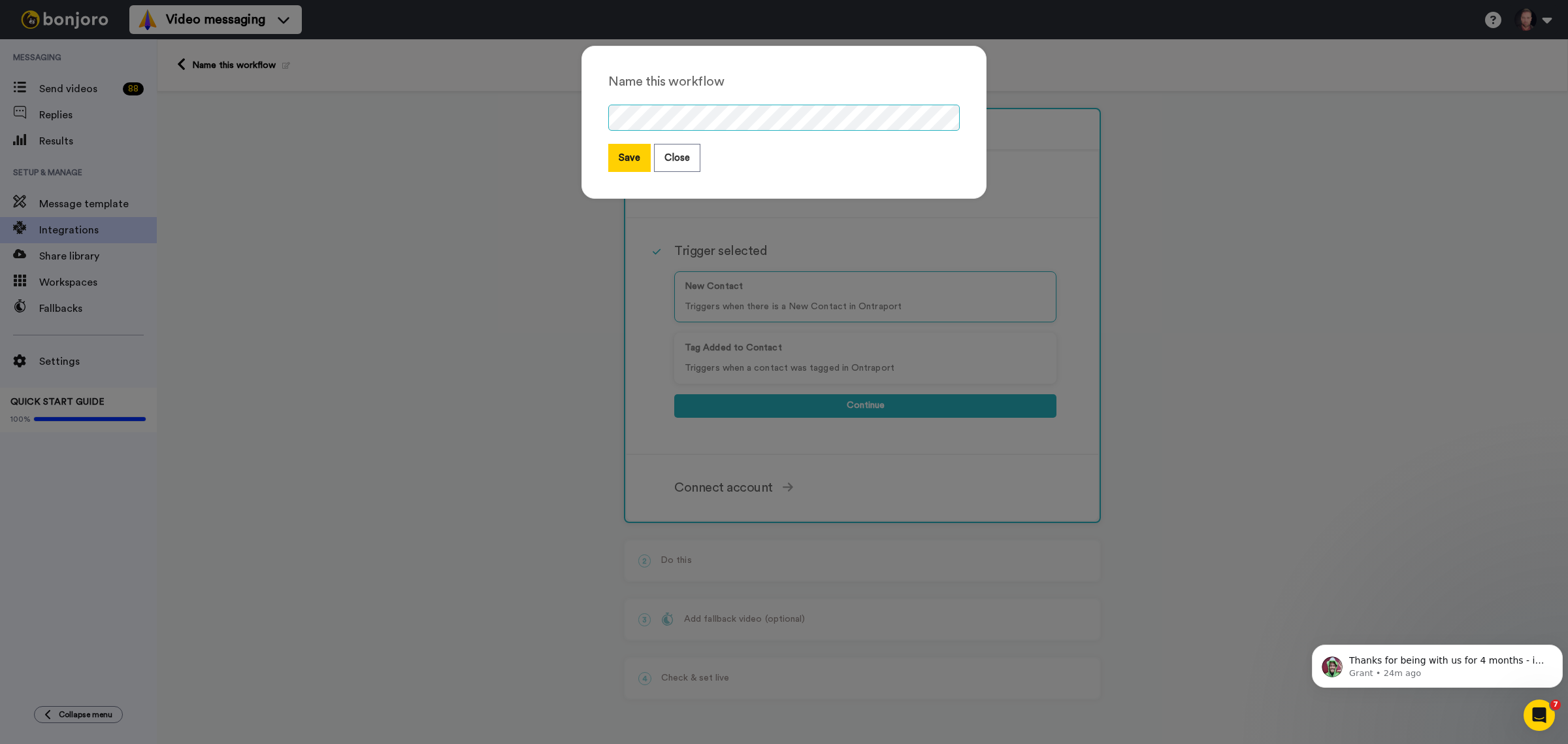
click at [568, 109] on div "Name this workflow Save Close" at bounding box center [784, 128] width 431 height 192
click at [614, 162] on button "Save" at bounding box center [630, 157] width 42 height 28
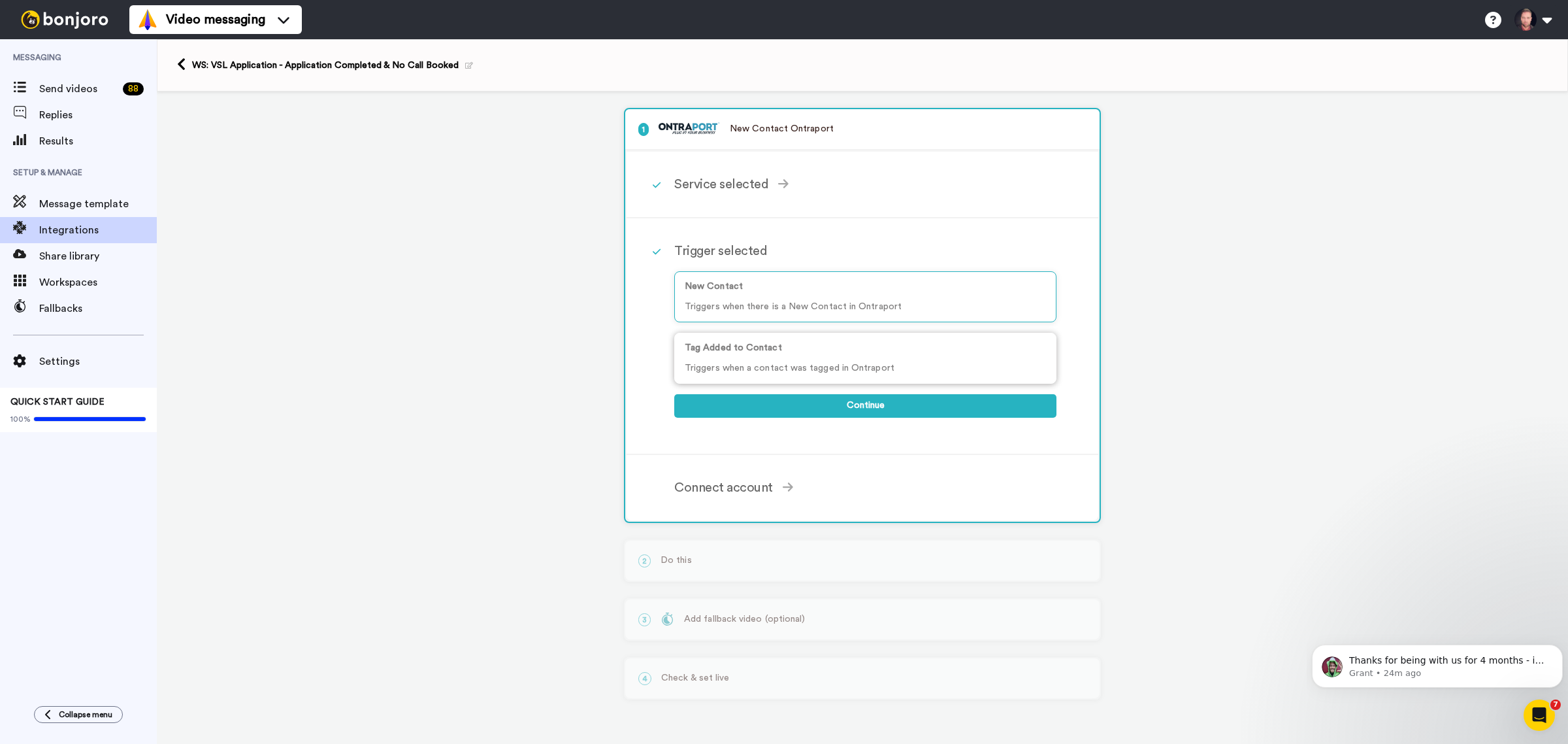
click at [770, 373] on p "Triggers when a contact was tagged in Ontraport" at bounding box center [865, 368] width 361 height 13
click at [798, 409] on button "Continue" at bounding box center [865, 406] width 382 height 23
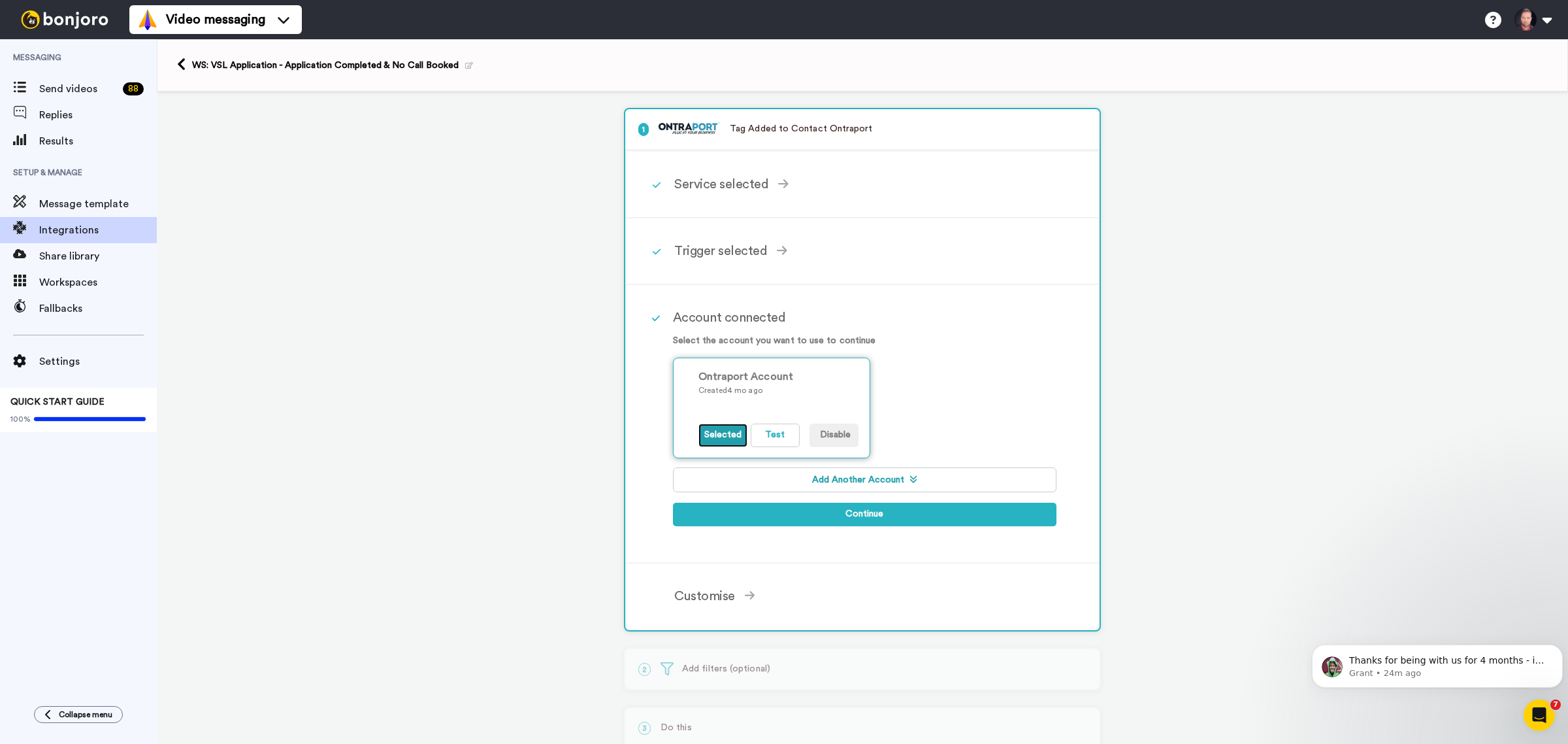
click at [730, 429] on button "Selected" at bounding box center [722, 436] width 49 height 23
click at [770, 509] on button "Continue" at bounding box center [865, 515] width 384 height 23
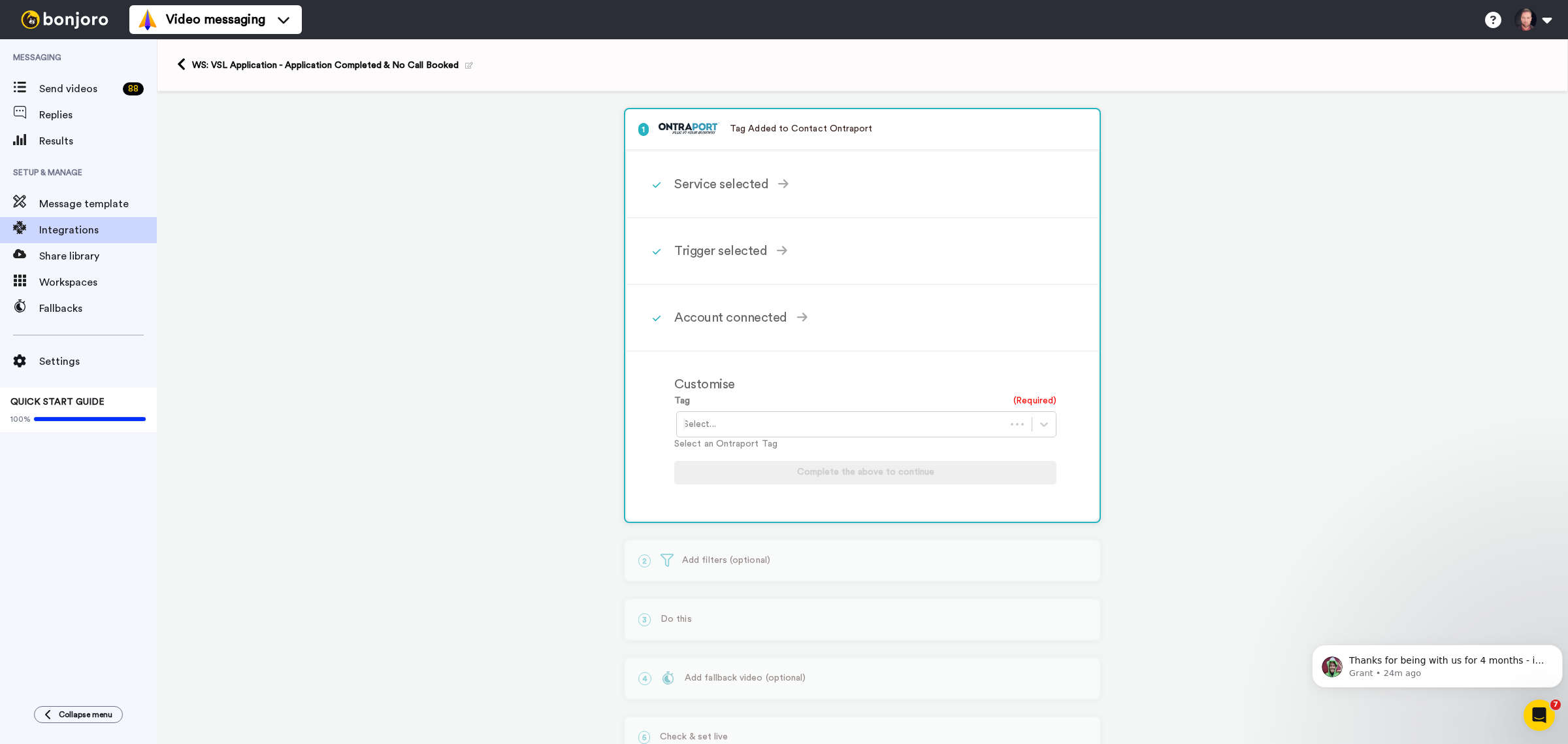
click at [806, 422] on div at bounding box center [842, 424] width 316 height 15
click at [861, 476] on div "WS: VSL Application Completed But Call Not Booked" at bounding box center [867, 476] width 382 height 24
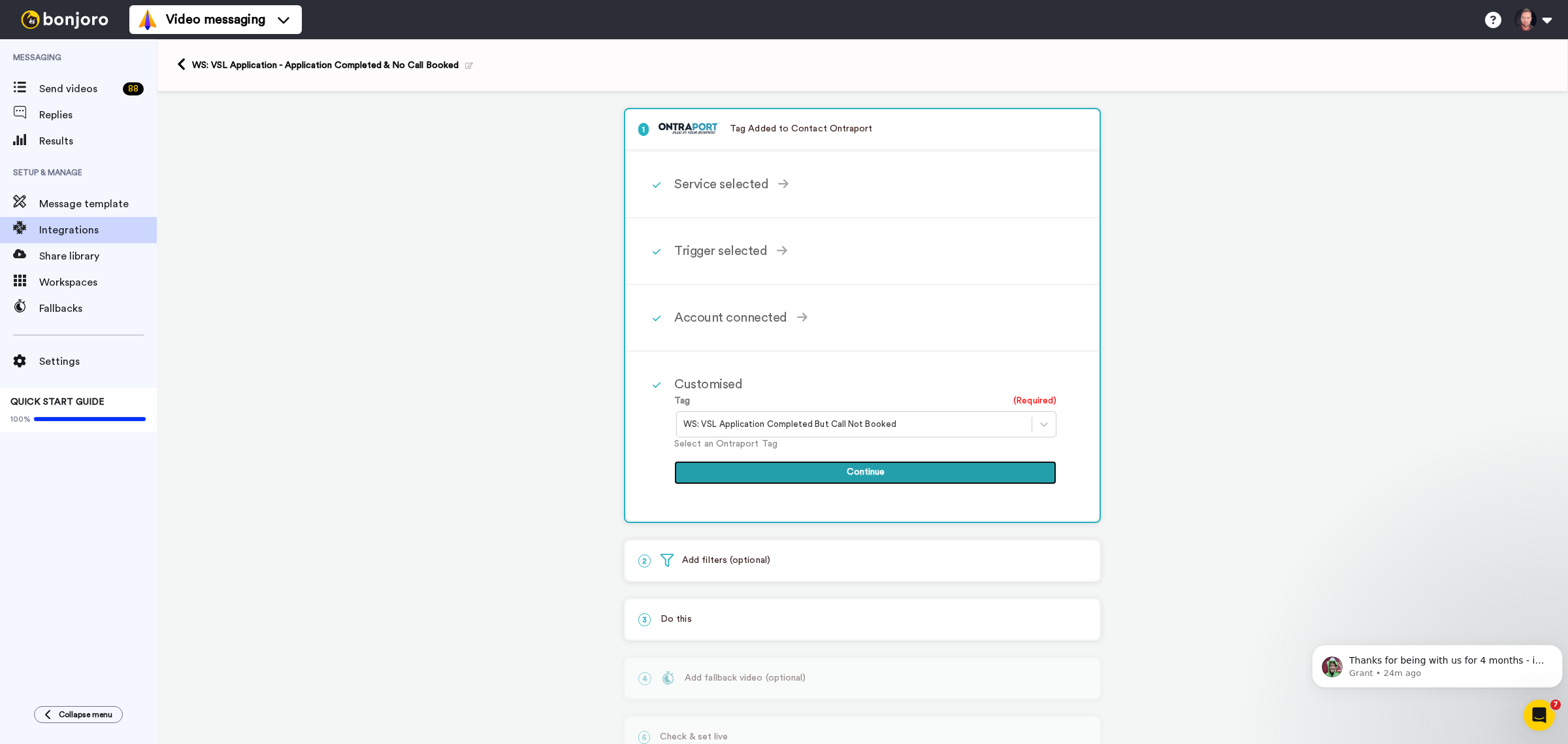
click at [762, 463] on button "Continue" at bounding box center [865, 472] width 382 height 23
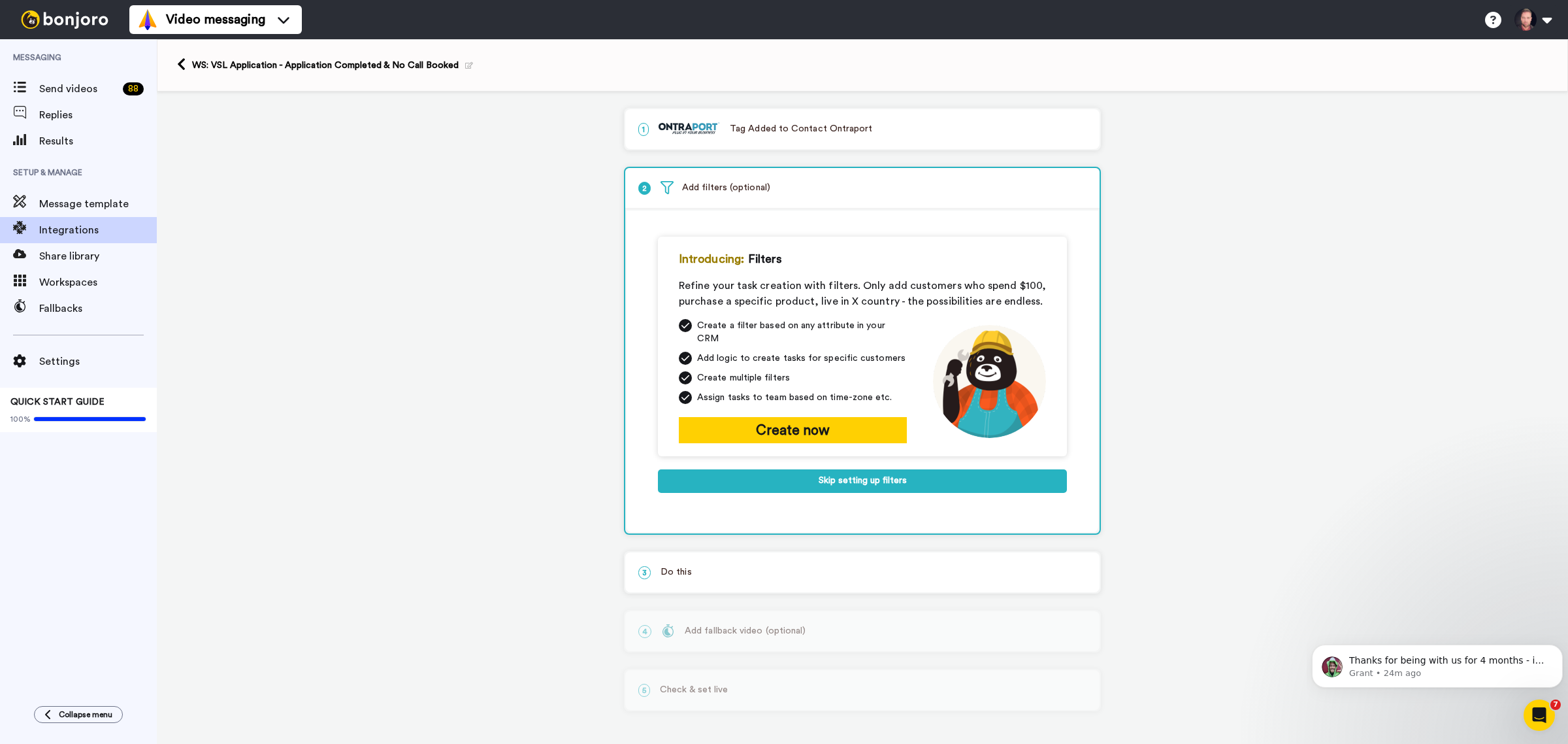
click at [678, 566] on p "3 Do this" at bounding box center [862, 572] width 448 height 13
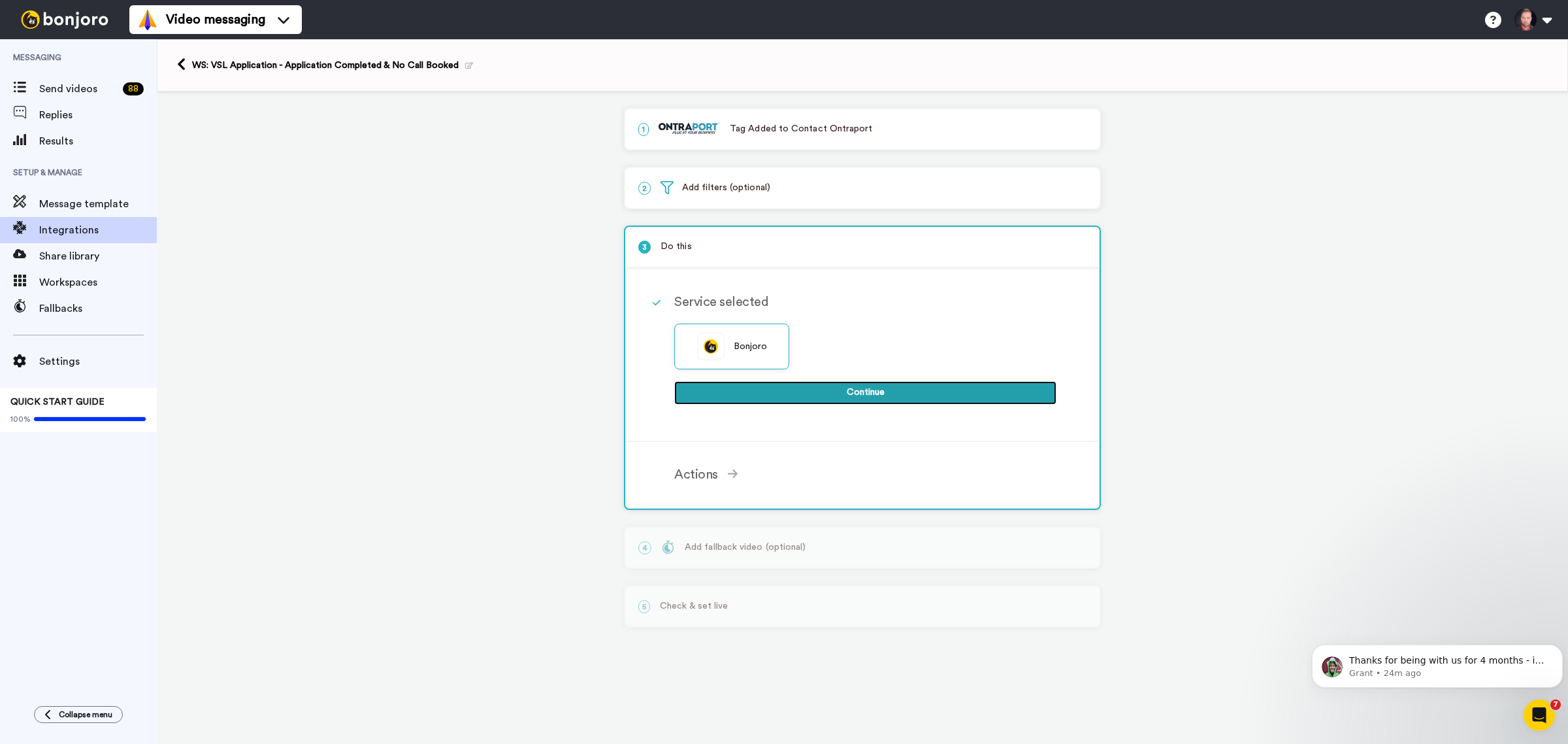
click at [746, 400] on button "Continue" at bounding box center [865, 393] width 382 height 23
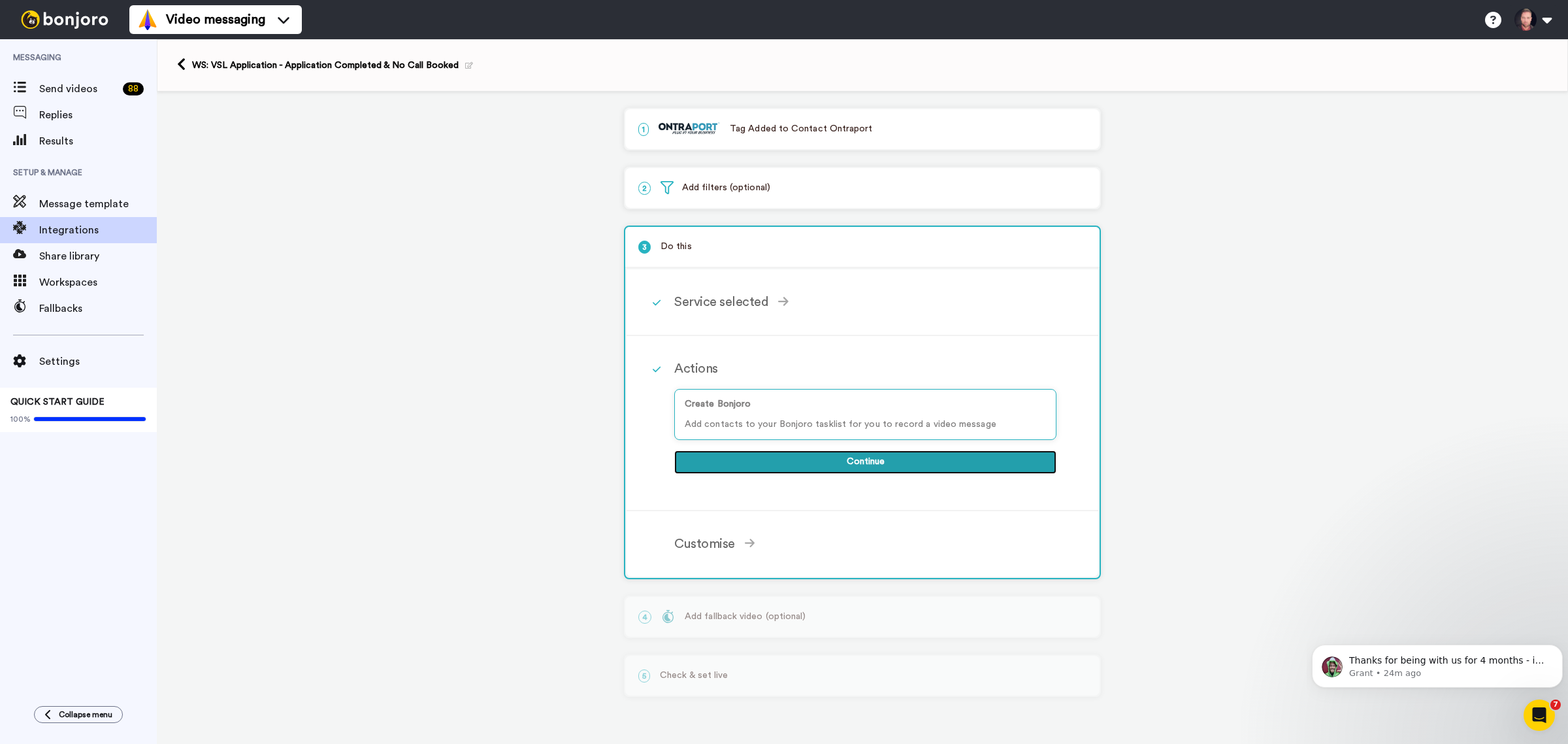
click at [755, 455] on button "Continue" at bounding box center [865, 462] width 382 height 23
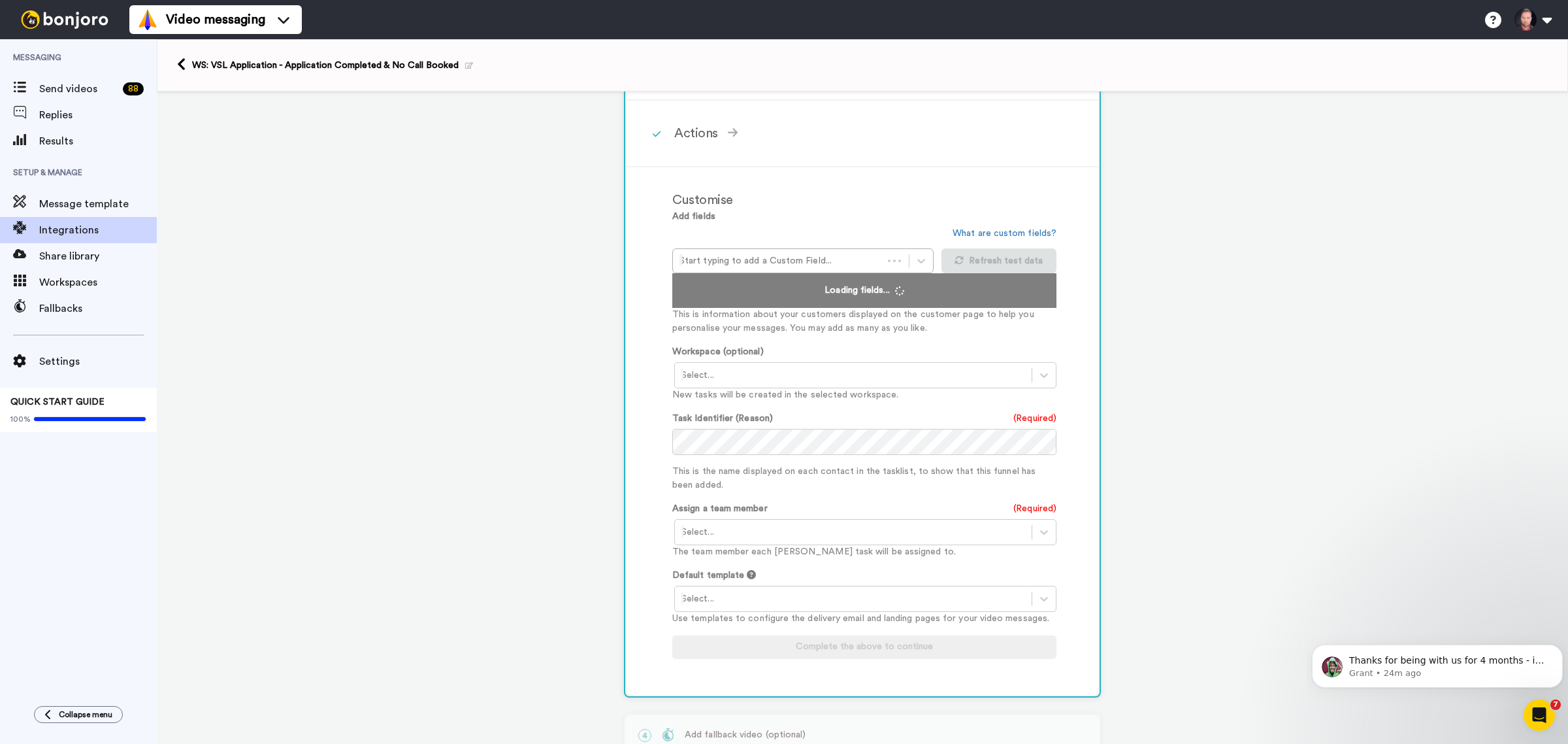
scroll to position [245, 0]
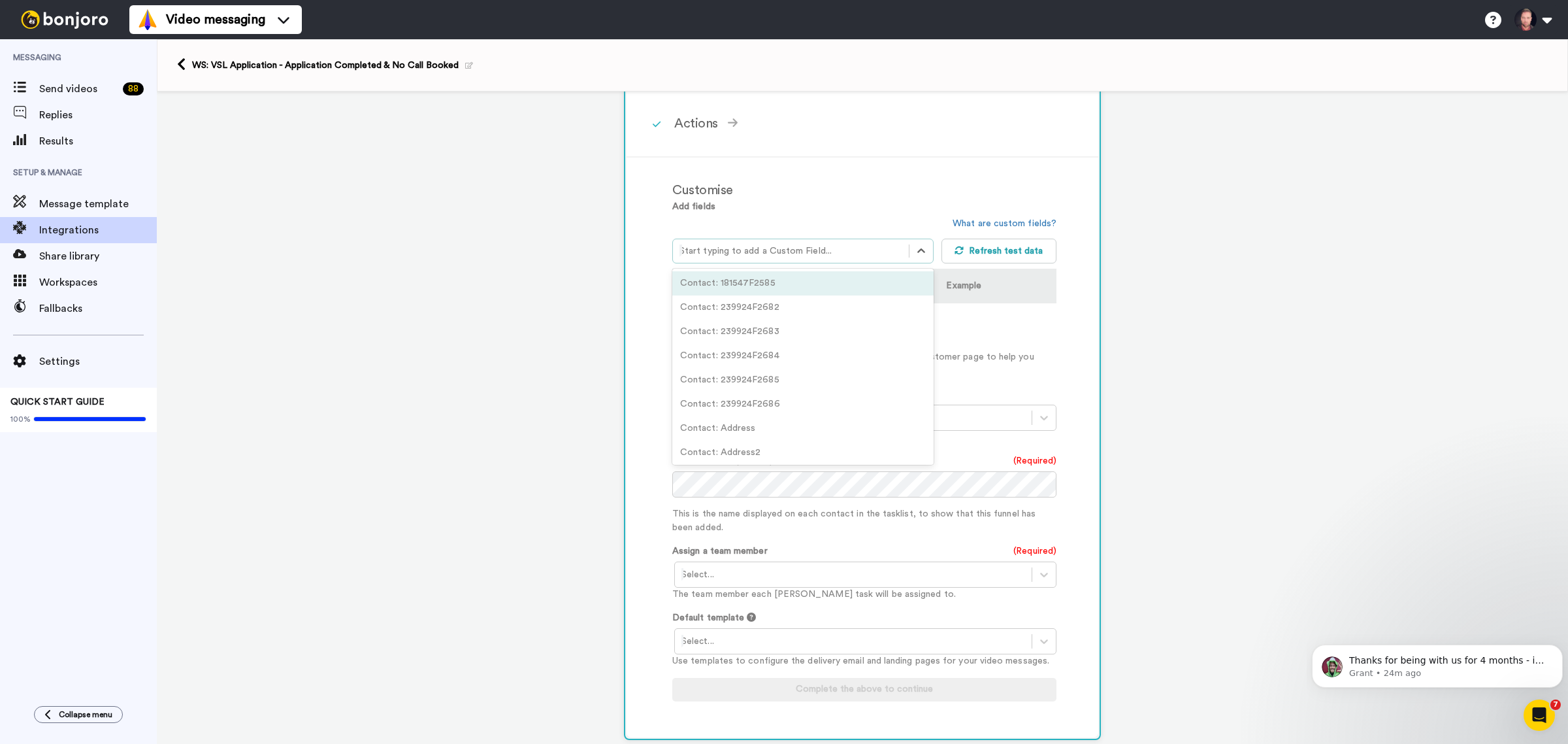
click at [783, 243] on div at bounding box center [791, 251] width 222 height 15
click at [778, 283] on div "Contact: Firstname" at bounding box center [802, 283] width 261 height 24
click at [769, 247] on div at bounding box center [791, 251] width 222 height 15
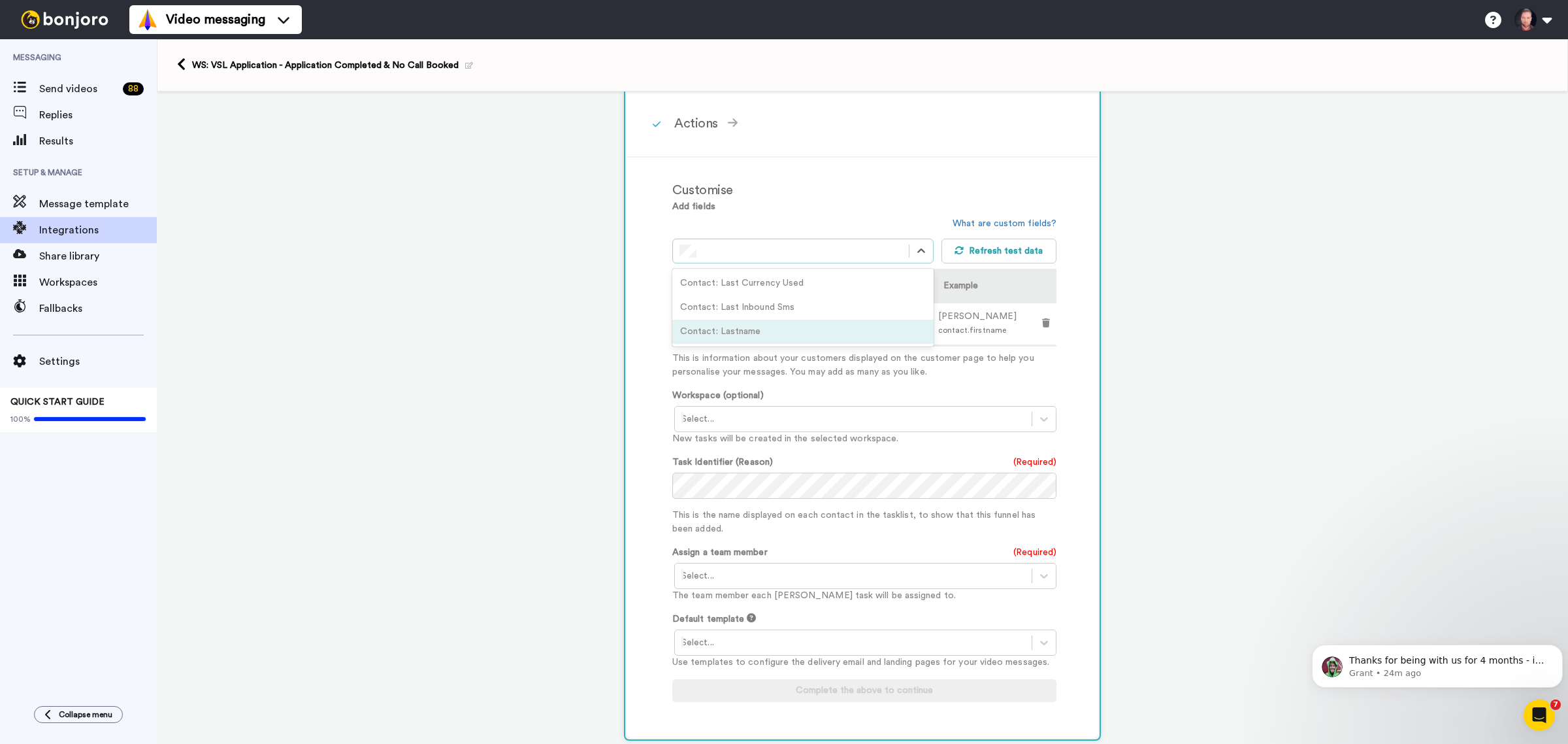
click at [768, 325] on div "Contact: Lastname" at bounding box center [802, 332] width 261 height 24
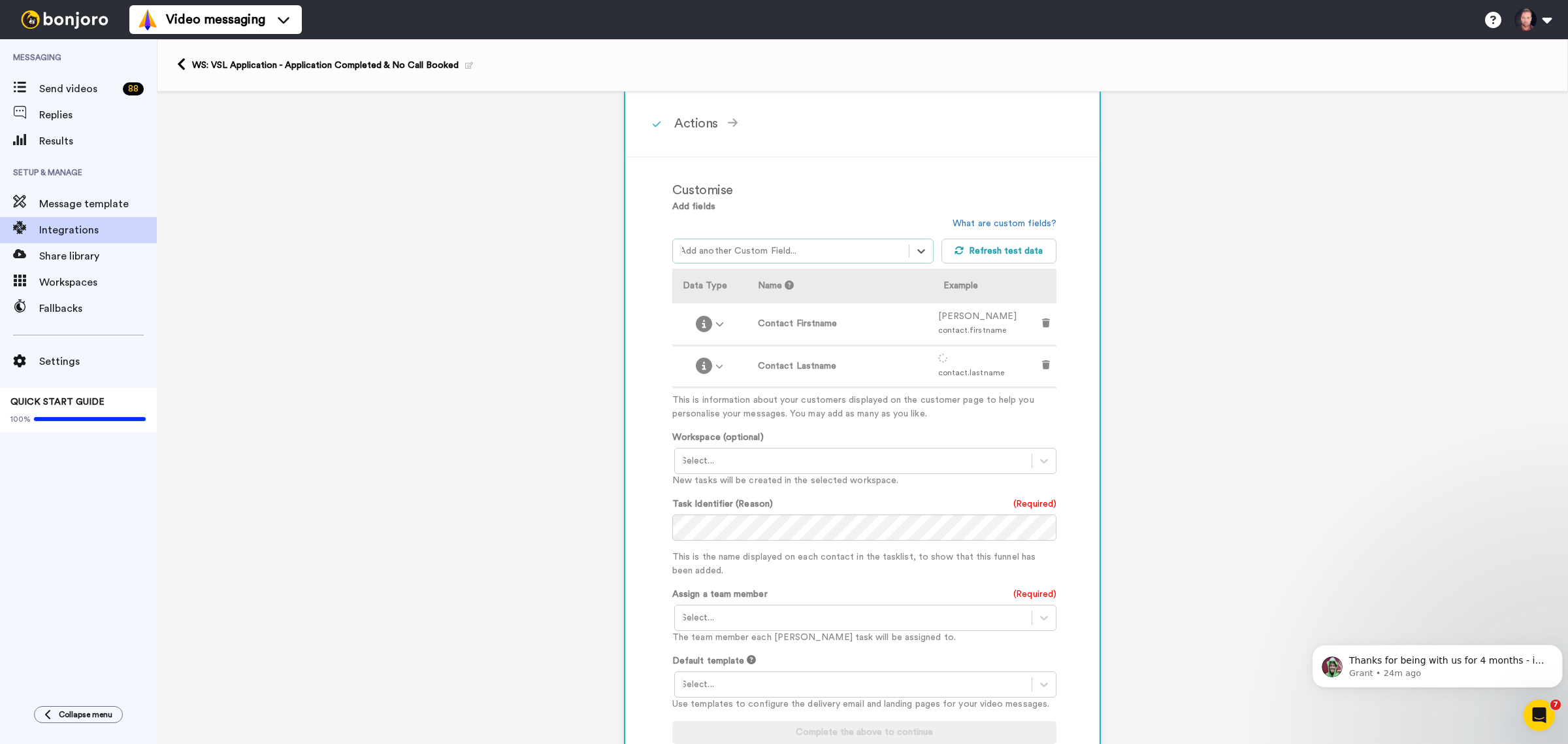
click at [779, 243] on div at bounding box center [791, 251] width 222 height 15
click at [763, 302] on div "Contact: State" at bounding box center [802, 307] width 261 height 24
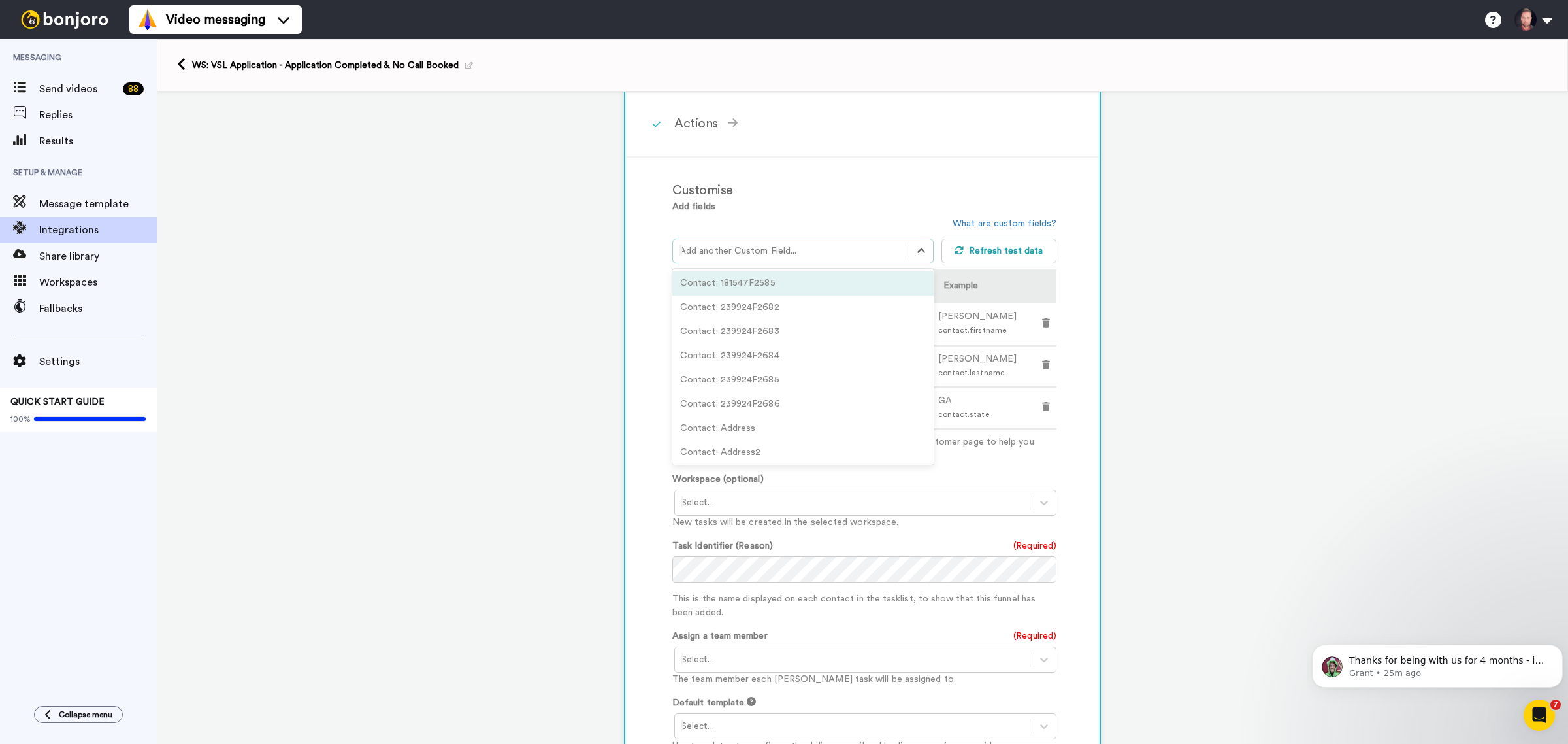
click at [788, 246] on div at bounding box center [791, 251] width 222 height 15
click at [785, 243] on div at bounding box center [791, 251] width 222 height 15
click at [765, 277] on div "Contact: City" at bounding box center [802, 283] width 261 height 24
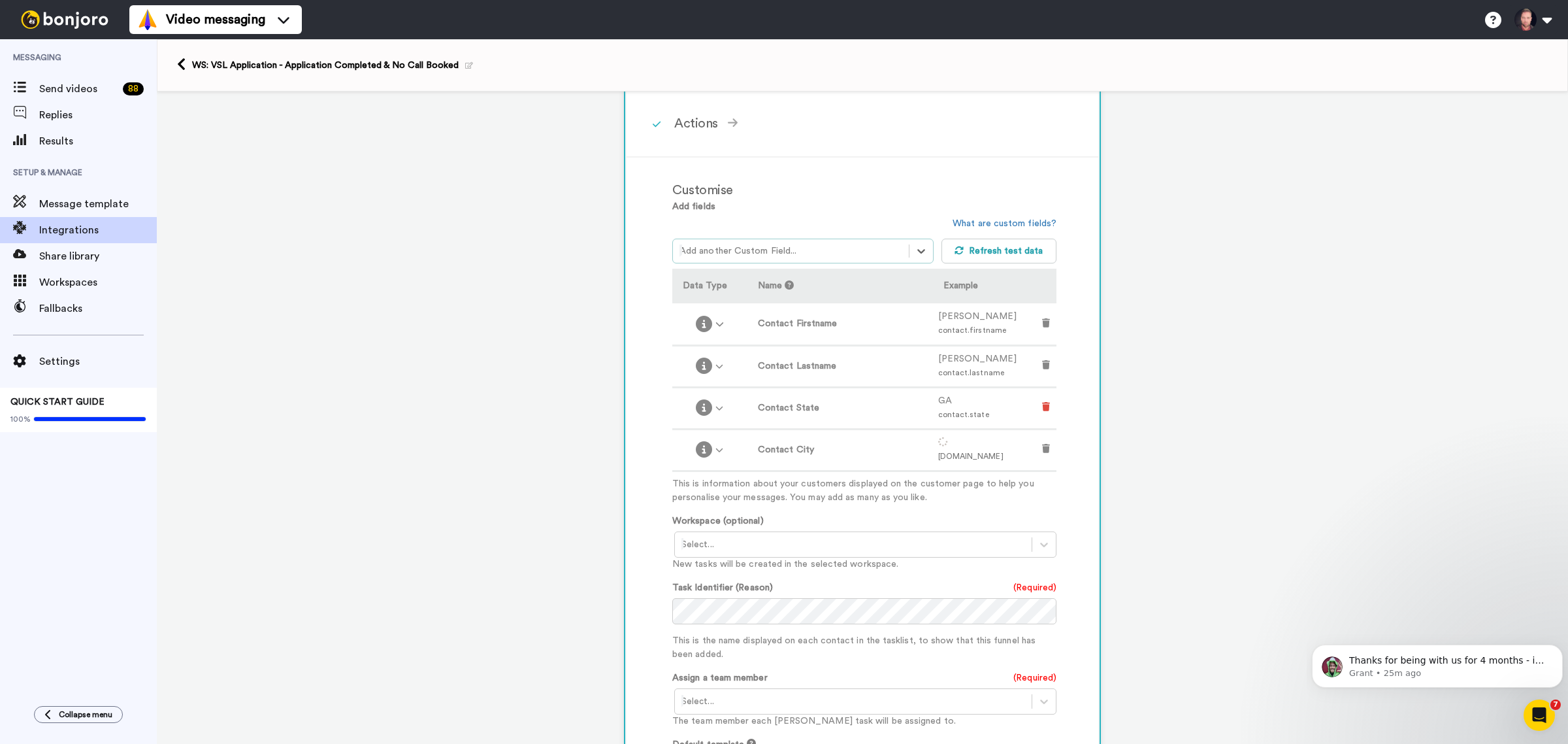
click at [1043, 404] on icon at bounding box center [1046, 406] width 8 height 9
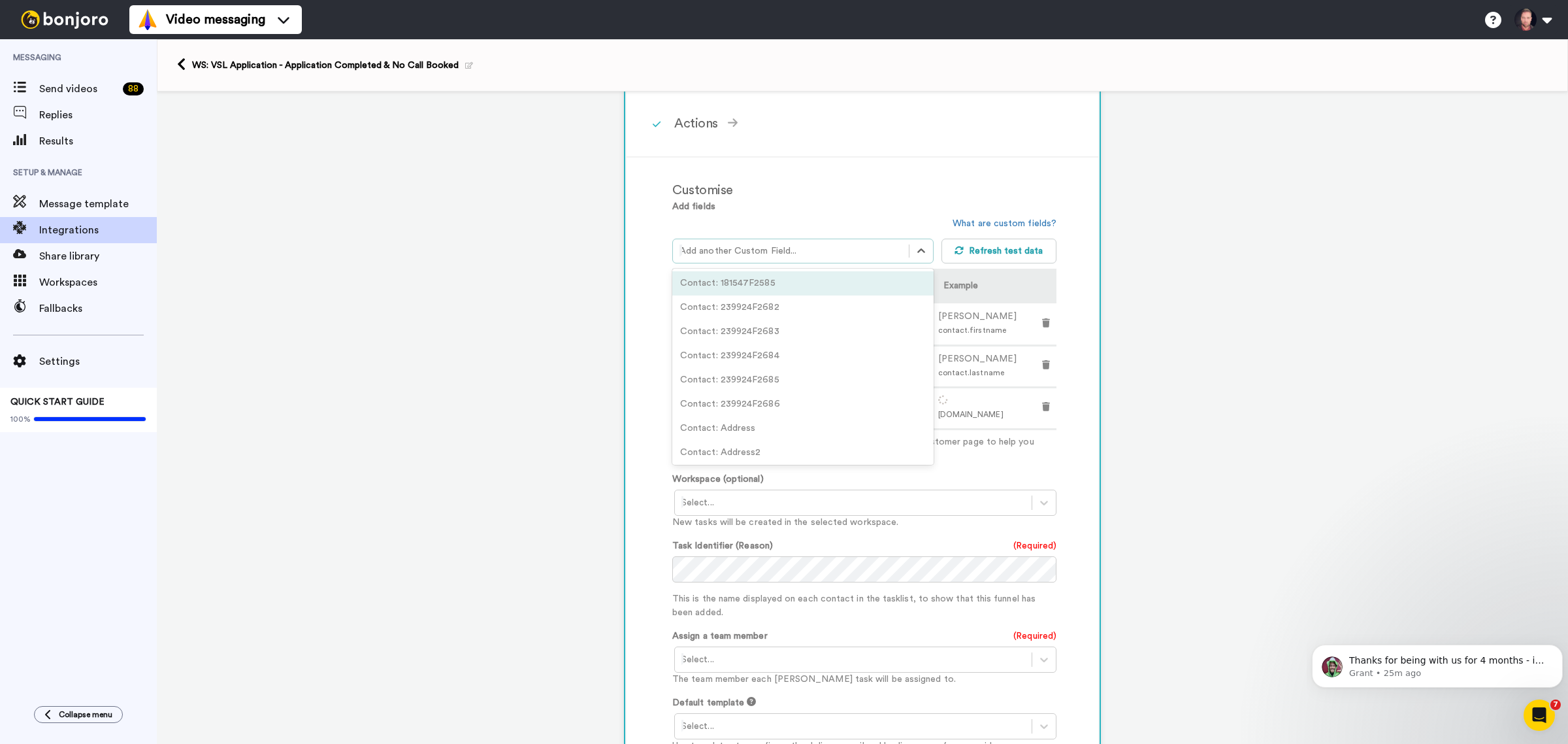
click at [788, 250] on div at bounding box center [791, 251] width 222 height 15
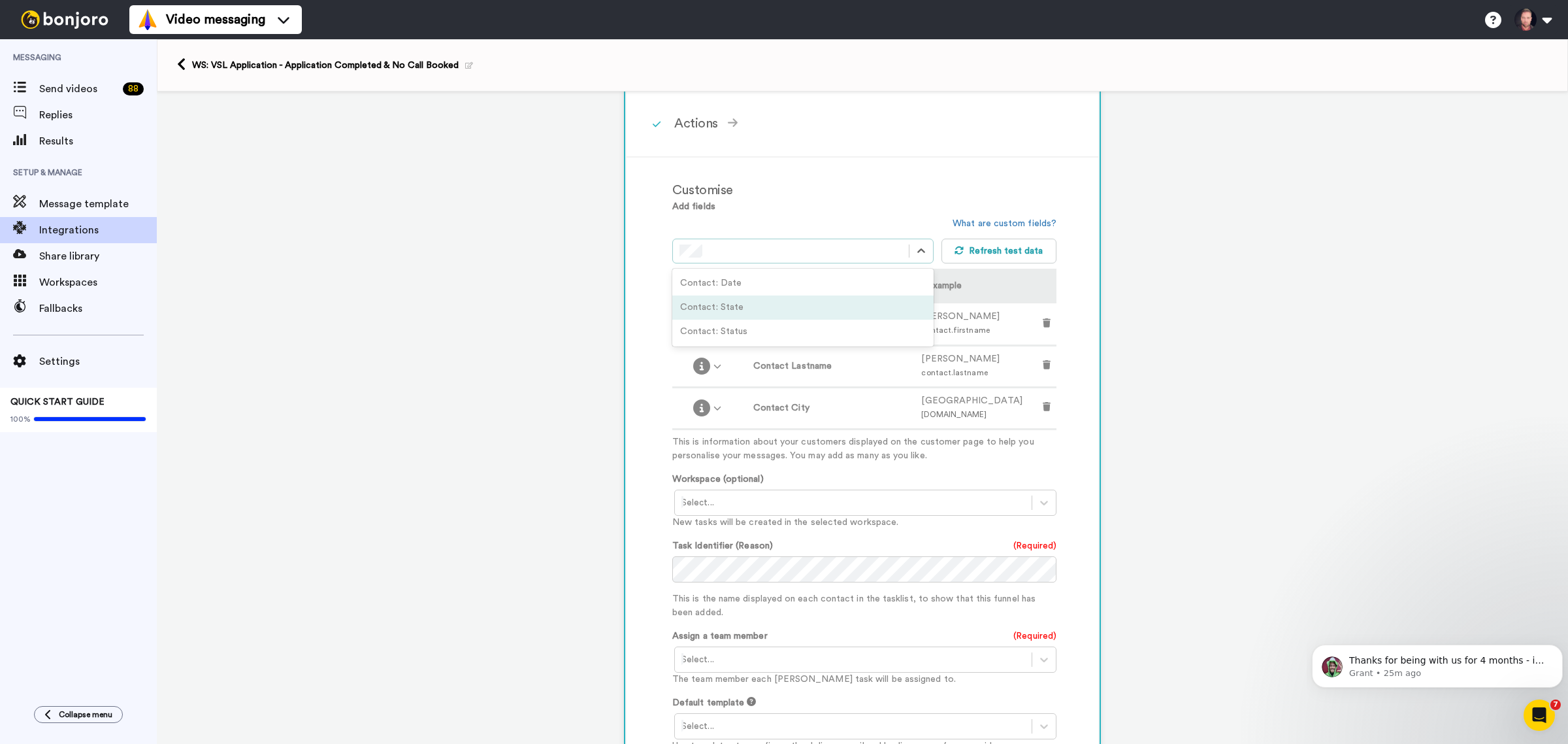
click at [743, 302] on div "Contact: State" at bounding box center [802, 307] width 261 height 24
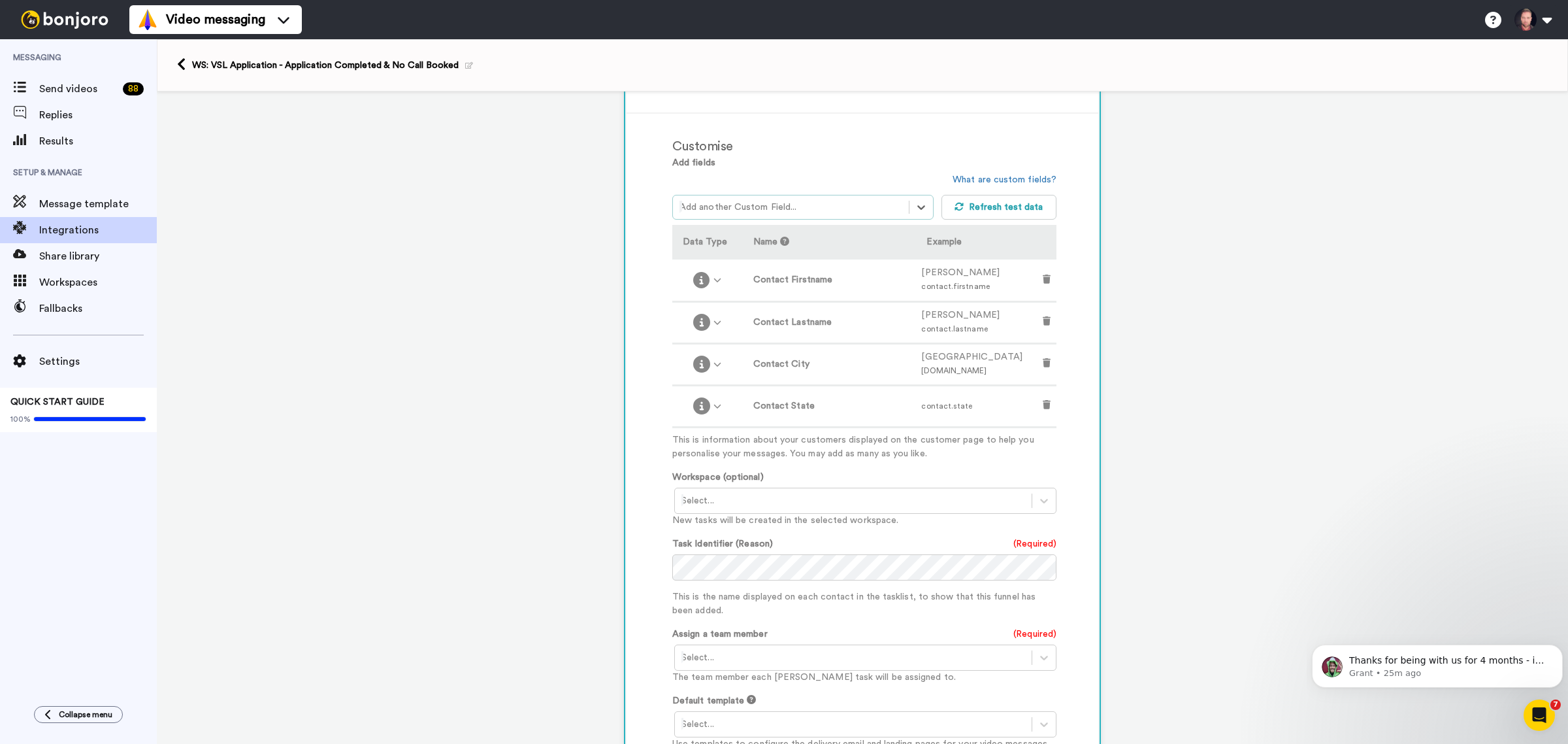
scroll to position [327, 0]
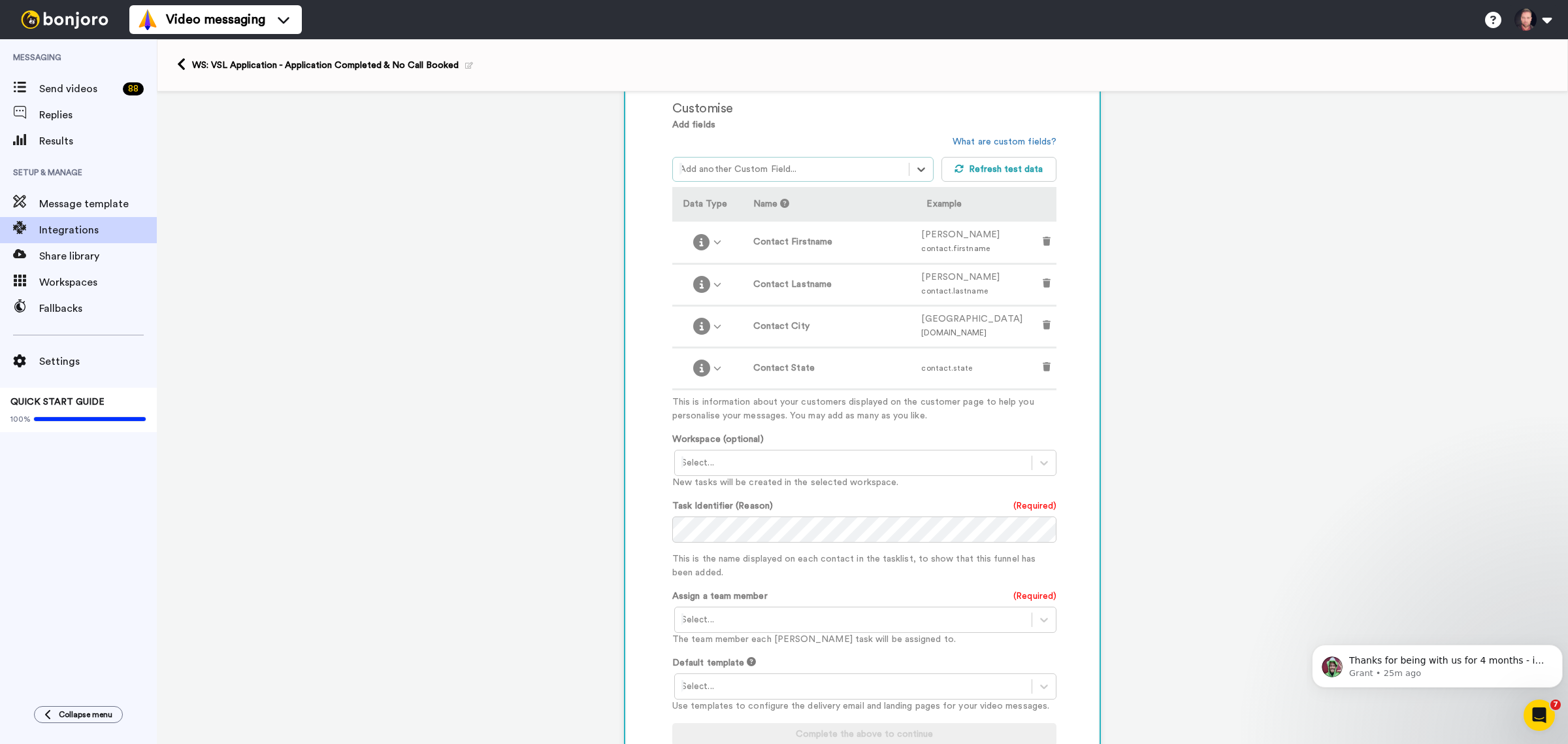
click at [755, 468] on div "Select..." at bounding box center [865, 463] width 382 height 26
click at [771, 561] on div "WS: VSL Application <Prospecting>" at bounding box center [866, 563] width 384 height 24
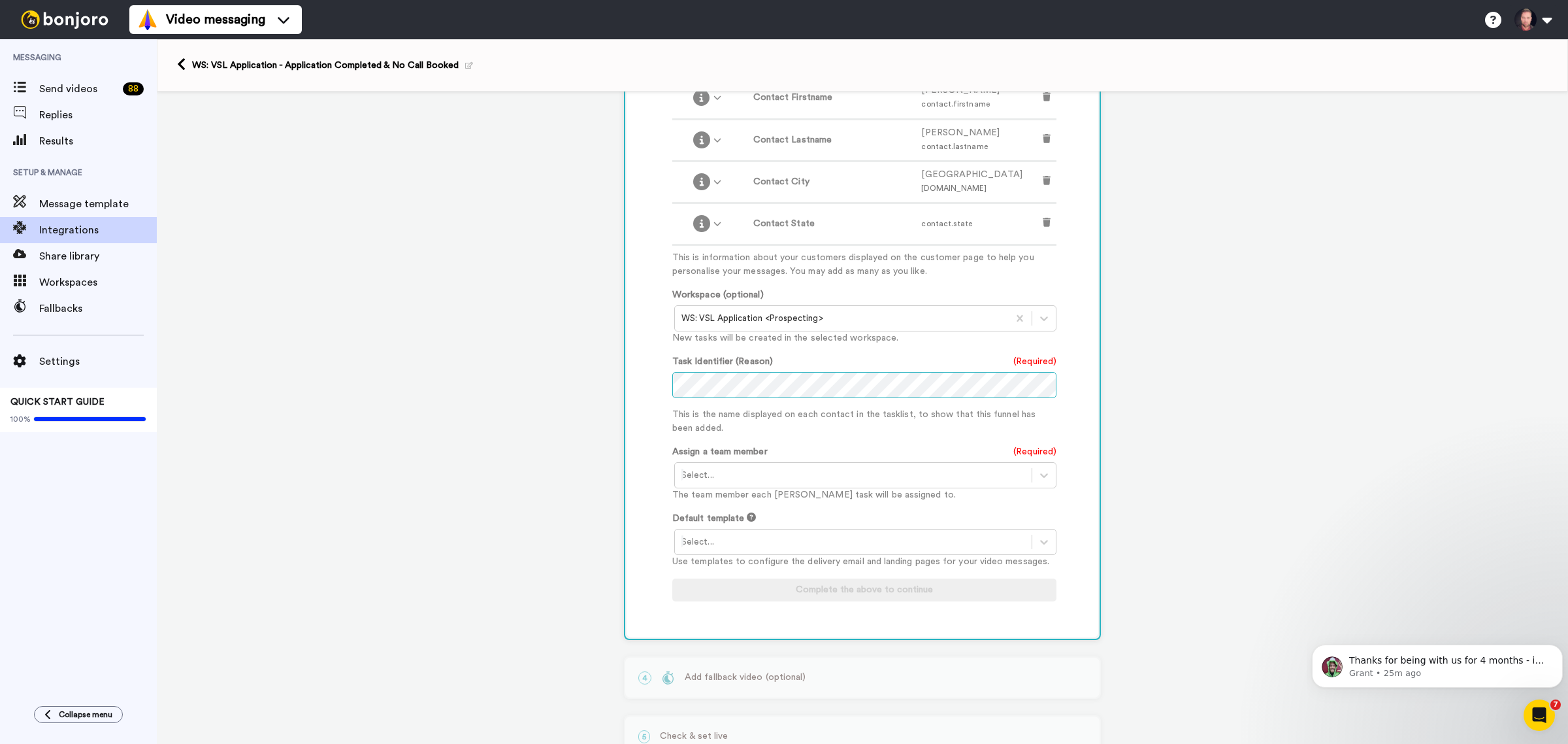
scroll to position [491, 0]
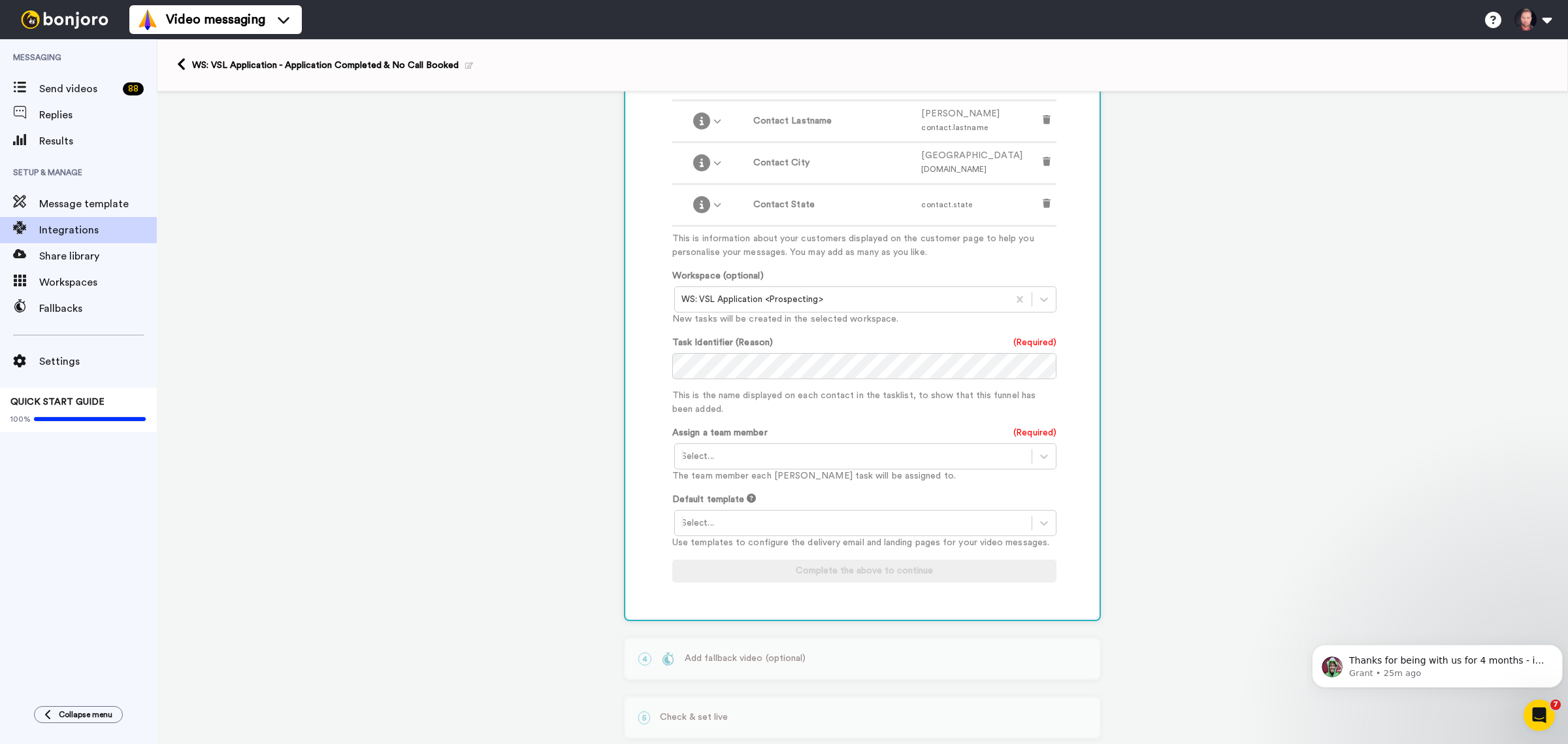
click at [699, 451] on div at bounding box center [853, 456] width 344 height 15
click at [701, 475] on div "Seth Ellsworth <admin@warrentrust.co>" at bounding box center [866, 484] width 384 height 24
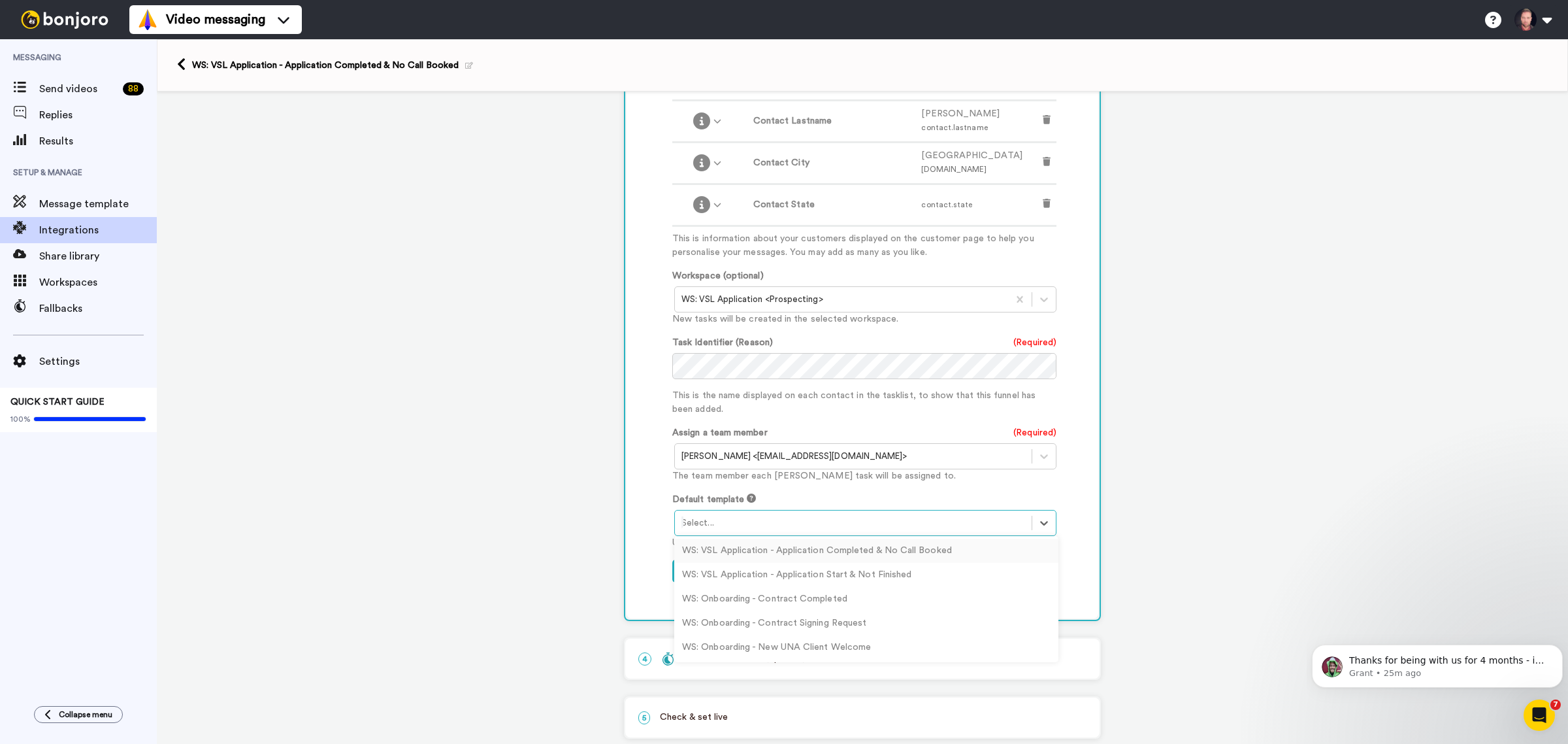
click at [724, 517] on div at bounding box center [853, 523] width 344 height 15
click at [854, 547] on div "WS: VSL Application - Application Completed & No Call Booked" at bounding box center [866, 550] width 384 height 24
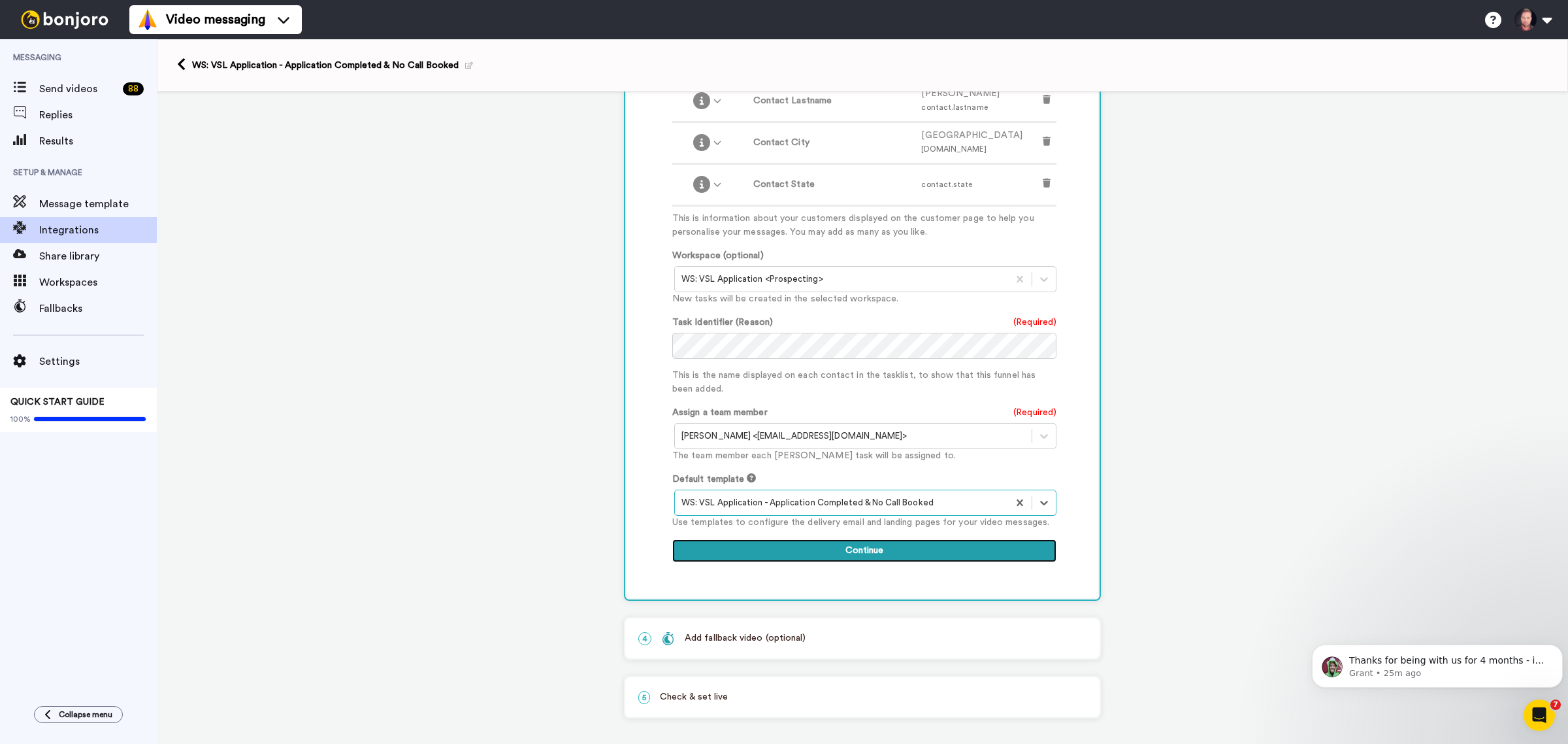
click at [905, 544] on button "Continue" at bounding box center [864, 551] width 384 height 23
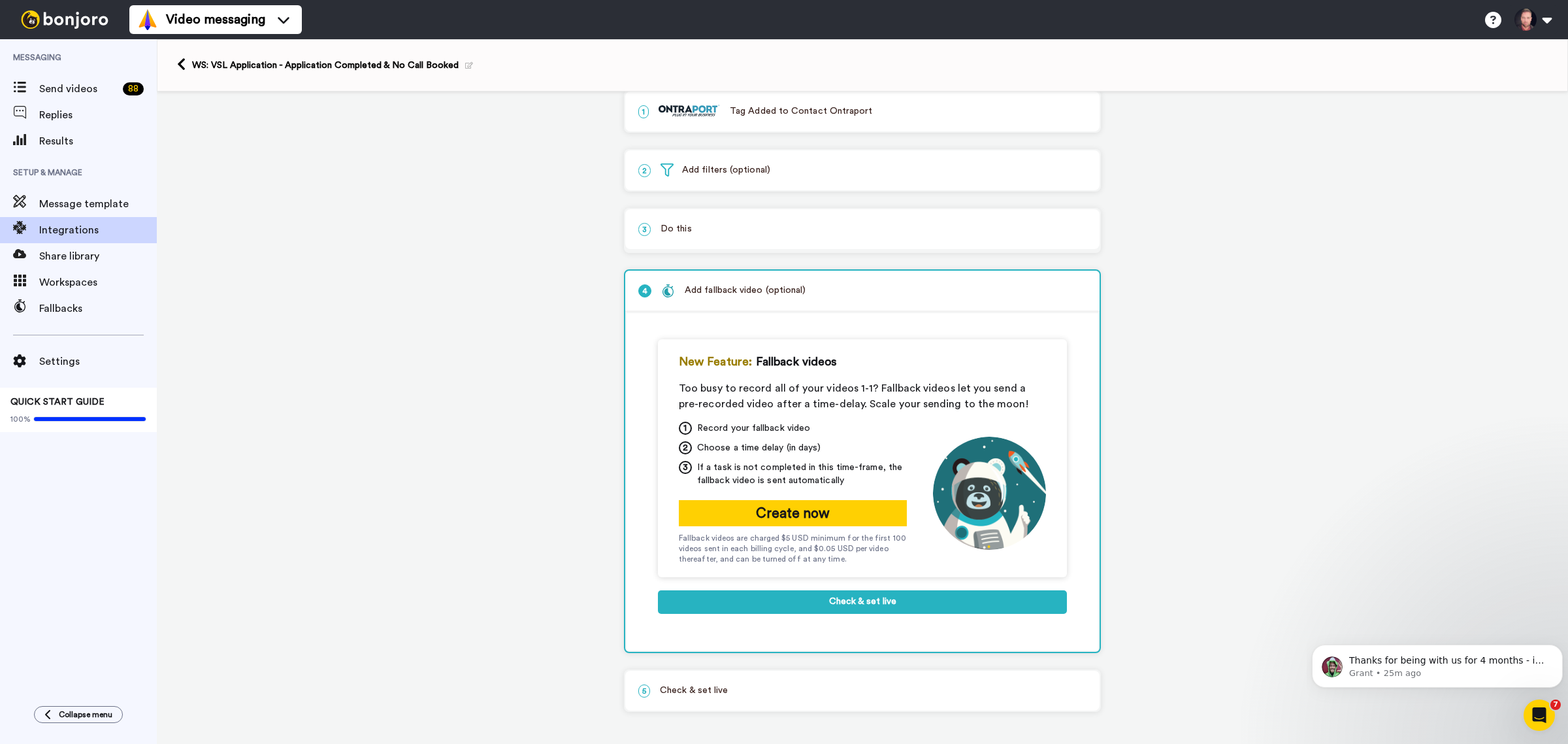
scroll to position [12, 0]
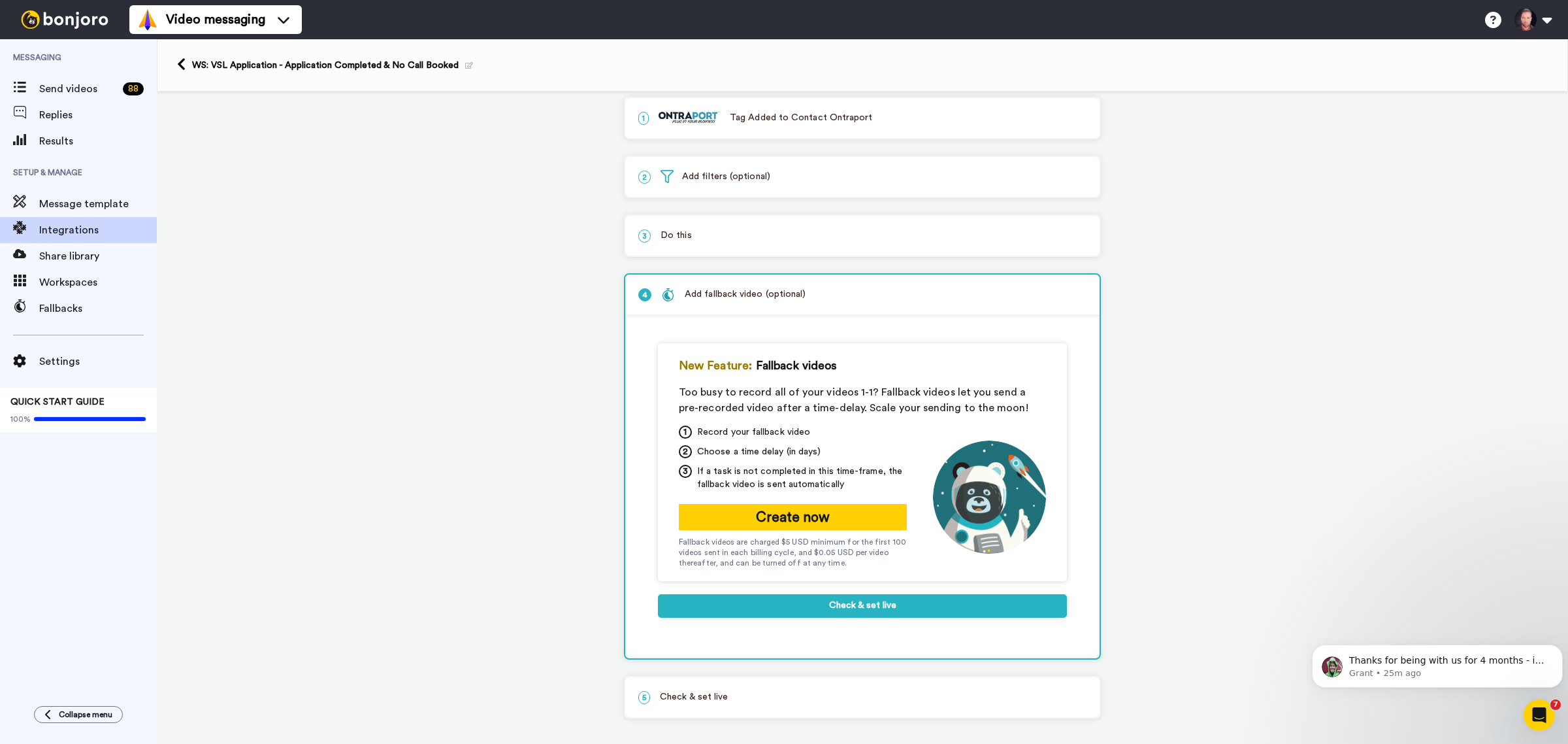
click at [739, 690] on p "5 Check & set live" at bounding box center [862, 697] width 448 height 13
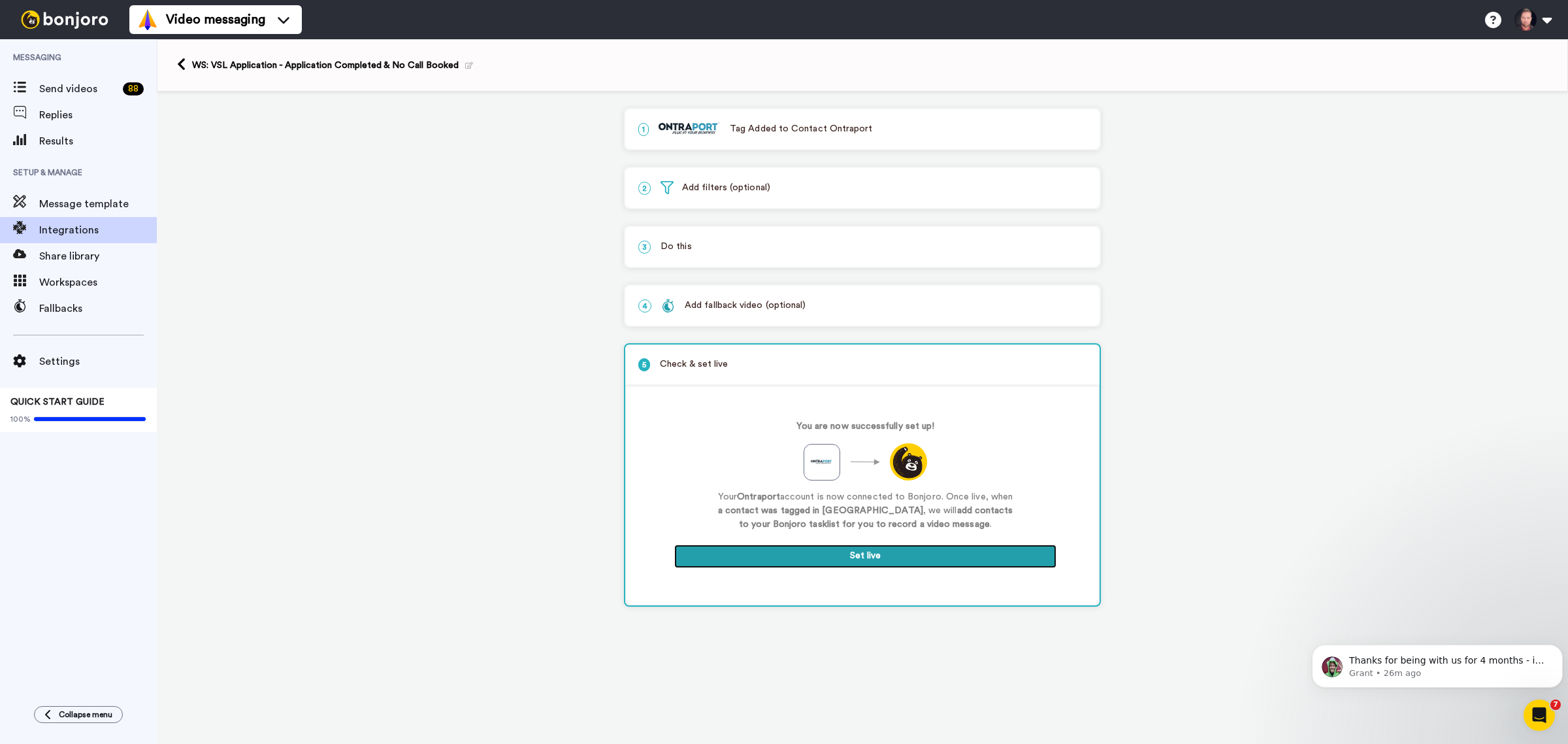
click at [929, 556] on button "Set live" at bounding box center [865, 556] width 382 height 23
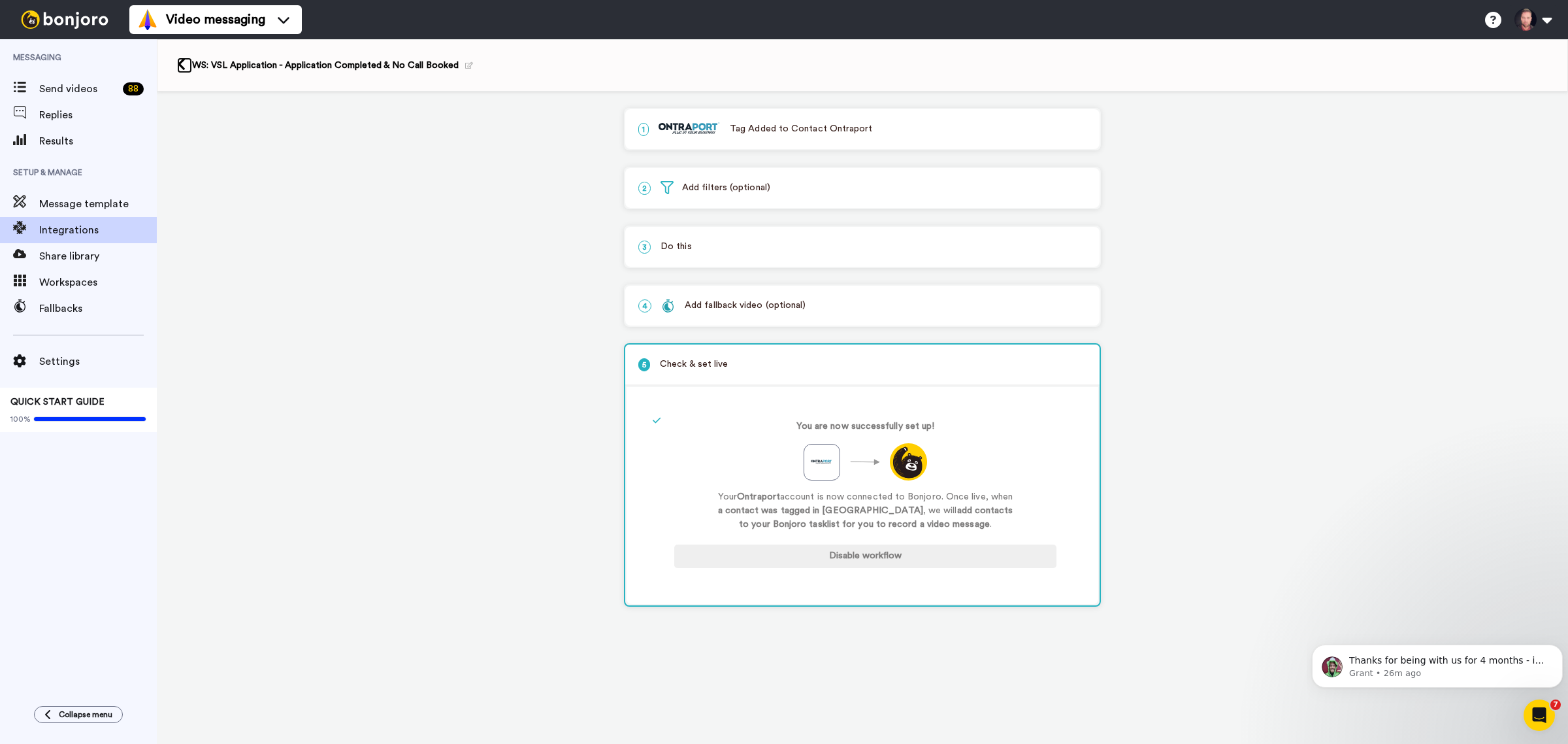
click at [183, 66] on icon at bounding box center [181, 65] width 9 height 13
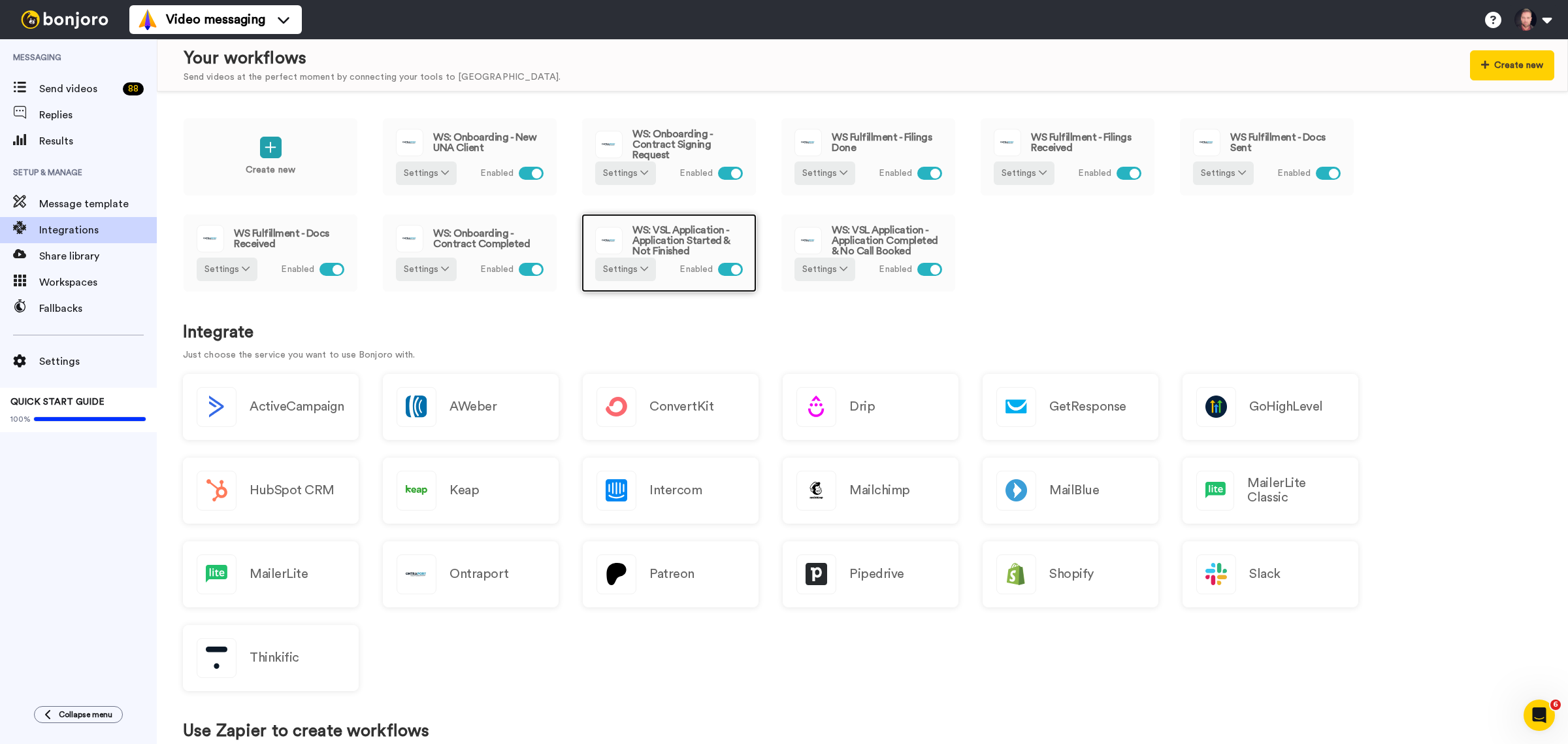
click at [714, 240] on span "WS: VSL Application - Application Started & Not Finished" at bounding box center [688, 240] width 111 height 32
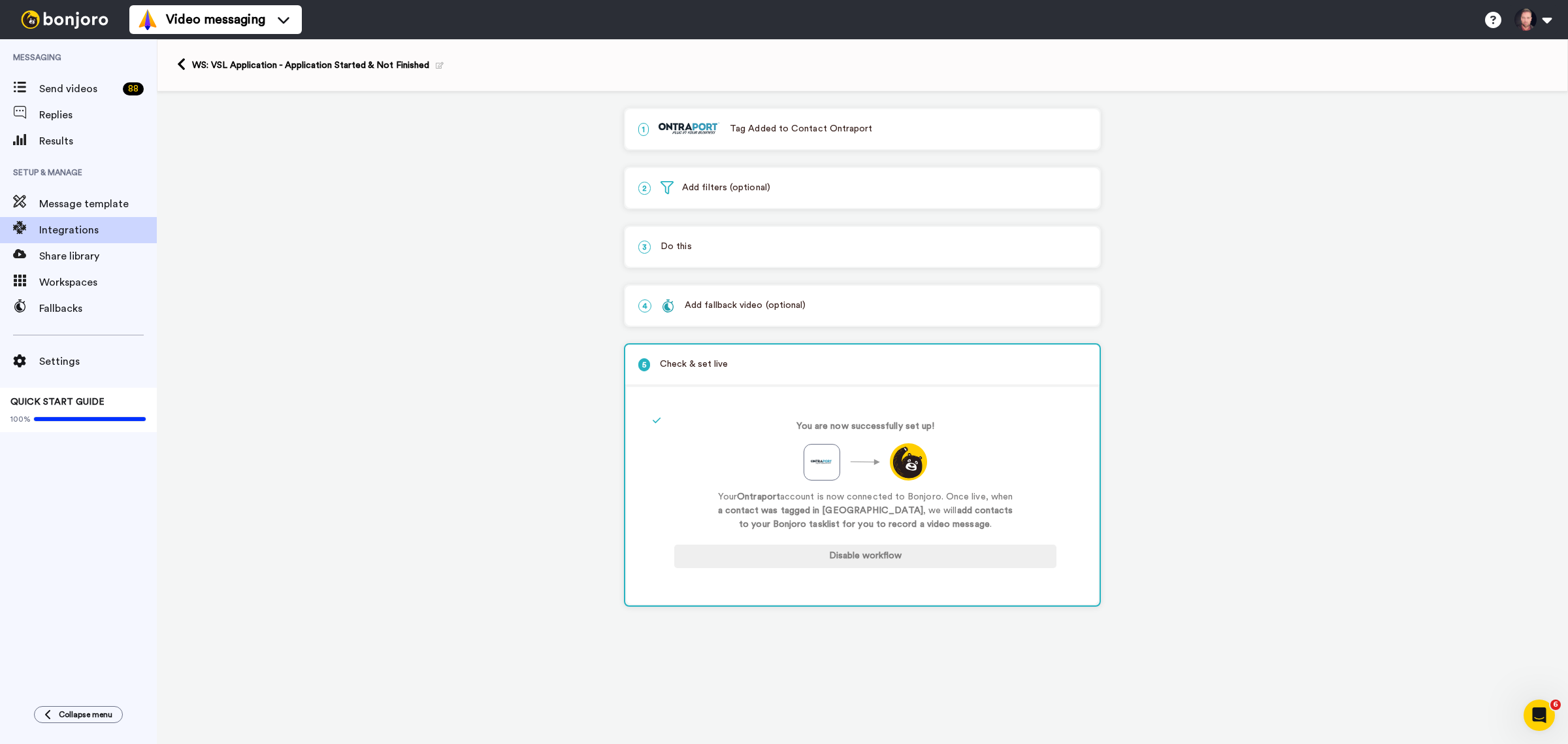
click at [758, 242] on p "3 Do this" at bounding box center [862, 247] width 448 height 13
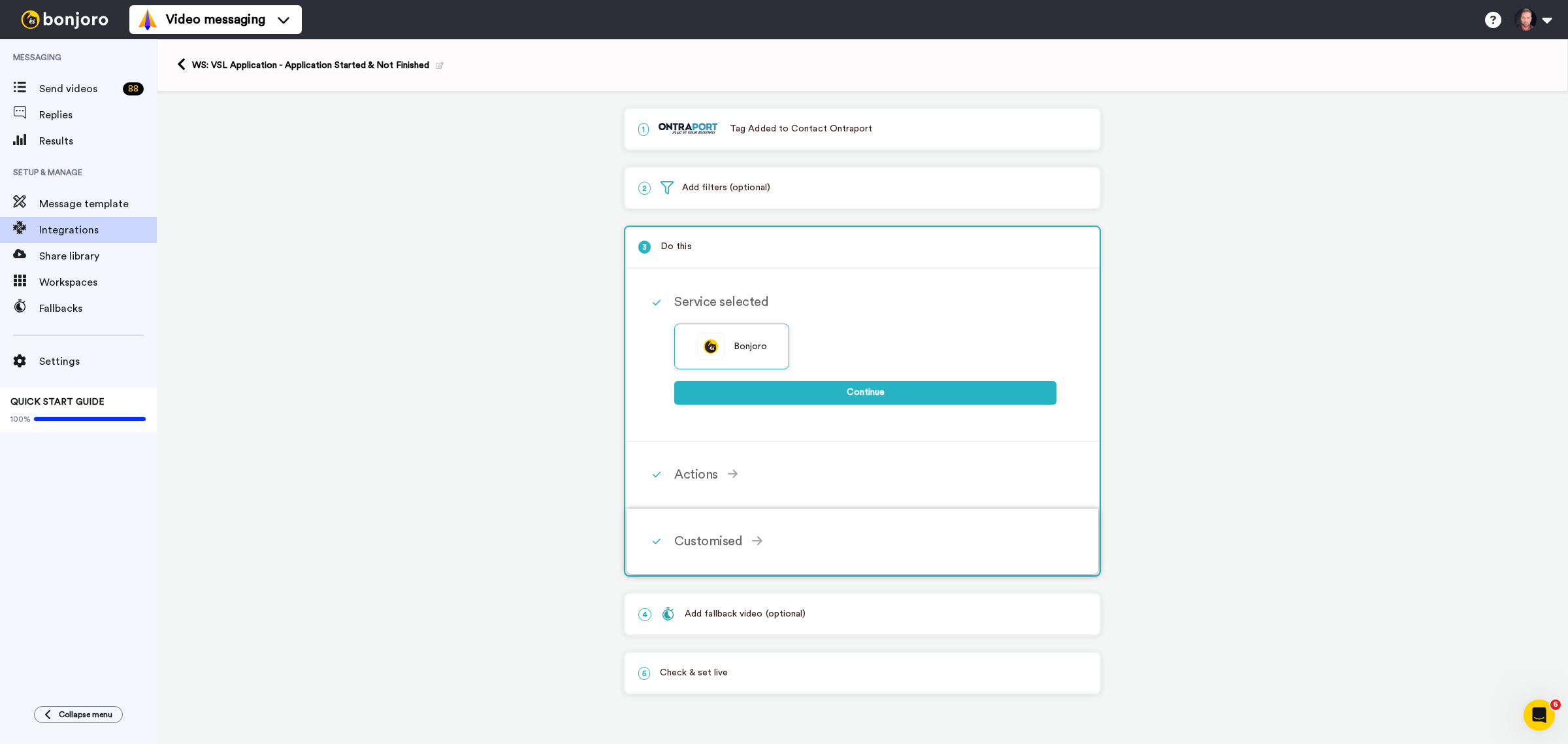
click at [718, 536] on div "Customised" at bounding box center [865, 542] width 382 height 19
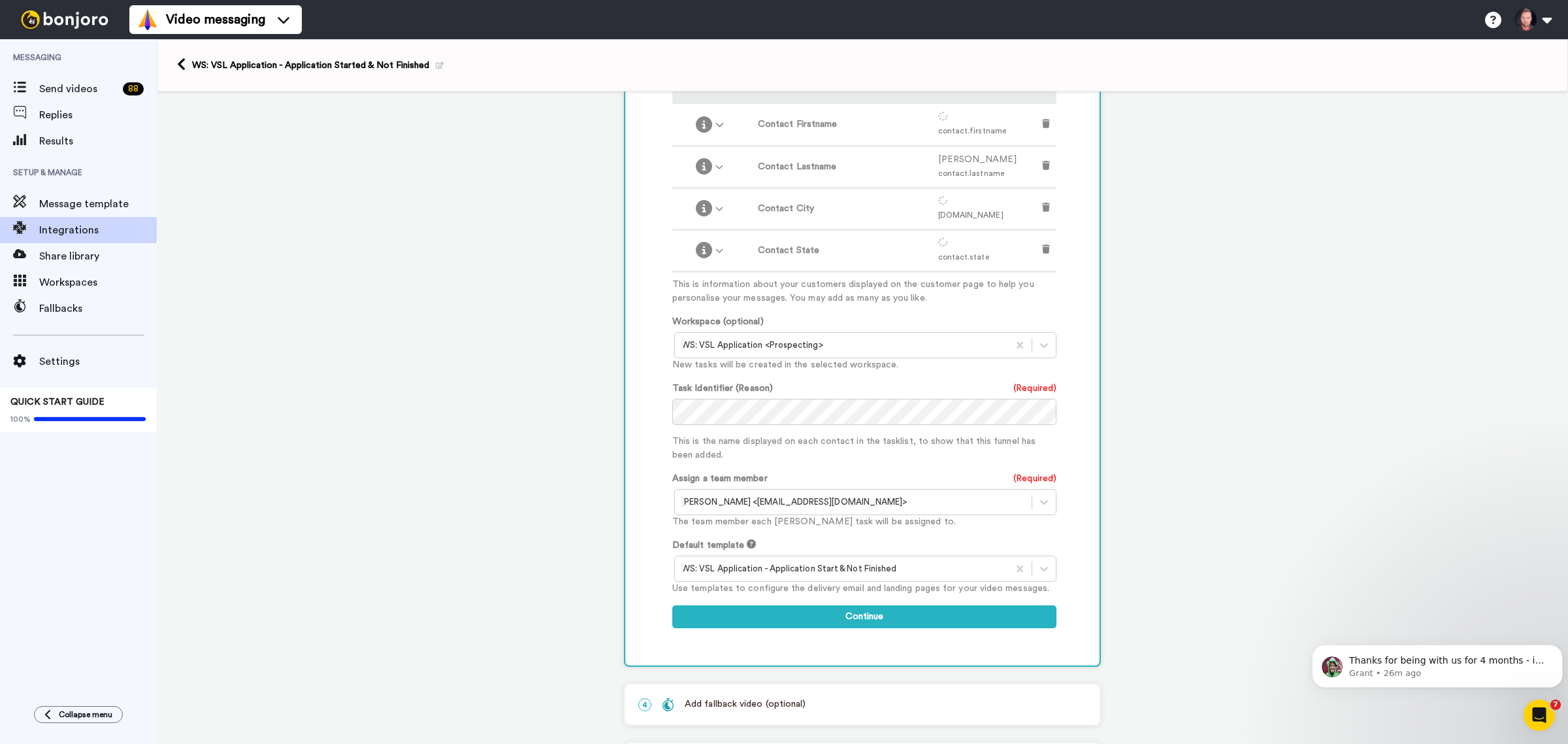
scroll to position [511, 0]
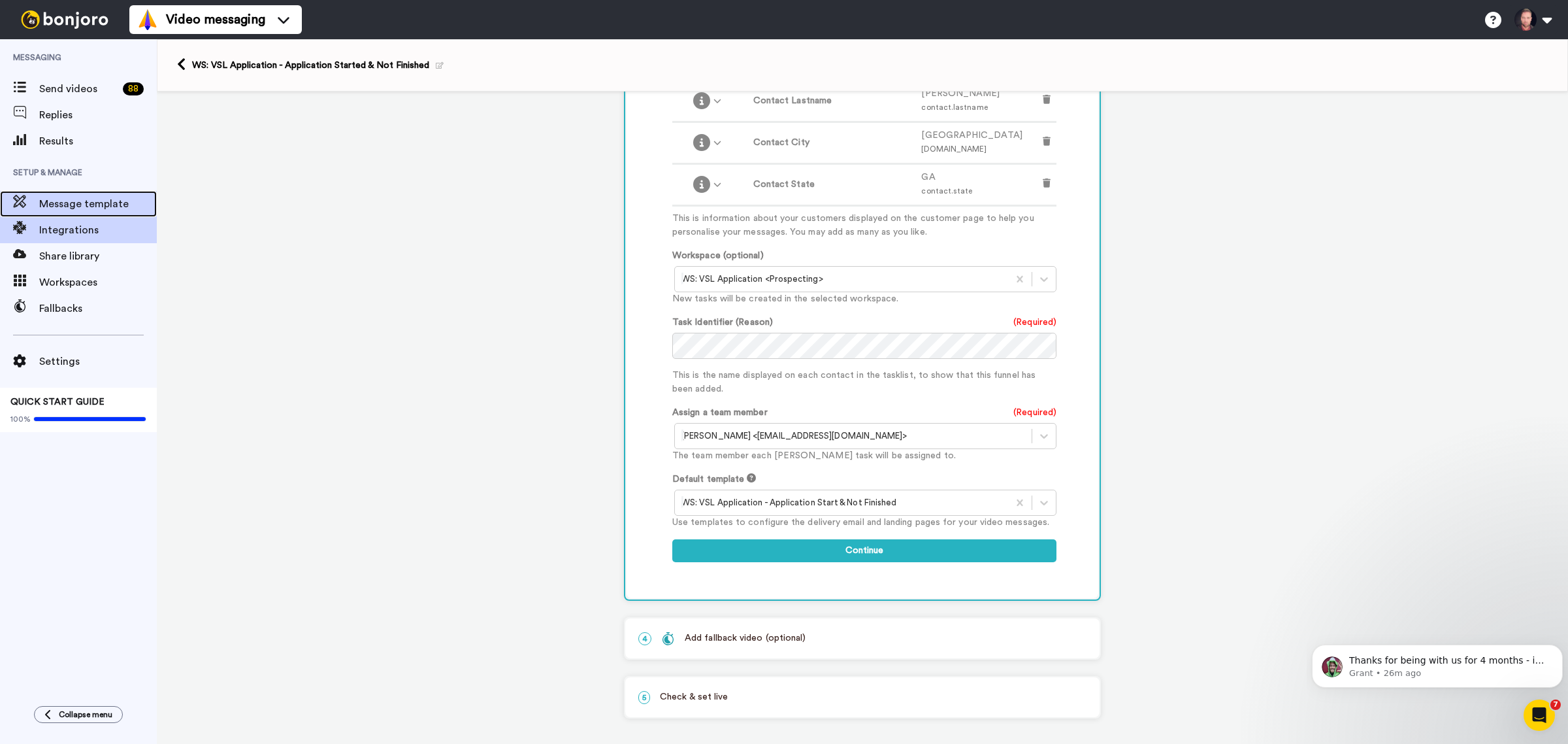
click at [76, 200] on span "Message template" at bounding box center [98, 204] width 118 height 15
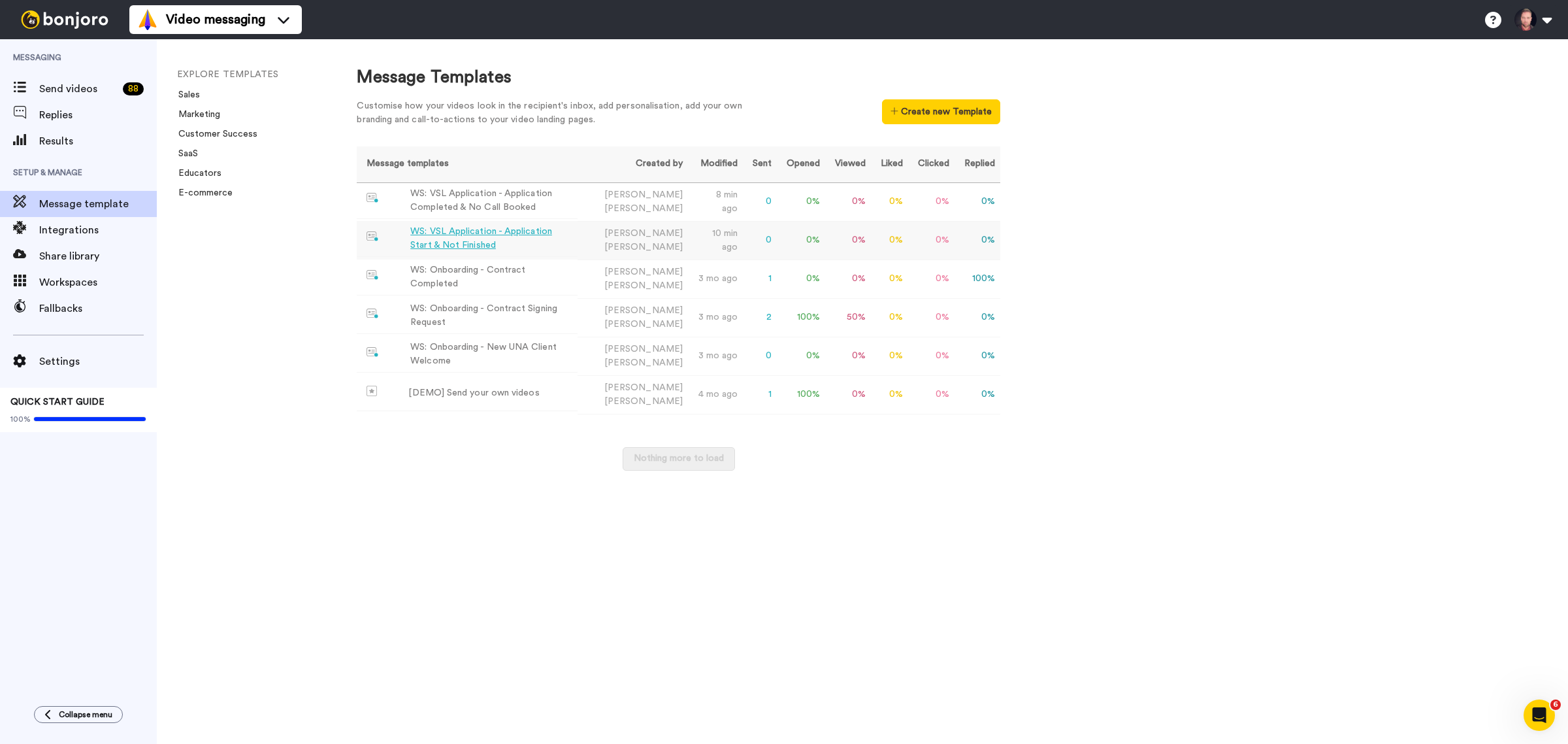
click at [528, 233] on div "WS: VSL Application - Application Start & Not Finished" at bounding box center [491, 238] width 162 height 27
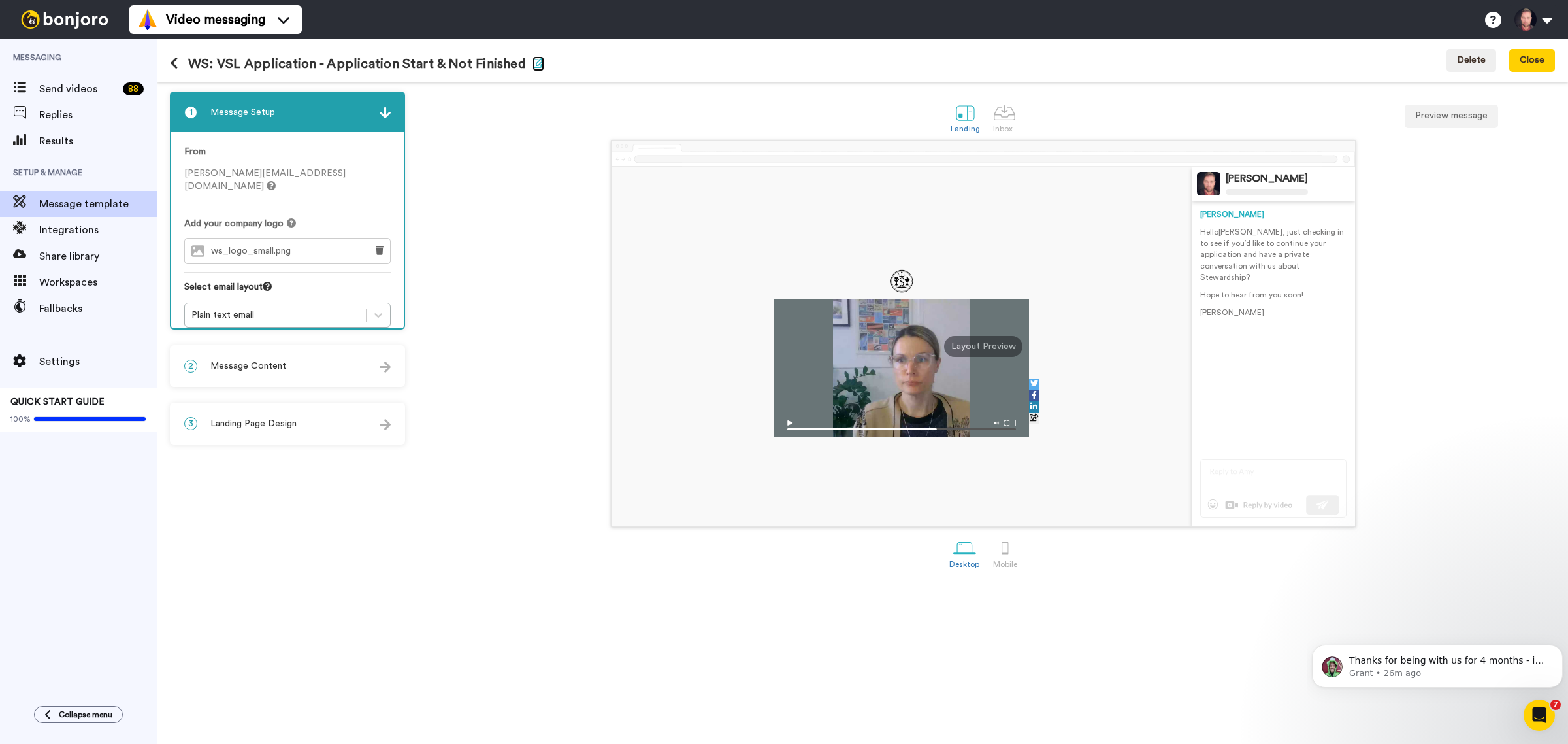
click at [533, 66] on icon "button" at bounding box center [538, 63] width 12 height 11
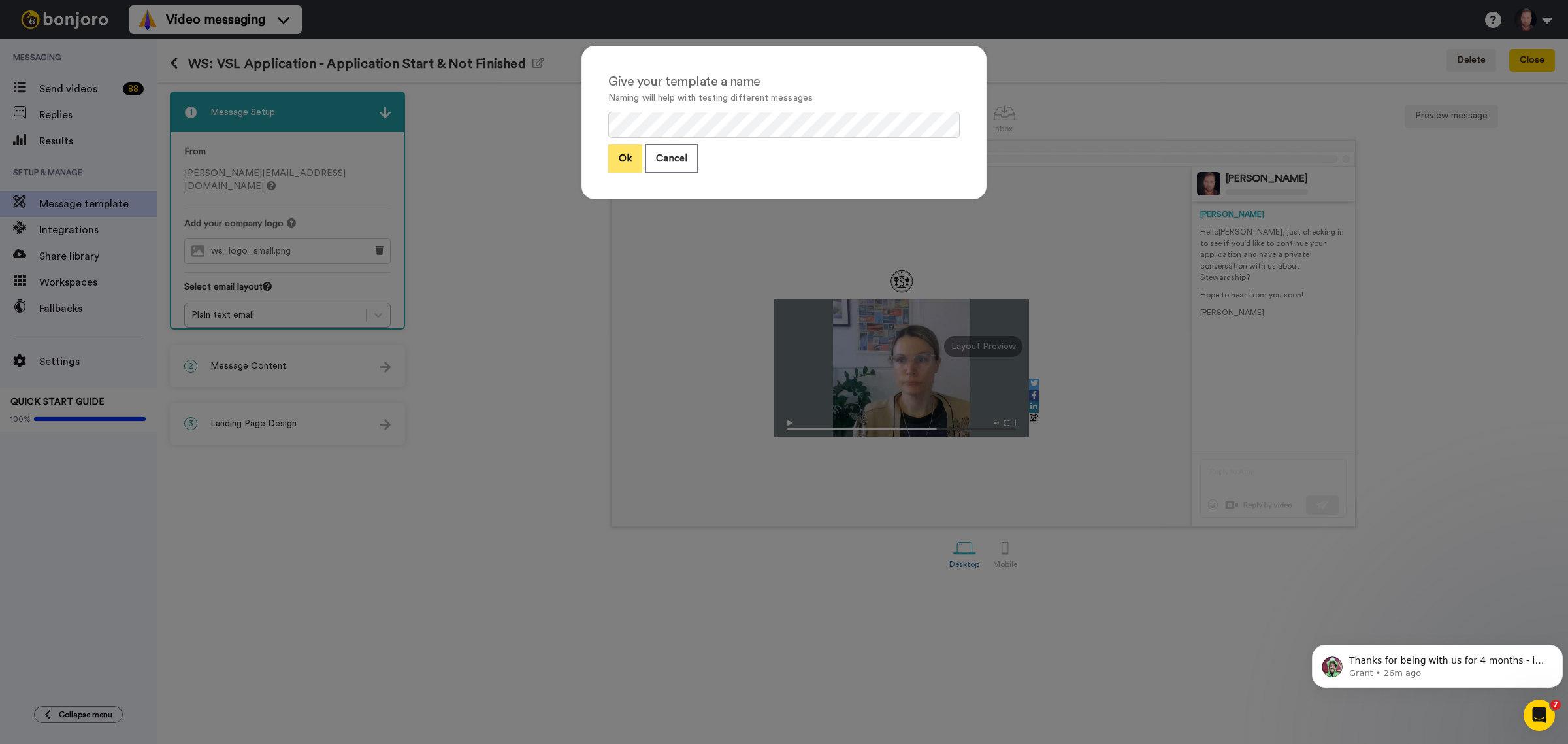
click at [625, 151] on button "Ok" at bounding box center [625, 158] width 34 height 28
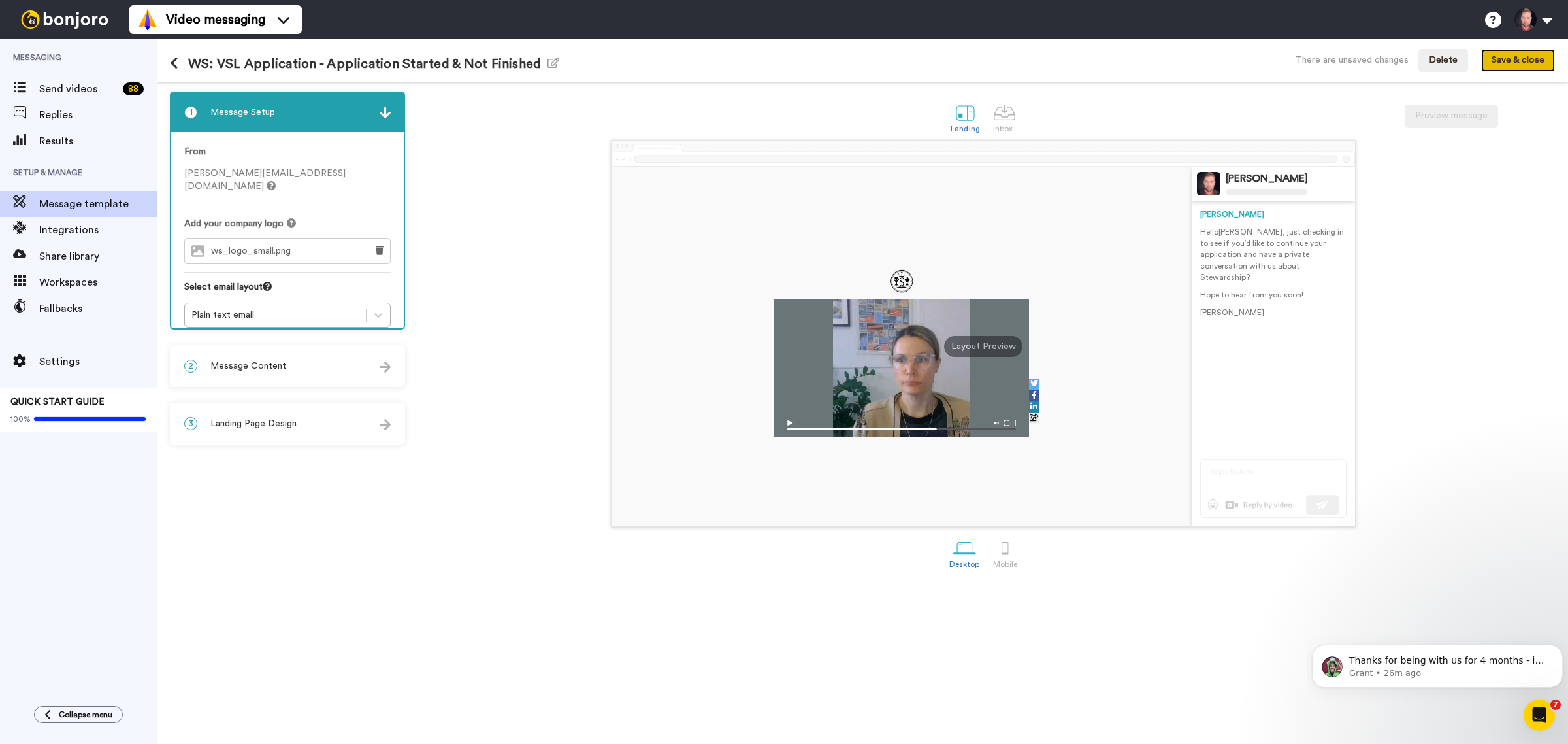
click at [1516, 54] on button "Save & close" at bounding box center [1518, 61] width 74 height 23
